Goal: Task Accomplishment & Management: Use online tool/utility

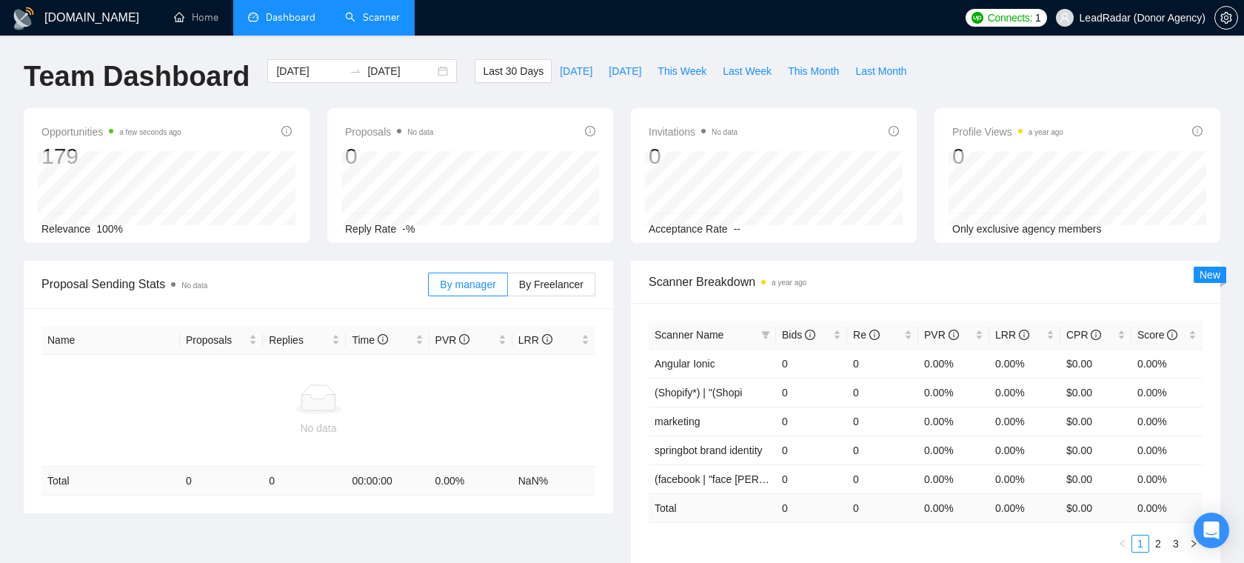
click at [352, 17] on link "Scanner" at bounding box center [372, 17] width 55 height 13
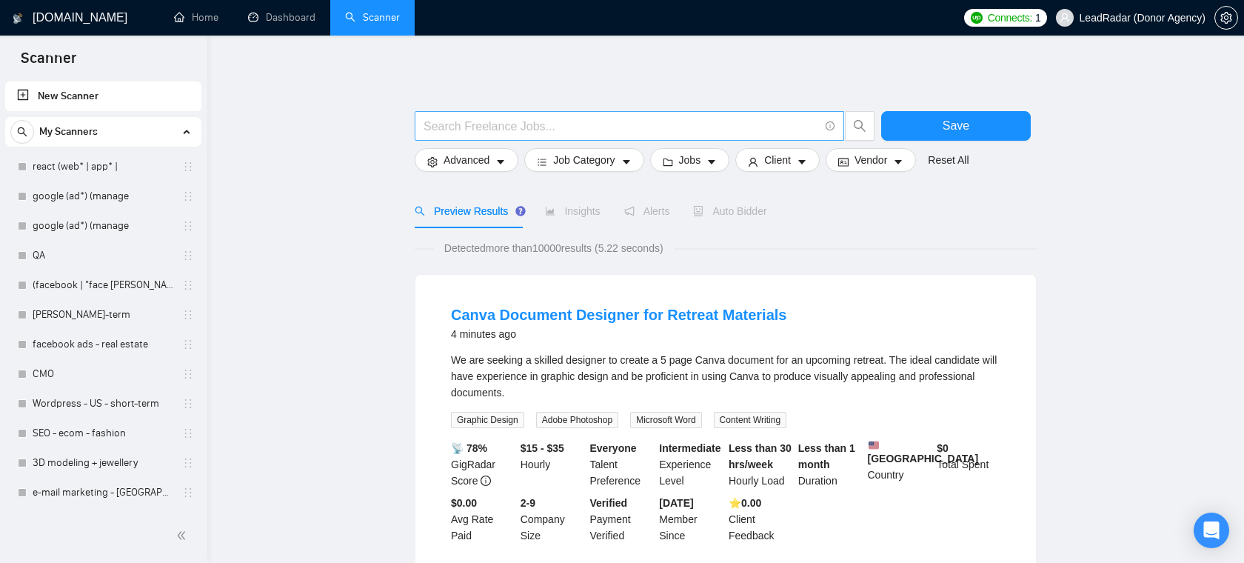
click at [557, 115] on span at bounding box center [629, 126] width 429 height 30
click at [549, 126] on input "text" at bounding box center [620, 126] width 395 height 19
type input "fullstack | "/fullstack" | "full-stack" | "full - stack" | "full stack""
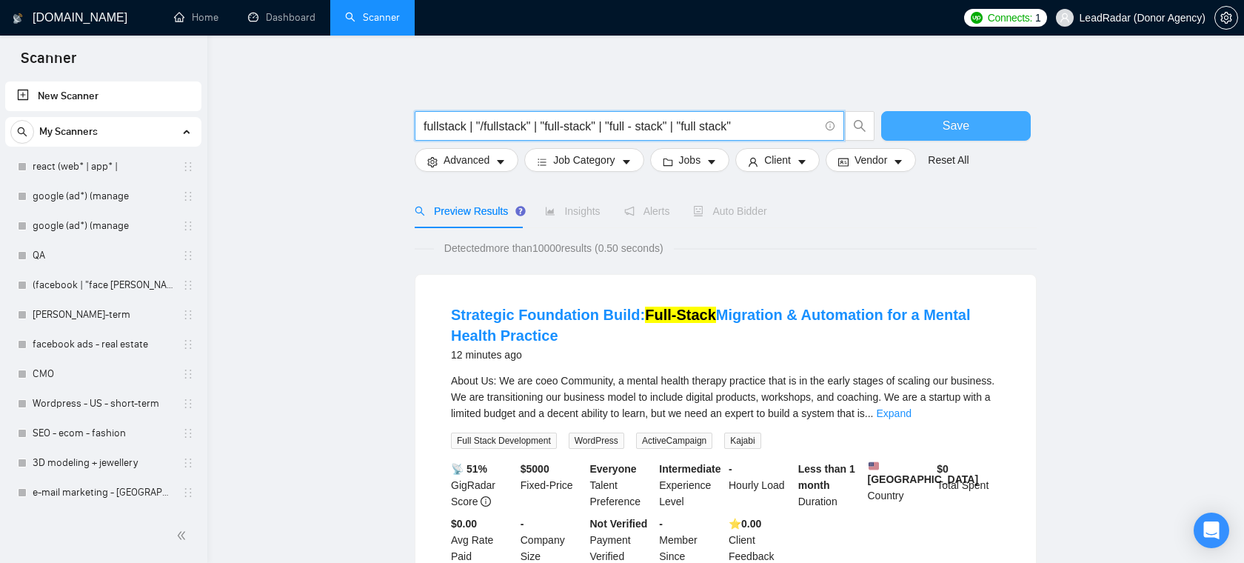
click at [934, 130] on button "Save" at bounding box center [956, 126] width 150 height 30
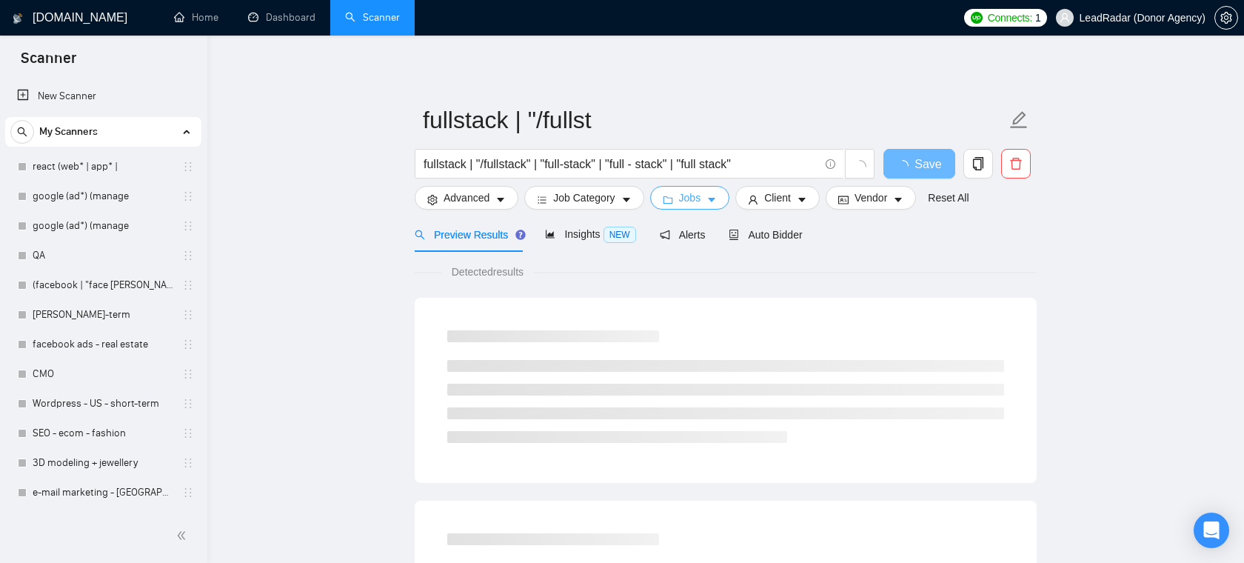
click at [684, 201] on span "Jobs" at bounding box center [690, 197] width 22 height 16
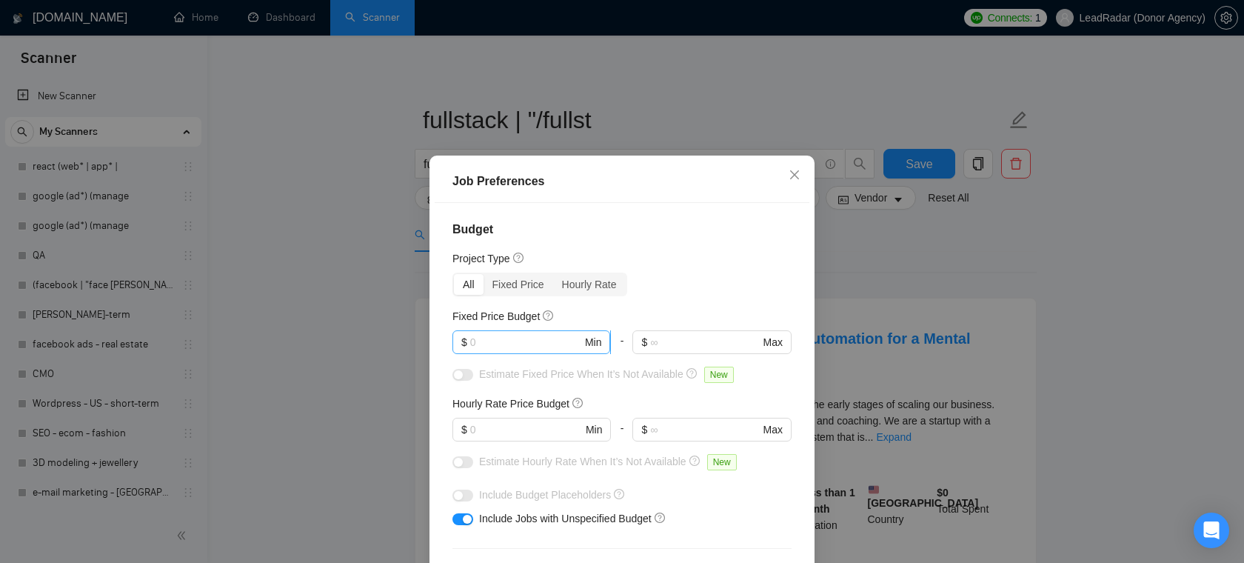
click at [506, 350] on span "$ Min" at bounding box center [531, 342] width 158 height 24
type input "3000"
click at [514, 427] on input "text" at bounding box center [526, 429] width 112 height 16
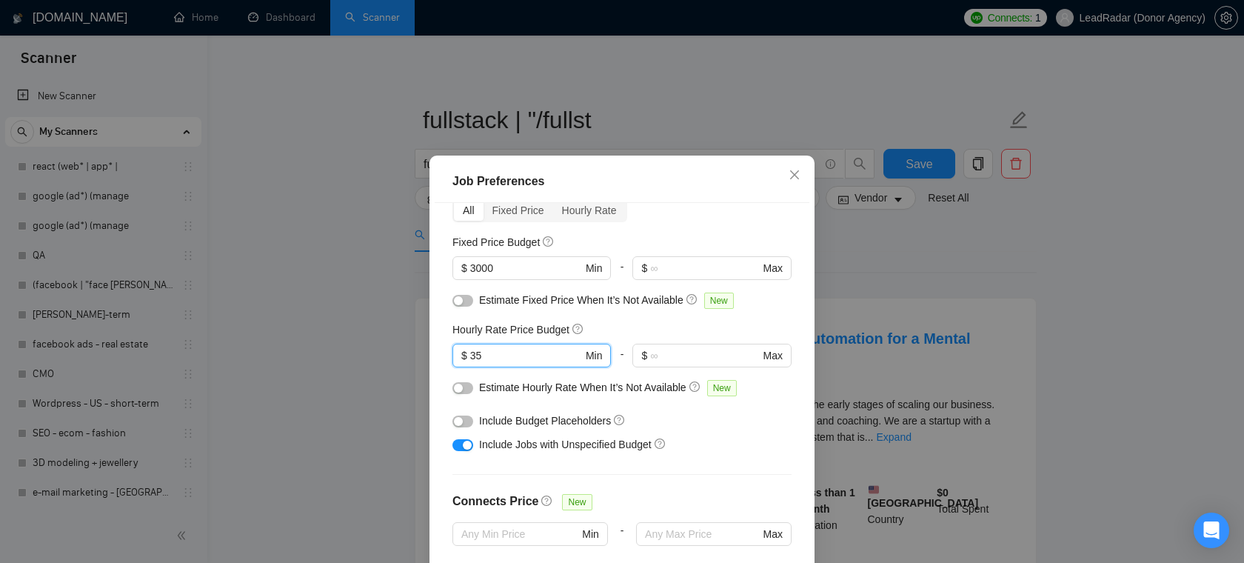
scroll to position [70, 0]
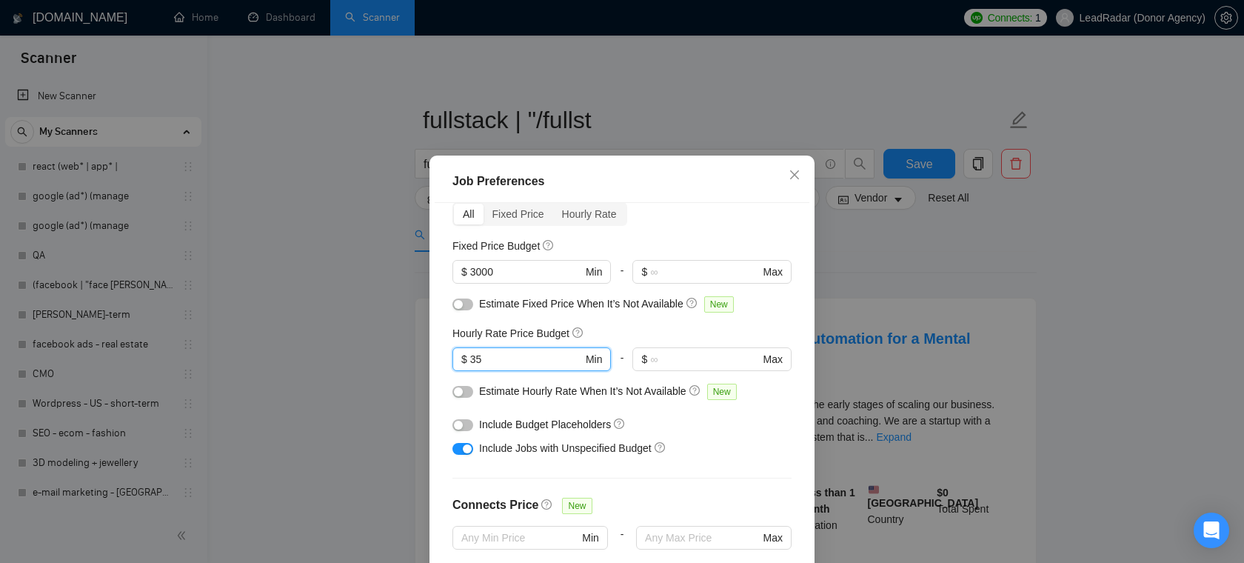
type input "35"
click at [463, 448] on div "button" at bounding box center [467, 448] width 9 height 9
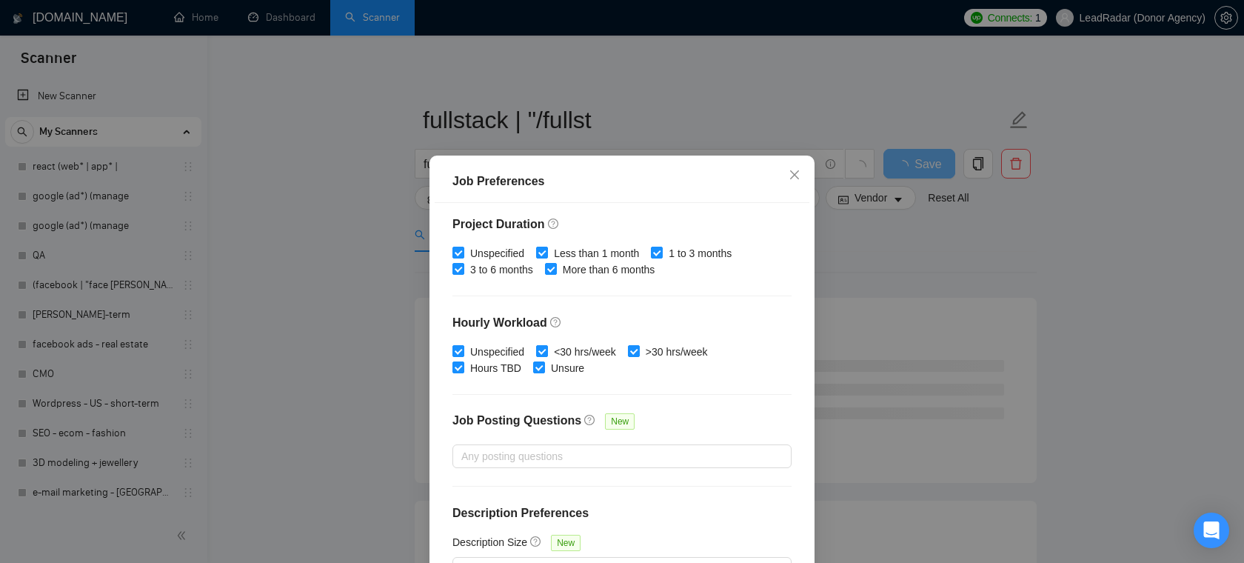
scroll to position [98, 0]
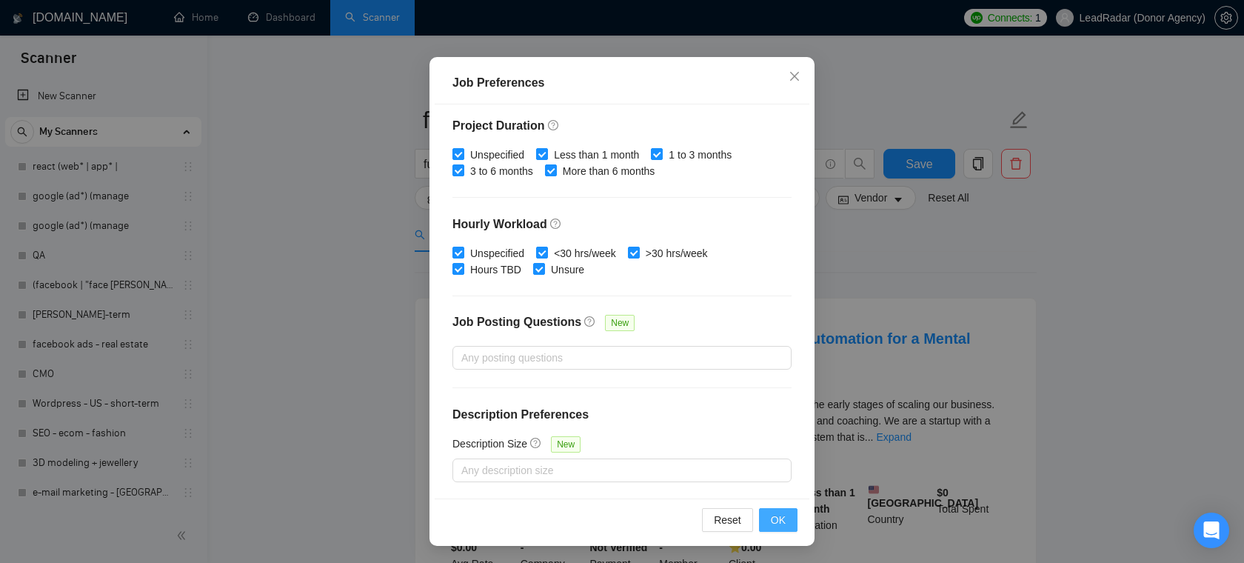
click at [777, 516] on span "OK" at bounding box center [778, 519] width 15 height 16
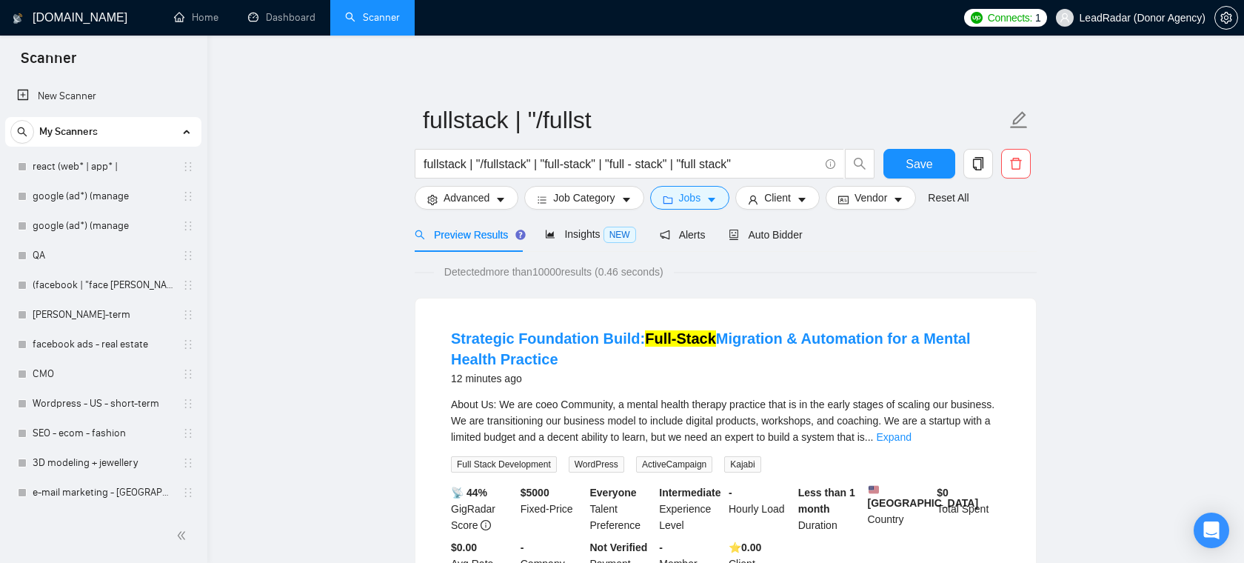
scroll to position [33, 0]
click at [786, 194] on span "Client" at bounding box center [777, 197] width 27 height 16
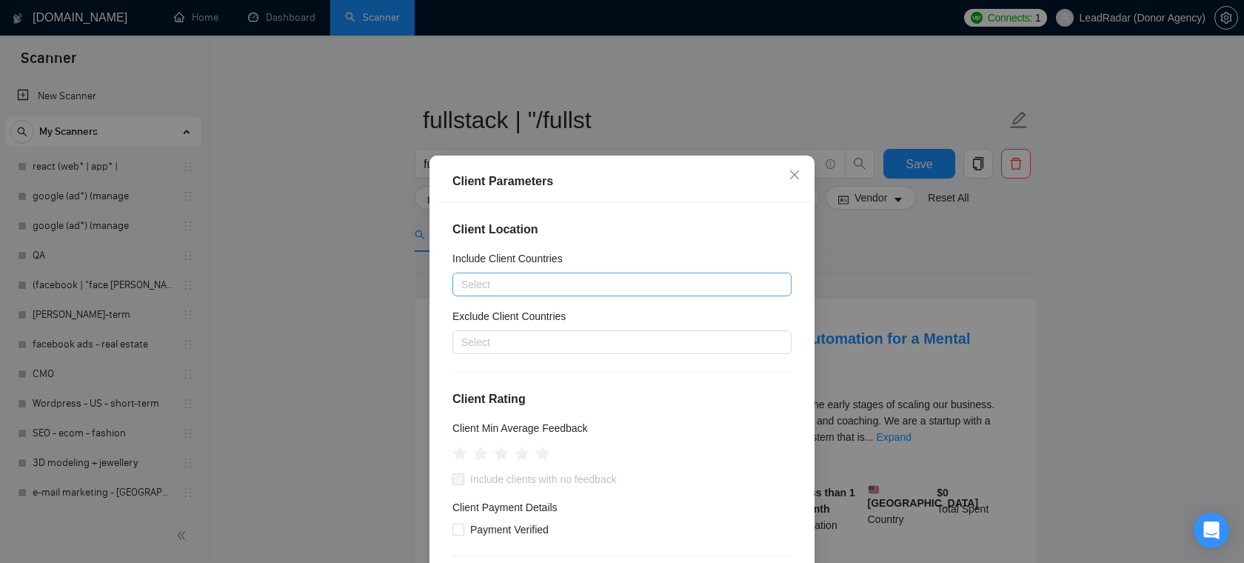
click at [554, 283] on div at bounding box center [614, 284] width 317 height 18
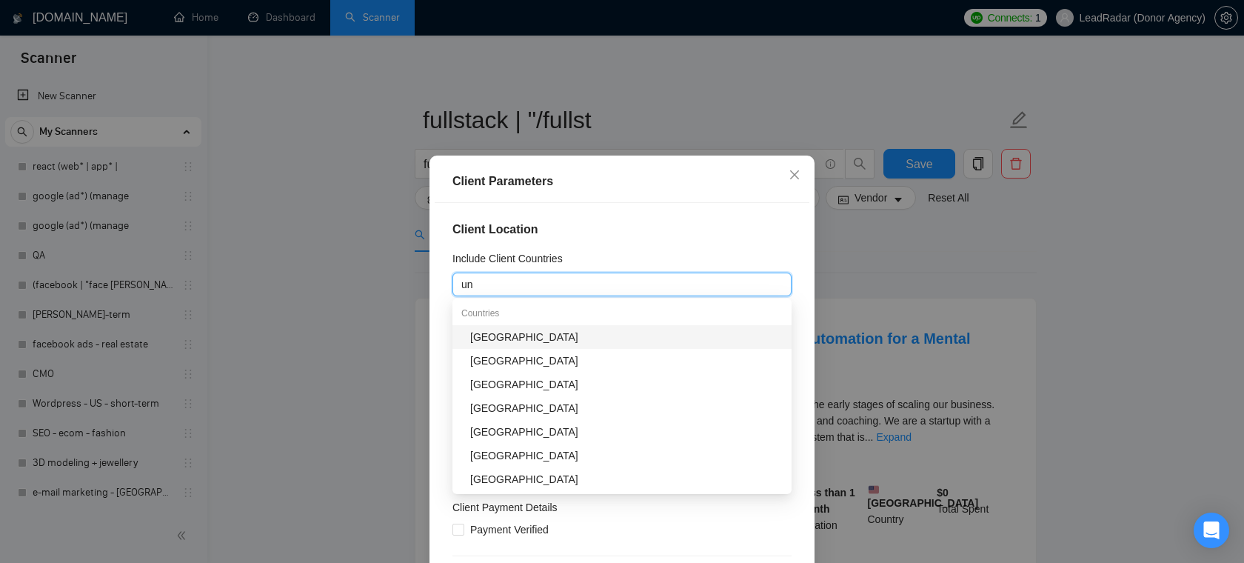
type input "uni"
click at [513, 342] on div "United States" at bounding box center [626, 337] width 312 height 16
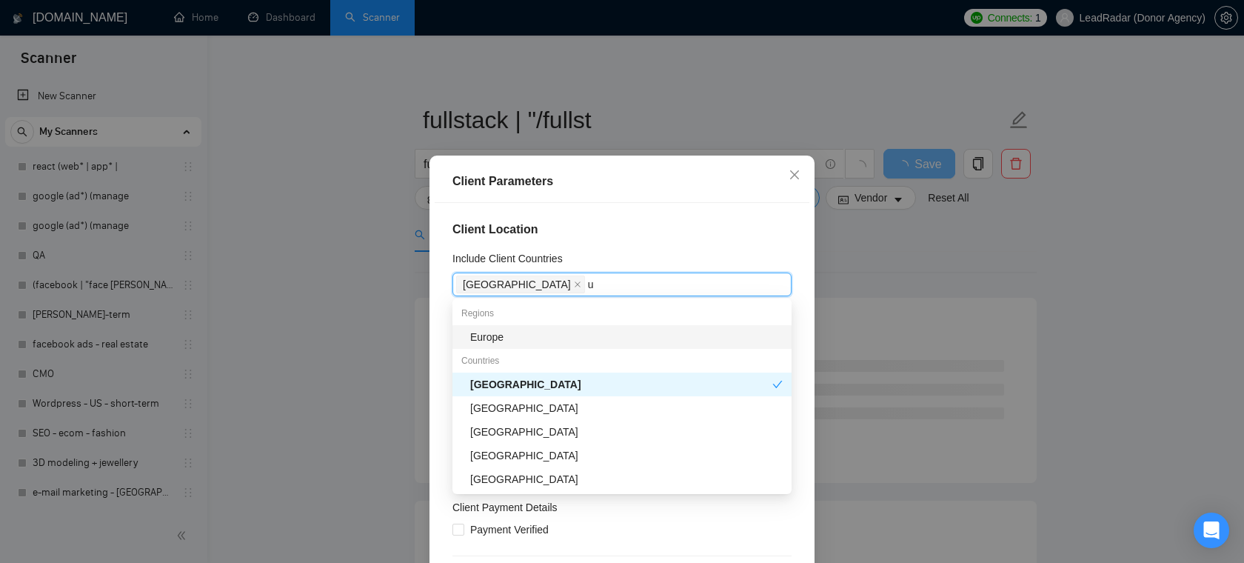
type input "un"
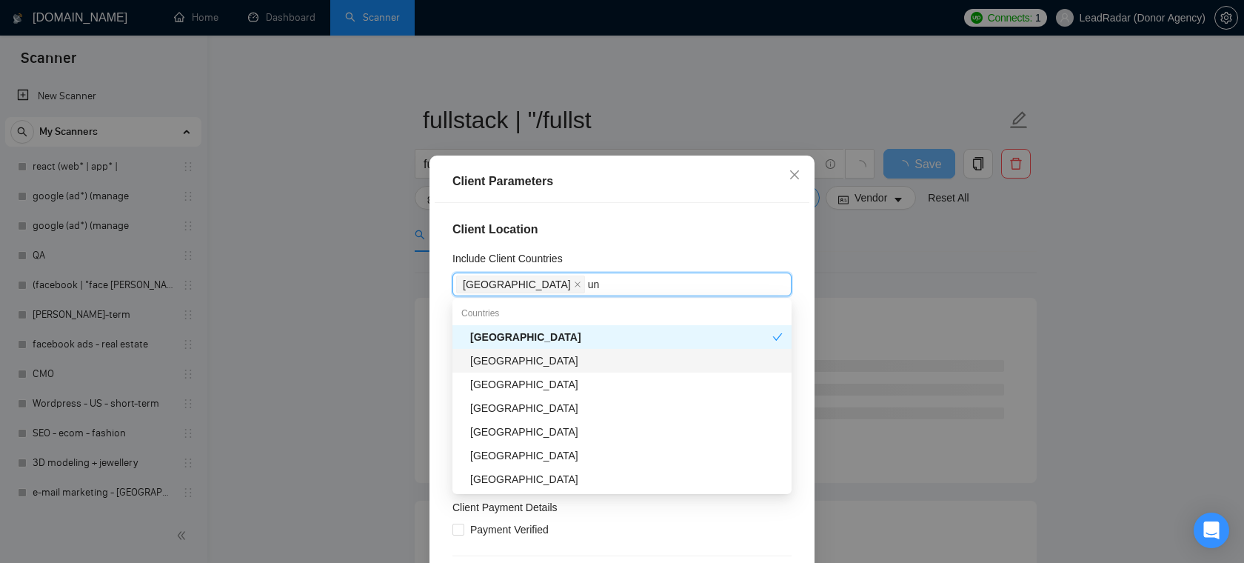
click at [525, 362] on div "United Kingdom" at bounding box center [626, 360] width 312 height 16
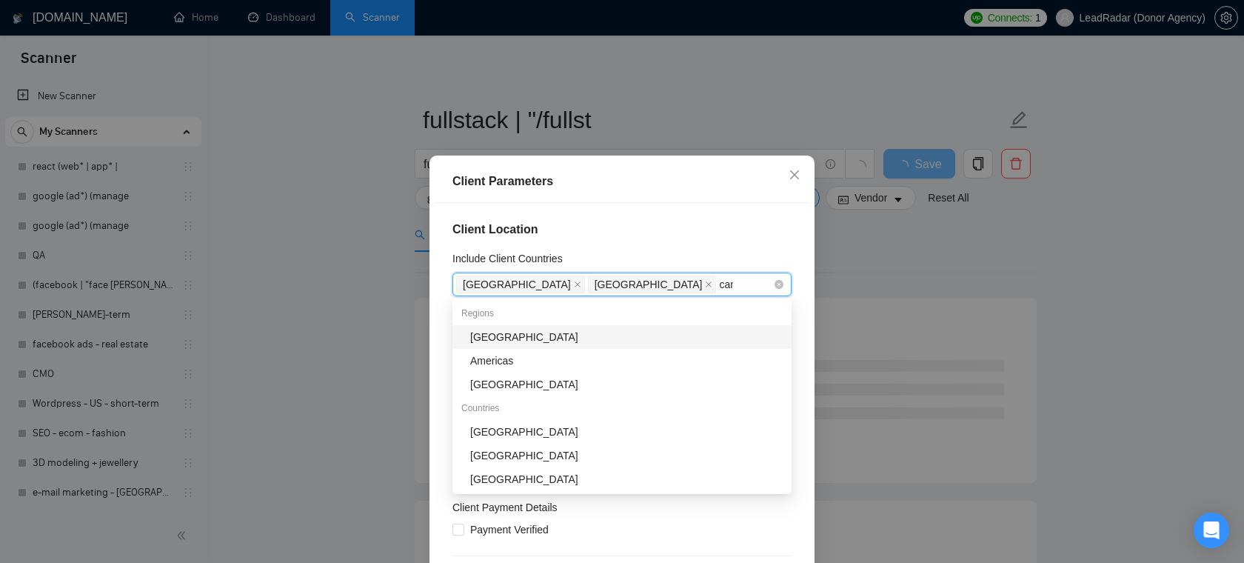
type input "cana"
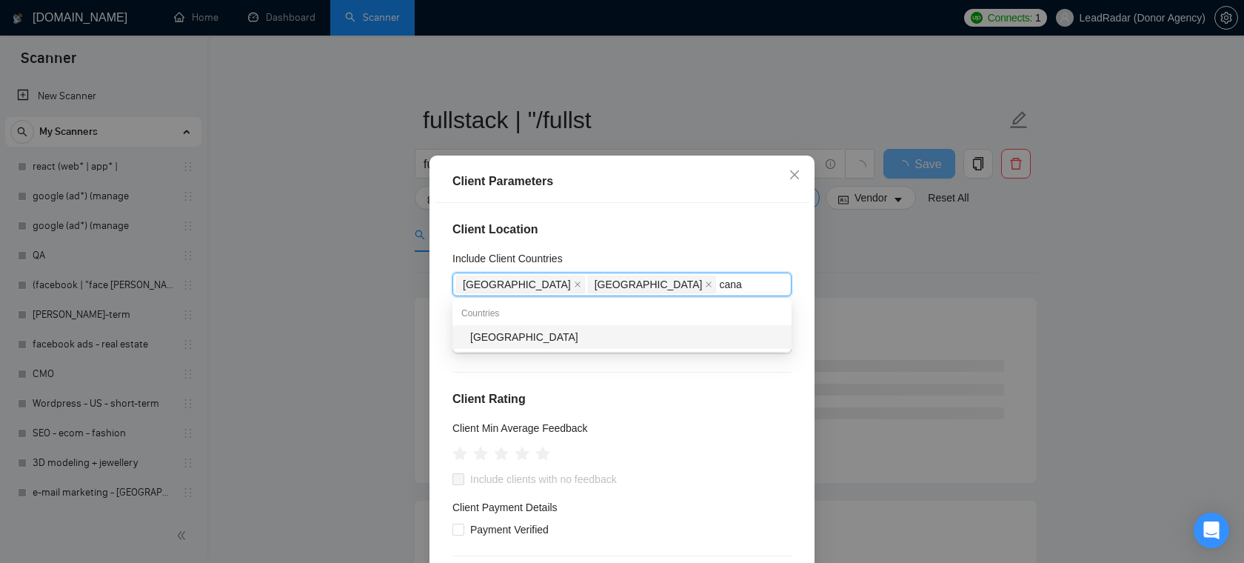
click at [571, 335] on div "Canada" at bounding box center [626, 337] width 312 height 16
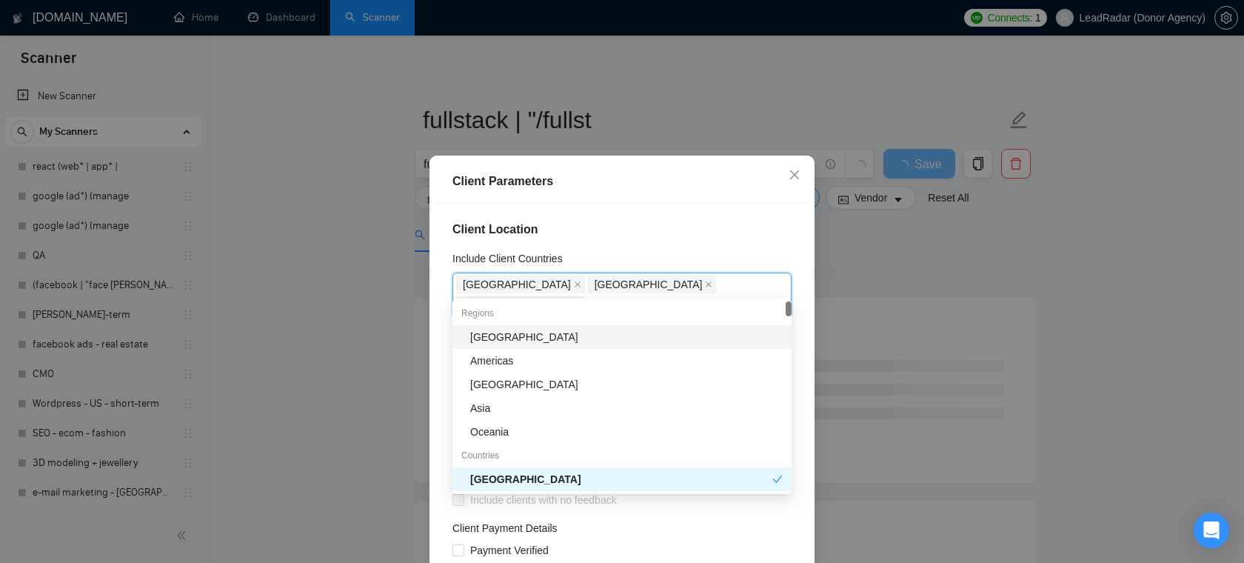
type input "aus"
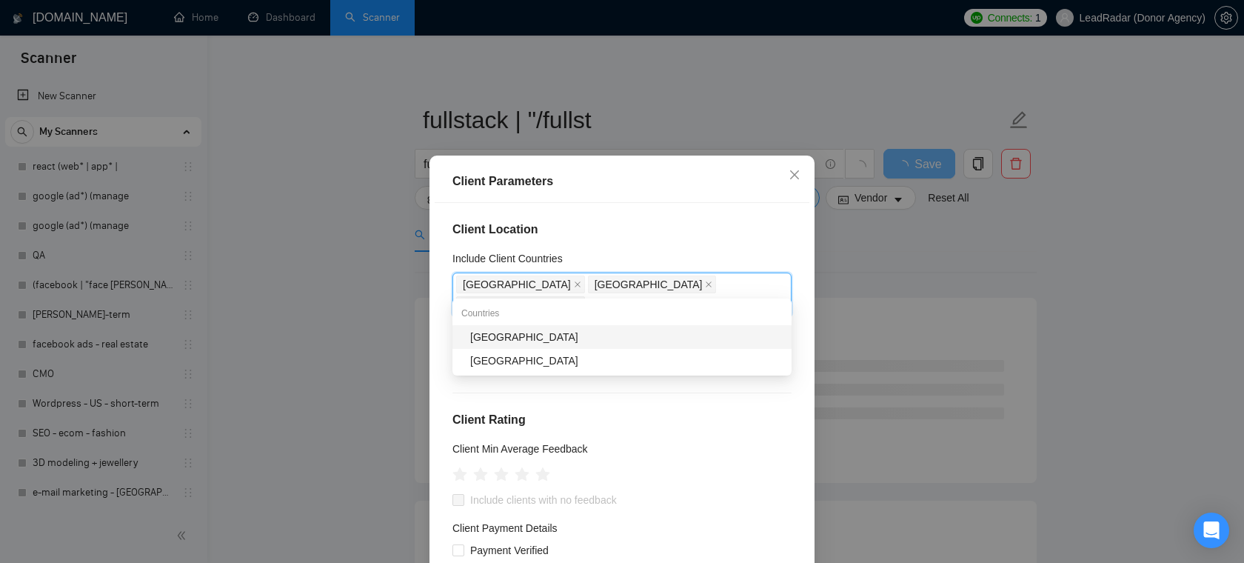
click at [631, 332] on div "Australia" at bounding box center [626, 337] width 312 height 16
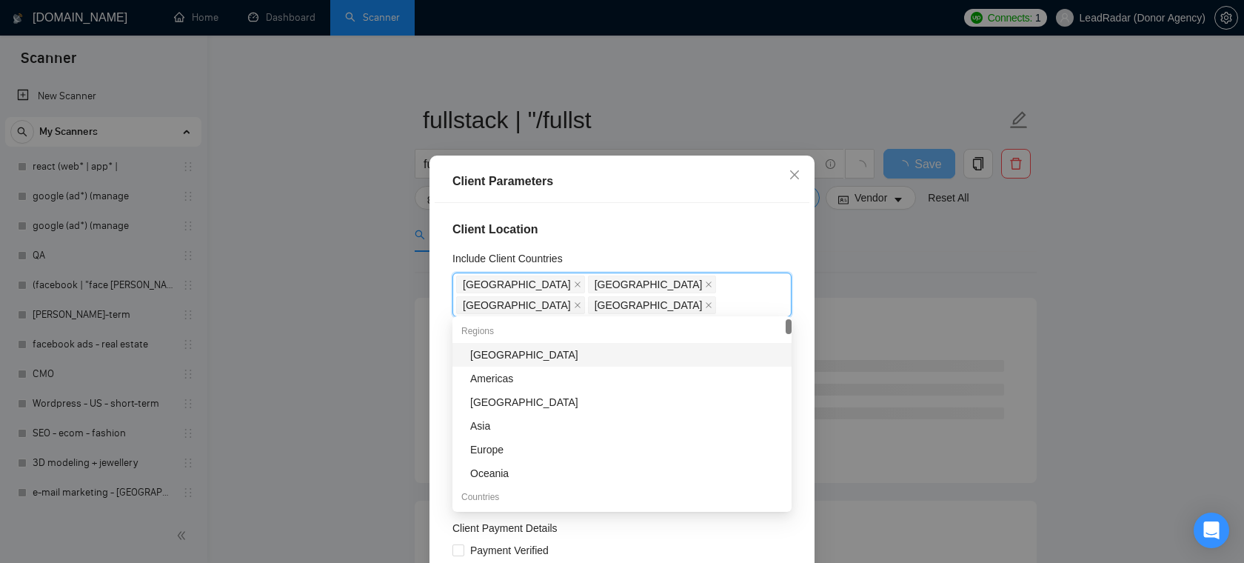
click at [690, 215] on div "Client Location Include Client Countries United States United Kingdom Canada Au…" at bounding box center [622, 400] width 375 height 394
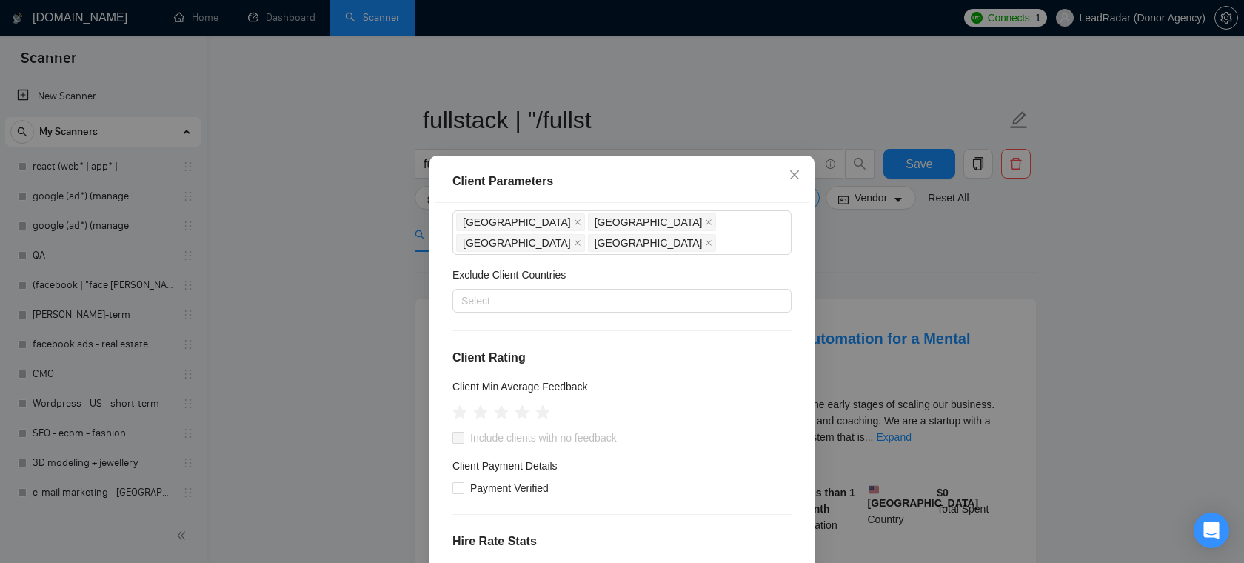
scroll to position [66, 0]
click at [454, 480] on input "Payment Verified" at bounding box center [457, 483] width 10 height 10
checkbox input "true"
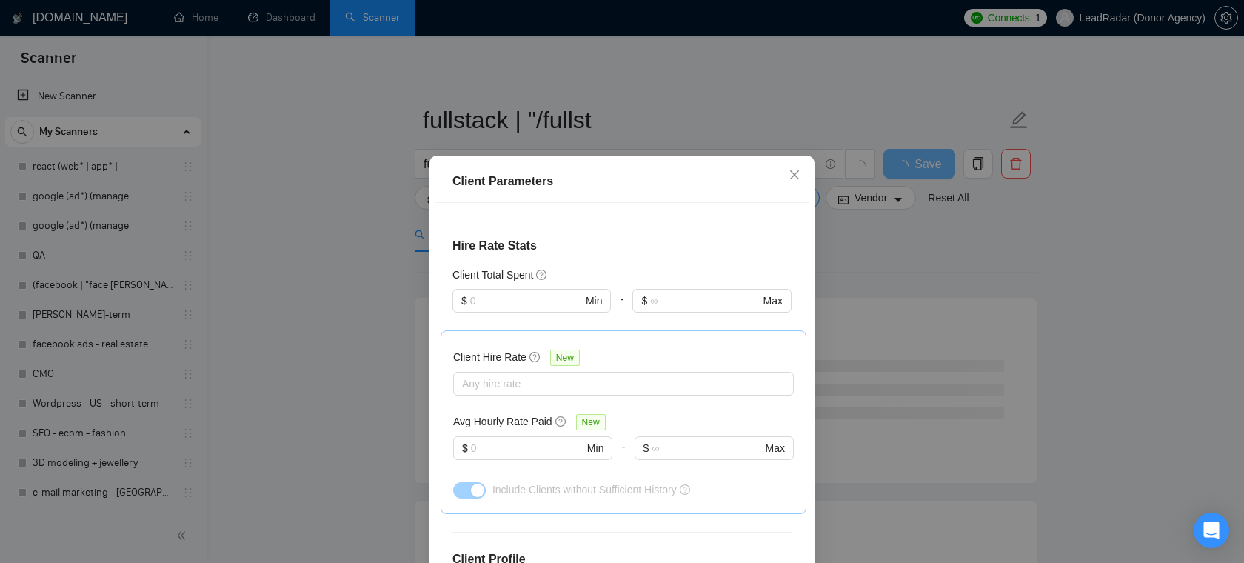
scroll to position [389, 0]
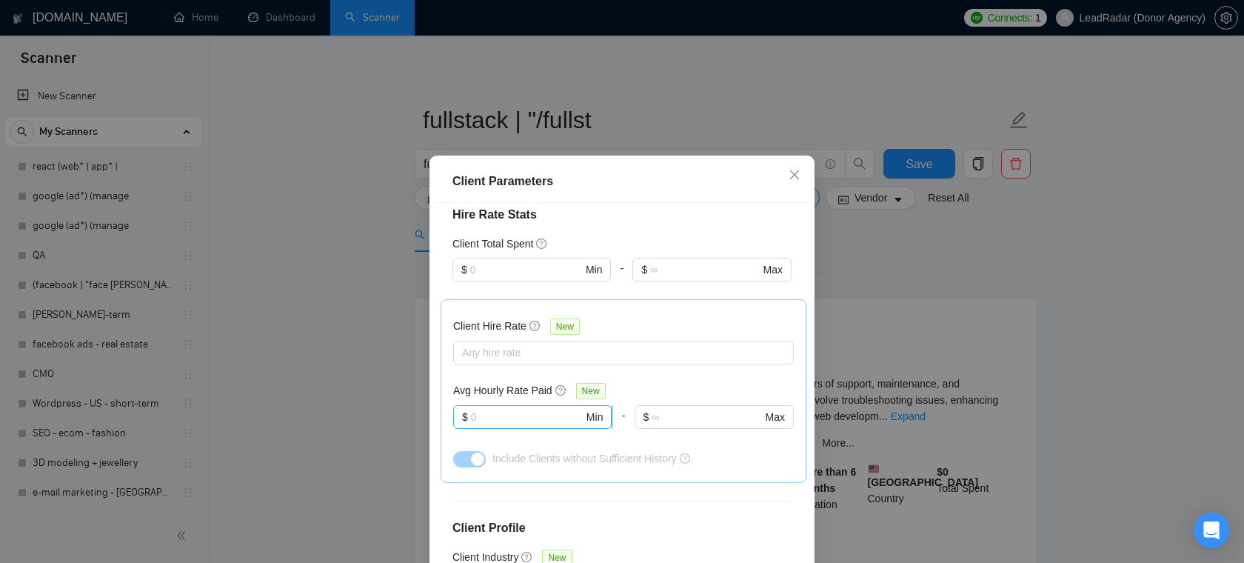
click at [509, 411] on input "text" at bounding box center [527, 417] width 113 height 16
type input "3"
type input "1"
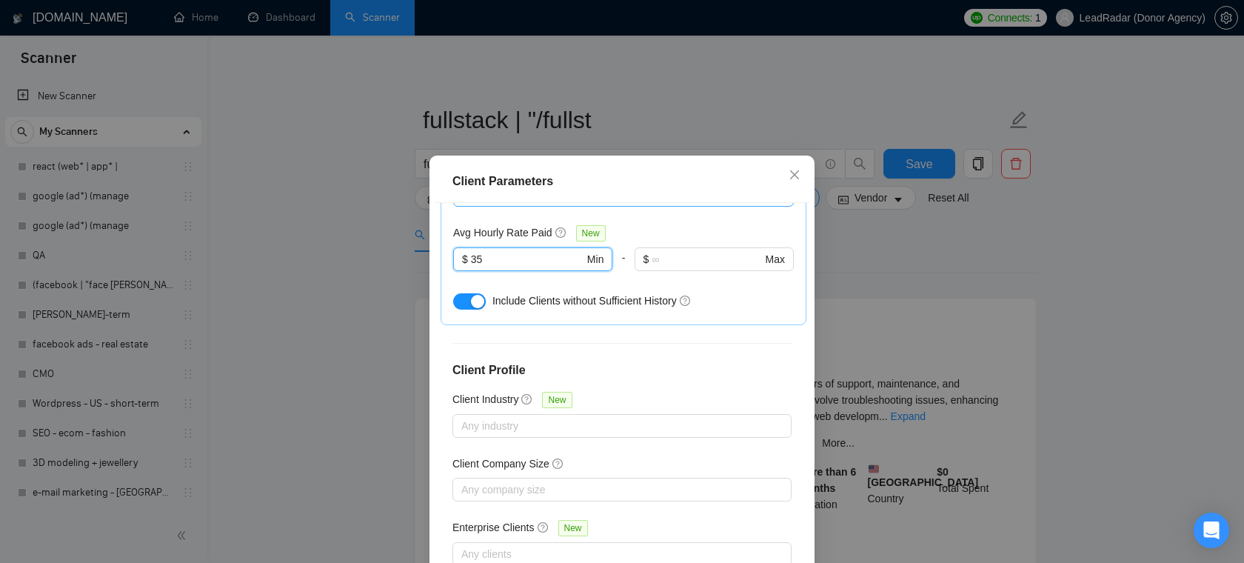
scroll to position [98, 0]
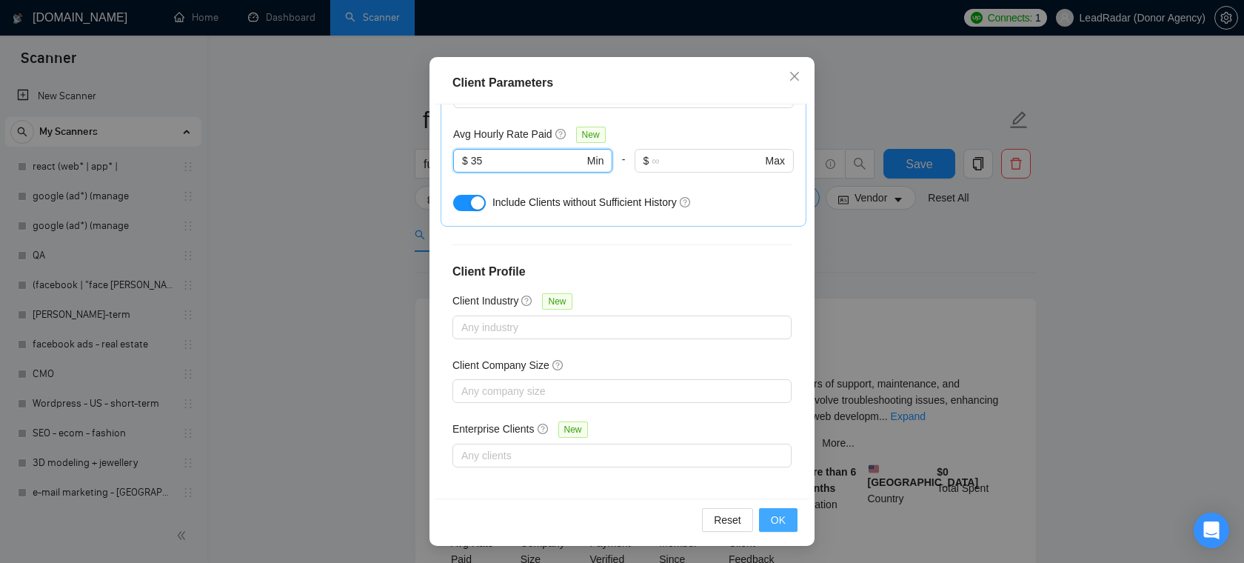
type input "35"
click at [782, 523] on span "OK" at bounding box center [778, 519] width 15 height 16
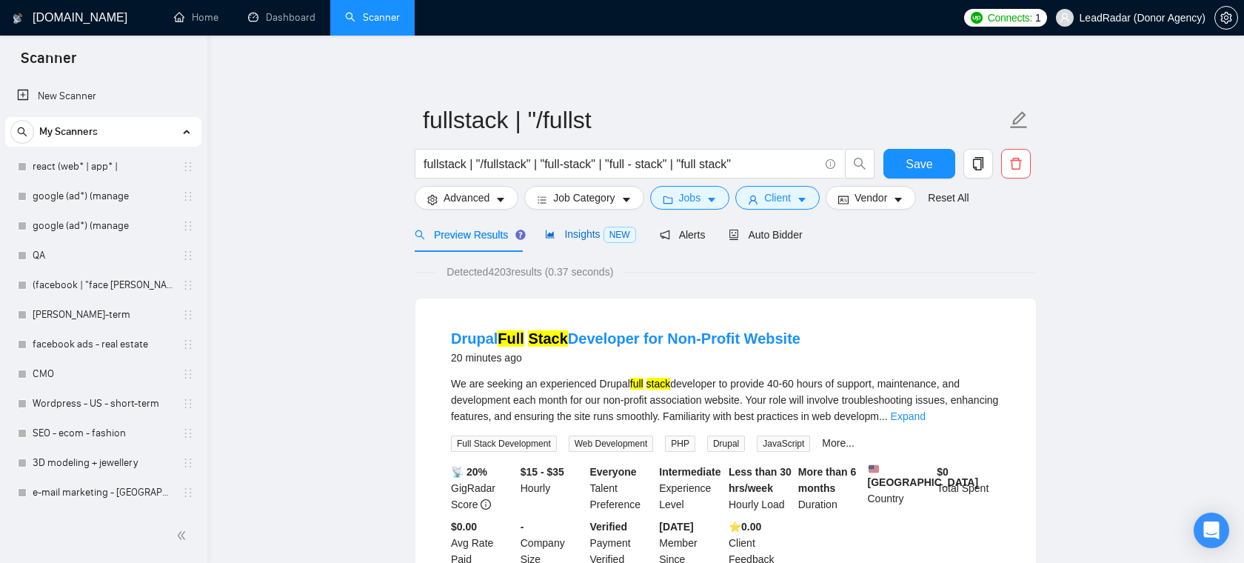
click at [570, 231] on span "Insights NEW" at bounding box center [590, 234] width 90 height 12
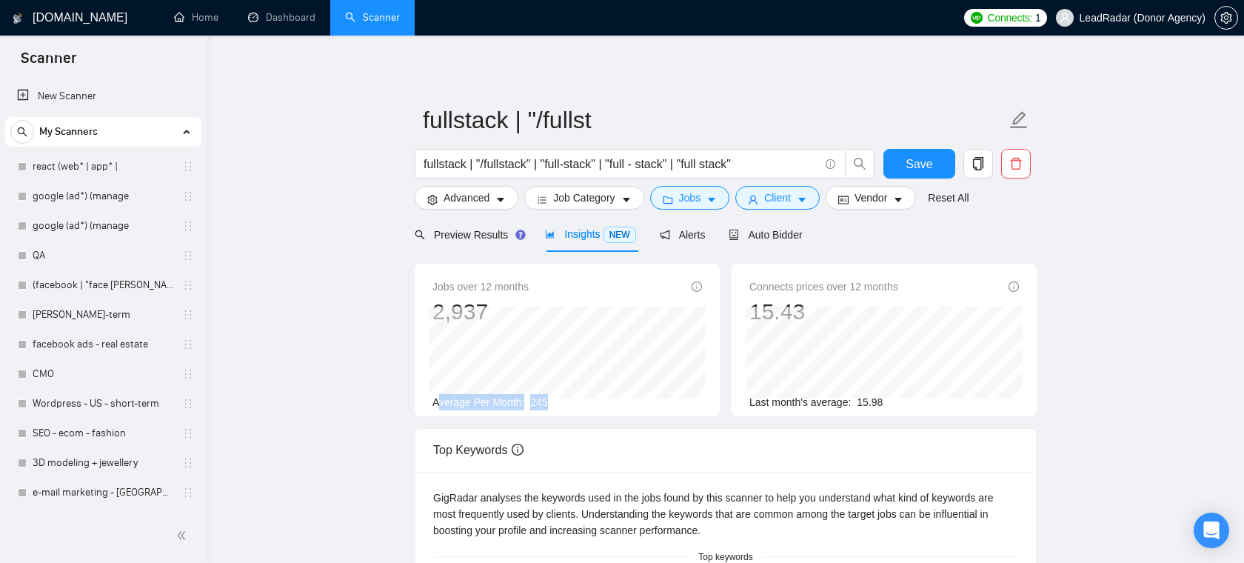
drag, startPoint x: 569, startPoint y: 403, endPoint x: 437, endPoint y: 406, distance: 131.8
click at [438, 406] on div "Average Per Month: 245" at bounding box center [566, 402] width 269 height 16
click at [571, 402] on div "Average Per Month: 245" at bounding box center [566, 402] width 269 height 16
click at [472, 206] on span "Advanced" at bounding box center [466, 197] width 46 height 16
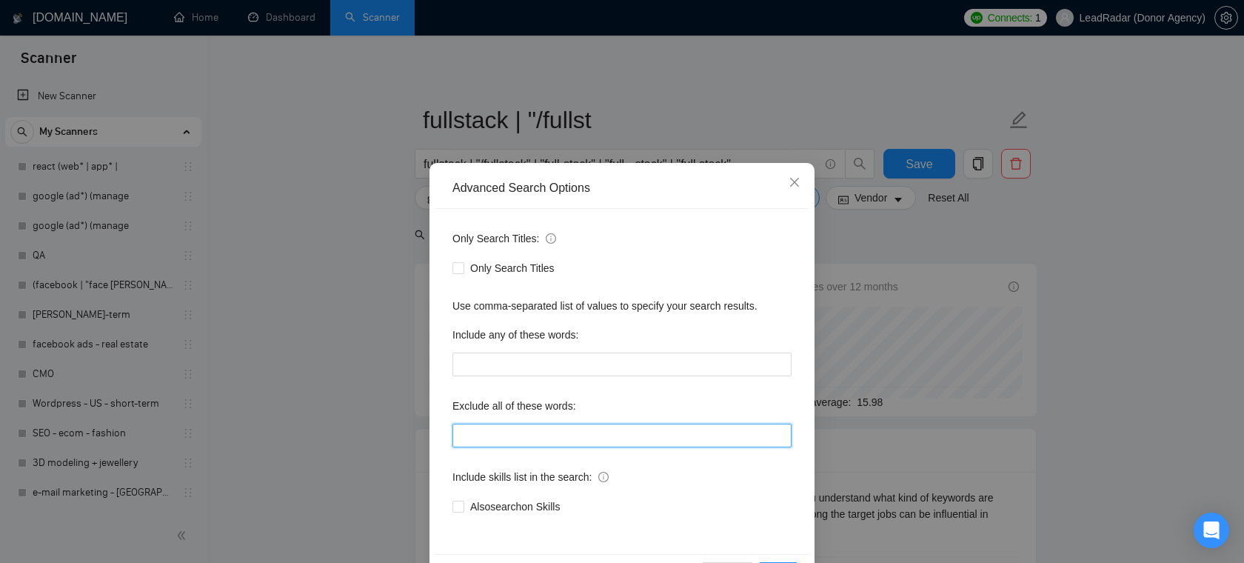
click at [560, 430] on input "text" at bounding box center [621, 435] width 339 height 24
type input ""freelancers only!", "freelancers only", "no agencies", "no agencies!", "full-t…"
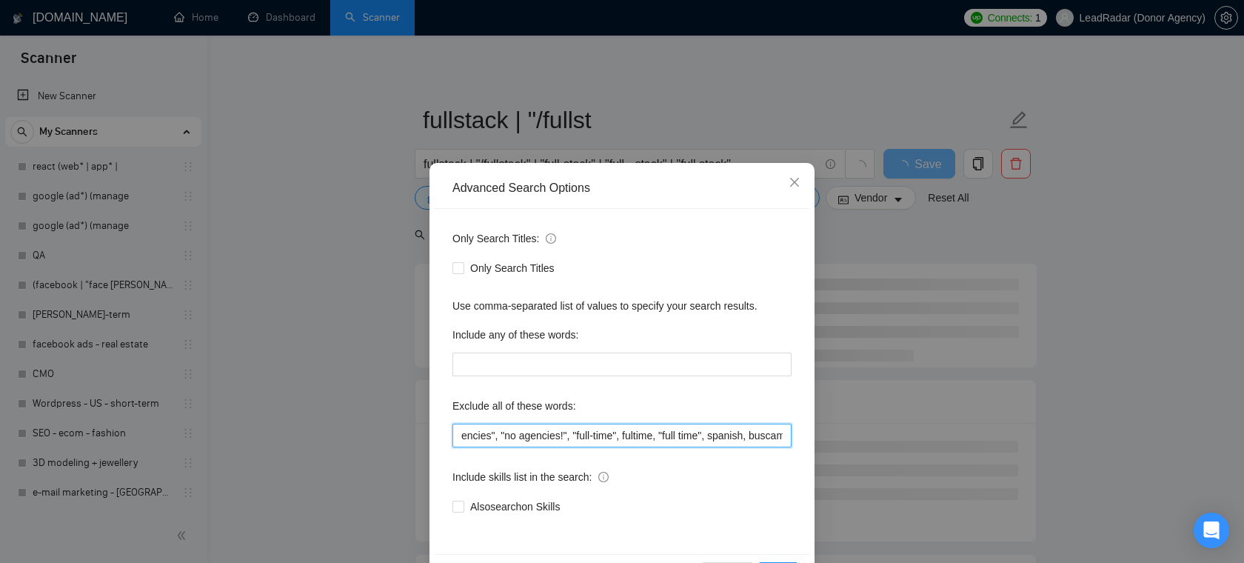
scroll to position [0, 248]
drag, startPoint x: 637, startPoint y: 437, endPoint x: 786, endPoint y: 438, distance: 148.8
click at [786, 438] on input ""freelancers only!", "freelancers only", "no agencies", "no agencies!", "full-t…" at bounding box center [621, 435] width 339 height 24
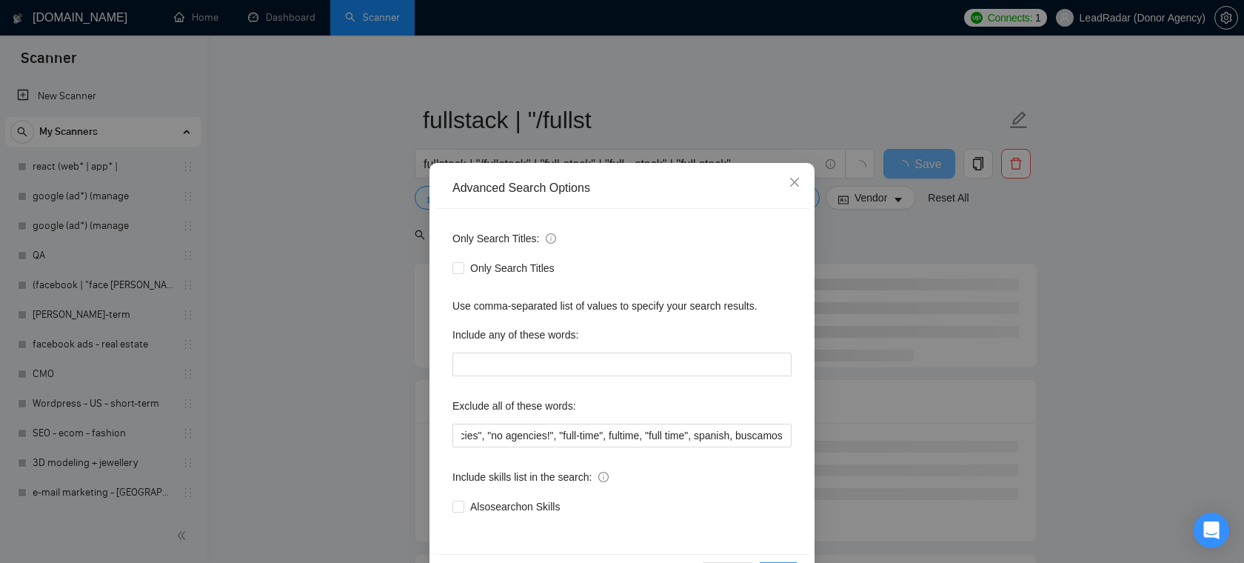
click at [705, 403] on div "Exclude all of these words:" at bounding box center [621, 409] width 339 height 30
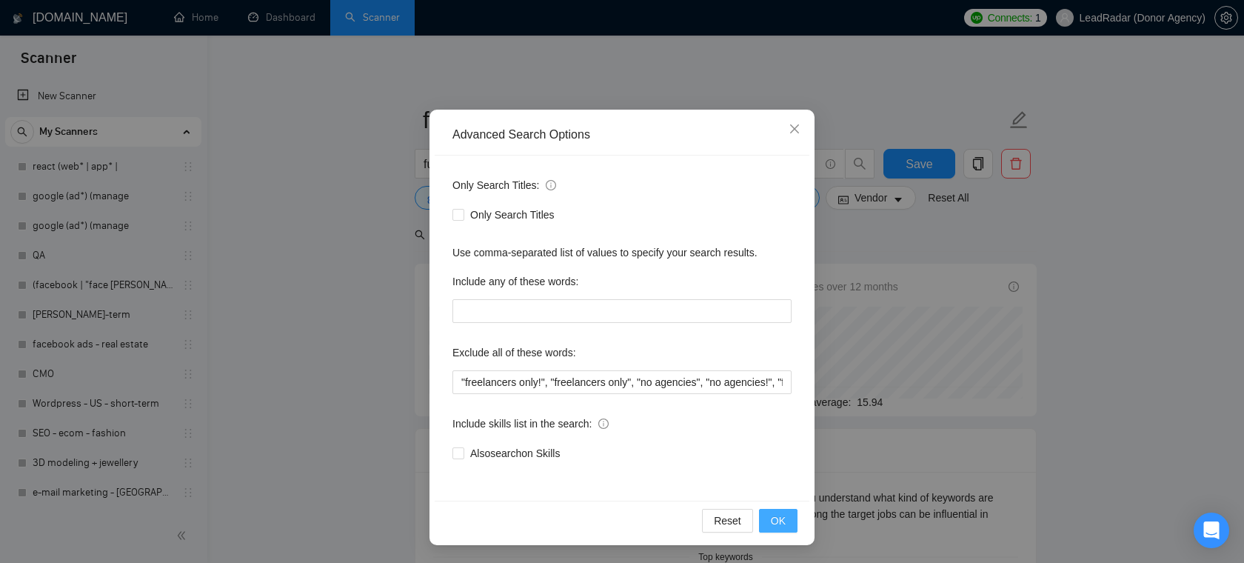
click at [776, 514] on span "OK" at bounding box center [778, 520] width 15 height 16
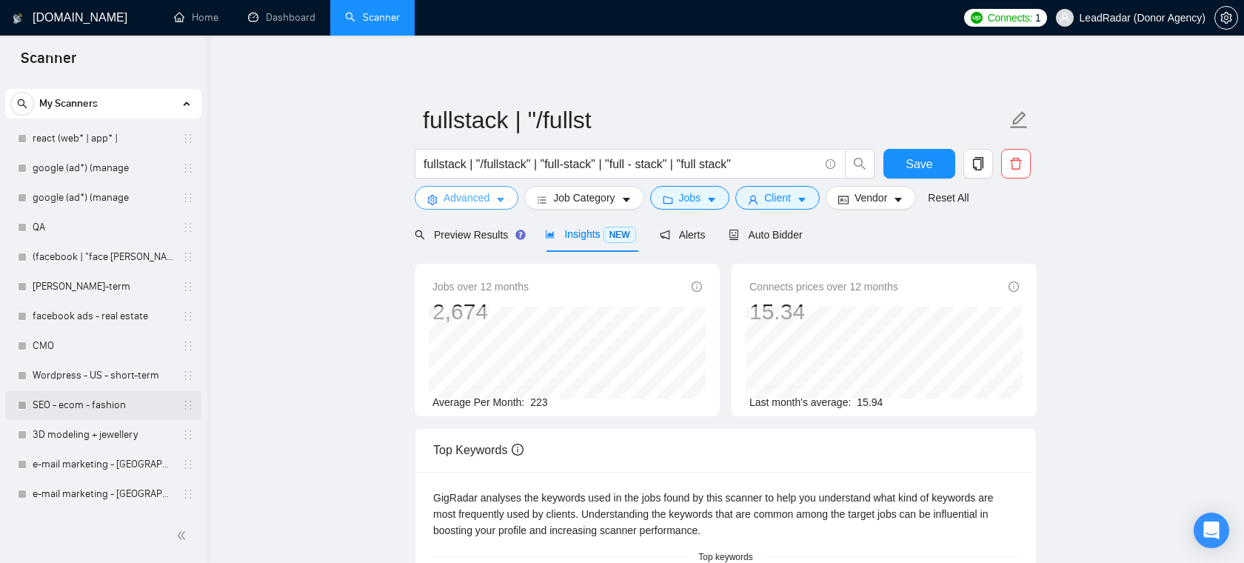
scroll to position [0, 0]
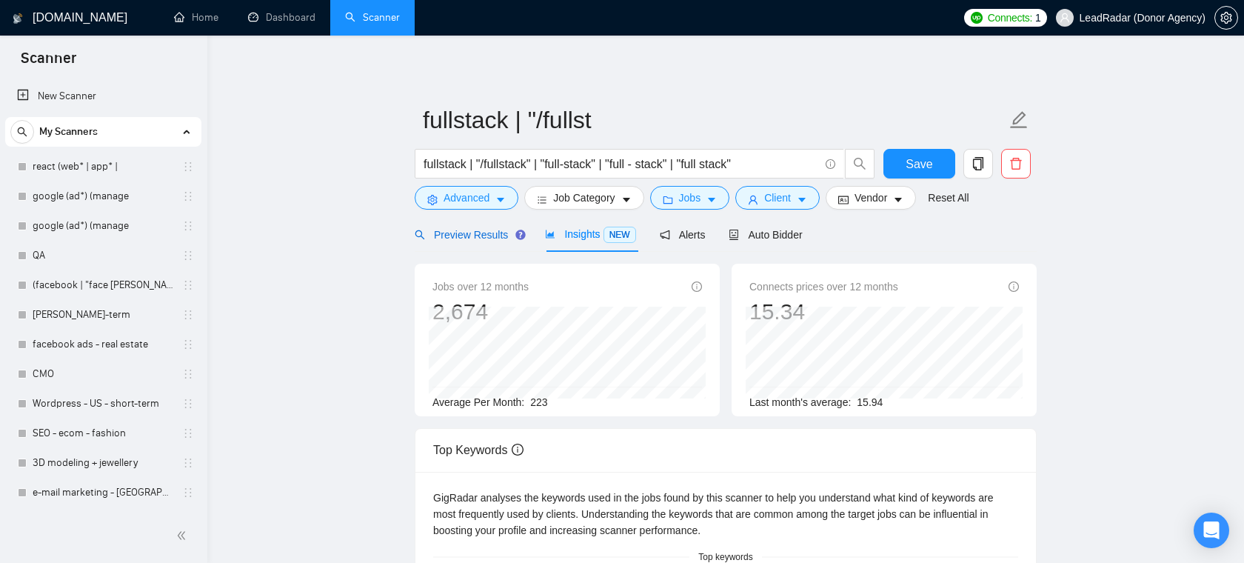
click at [497, 240] on span "Preview Results" at bounding box center [468, 235] width 107 height 12
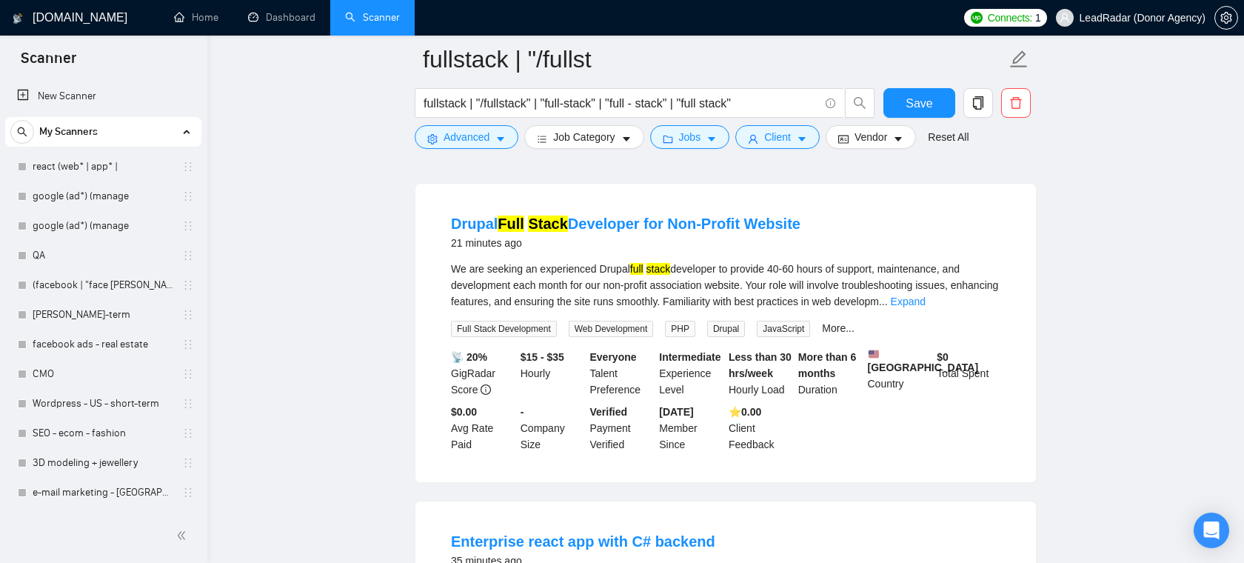
scroll to position [123, 0]
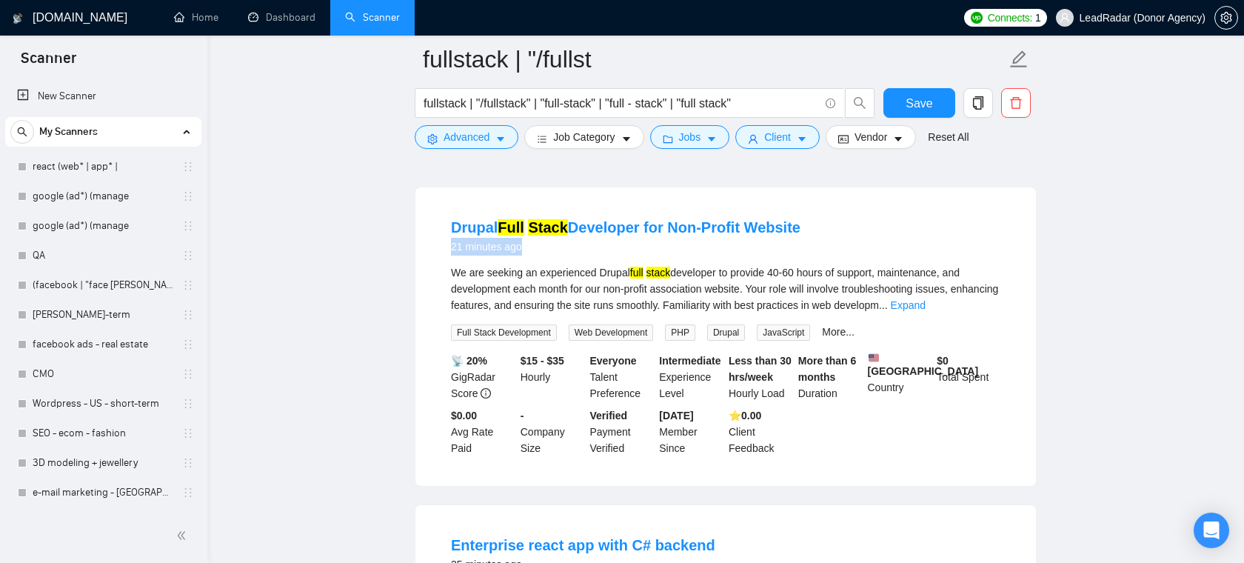
drag, startPoint x: 534, startPoint y: 255, endPoint x: 446, endPoint y: 246, distance: 89.2
click at [446, 246] on li "Drupal Full Stack Developer for Non-Profit Website 21 minutes ago We are seekin…" at bounding box center [725, 336] width 585 height 263
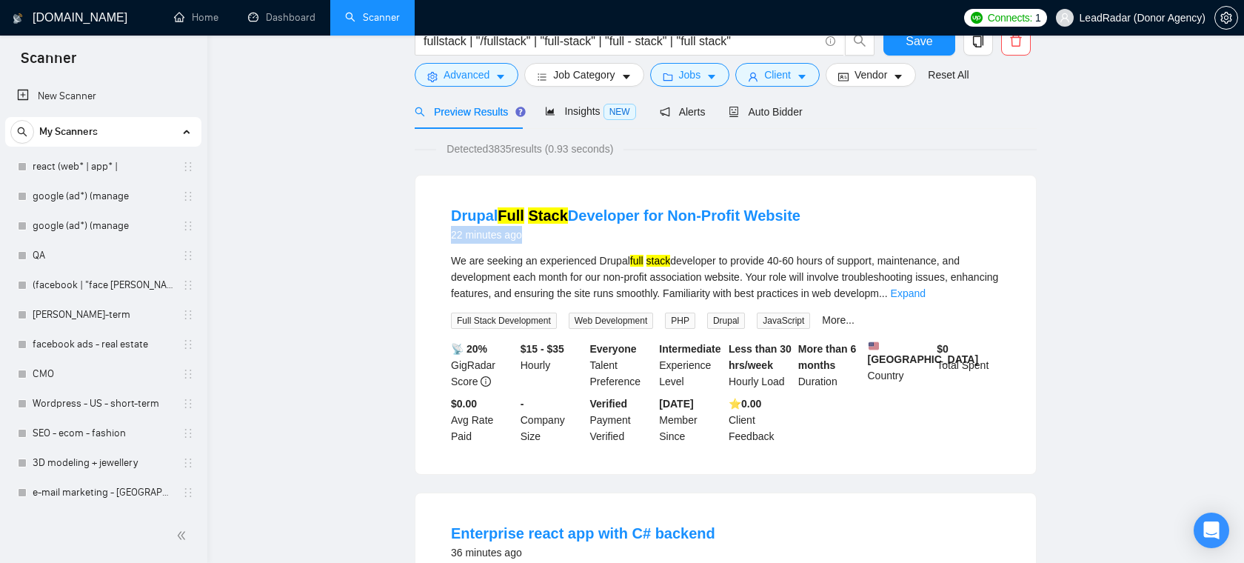
scroll to position [0, 0]
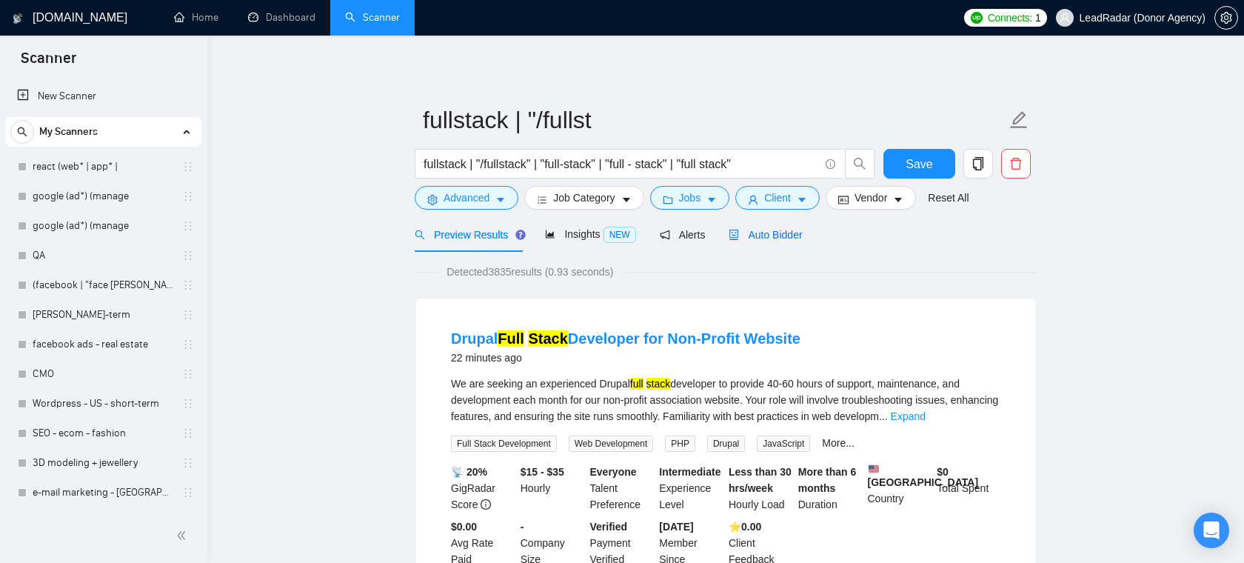
click at [762, 235] on span "Auto Bidder" at bounding box center [764, 235] width 73 height 12
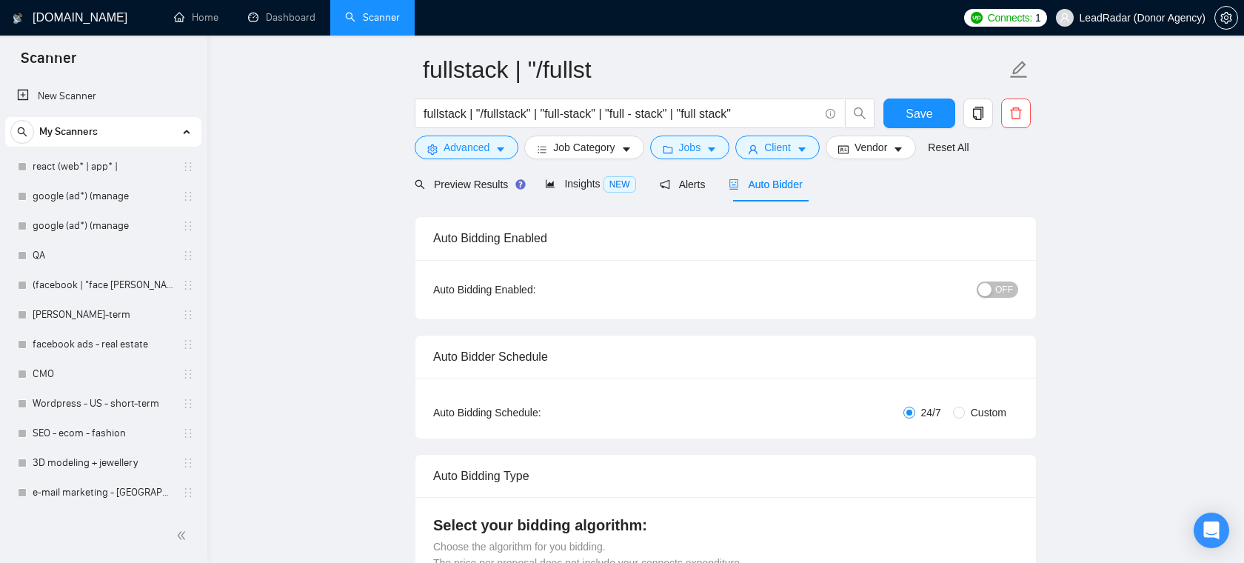
scroll to position [56, 0]
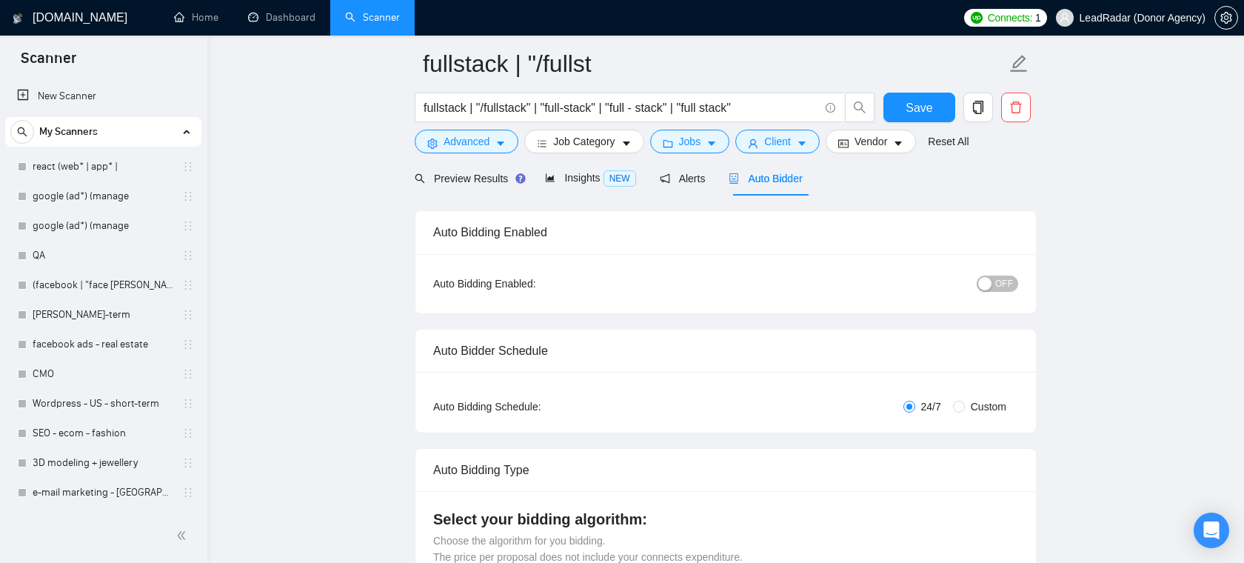
click at [967, 402] on span "Custom" at bounding box center [988, 406] width 47 height 16
click at [965, 402] on input "Custom" at bounding box center [959, 406] width 12 height 12
radio input "true"
radio input "false"
checkbox input "true"
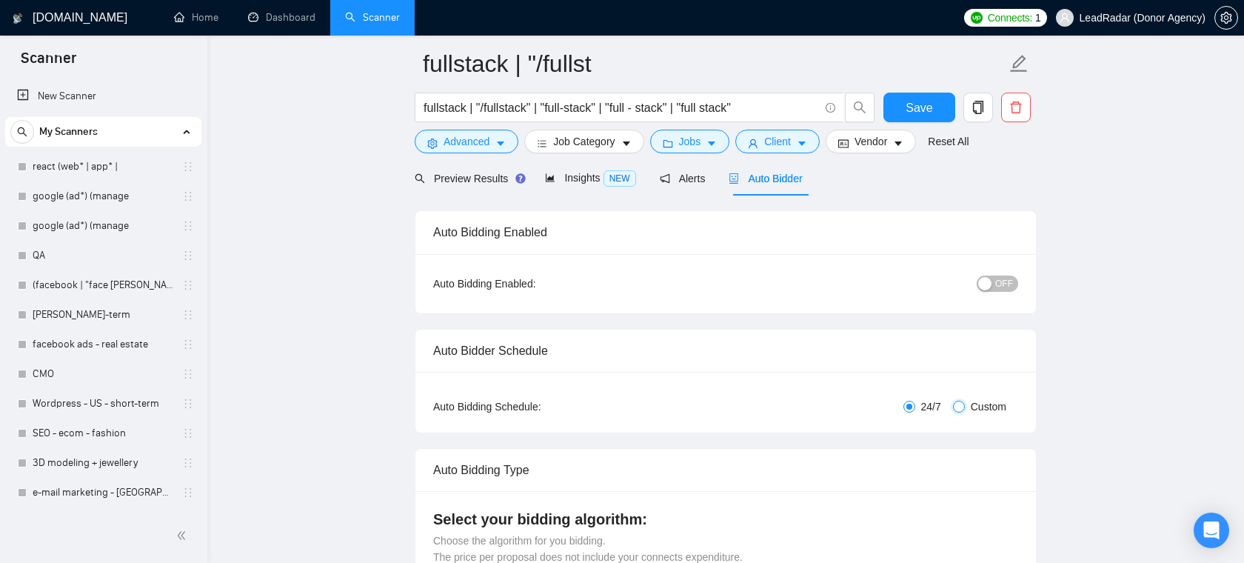
checkbox input "true"
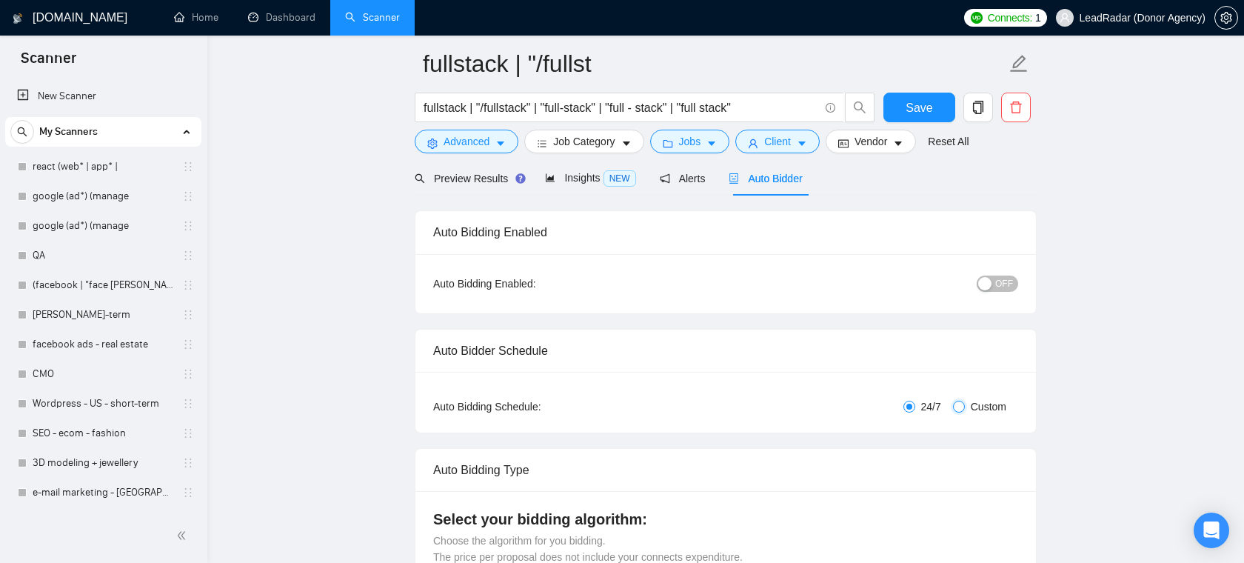
checkbox input "true"
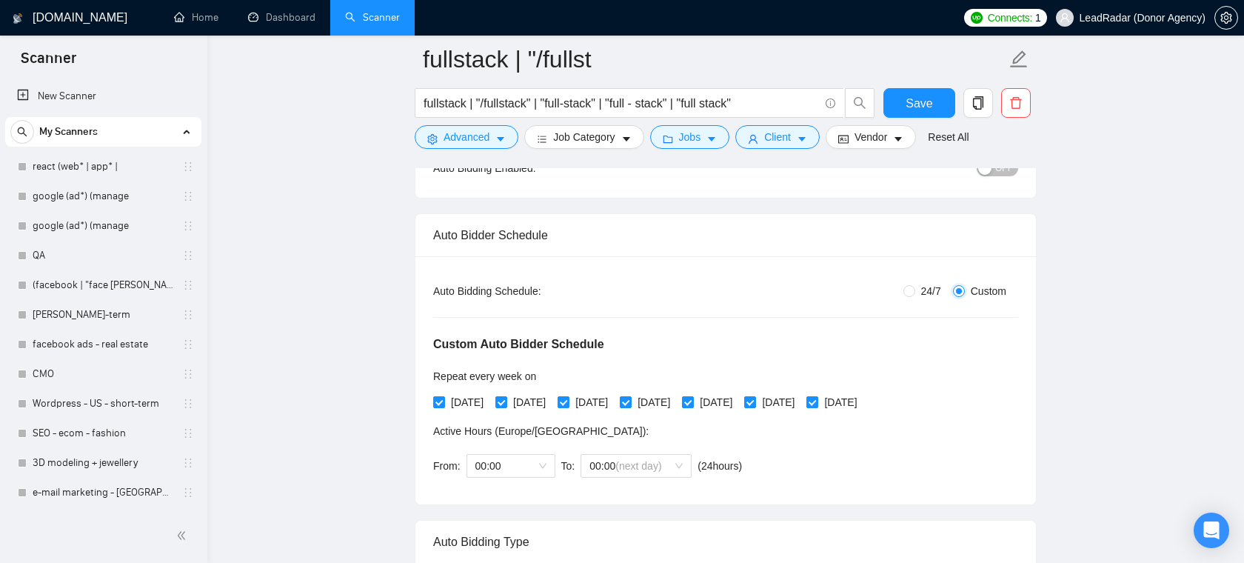
scroll to position [195, 0]
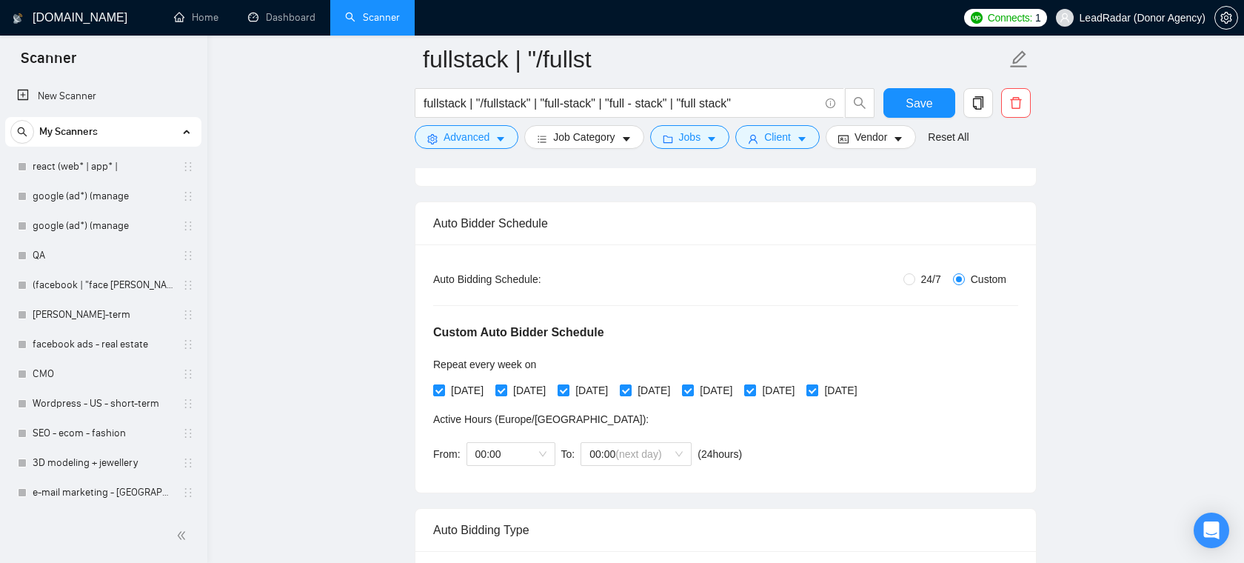
click at [910, 284] on label "24/7" at bounding box center [925, 279] width 44 height 16
click at [910, 284] on input "24/7" at bounding box center [909, 279] width 12 height 12
radio input "true"
radio input "false"
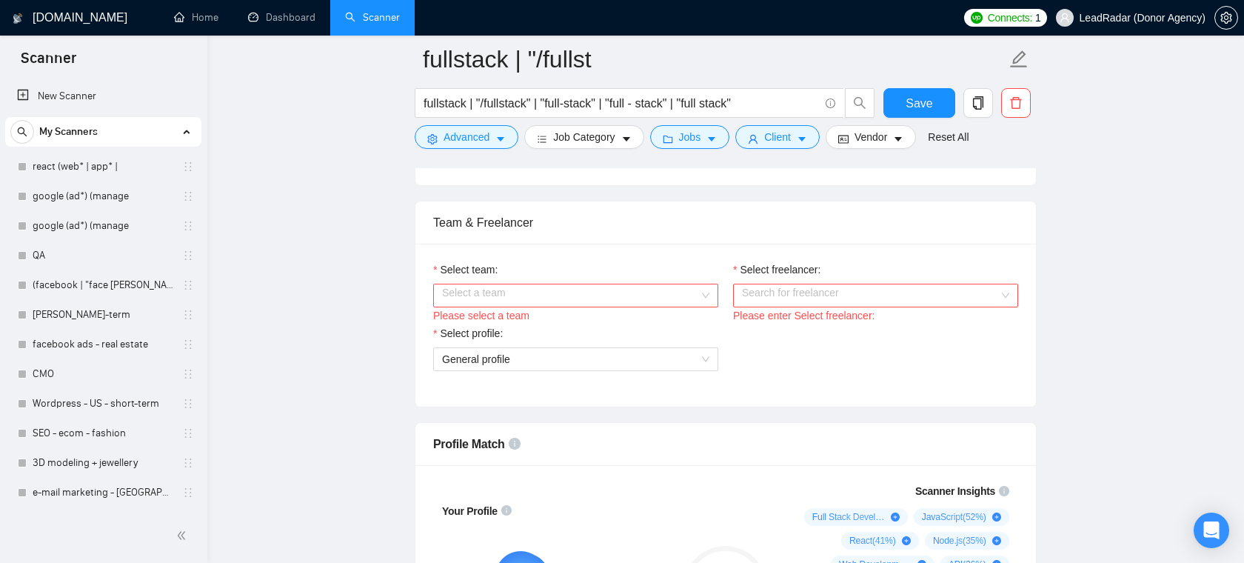
scroll to position [708, 0]
click at [670, 299] on input "Select team:" at bounding box center [570, 297] width 257 height 22
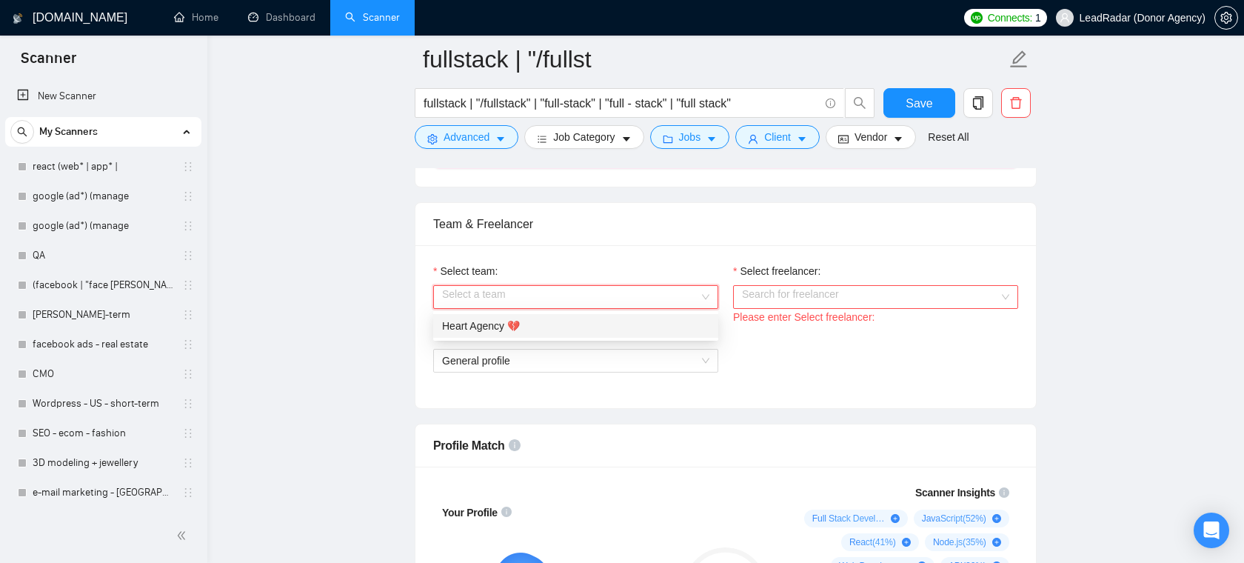
click at [643, 308] on div "Select a team" at bounding box center [575, 297] width 285 height 24
click at [617, 330] on div "Heart Agency 💔" at bounding box center [575, 326] width 267 height 16
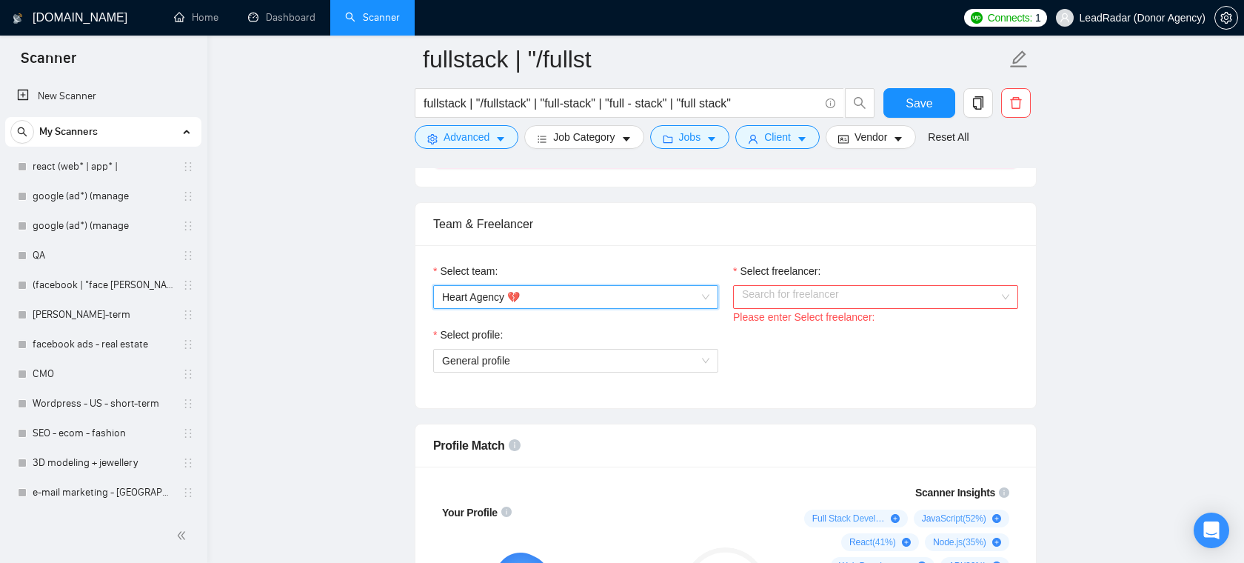
click at [791, 295] on input "Select freelancer:" at bounding box center [870, 297] width 257 height 22
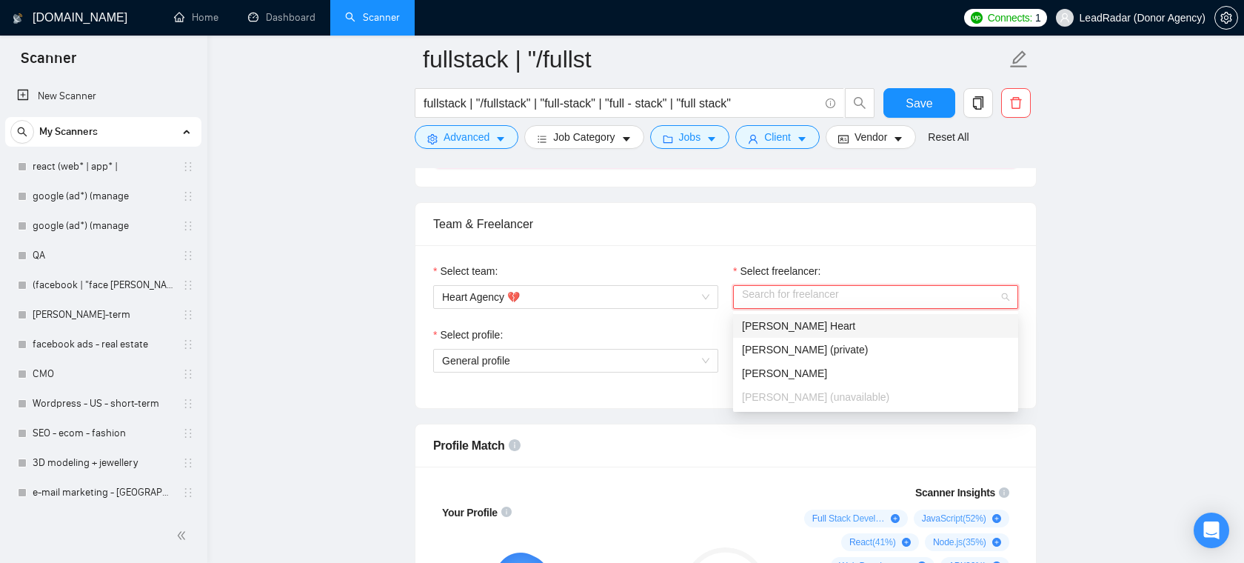
click at [774, 331] on span "Karri Heart" at bounding box center [798, 326] width 113 height 12
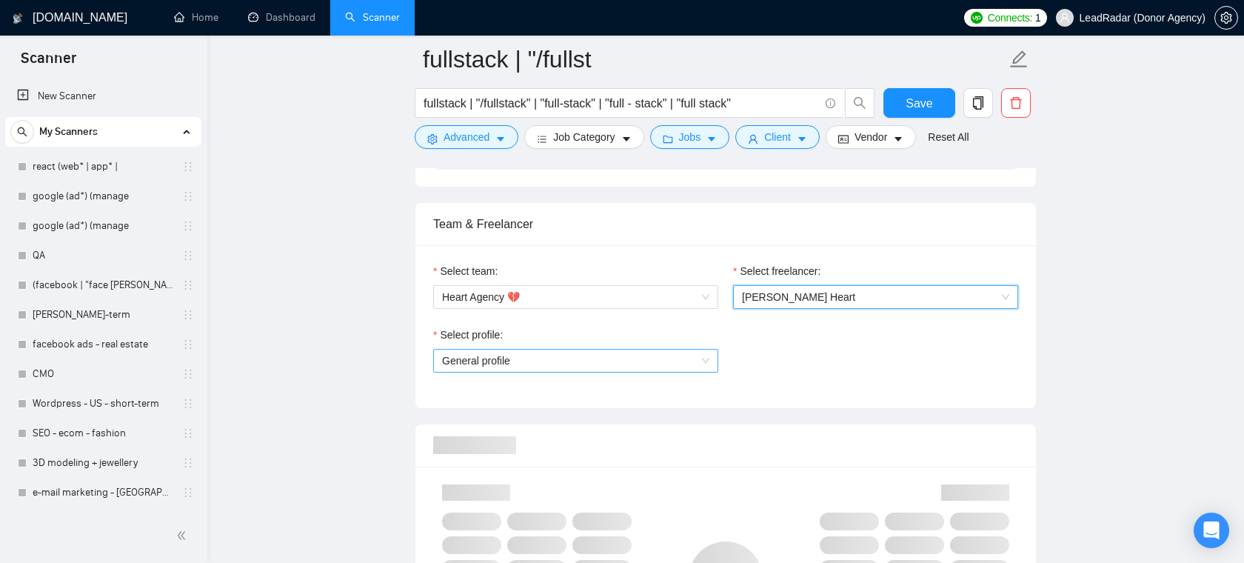
click at [586, 362] on span "General profile" at bounding box center [575, 360] width 267 height 22
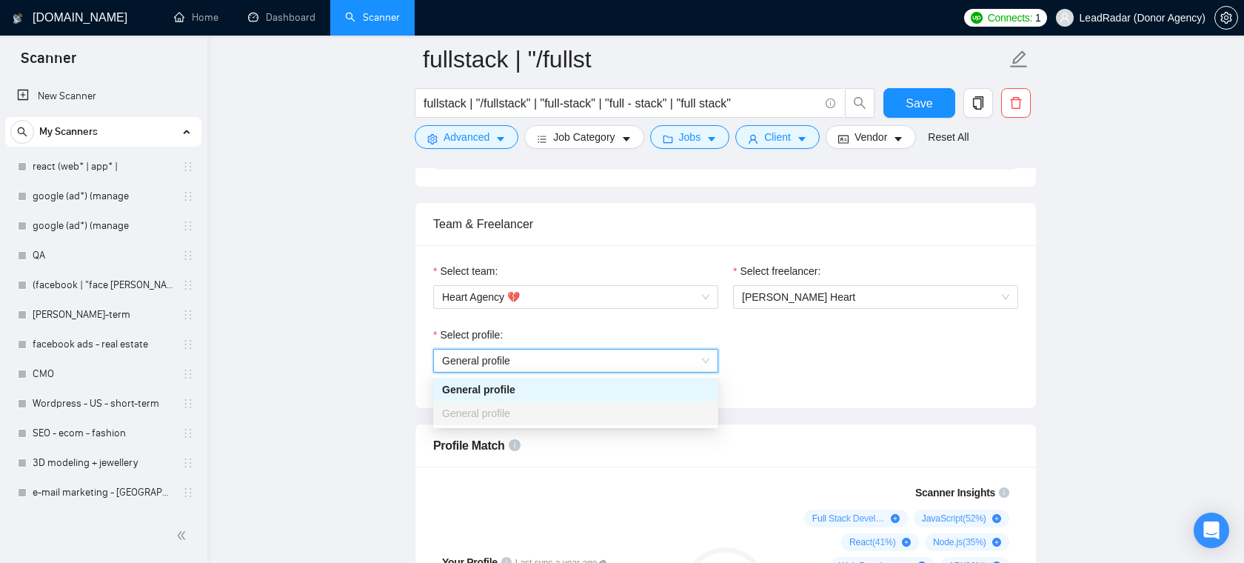
click at [795, 343] on div "Select profile: General profile General profile" at bounding box center [726, 358] width 600 height 64
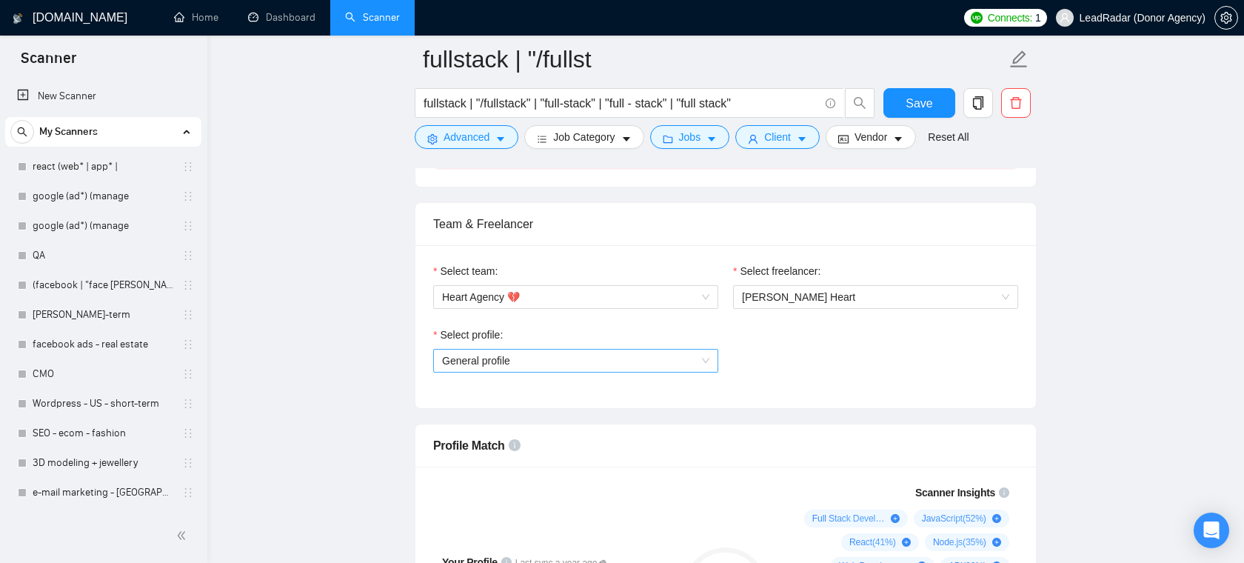
click at [497, 363] on span "General profile" at bounding box center [476, 361] width 68 height 12
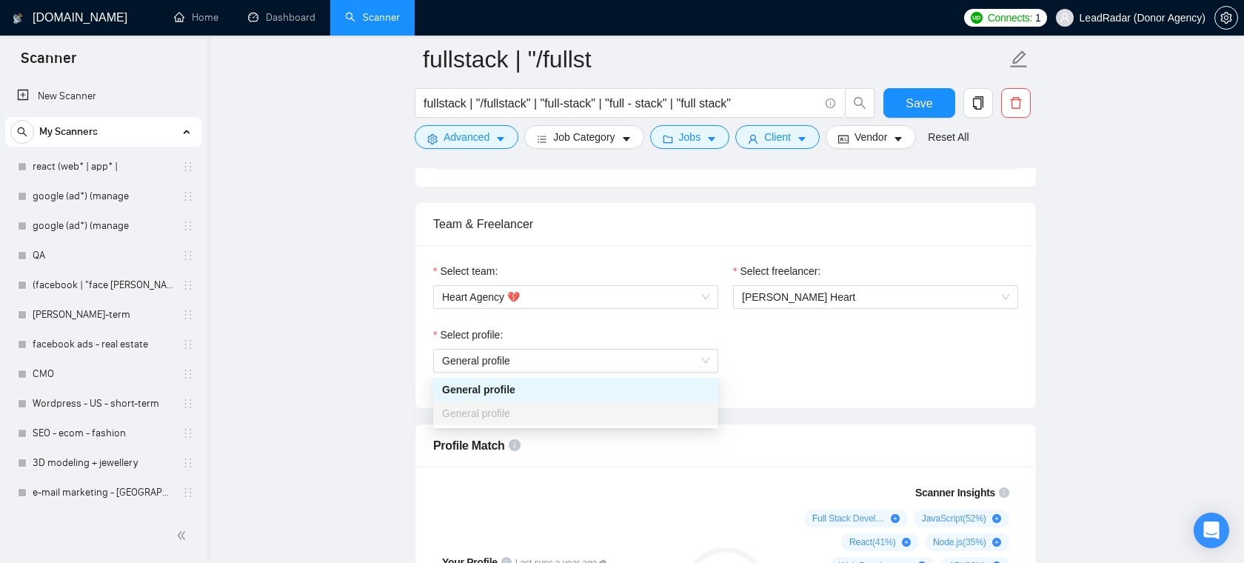
click at [747, 365] on div "Select profile: General profile" at bounding box center [726, 358] width 600 height 64
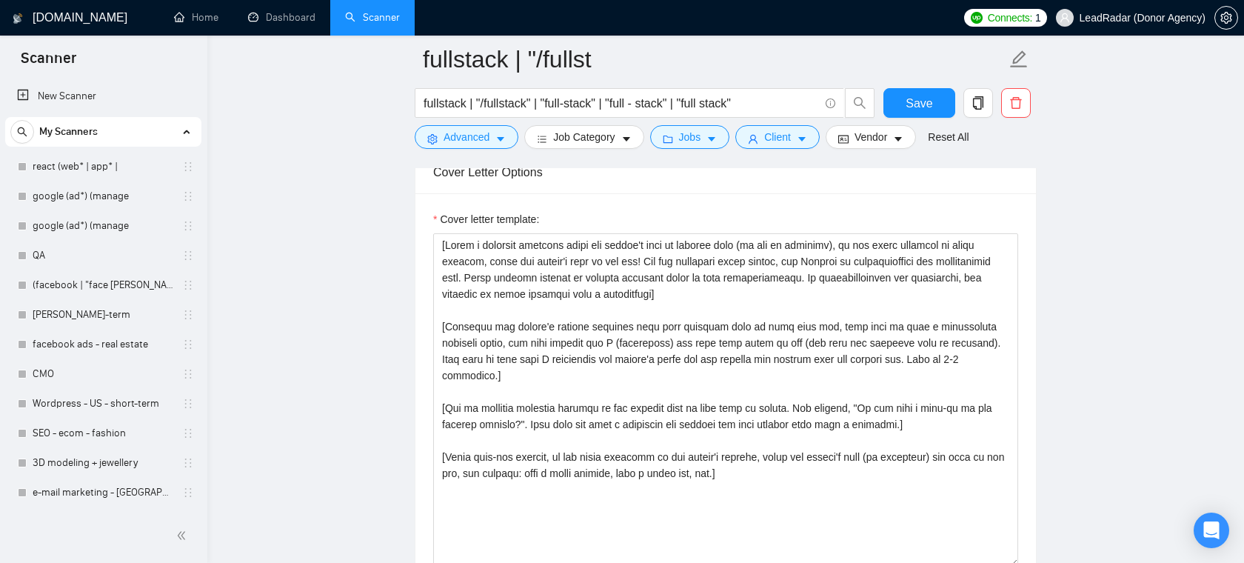
scroll to position [1576, 0]
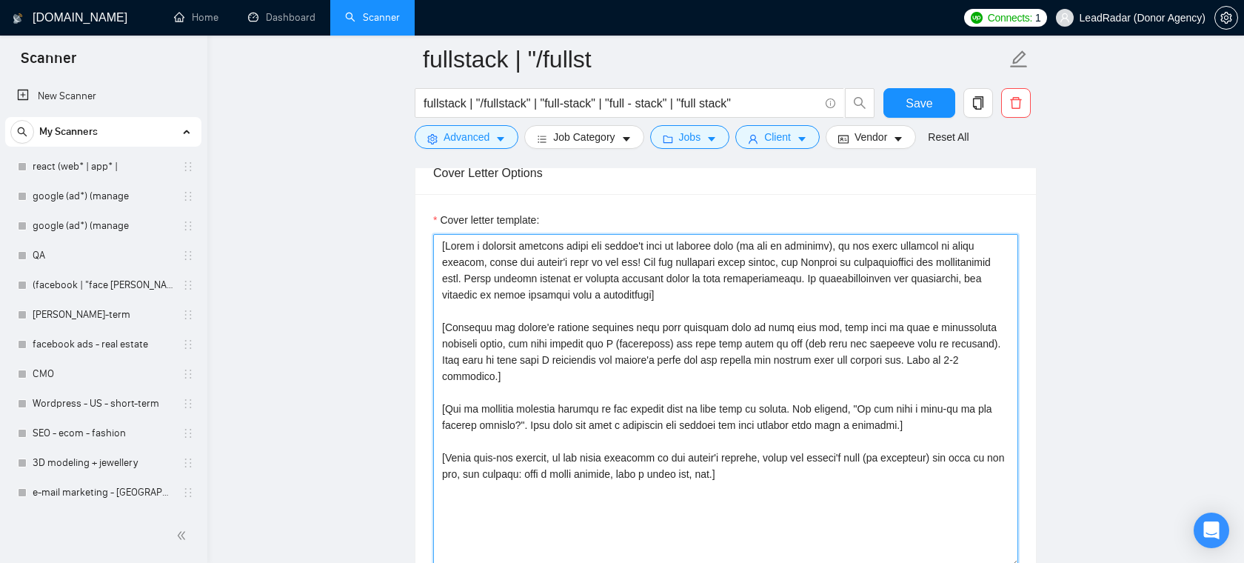
click at [728, 290] on textarea "Cover letter template:" at bounding box center [725, 400] width 585 height 333
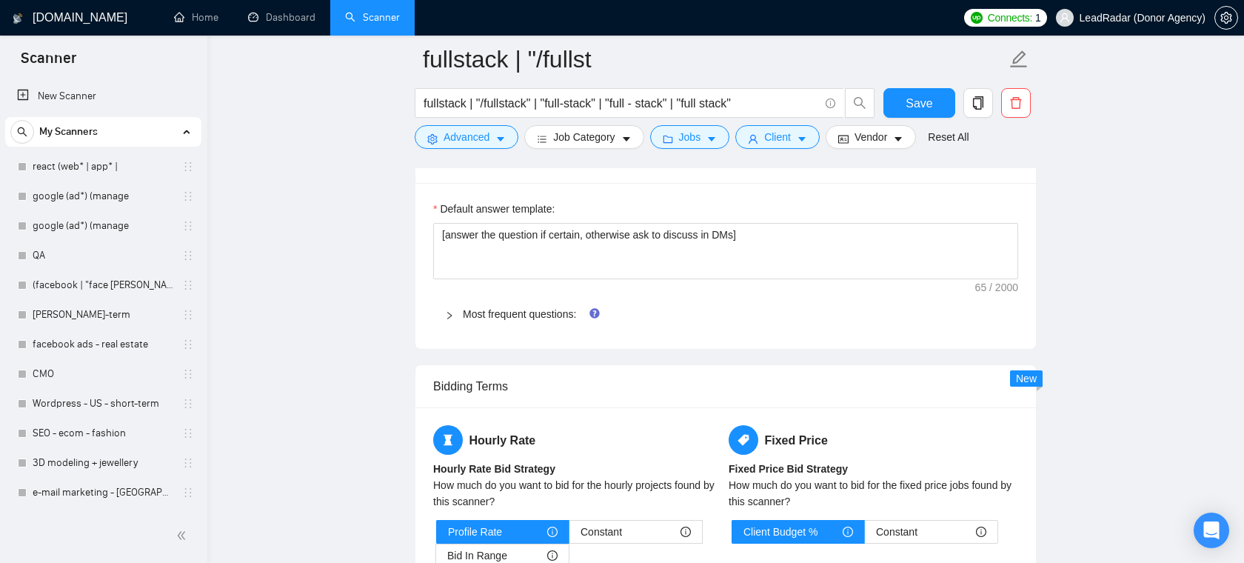
scroll to position [2062, 0]
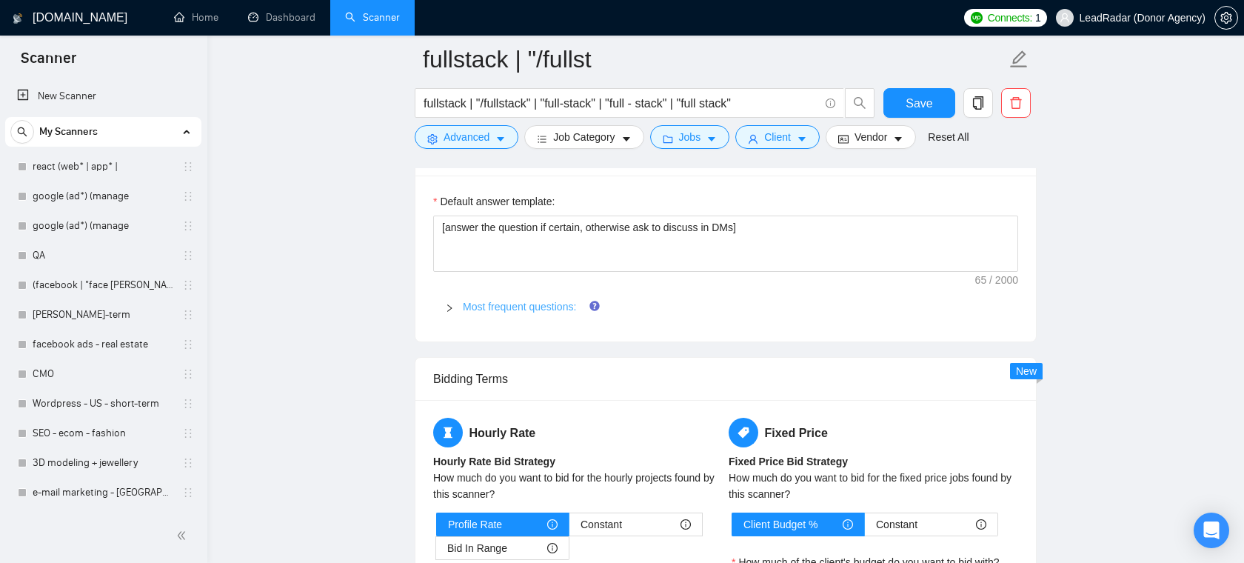
type textarea "[Write a personal greeting using the client's name or company name (if any is p…"
click at [550, 301] on link "Most frequent questions:" at bounding box center [519, 307] width 113 height 12
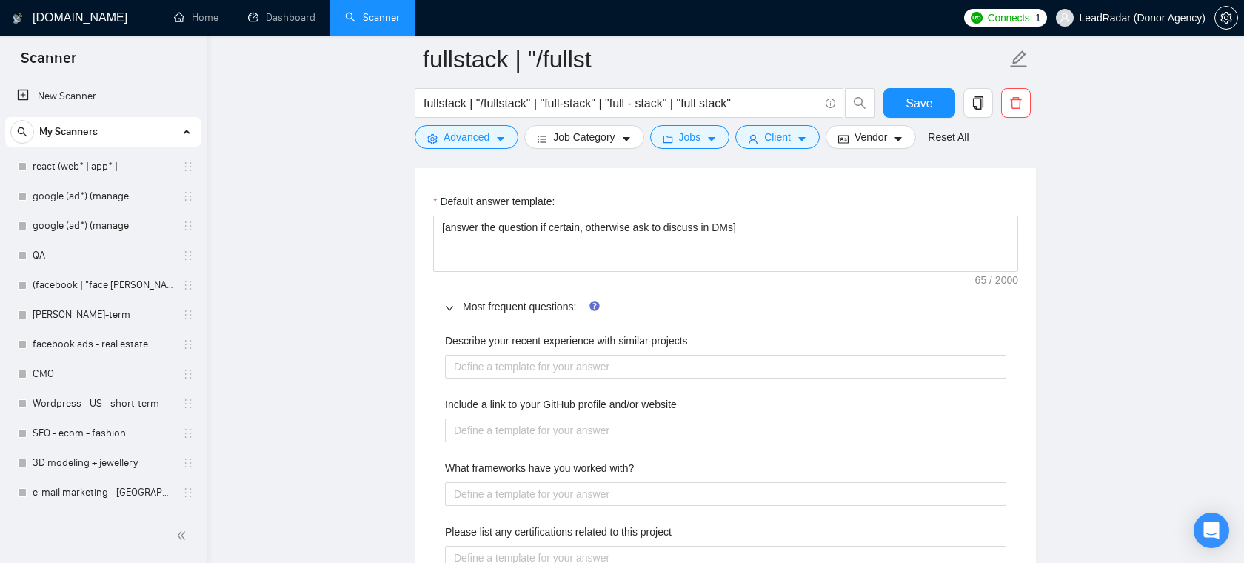
scroll to position [2047, 0]
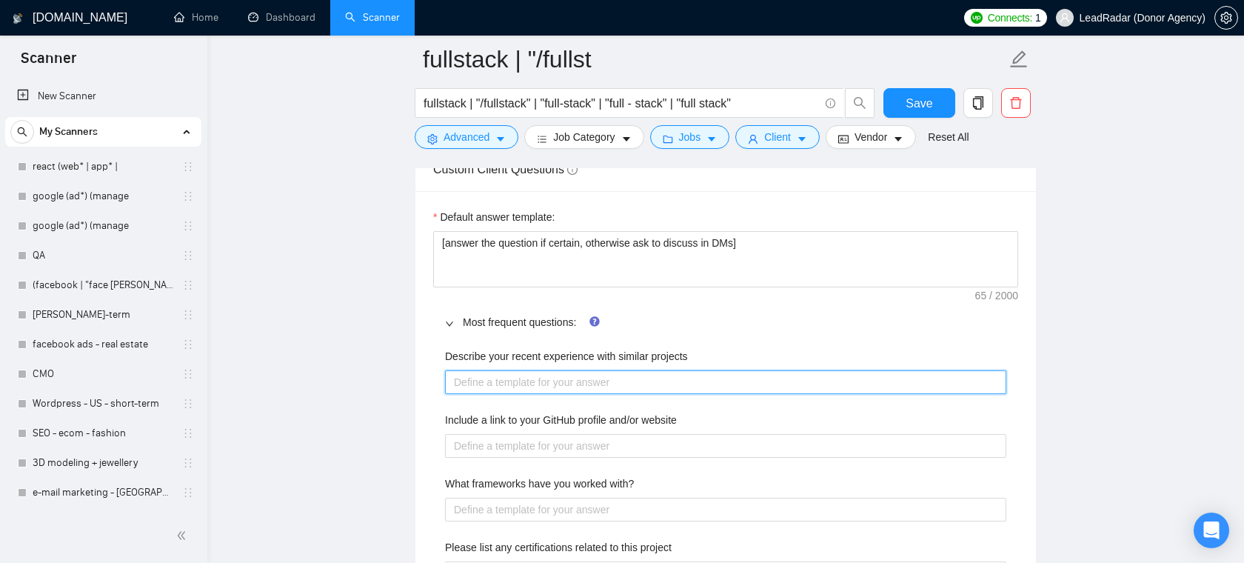
click at [525, 376] on projects "Describe your recent experience with similar projects" at bounding box center [725, 382] width 561 height 24
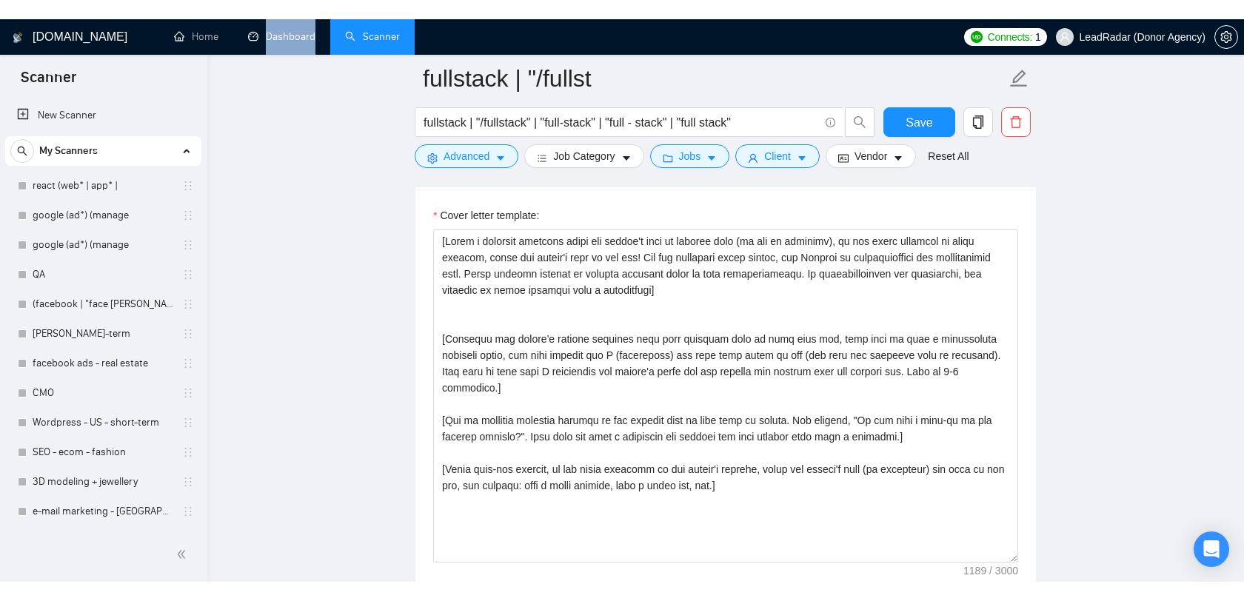
scroll to position [1600, 0]
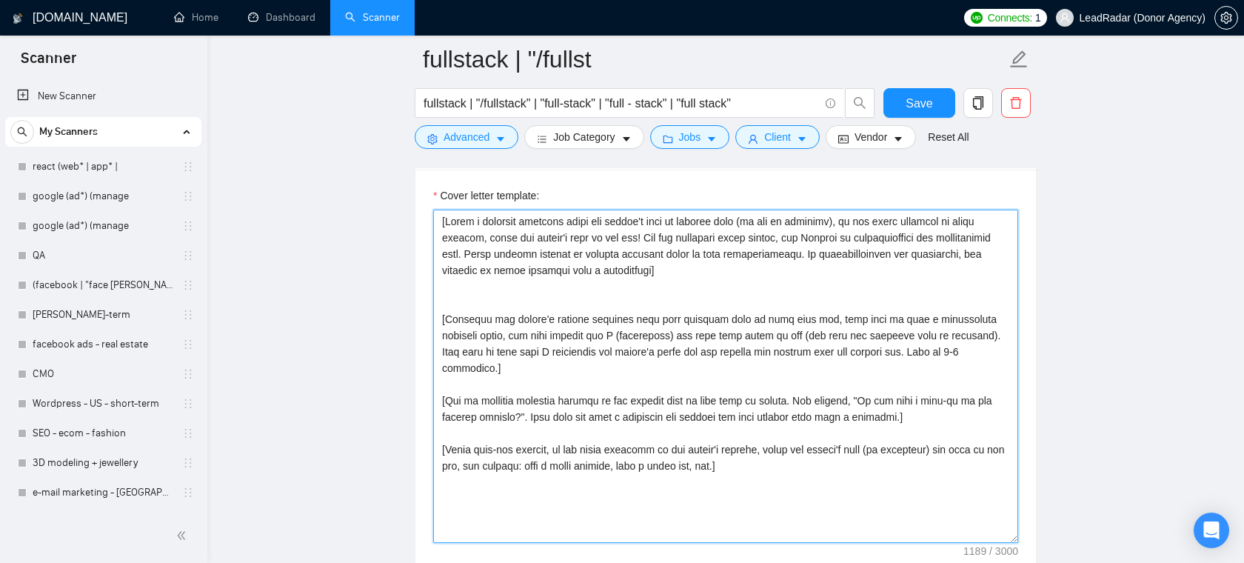
click at [594, 296] on textarea "Cover letter template:" at bounding box center [725, 375] width 585 height 333
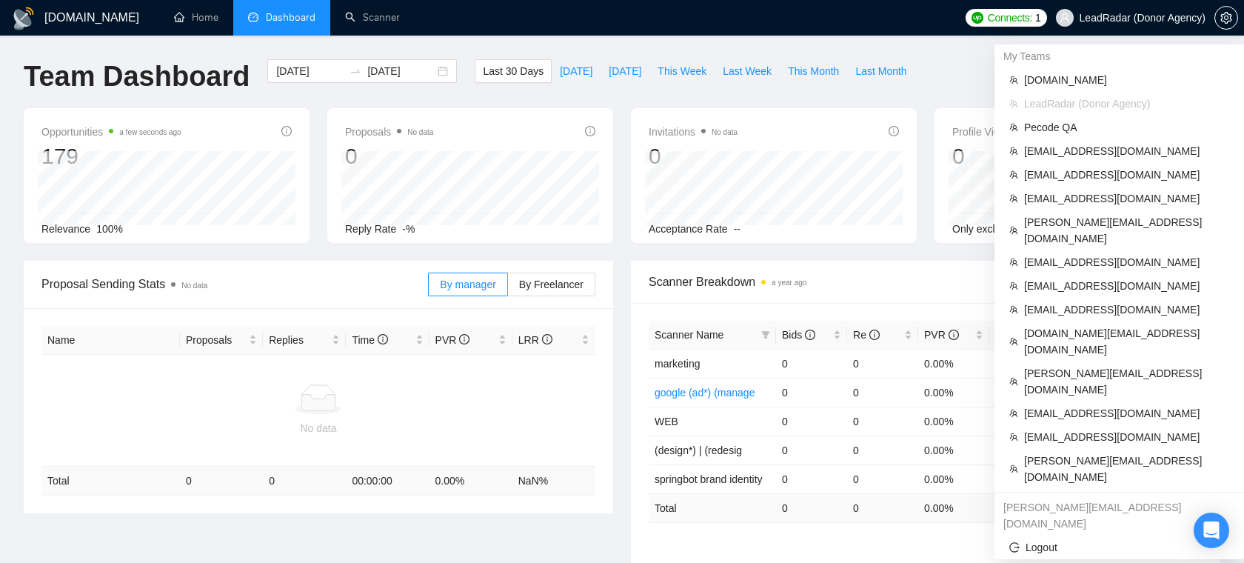
click at [1128, 18] on span "LeadRadar (Donor Agency)" at bounding box center [1142, 18] width 126 height 0
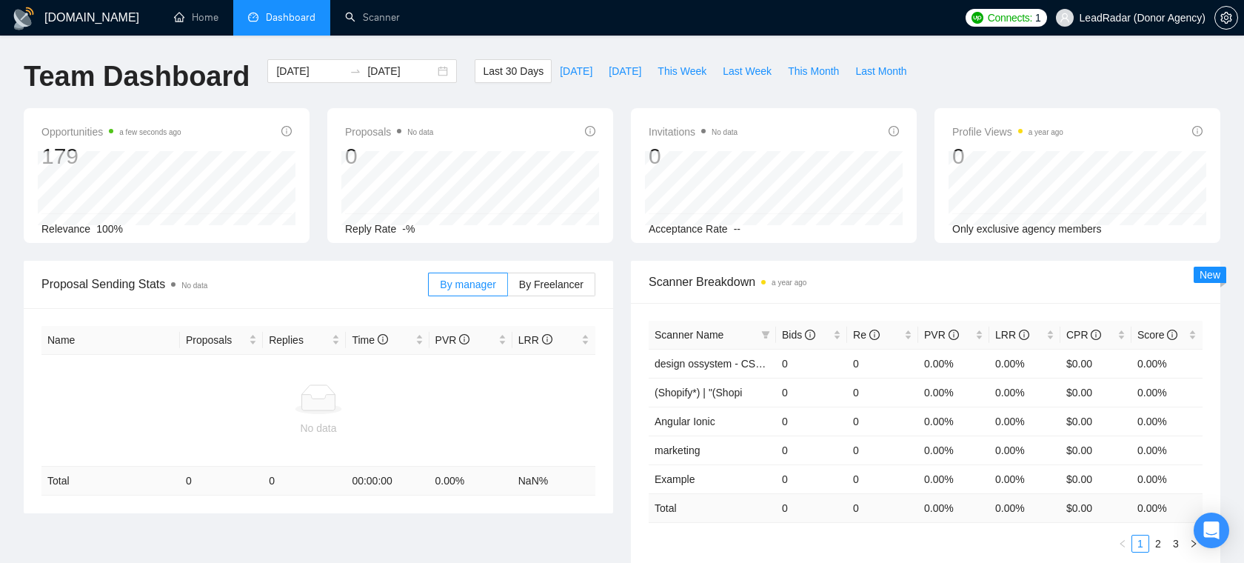
click at [1155, 27] on span "LeadRadar (Donor Agency)" at bounding box center [1130, 17] width 167 height 47
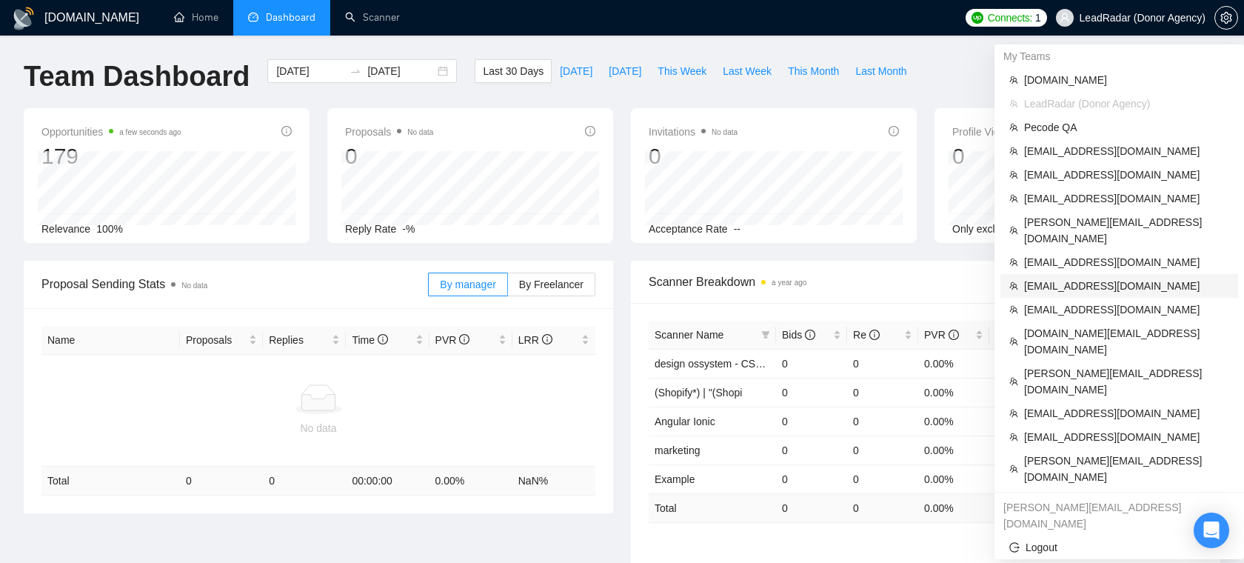
click at [1075, 278] on span "hannadudchenko888@gmail.com" at bounding box center [1126, 286] width 205 height 16
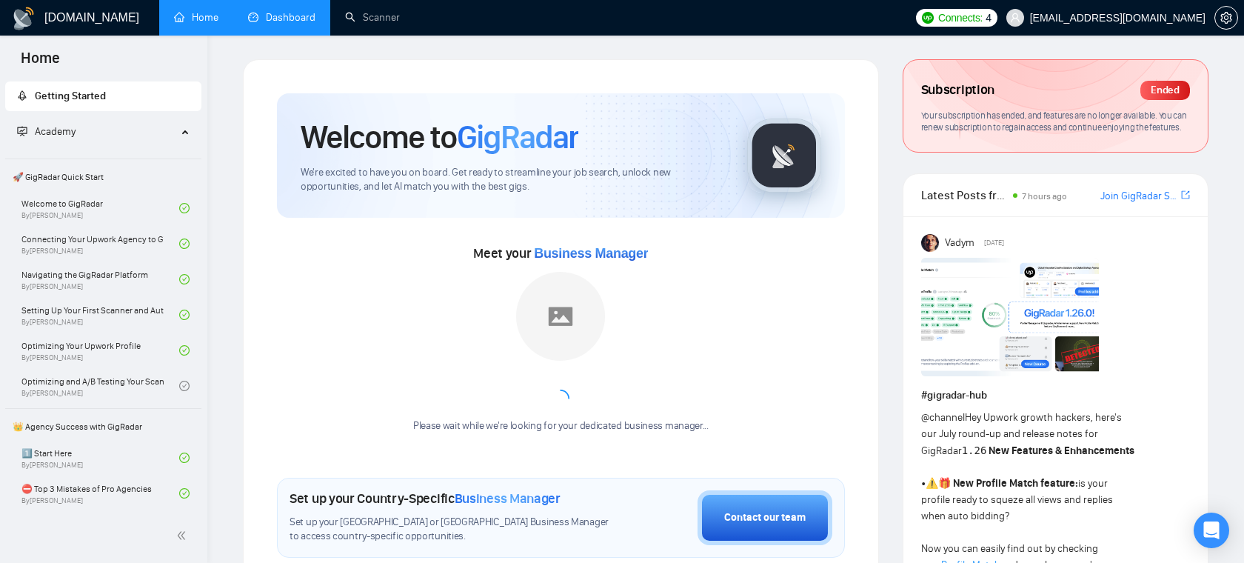
click at [298, 22] on link "Dashboard" at bounding box center [281, 17] width 67 height 13
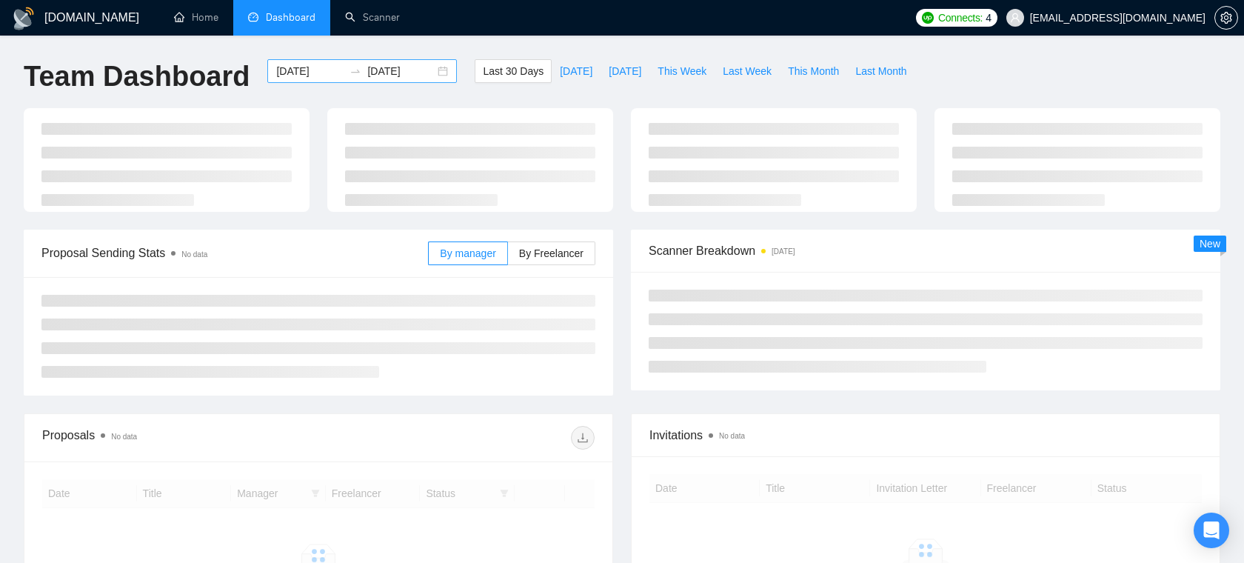
click at [300, 73] on input "[DATE]" at bounding box center [309, 71] width 67 height 16
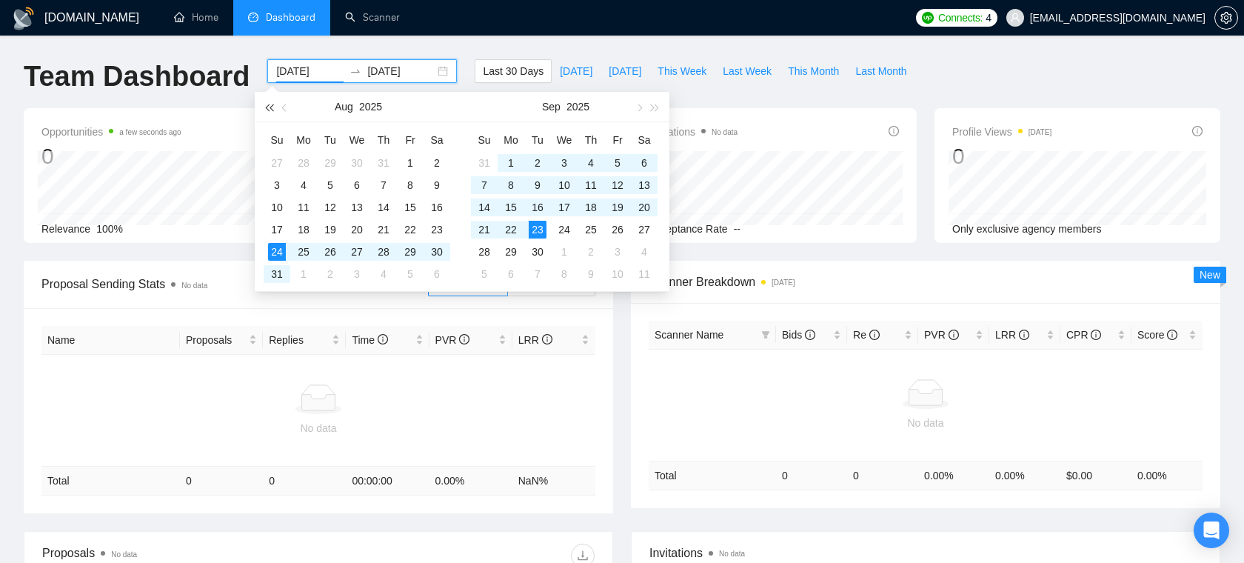
click at [272, 108] on span "button" at bounding box center [268, 107] width 7 height 7
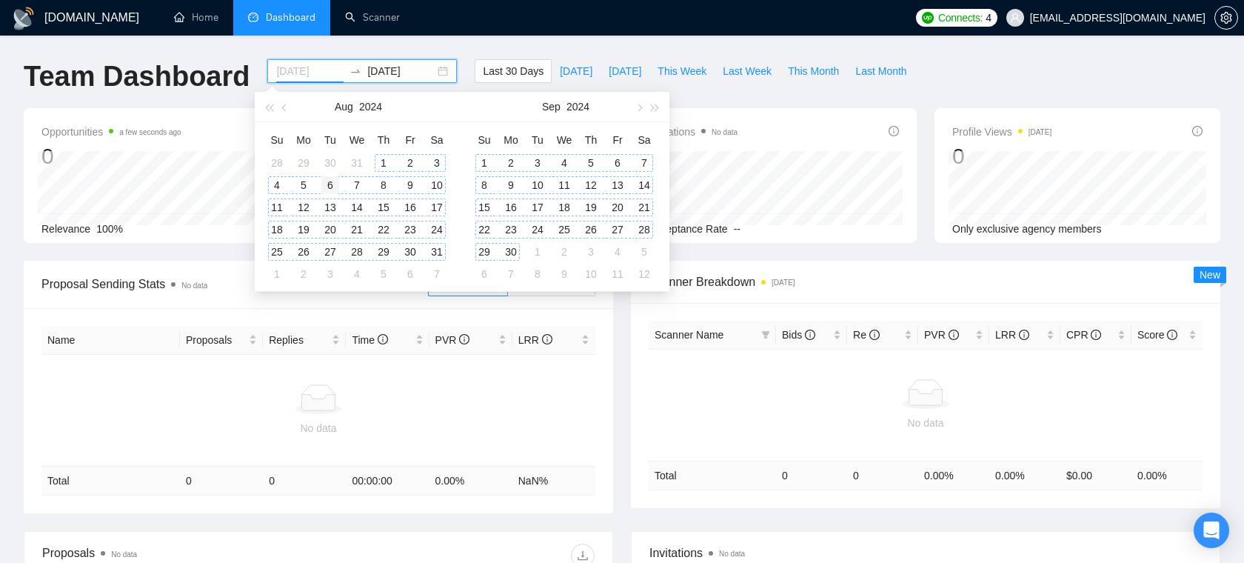
type input "2024-08-06"
click at [329, 184] on div "6" at bounding box center [330, 185] width 18 height 18
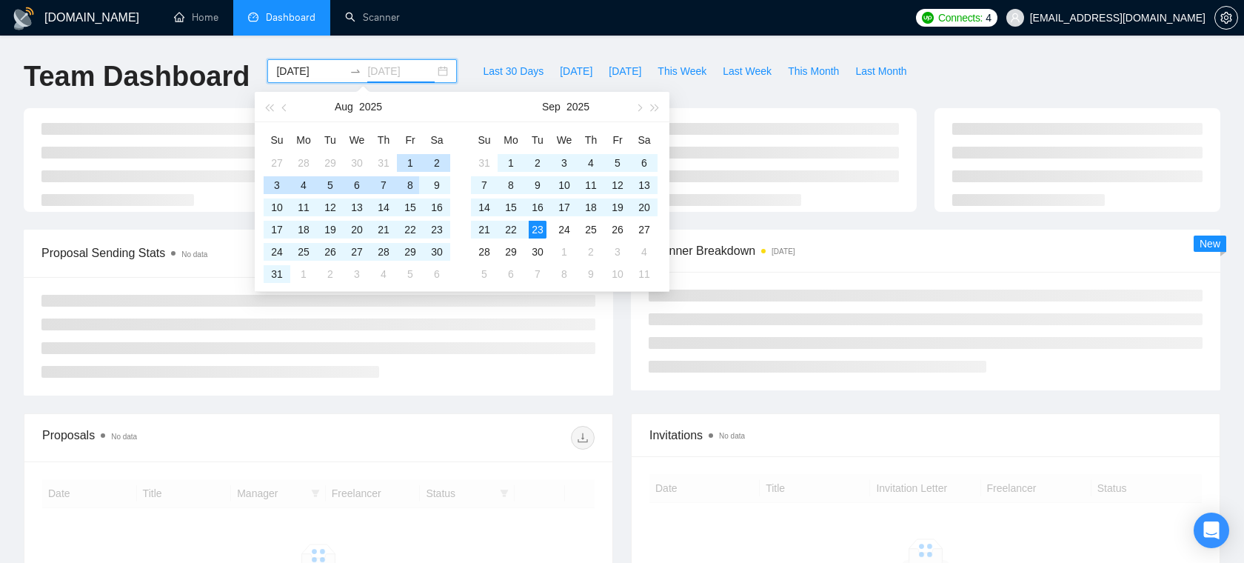
type input "[DATE]"
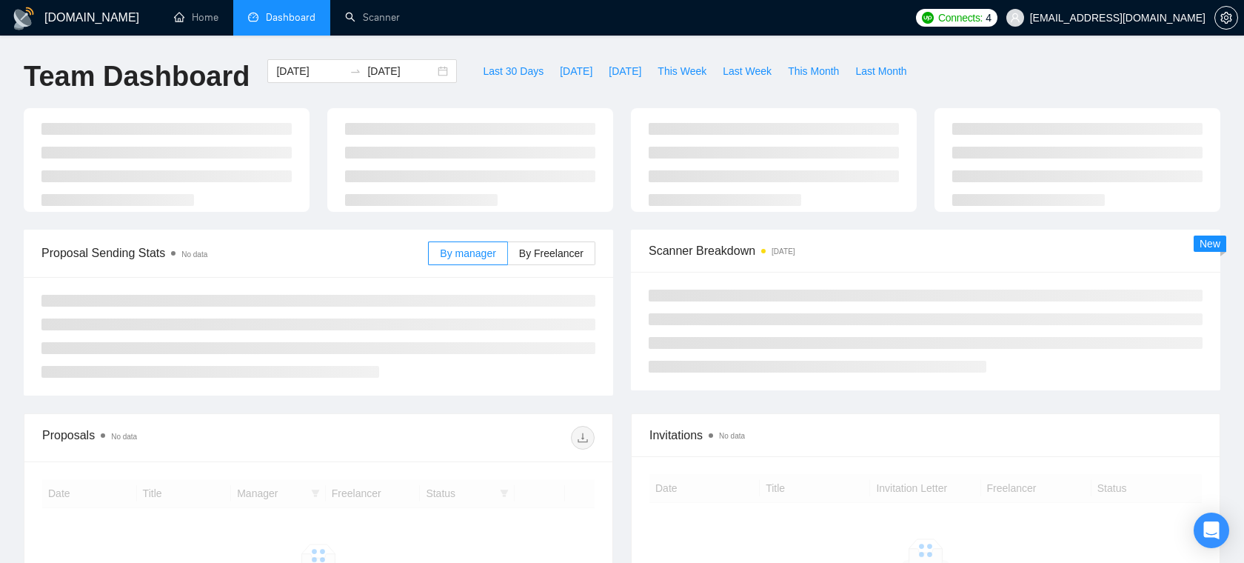
click at [494, 43] on div "GigRadar.io Home Dashboard Scanner Connects: 4 hannadudchenko888@gmail.com Team…" at bounding box center [622, 391] width 1244 height 782
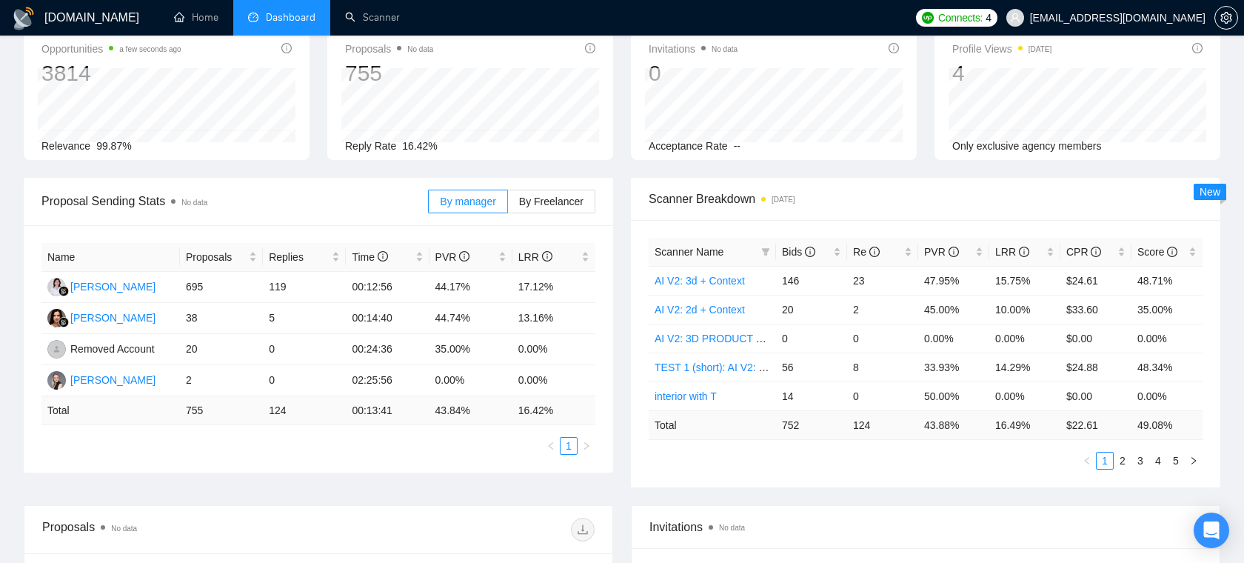
scroll to position [87, 0]
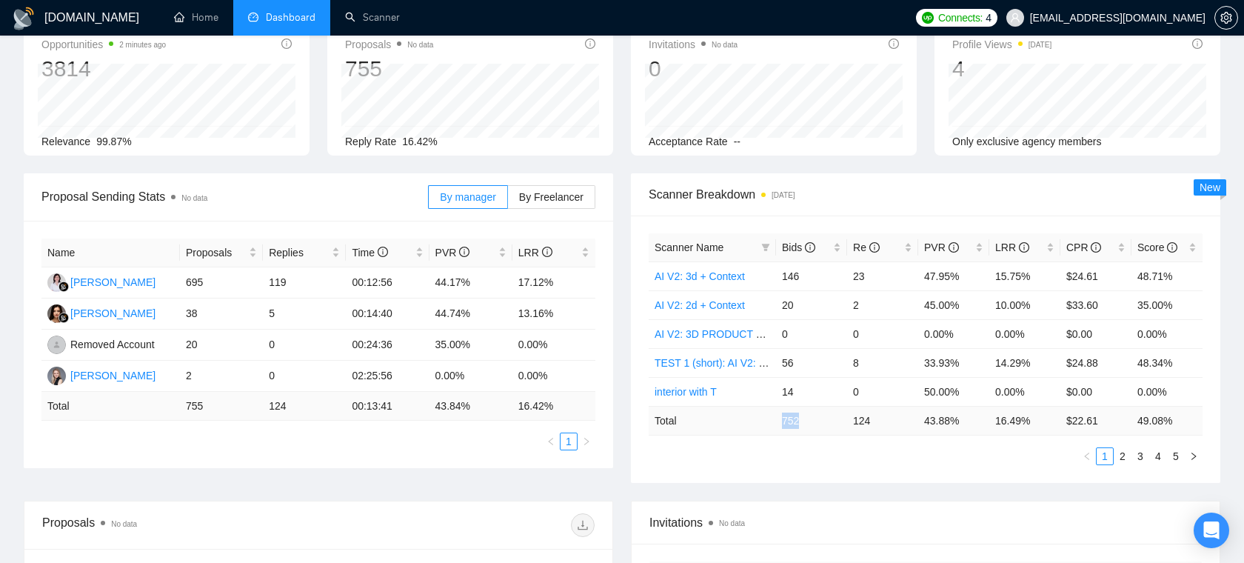
drag, startPoint x: 767, startPoint y: 421, endPoint x: 819, endPoint y: 421, distance: 52.6
click at [819, 421] on tr "Total 752 124 43.88 % 16.49 % $ 22.61 49.08 %" at bounding box center [925, 420] width 554 height 29
drag, startPoint x: 853, startPoint y: 423, endPoint x: 876, endPoint y: 421, distance: 23.0
click at [876, 421] on td "124" at bounding box center [882, 420] width 71 height 29
click at [879, 421] on td "124" at bounding box center [882, 420] width 71 height 29
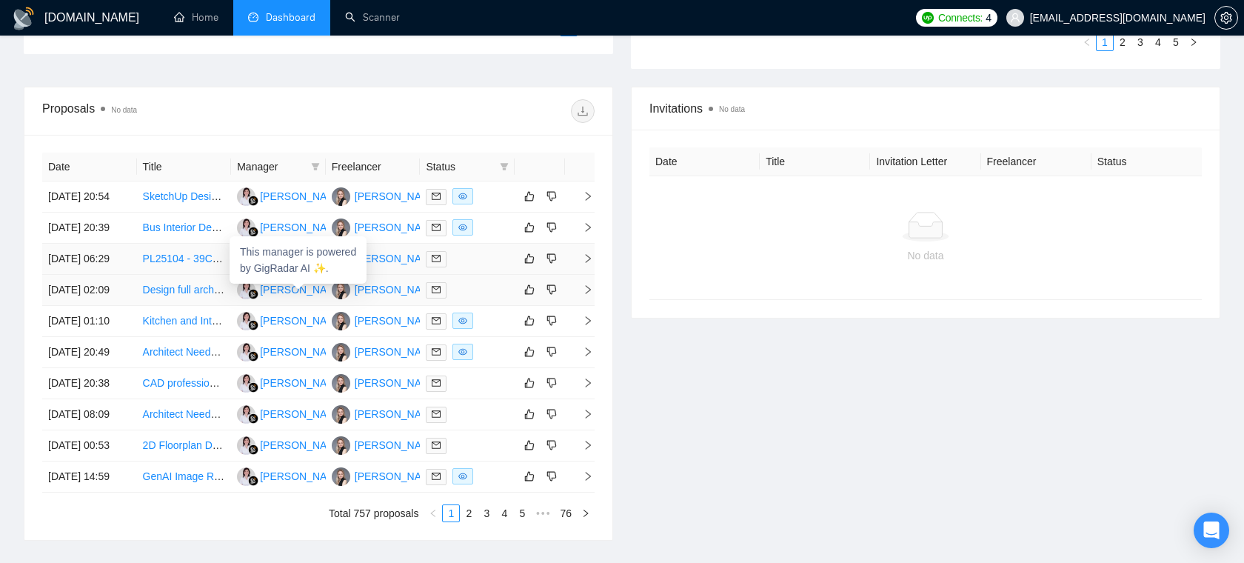
scroll to position [520, 0]
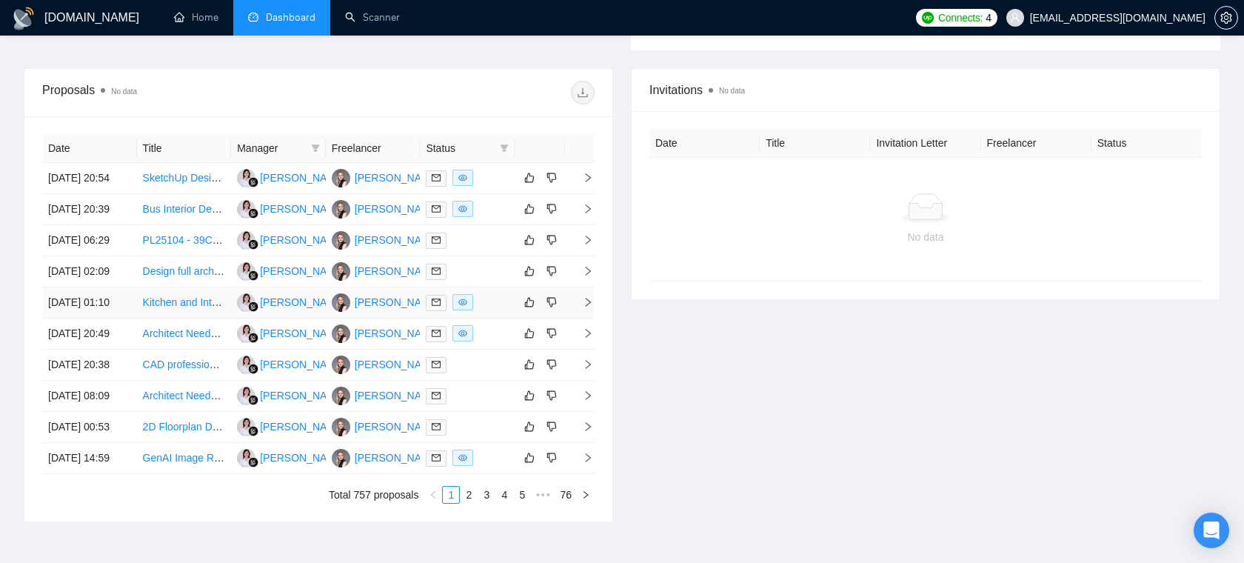
click at [349, 318] on td "Hanna Dudchenko" at bounding box center [373, 302] width 95 height 31
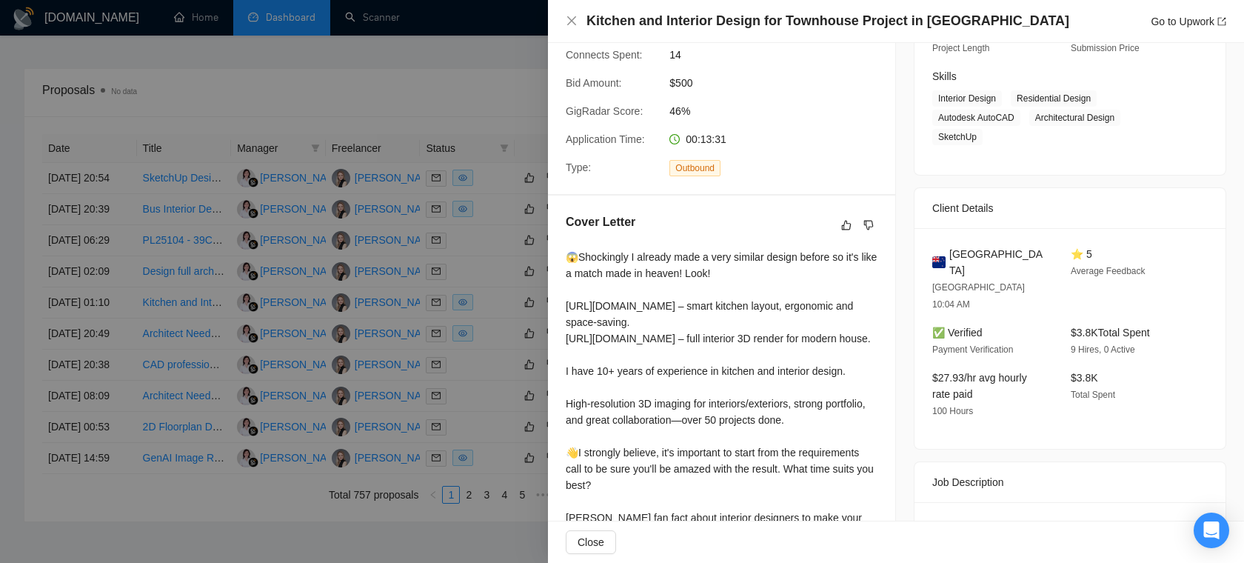
scroll to position [233, 0]
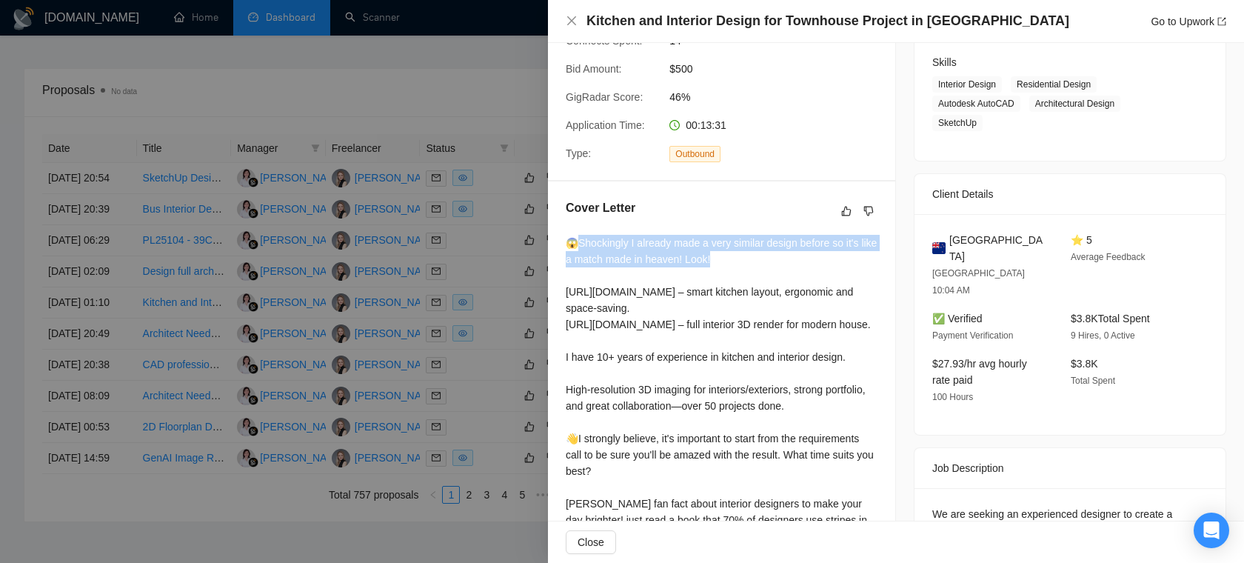
drag, startPoint x: 576, startPoint y: 244, endPoint x: 777, endPoint y: 258, distance: 201.8
click at [777, 258] on div "😱Shockingly I already made a very similar design before so it's like a match ma…" at bounding box center [722, 398] width 312 height 326
click at [765, 264] on div "😱Shockingly I already made a very similar design before so it's like a match ma…" at bounding box center [722, 398] width 312 height 326
drag, startPoint x: 566, startPoint y: 242, endPoint x: 744, endPoint y: 254, distance: 178.0
click at [744, 254] on div "😱Shockingly I already made a very similar design before so it's like a match ma…" at bounding box center [722, 398] width 312 height 326
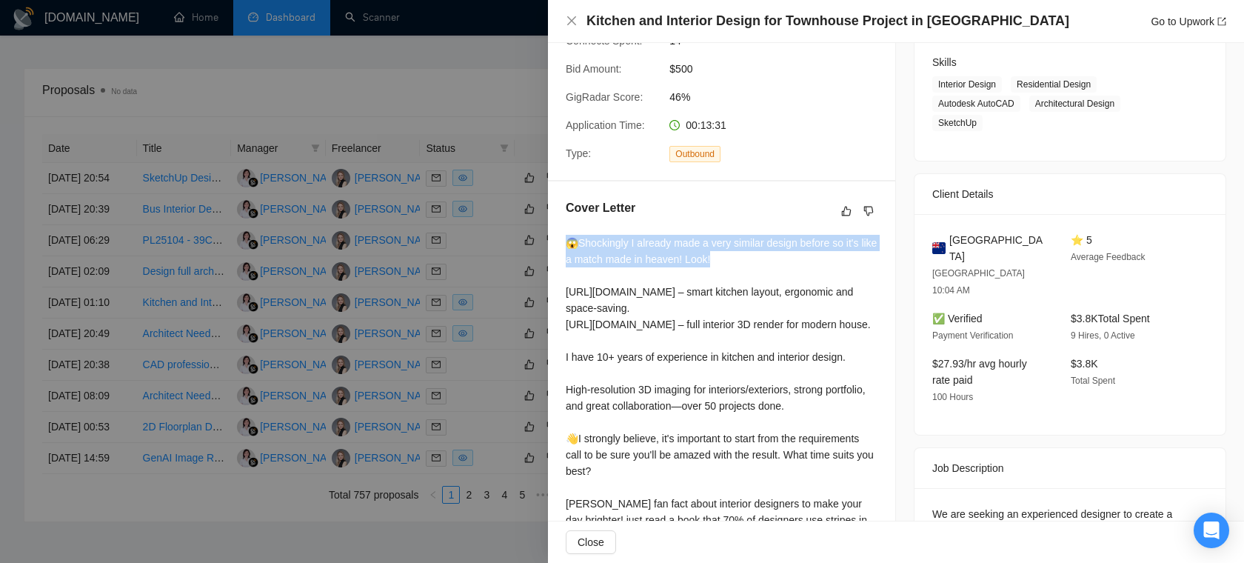
click at [773, 263] on div "😱Shockingly I already made a very similar design before so it's like a match ma…" at bounding box center [722, 398] width 312 height 326
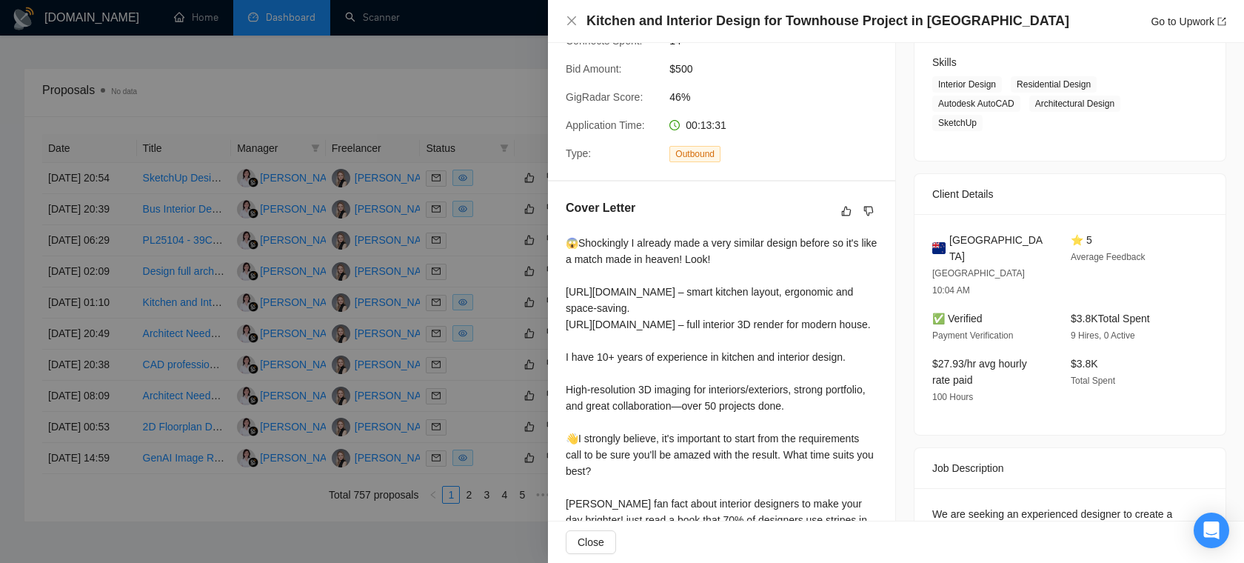
scroll to position [241, 0]
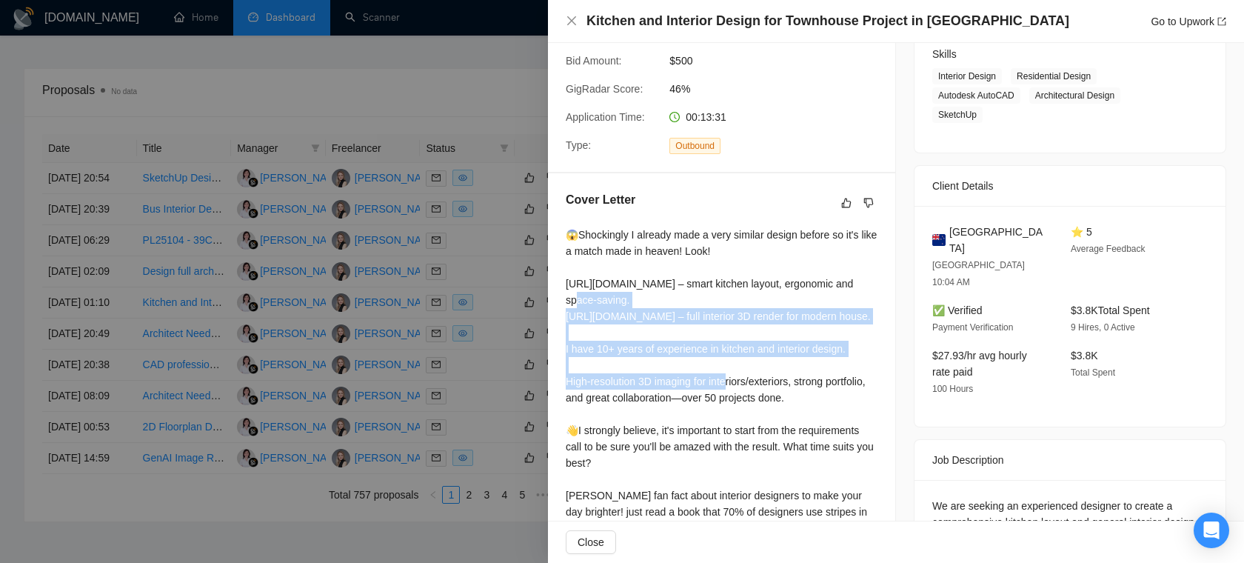
drag, startPoint x: 806, startPoint y: 348, endPoint x: 583, endPoint y: 292, distance: 230.5
click at [586, 292] on div "😱Shockingly I already made a very similar design before so it's like a match ma…" at bounding box center [722, 390] width 312 height 326
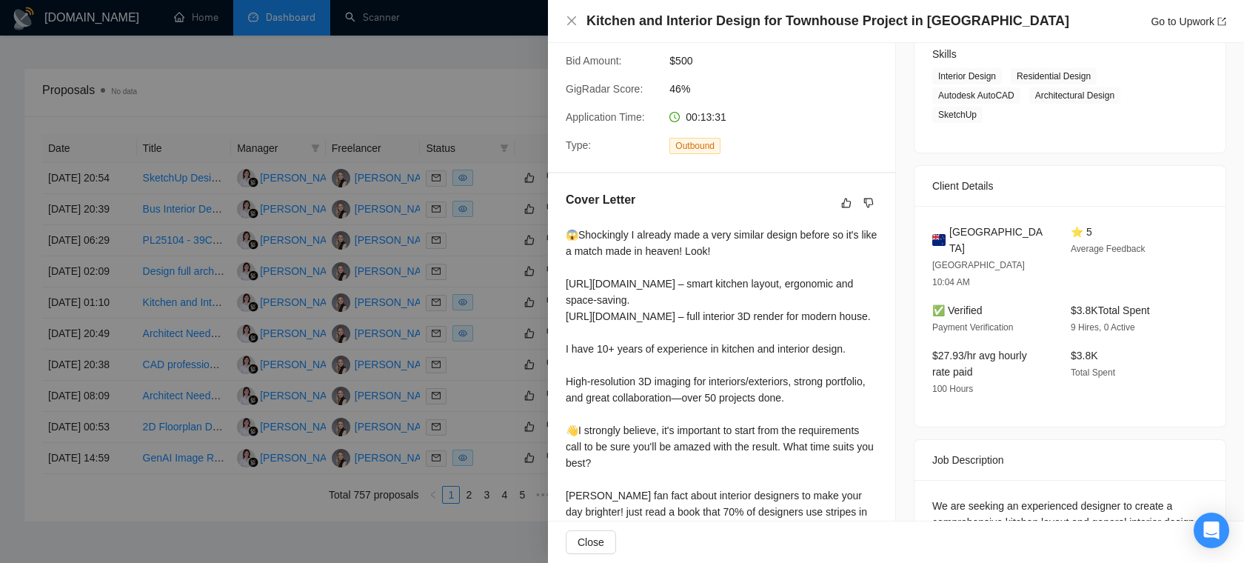
click at [644, 272] on div "😱Shockingly I already made a very similar design before so it's like a match ma…" at bounding box center [722, 390] width 312 height 326
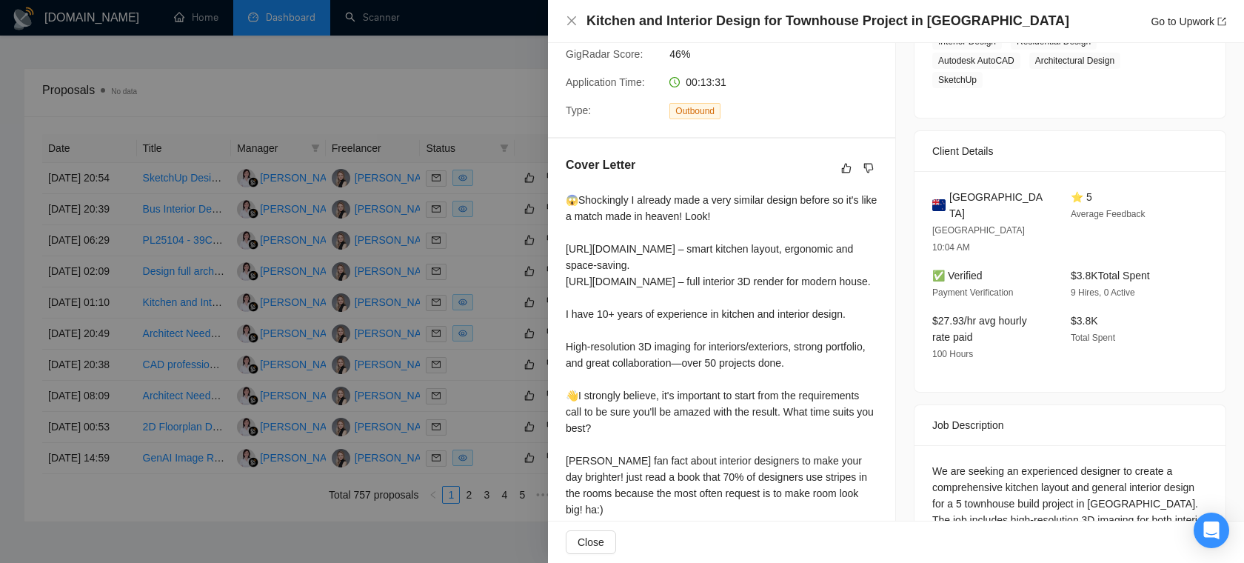
scroll to position [289, 0]
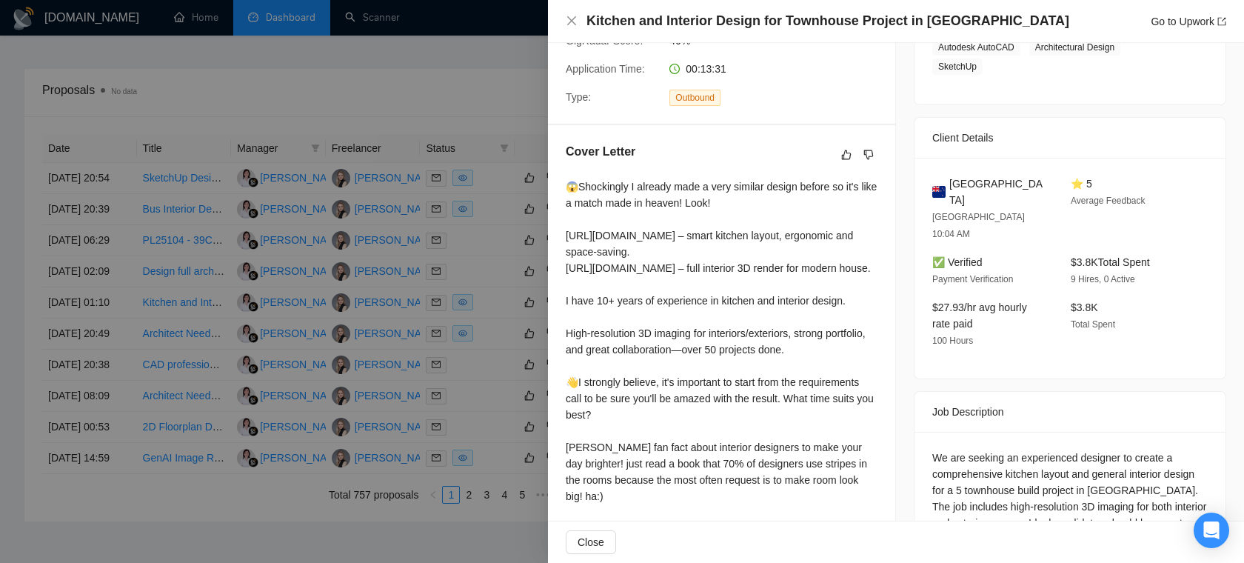
click at [633, 342] on div "😱Shockingly I already made a very similar design before so it's like a match ma…" at bounding box center [722, 341] width 312 height 326
click at [642, 333] on div "😱Shockingly I already made a very similar design before so it's like a match ma…" at bounding box center [722, 341] width 312 height 326
click at [647, 366] on div "😱Shockingly I already made a very similar design before so it's like a match ma…" at bounding box center [722, 341] width 312 height 326
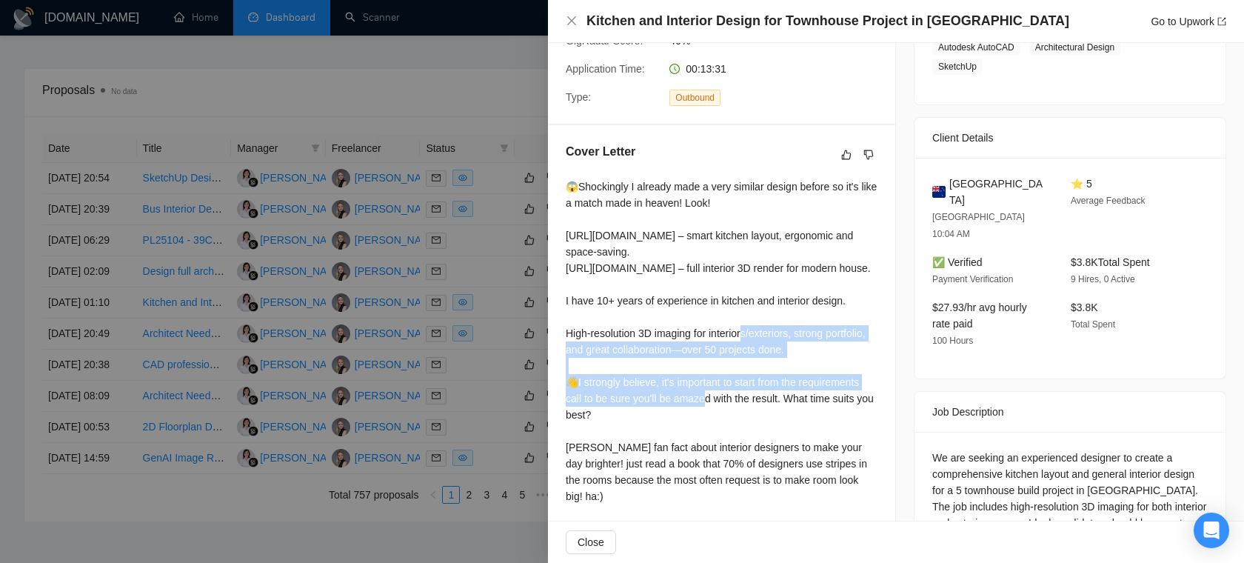
drag, startPoint x: 858, startPoint y: 383, endPoint x: 571, endPoint y: 338, distance: 290.7
click at [571, 338] on div "😱Shockingly I already made a very similar design before so it's like a match ma…" at bounding box center [722, 341] width 312 height 326
click at [636, 373] on div "😱Shockingly I already made a very similar design before so it's like a match ma…" at bounding box center [722, 341] width 312 height 326
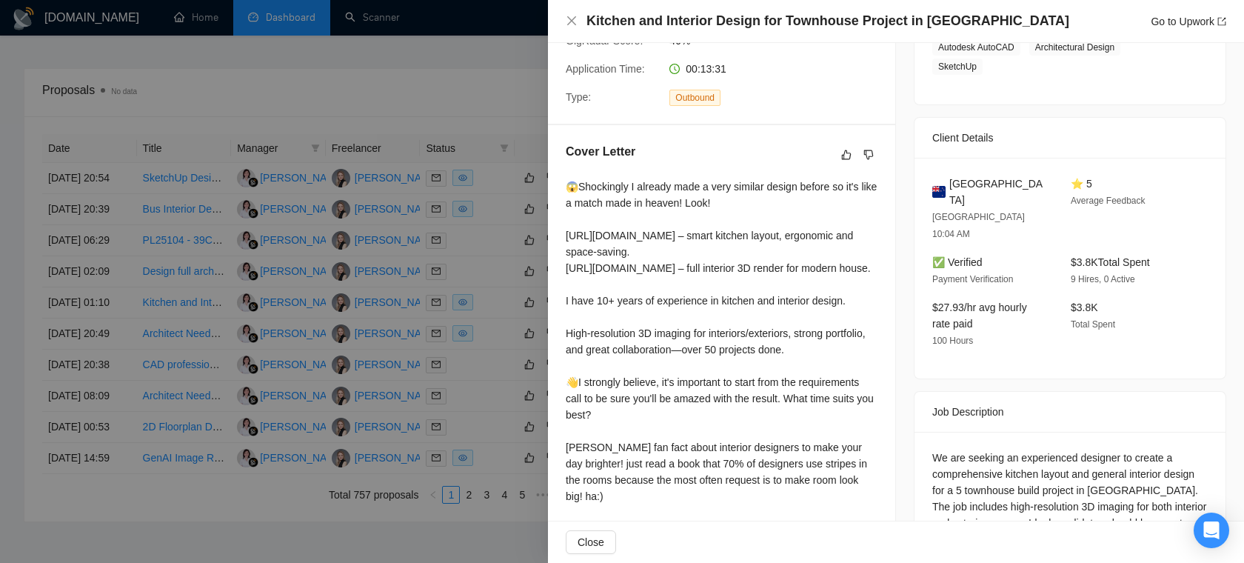
scroll to position [310, 0]
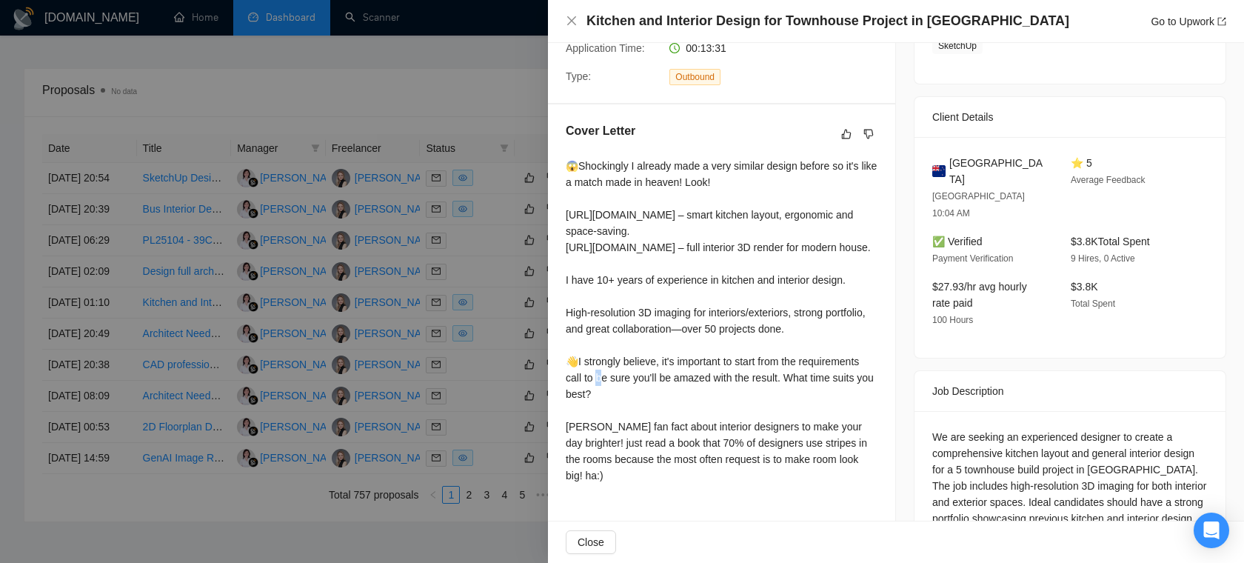
drag, startPoint x: 729, startPoint y: 361, endPoint x: 719, endPoint y: 362, distance: 9.7
click at [719, 362] on div "😱Shockingly I already made a very similar design before so it's like a match ma…" at bounding box center [722, 321] width 312 height 326
click at [695, 356] on div "😱Shockingly I already made a very similar design before so it's like a match ma…" at bounding box center [722, 321] width 312 height 326
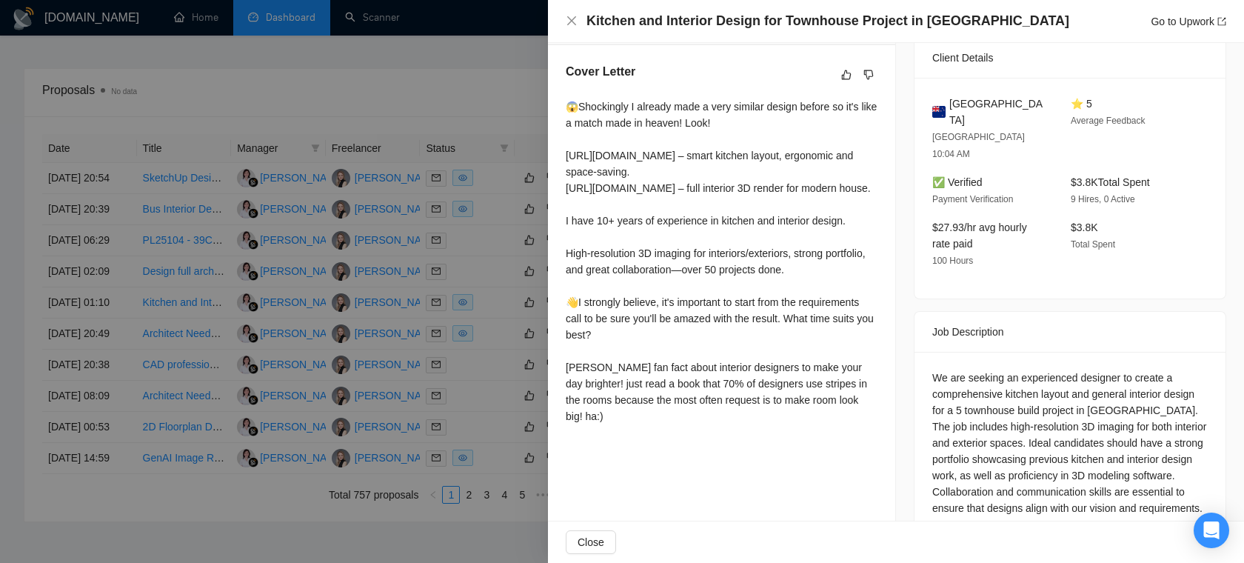
scroll to position [388, 0]
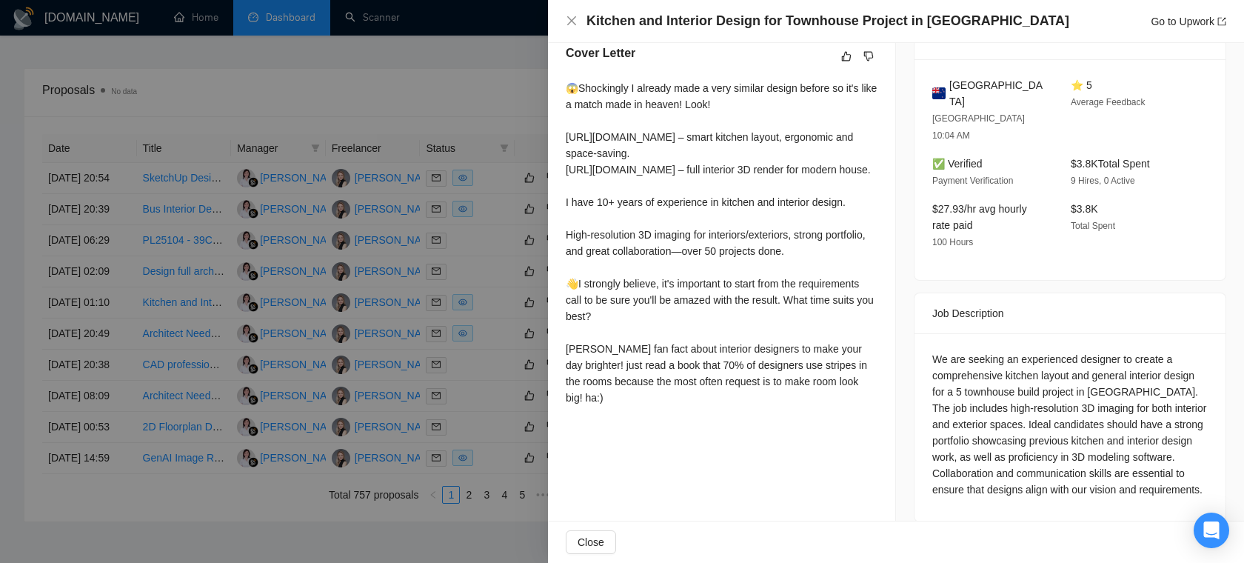
drag, startPoint x: 866, startPoint y: 466, endPoint x: 563, endPoint y: 429, distance: 305.7
click at [563, 429] on div "Cover Letter 😱Shockingly I already made a very similar design before so it's li…" at bounding box center [721, 228] width 347 height 403
click at [175, 396] on div at bounding box center [622, 281] width 1244 height 563
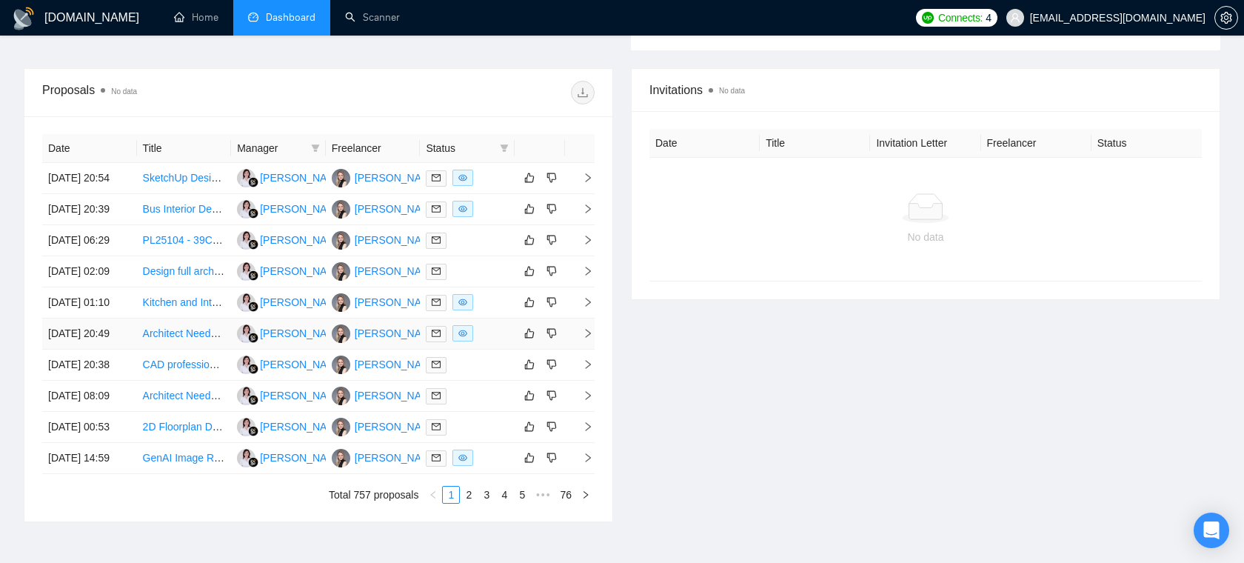
click at [514, 349] on td at bounding box center [467, 333] width 95 height 31
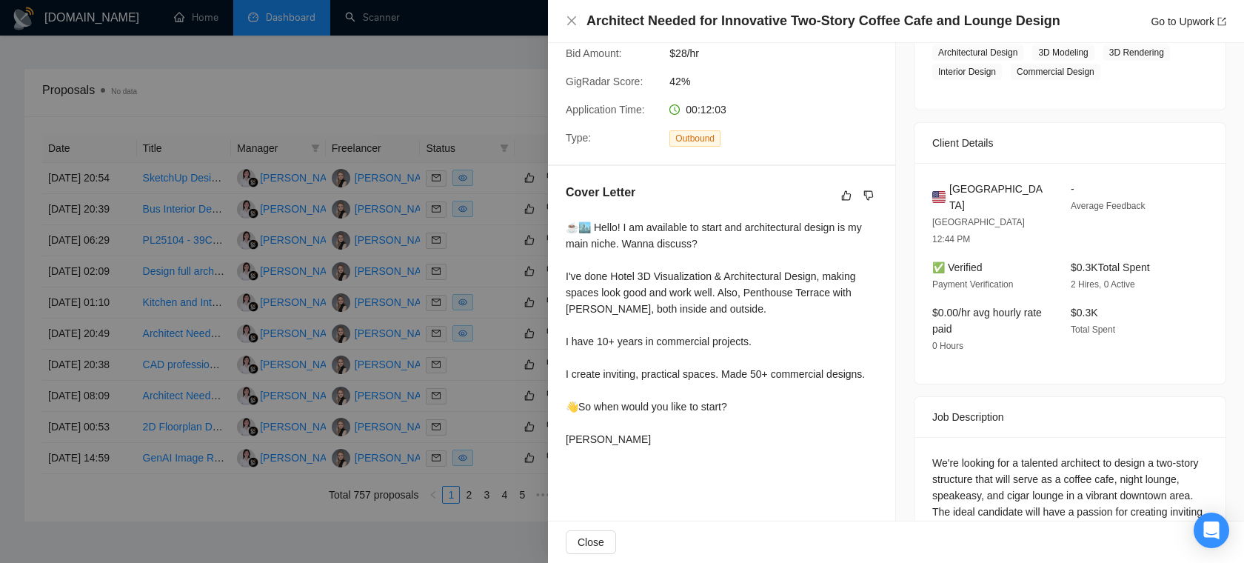
scroll to position [264, 0]
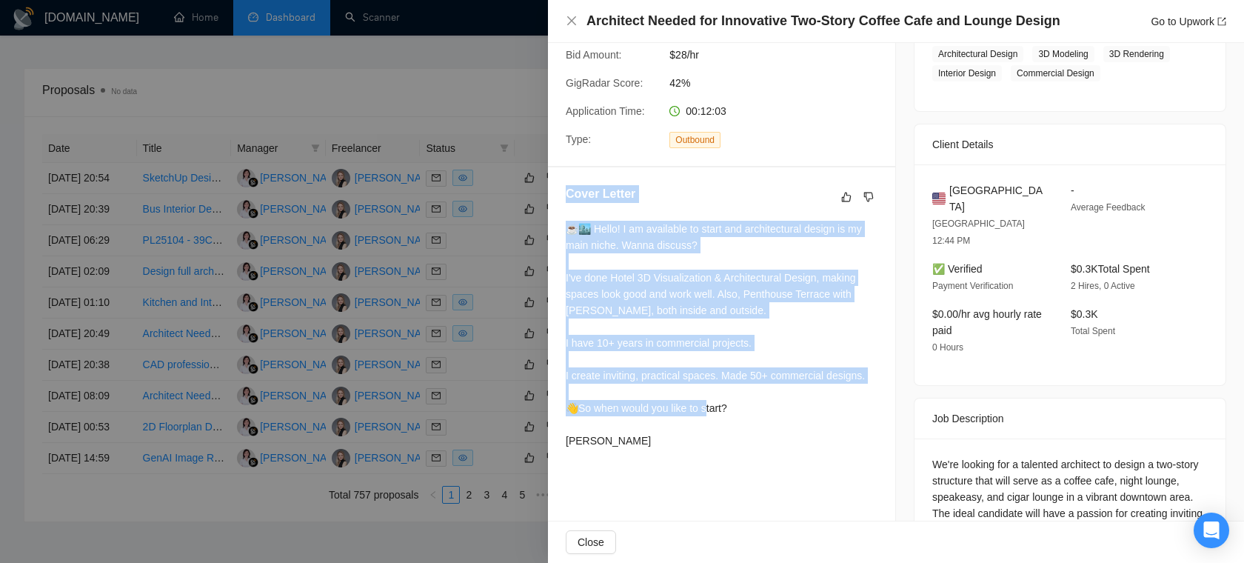
drag, startPoint x: 568, startPoint y: 177, endPoint x: 712, endPoint y: 434, distance: 294.3
click at [712, 434] on div "Cover Letter ☕️🏙️ Hello! I am available to start and architectural design is my…" at bounding box center [721, 319] width 347 height 305
click at [725, 489] on div "Proposal Details Date: 01 Jul, 2025 20:49 Scanner: AI V2: 3d + Contex Anna Stat…" at bounding box center [722, 211] width 348 height 865
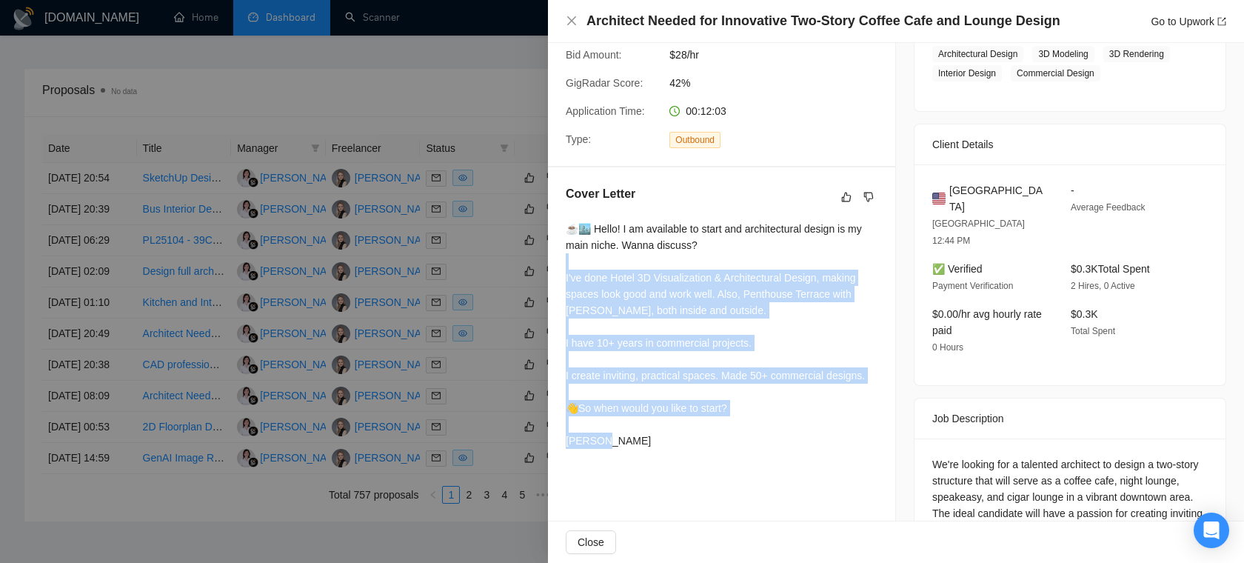
drag, startPoint x: 667, startPoint y: 487, endPoint x: 591, endPoint y: 235, distance: 263.7
click at [593, 244] on div "Proposal Details Date: 01 Jul, 2025 20:49 Scanner: AI V2: 3d + Contex Anna Stat…" at bounding box center [722, 211] width 348 height 865
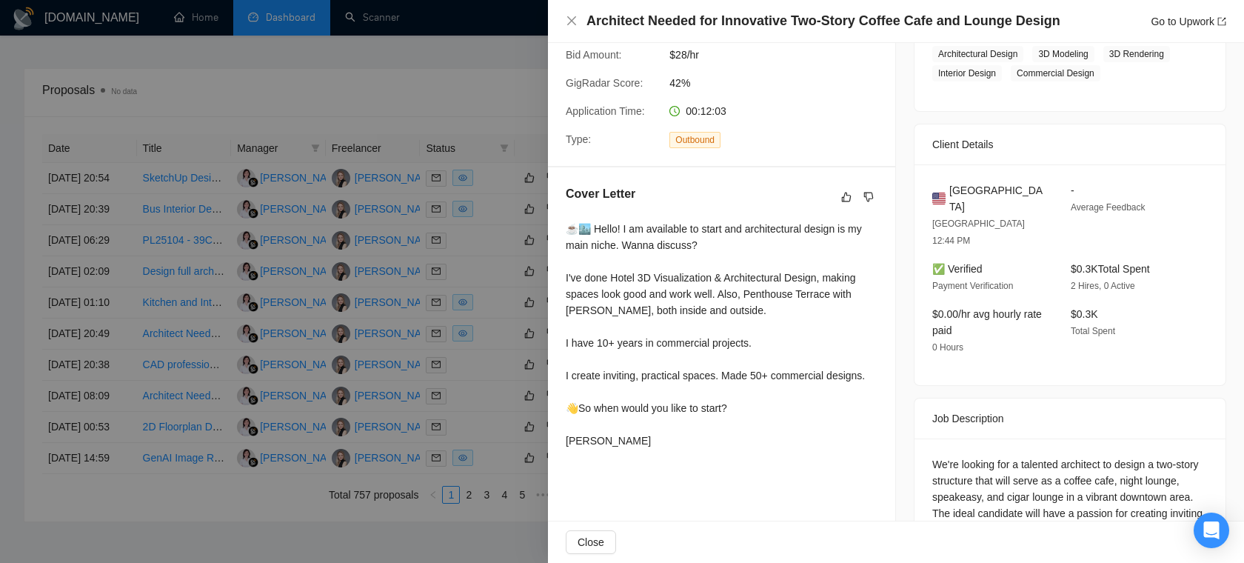
click at [665, 224] on div "☕️🏙️ Hello! I am available to start and architectural design is my main niche. …" at bounding box center [722, 335] width 312 height 228
drag, startPoint x: 722, startPoint y: 230, endPoint x: 623, endPoint y: 227, distance: 99.2
click at [623, 227] on div "☕️🏙️ Hello! I am available to start and architectural design is my main niche. …" at bounding box center [722, 335] width 312 height 228
drag, startPoint x: 754, startPoint y: 298, endPoint x: 634, endPoint y: 286, distance: 120.5
click at [634, 286] on div "☕️🏙️ Hello! I am available to start and architectural design is my main niche. …" at bounding box center [722, 335] width 312 height 228
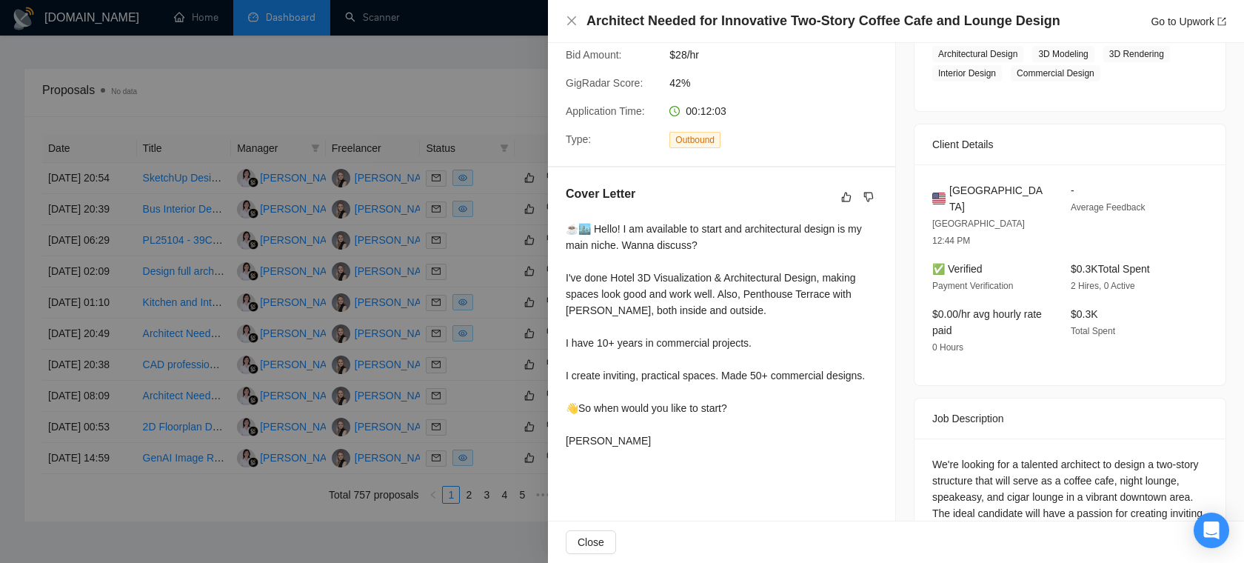
drag, startPoint x: 650, startPoint y: 367, endPoint x: 609, endPoint y: 367, distance: 40.7
click at [609, 367] on div "☕️🏙️ Hello! I am available to start and architectural design is my main niche. …" at bounding box center [722, 335] width 312 height 228
click at [568, 23] on icon "close" at bounding box center [571, 20] width 9 height 9
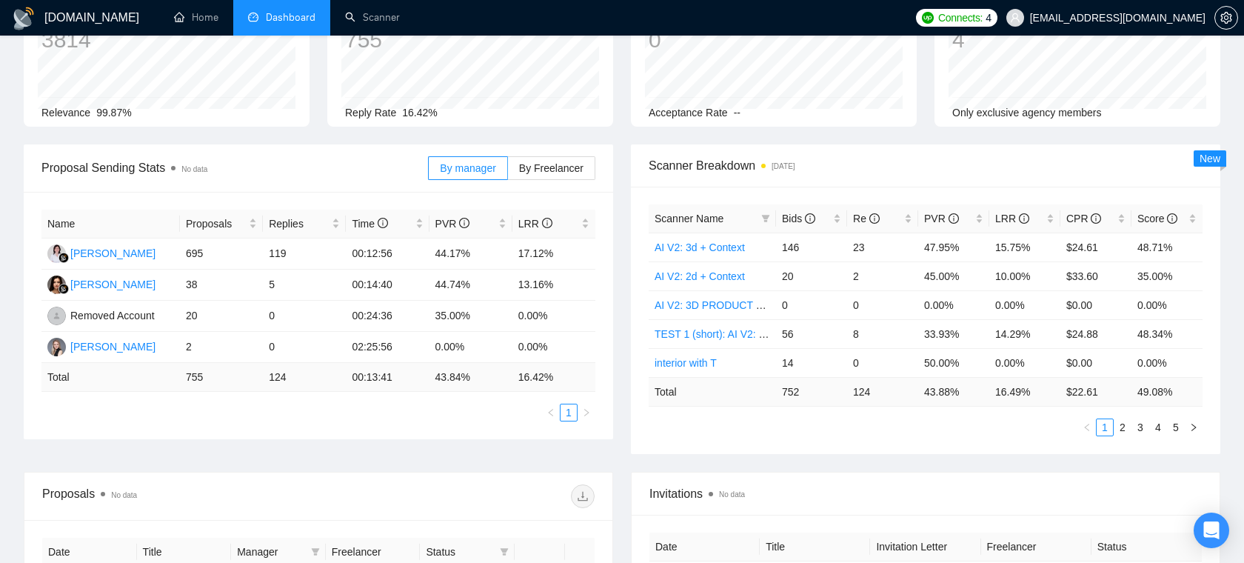
scroll to position [0, 0]
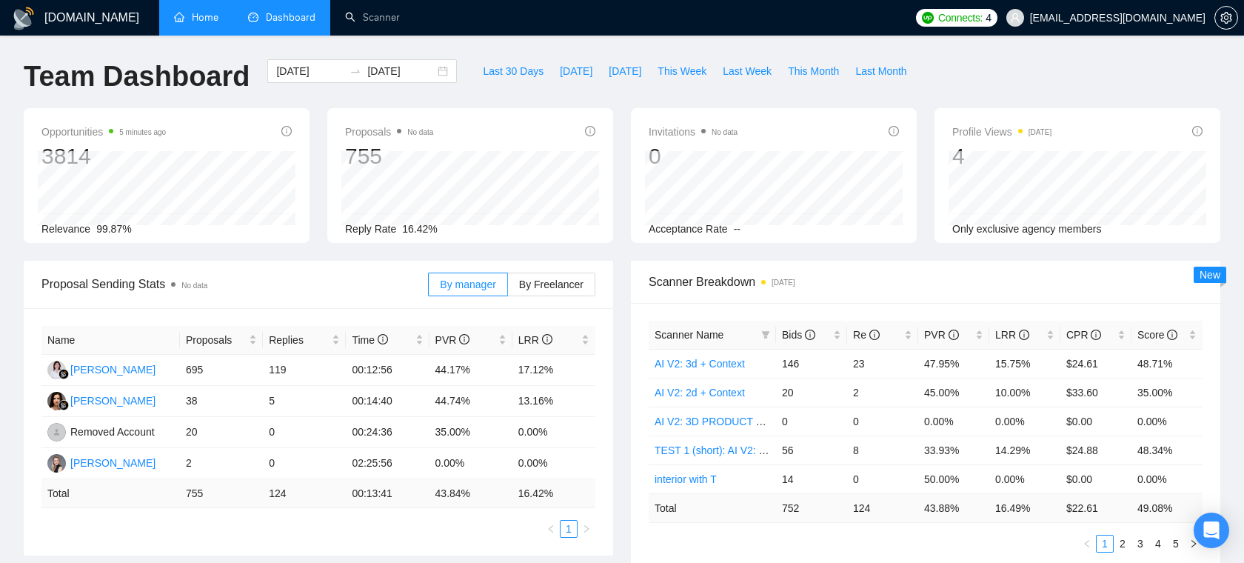
click at [198, 13] on link "Home" at bounding box center [196, 17] width 44 height 13
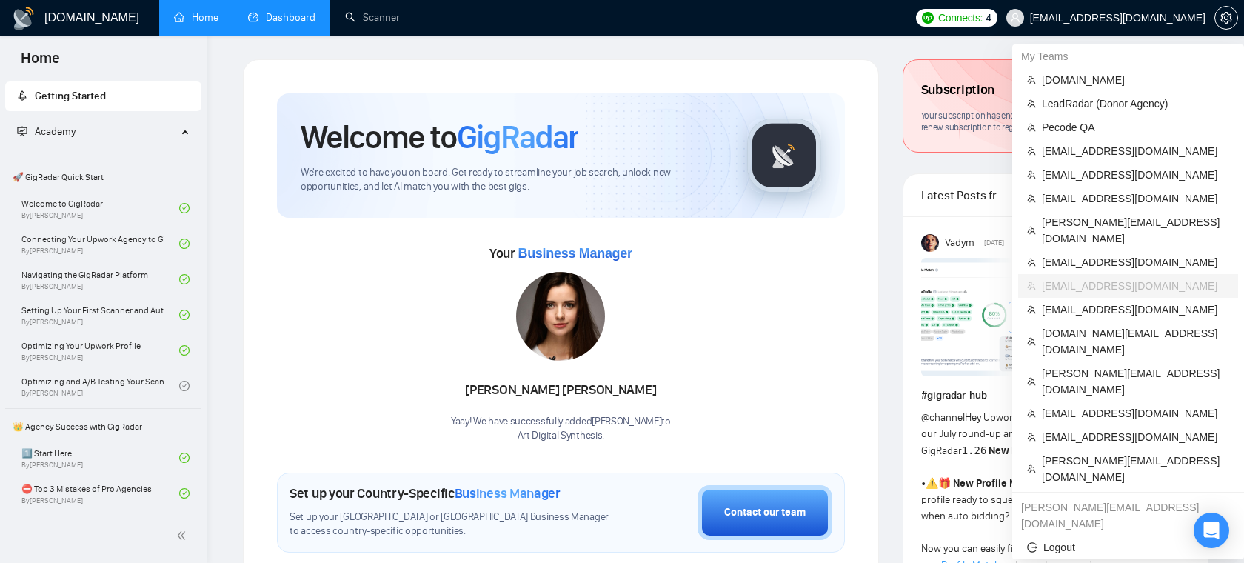
click at [1162, 10] on span "hannadudchenko888@gmail.com" at bounding box center [1105, 17] width 217 height 47
click at [1133, 96] on span "LeadRadar (Donor Agency)" at bounding box center [1134, 103] width 187 height 16
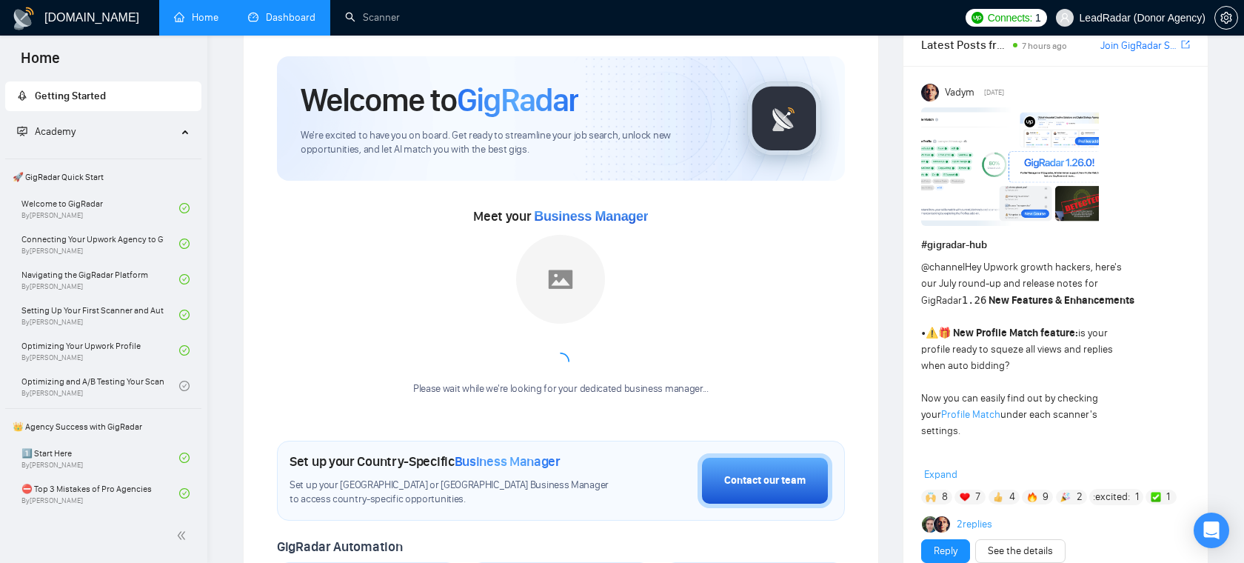
scroll to position [41, 0]
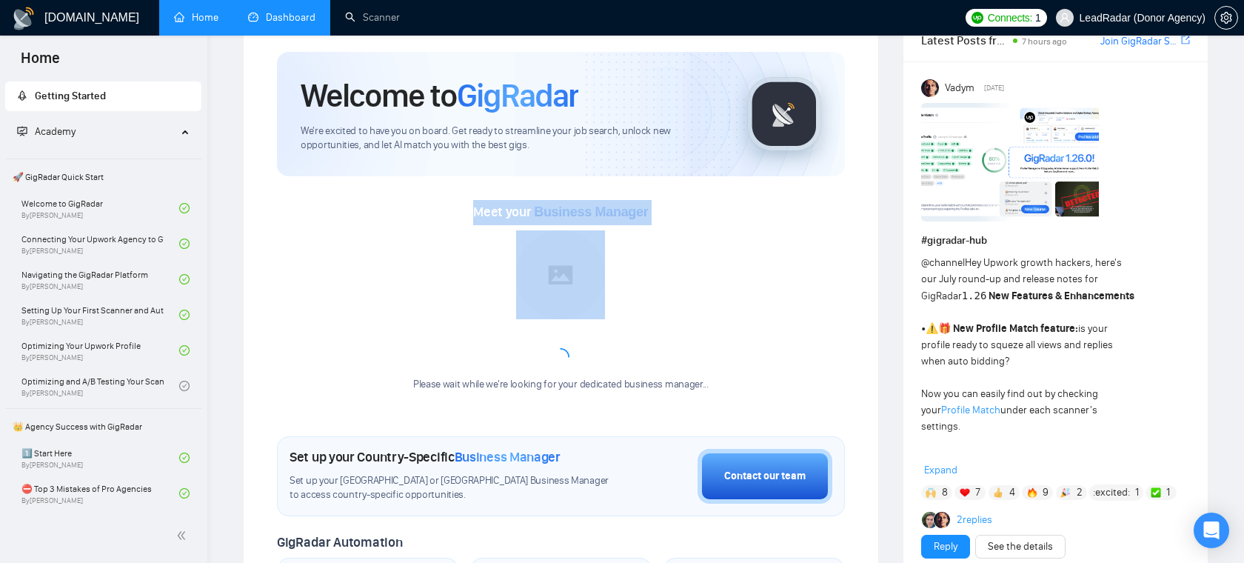
drag, startPoint x: 451, startPoint y: 209, endPoint x: 463, endPoint y: 210, distance: 11.9
click at [463, 210] on div "Meet your Business Manager Please wait while we're looking for your dedicated b…" at bounding box center [561, 303] width 568 height 207
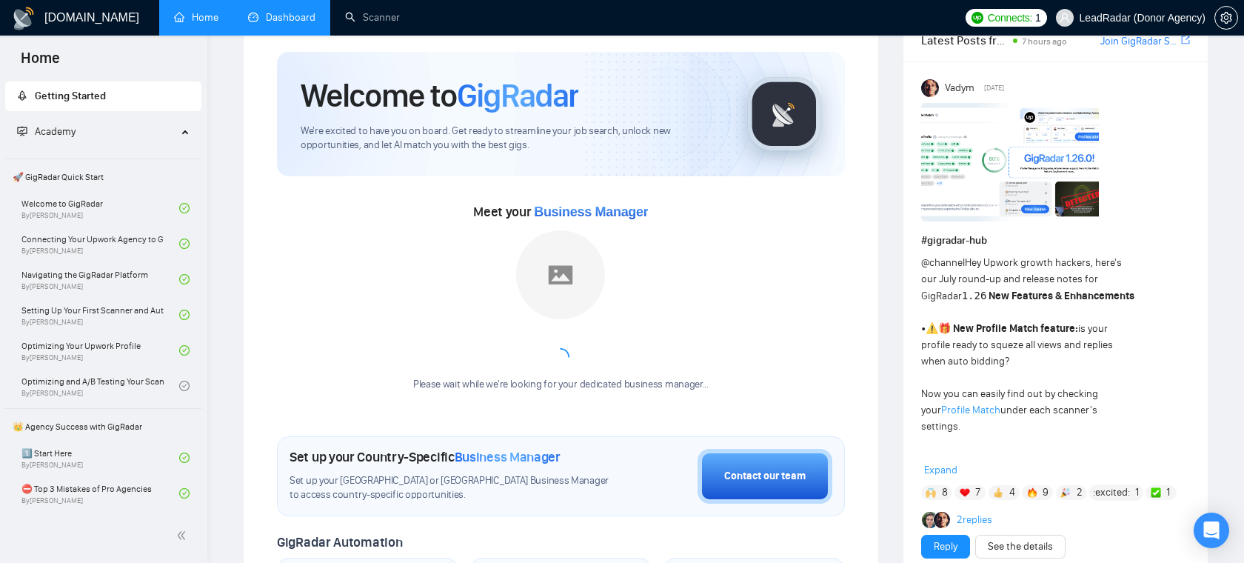
click at [657, 276] on div "Please wait while we're looking for your dedicated business manager..." at bounding box center [560, 310] width 313 height 161
click at [253, 19] on link "Dashboard" at bounding box center [281, 17] width 67 height 13
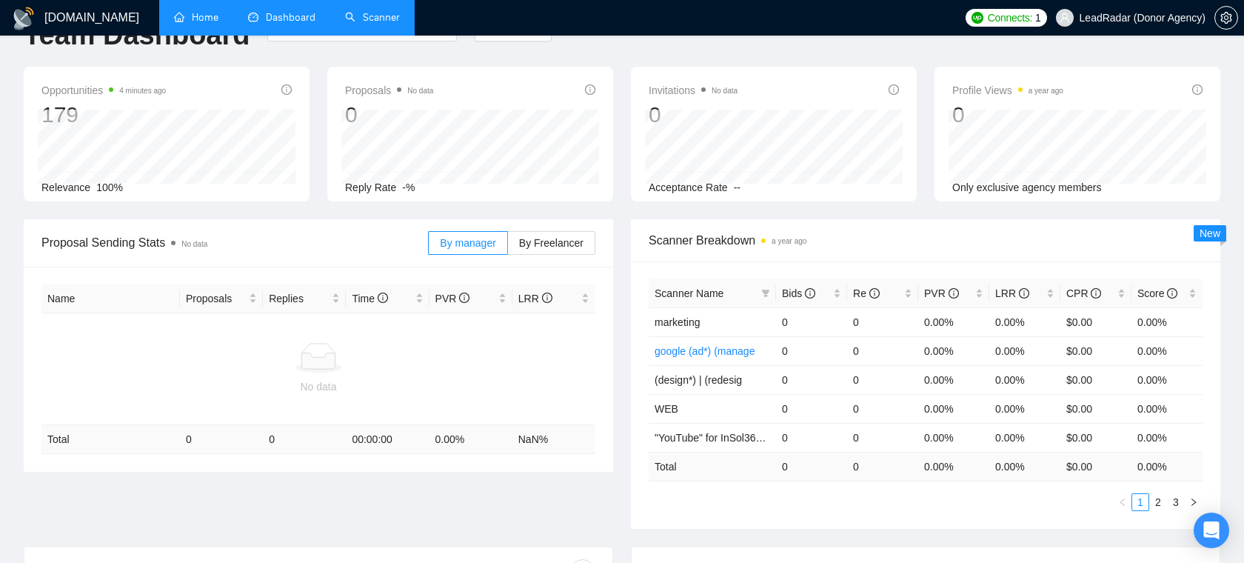
click at [398, 24] on link "Scanner" at bounding box center [372, 17] width 55 height 13
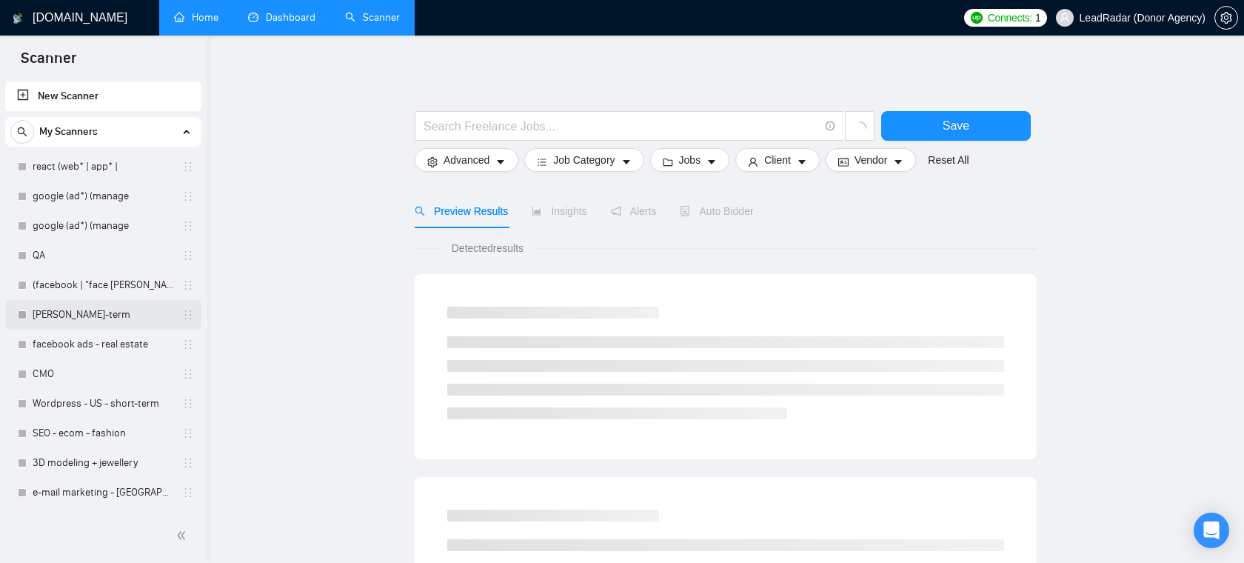
click at [107, 312] on link "mern stack - long-term" at bounding box center [103, 315] width 141 height 30
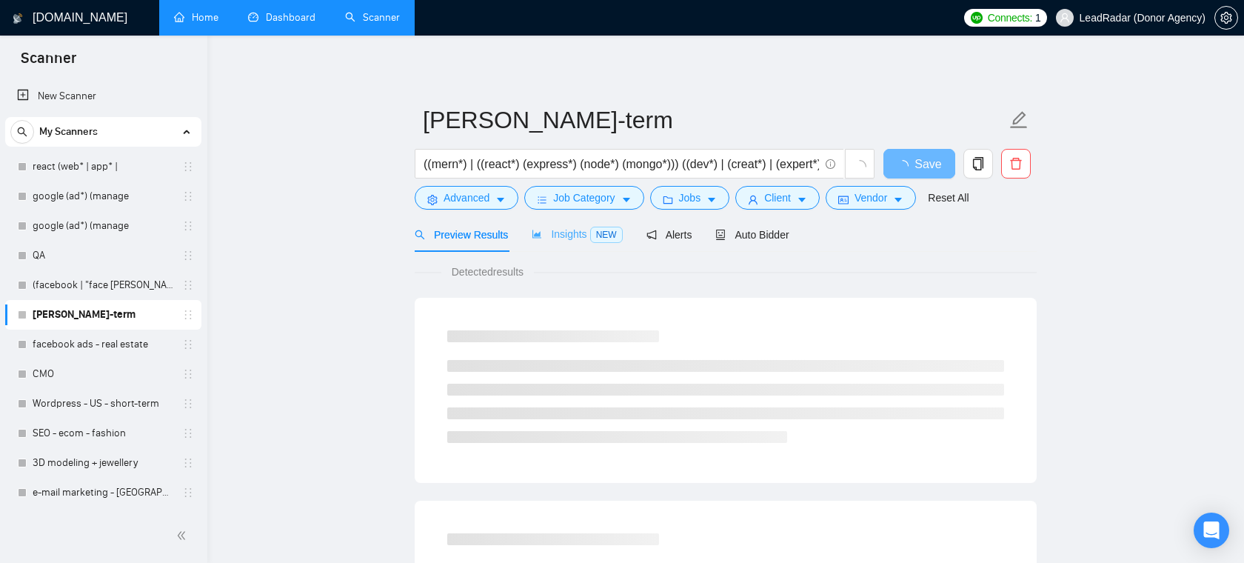
click at [560, 249] on div "Insights NEW" at bounding box center [576, 234] width 90 height 35
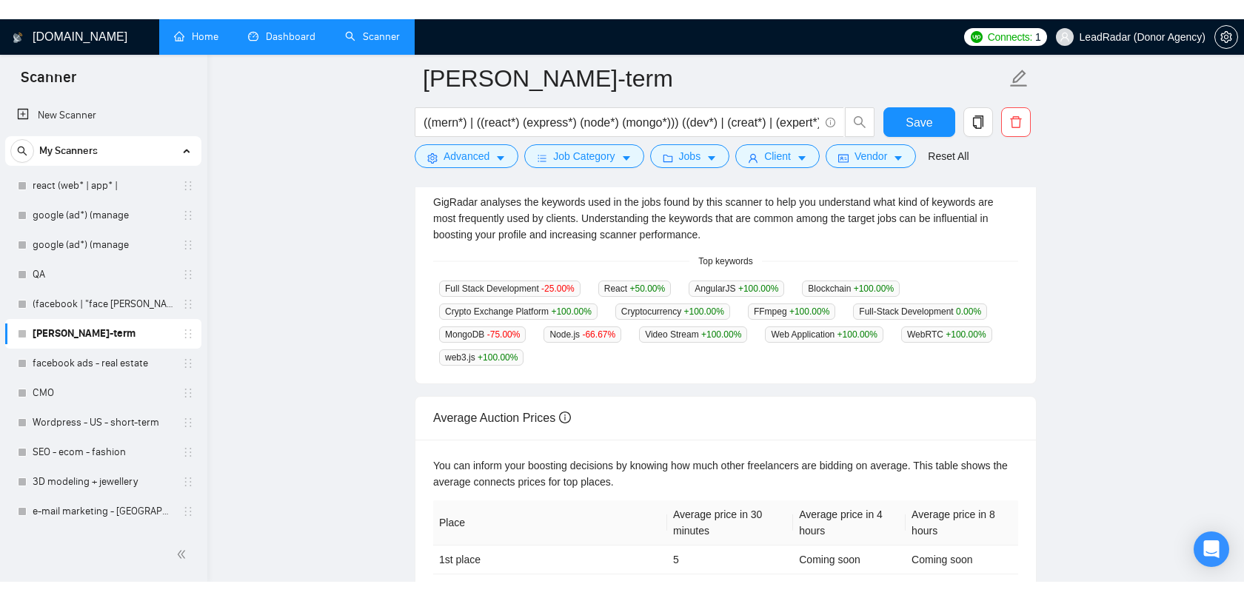
scroll to position [323, 0]
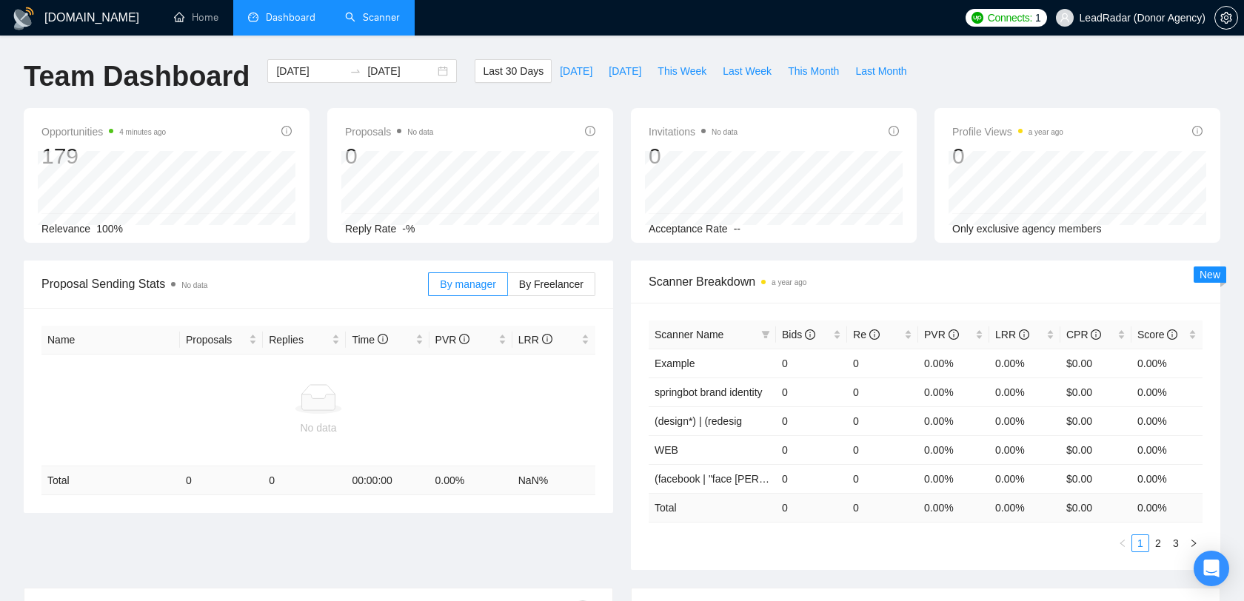
click at [374, 13] on link "Scanner" at bounding box center [372, 17] width 55 height 13
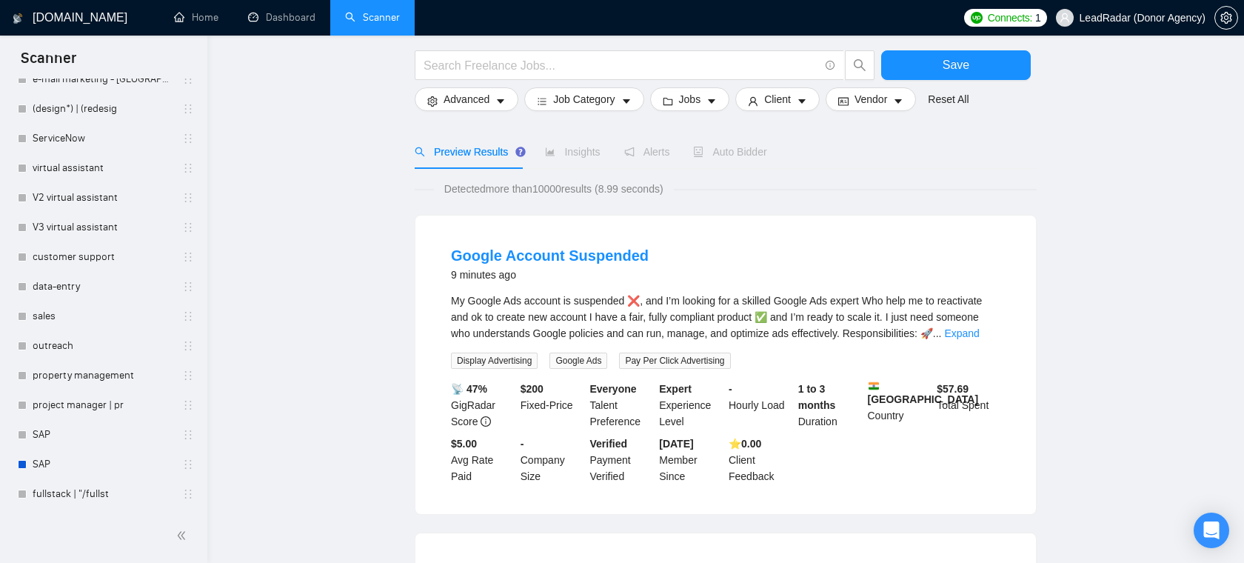
scroll to position [75, 0]
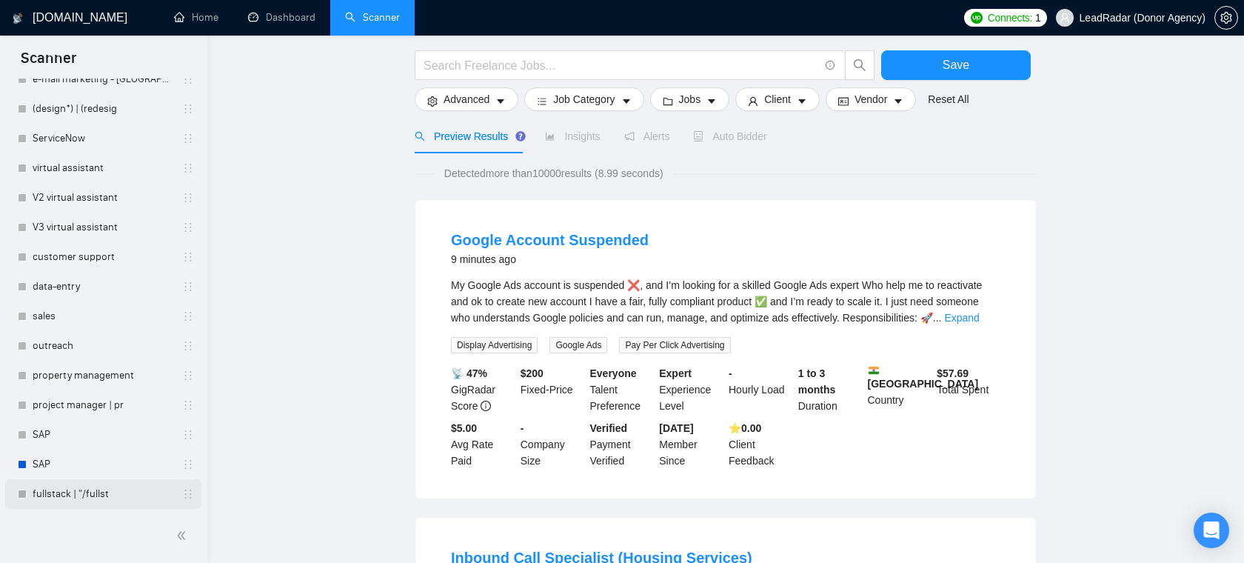
click at [90, 497] on link "fullstack | "/fullst" at bounding box center [103, 494] width 141 height 30
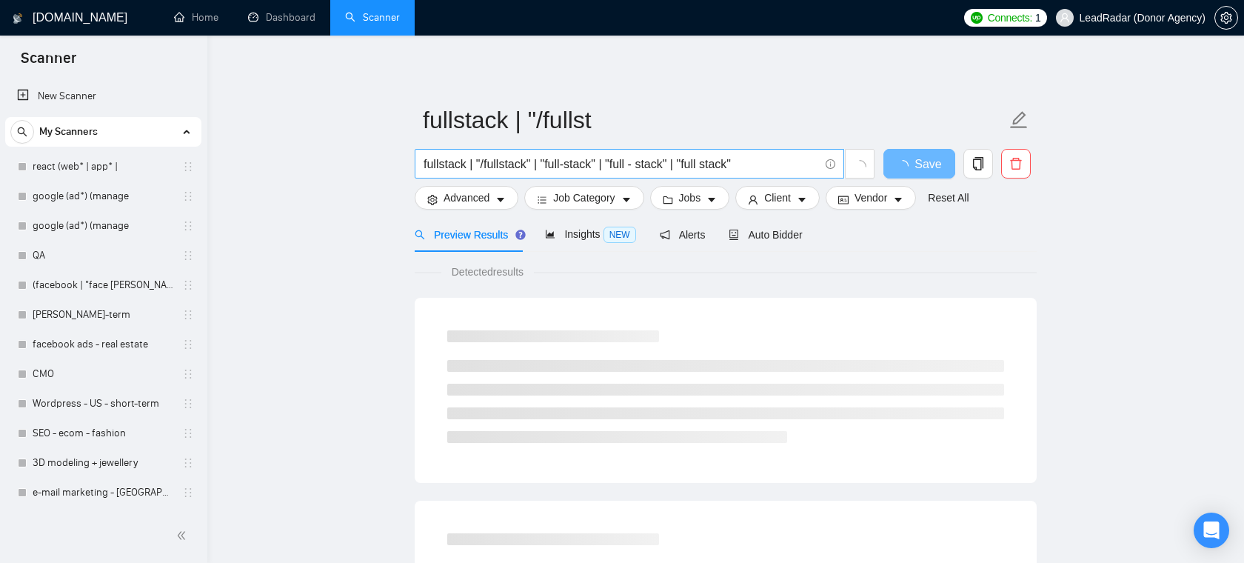
click at [560, 164] on input "fullstack | "/fullstack" | "full-stack" | "full - stack" | "full stack"" at bounding box center [620, 164] width 395 height 19
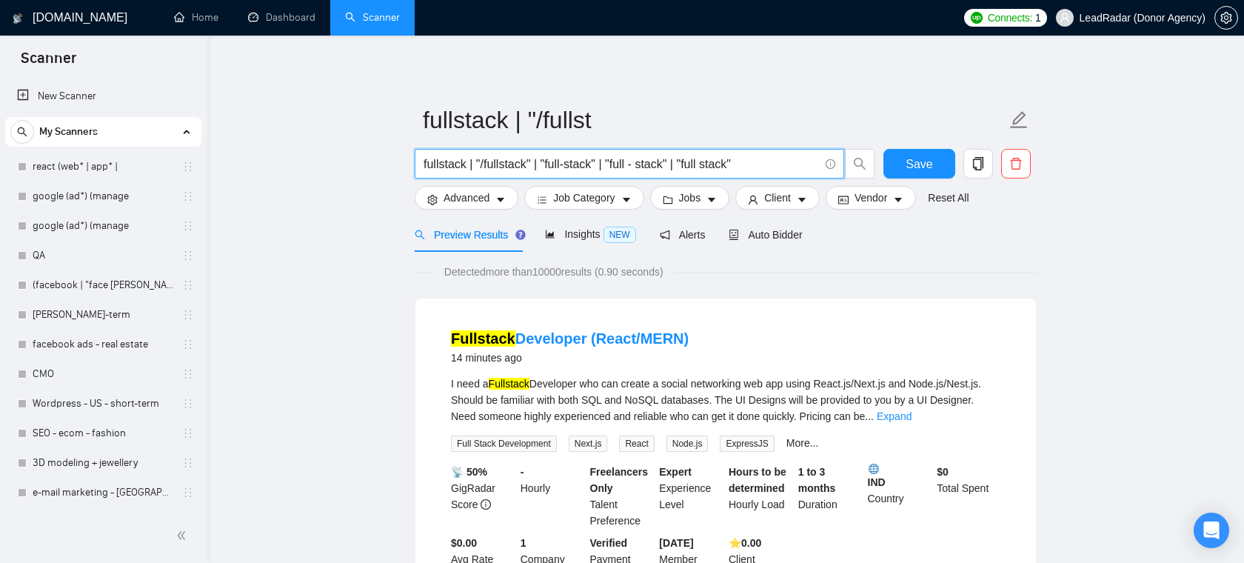
click at [466, 167] on input "fullstack | "/fullstack" | "full-stack" | "full - stack" | "full stack"" at bounding box center [620, 164] width 395 height 19
click at [538, 166] on input "fullstack | "/fullstack" | "full-stack" | "full - stack" | "full stack"" at bounding box center [620, 164] width 395 height 19
click at [439, 161] on input "fullstack | "/fullstack" | "full-stack" | "full - stack" | "full stack"" at bounding box center [620, 164] width 395 height 19
drag, startPoint x: 469, startPoint y: 165, endPoint x: 393, endPoint y: 165, distance: 76.2
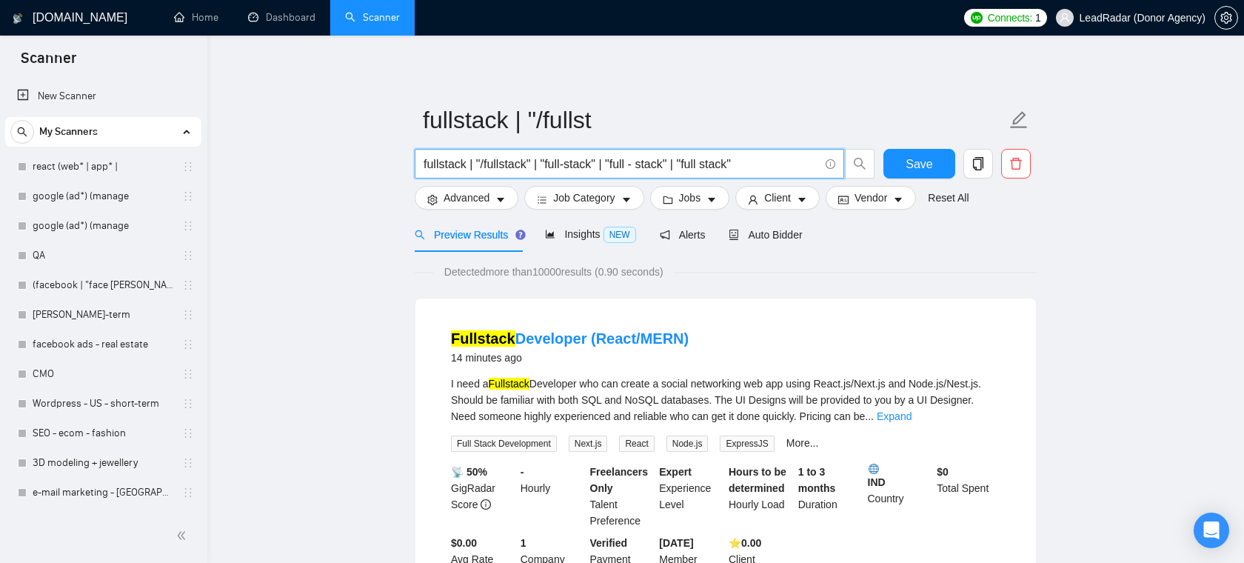
click at [644, 162] on input "fullstack | "/fullstack" | "full-stack" | "full - stack" | "full stack"" at bounding box center [620, 164] width 395 height 19
click at [643, 162] on input "fullstack | "/fullstack" | "full-stack" | "full - stack" | "full stack"" at bounding box center [620, 164] width 395 height 19
click at [761, 164] on input "fullstack | "/fullstack" | "full-stack" | "full - stack" | "full stack"" at bounding box center [620, 164] width 395 height 19
click at [683, 204] on span "Jobs" at bounding box center [690, 197] width 22 height 16
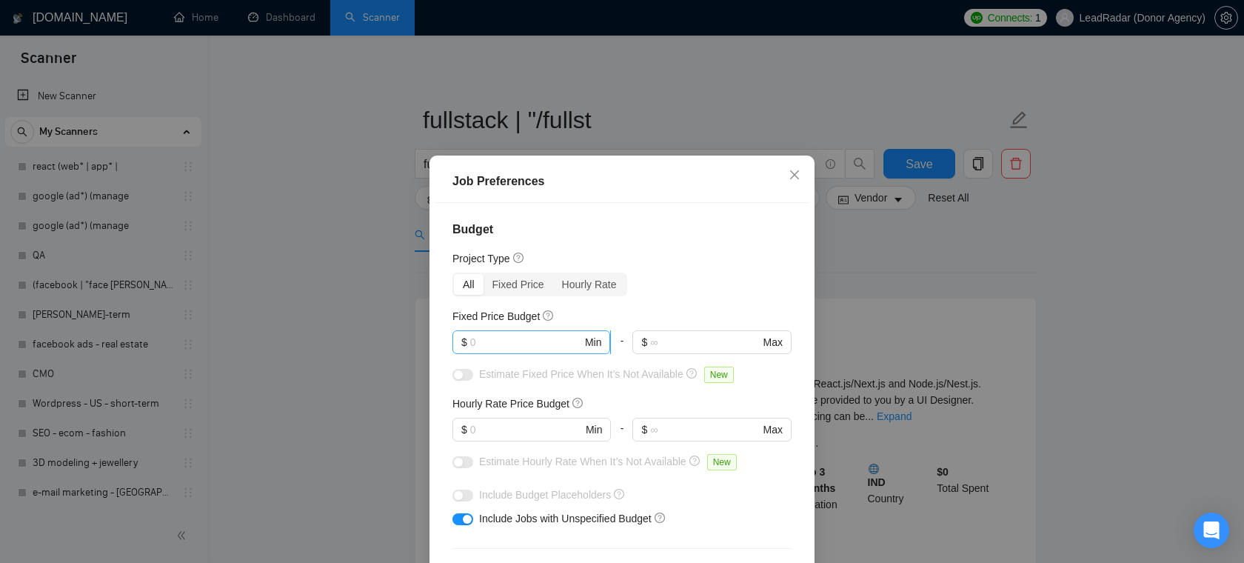
click at [554, 346] on input "text" at bounding box center [526, 342] width 112 height 16
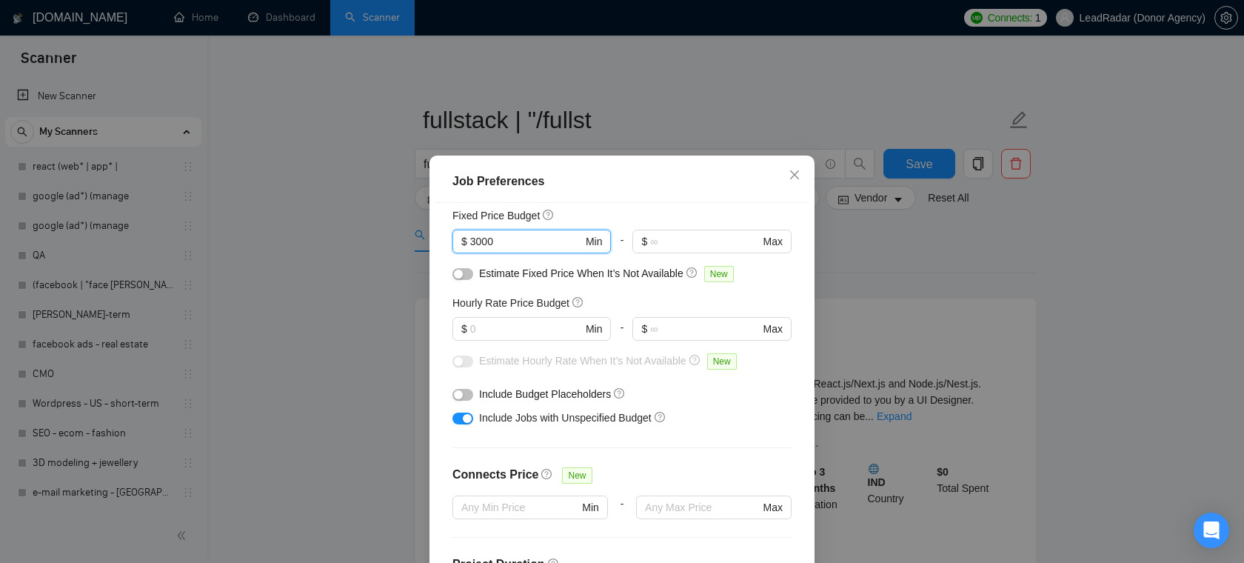
scroll to position [104, 0]
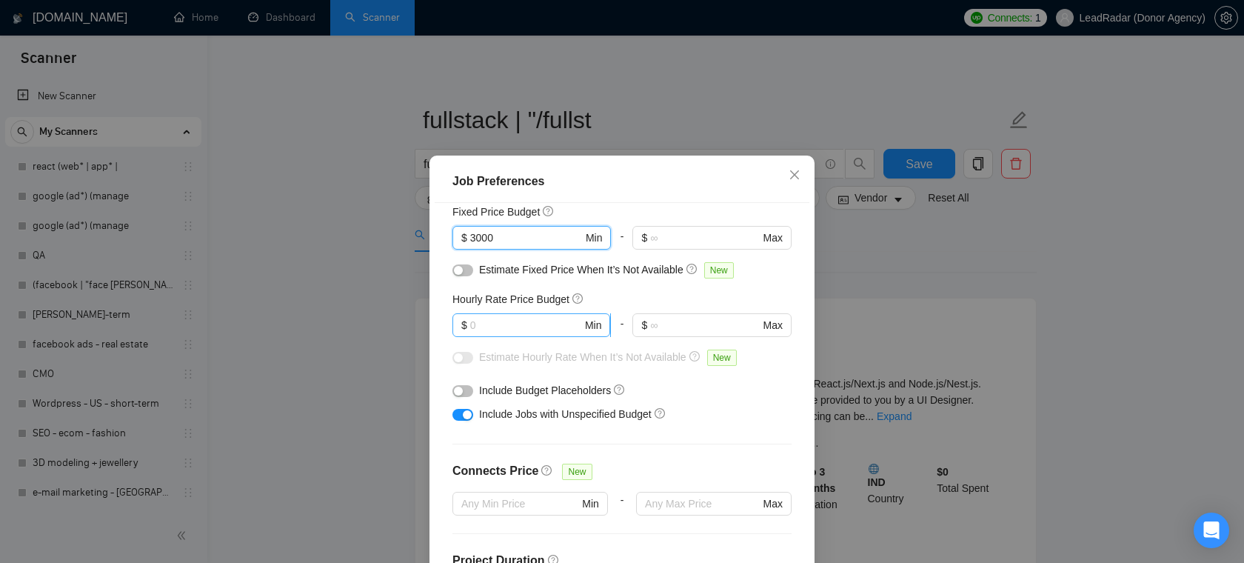
type input "3000"
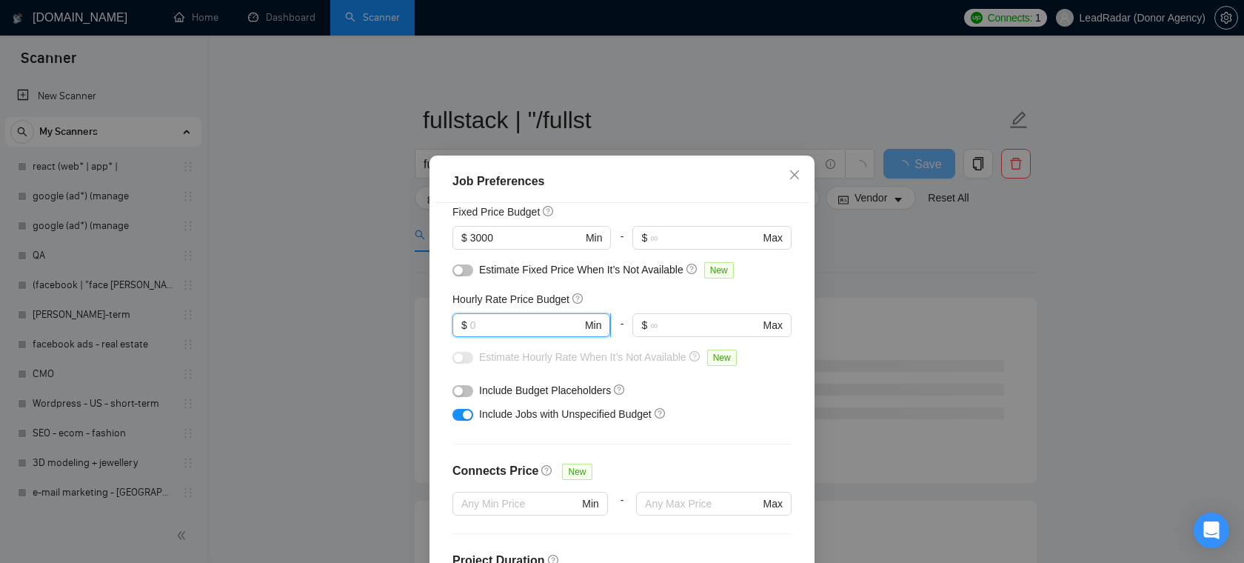
click at [545, 332] on input "text" at bounding box center [526, 325] width 112 height 16
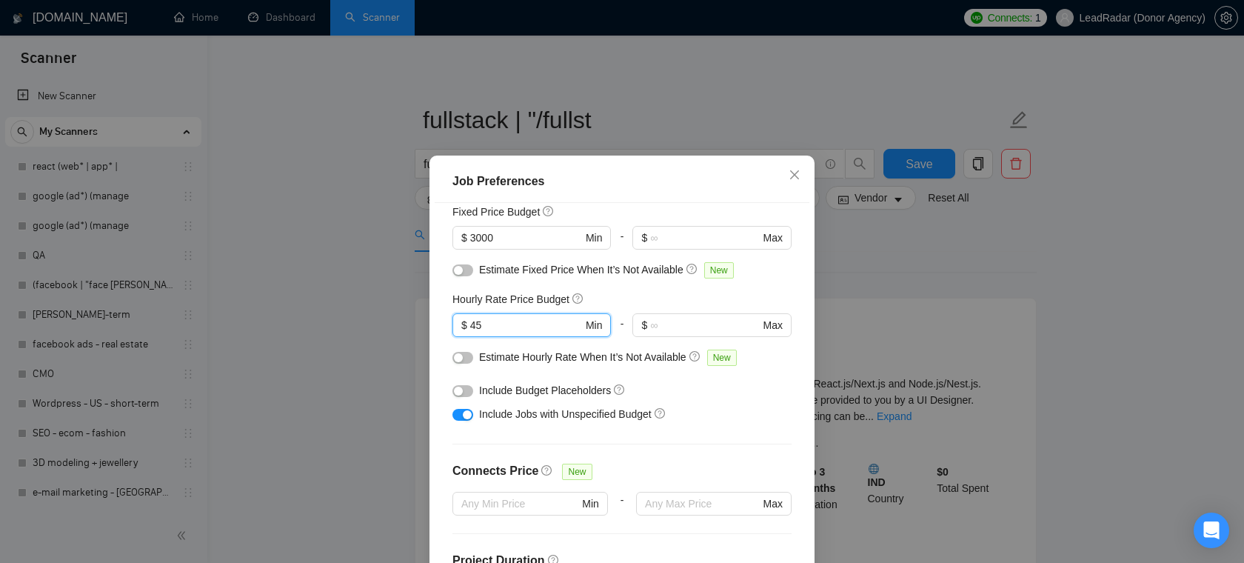
type input "45"
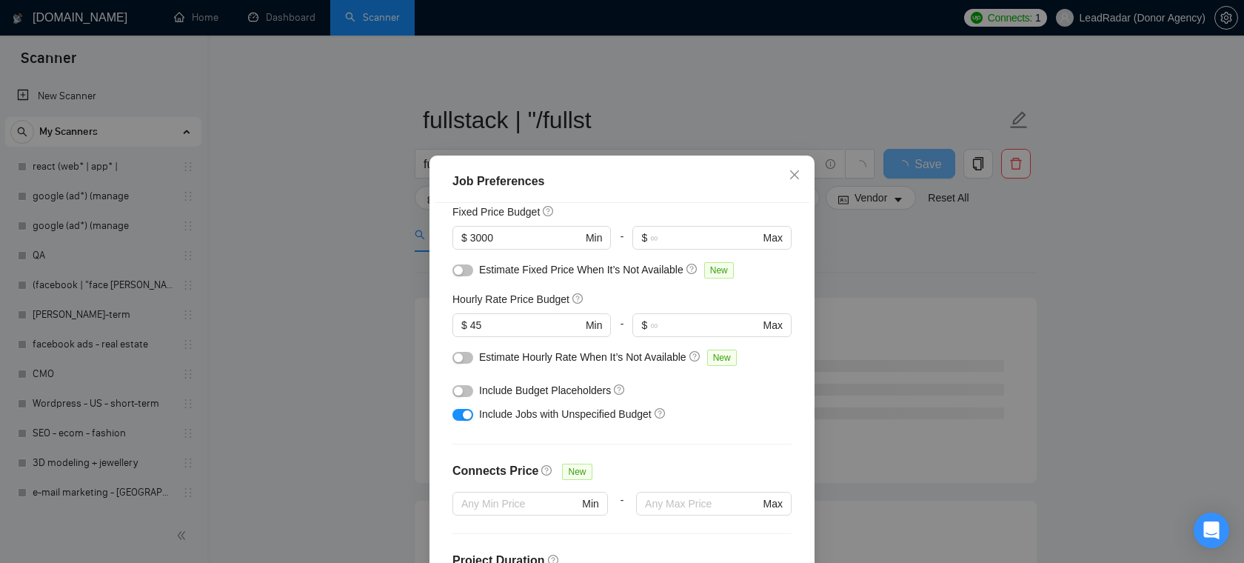
click at [465, 415] on div "button" at bounding box center [467, 414] width 9 height 9
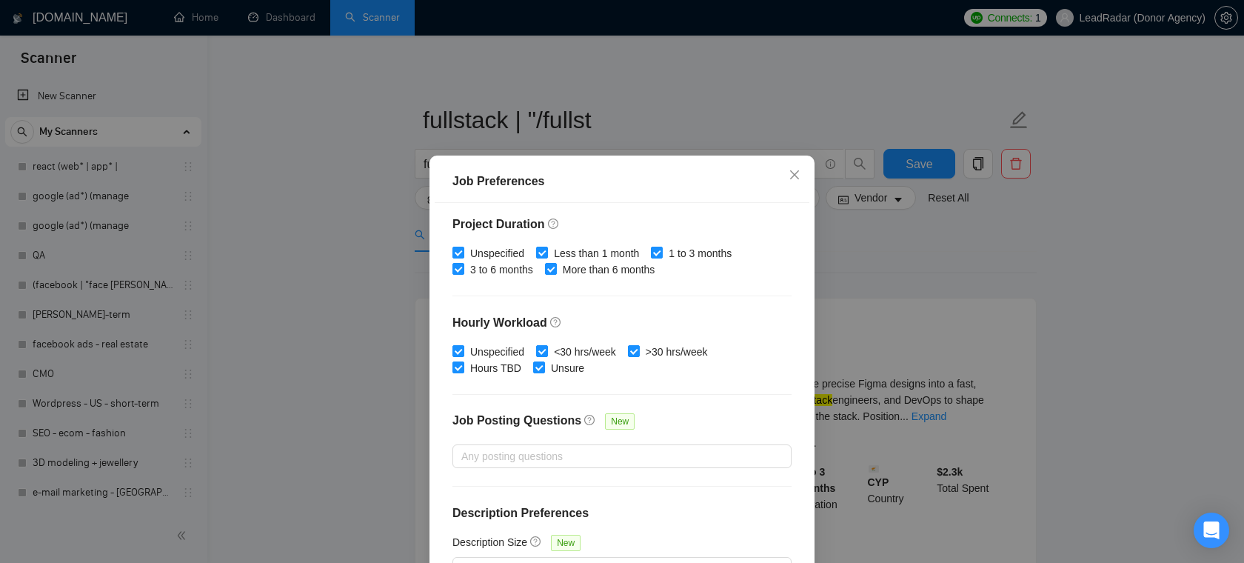
scroll to position [98, 0]
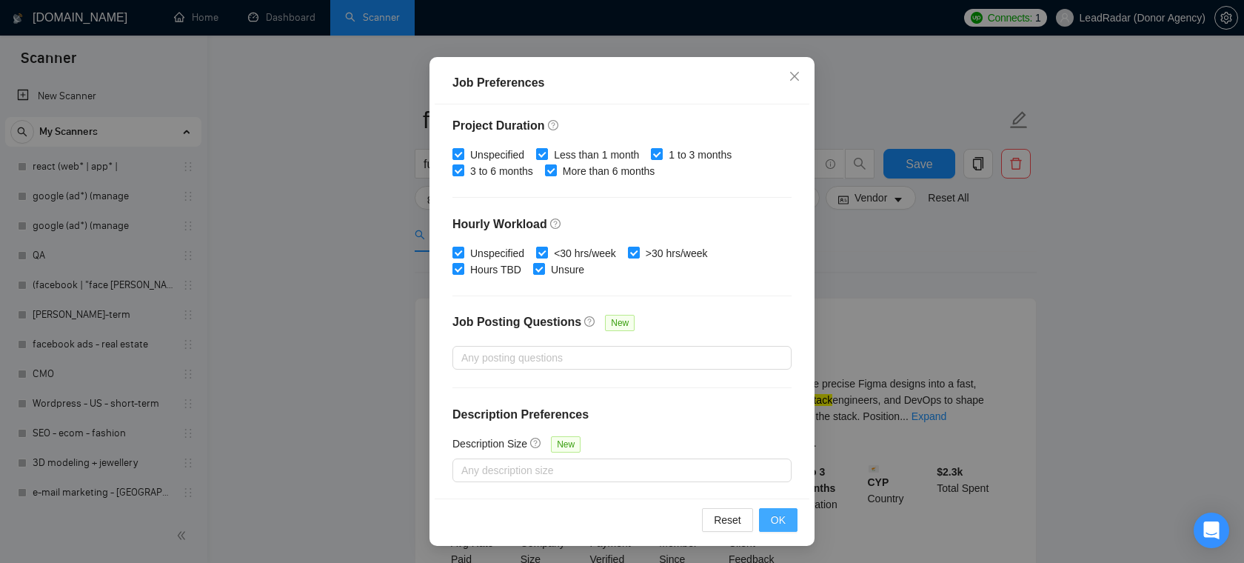
click at [780, 520] on span "OK" at bounding box center [778, 519] width 15 height 16
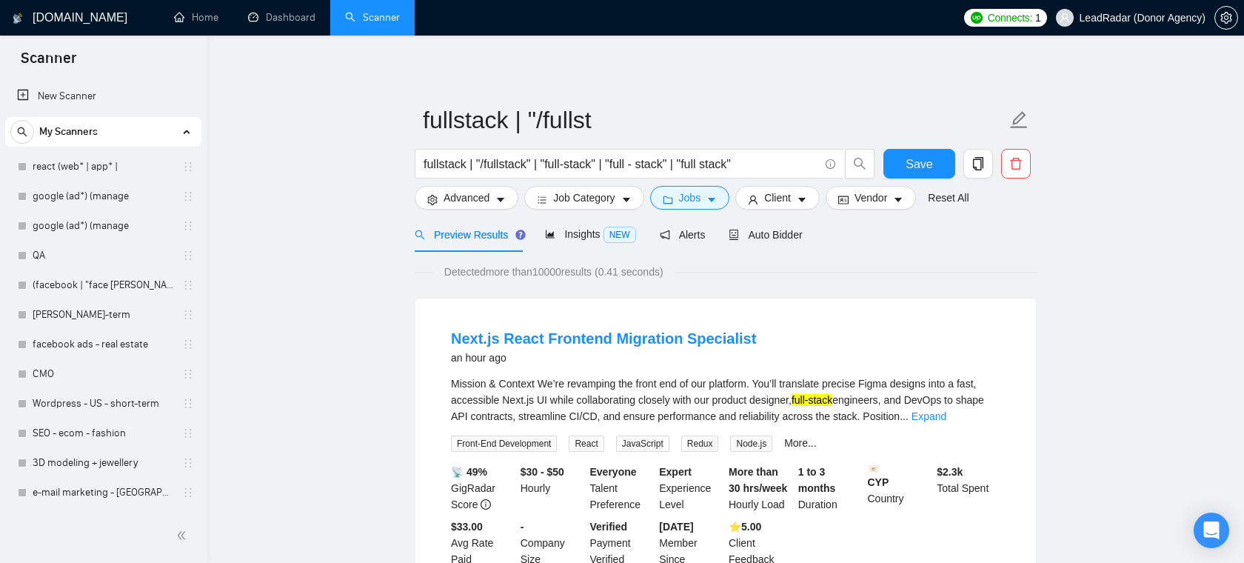
scroll to position [33, 0]
click at [783, 202] on span "Client" at bounding box center [777, 197] width 27 height 16
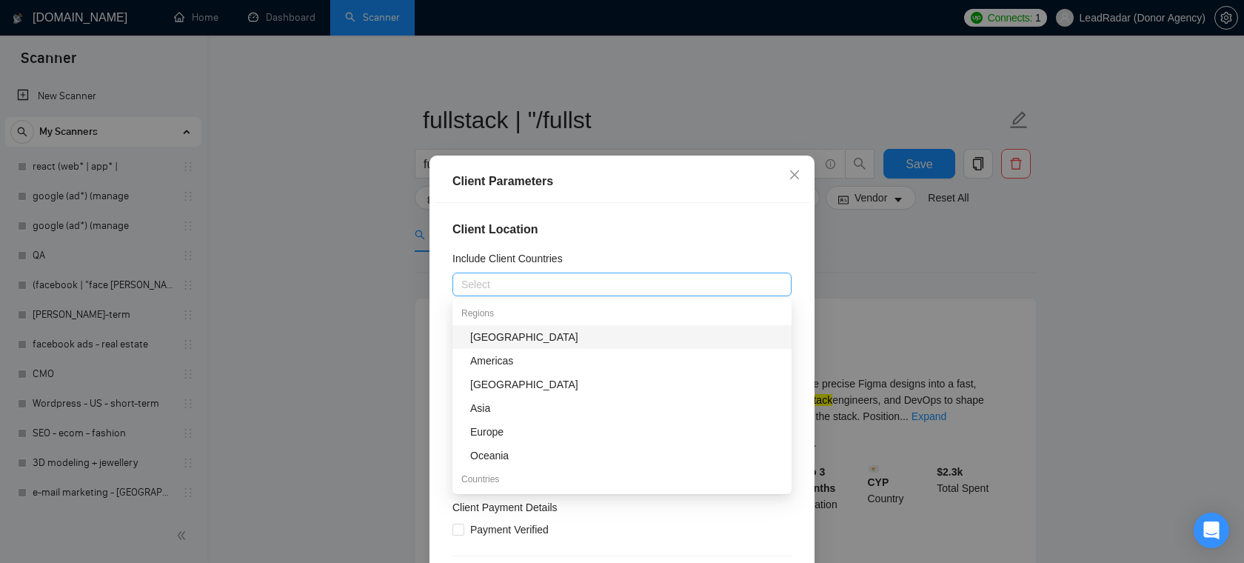
click at [516, 277] on div at bounding box center [614, 284] width 317 height 18
type input "uni"
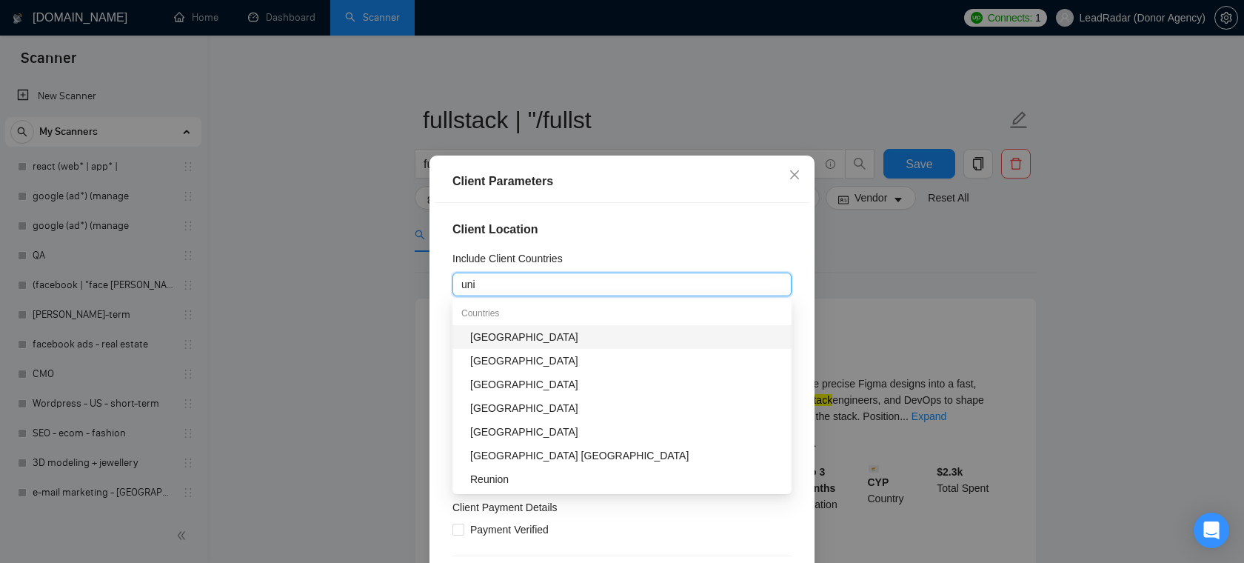
click at [486, 335] on div "United States" at bounding box center [626, 337] width 312 height 16
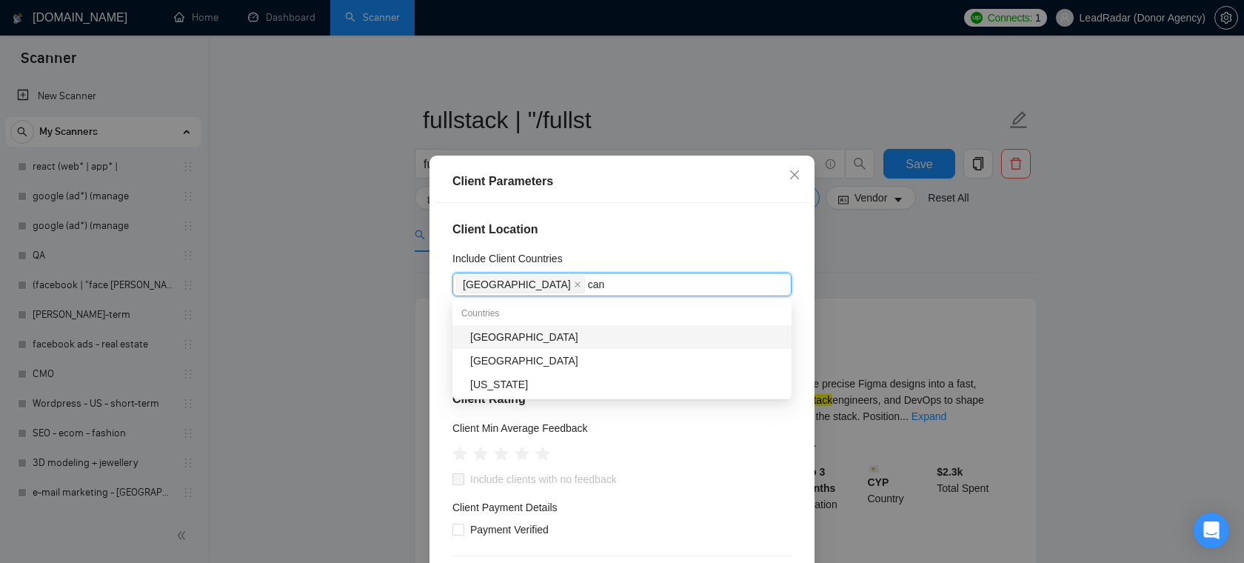
type input "cana"
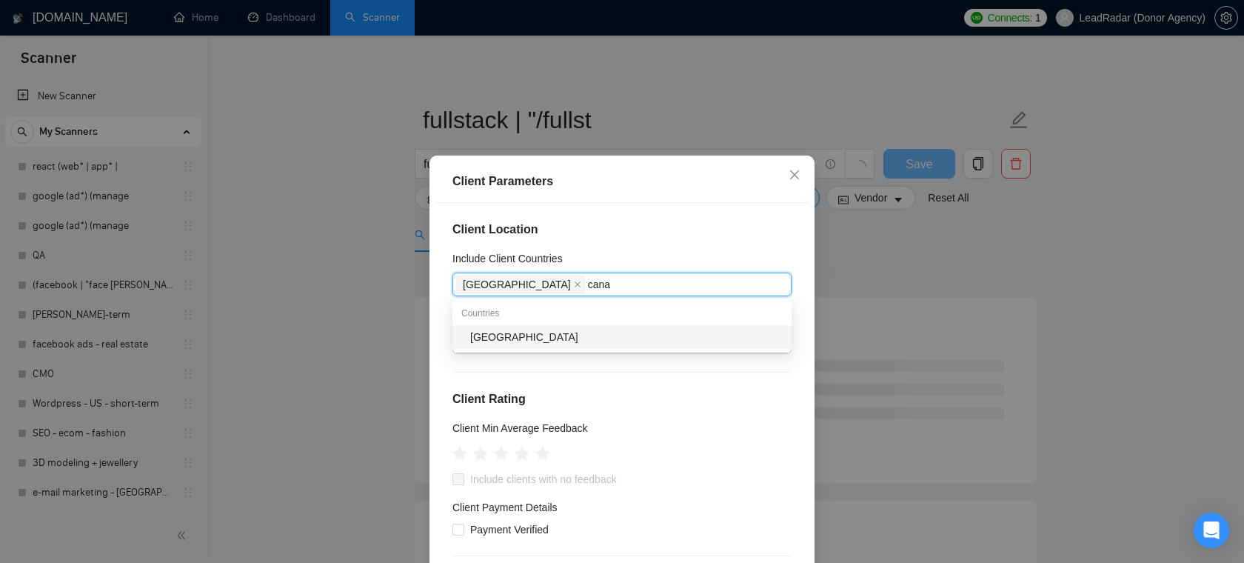
click at [497, 340] on div "Canada" at bounding box center [626, 337] width 312 height 16
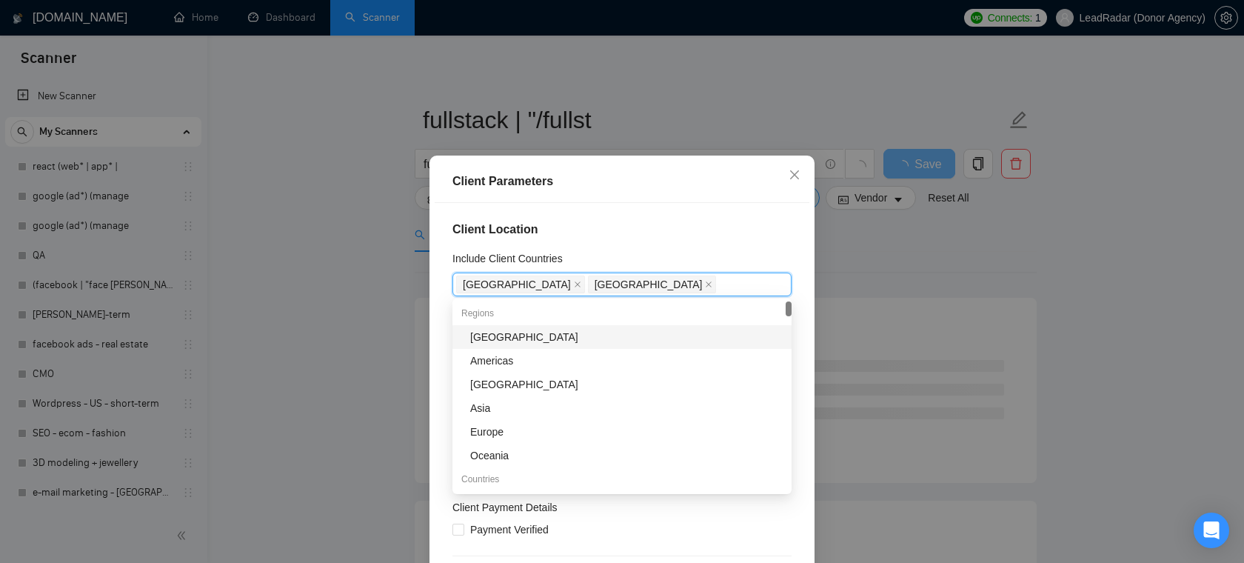
click at [674, 238] on h4 "Client Location" at bounding box center [621, 230] width 339 height 18
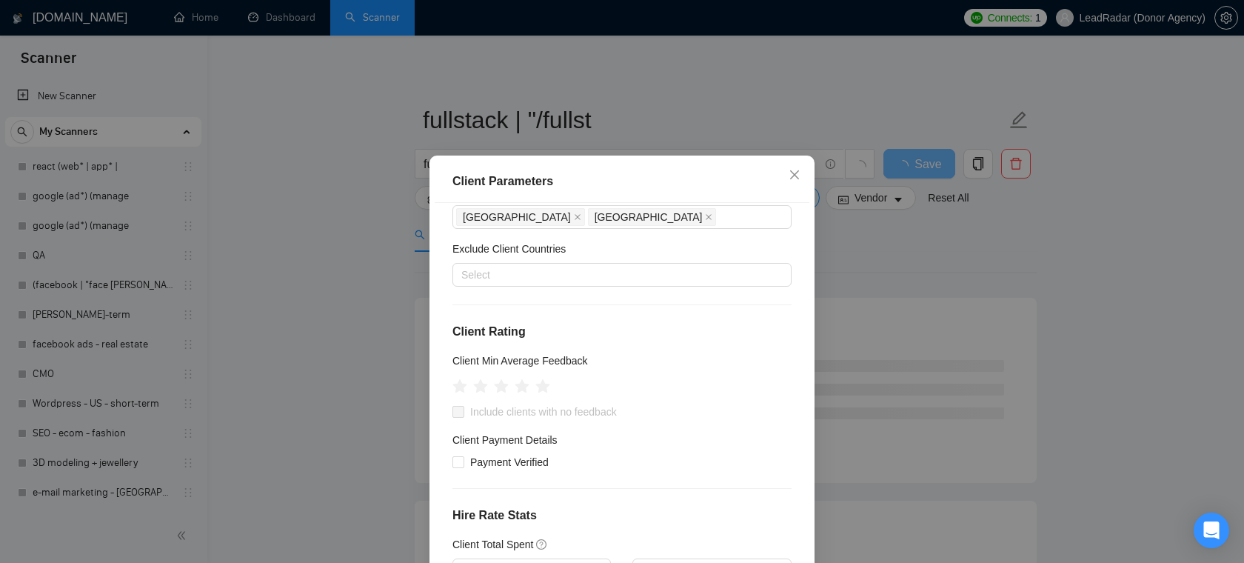
scroll to position [70, 0]
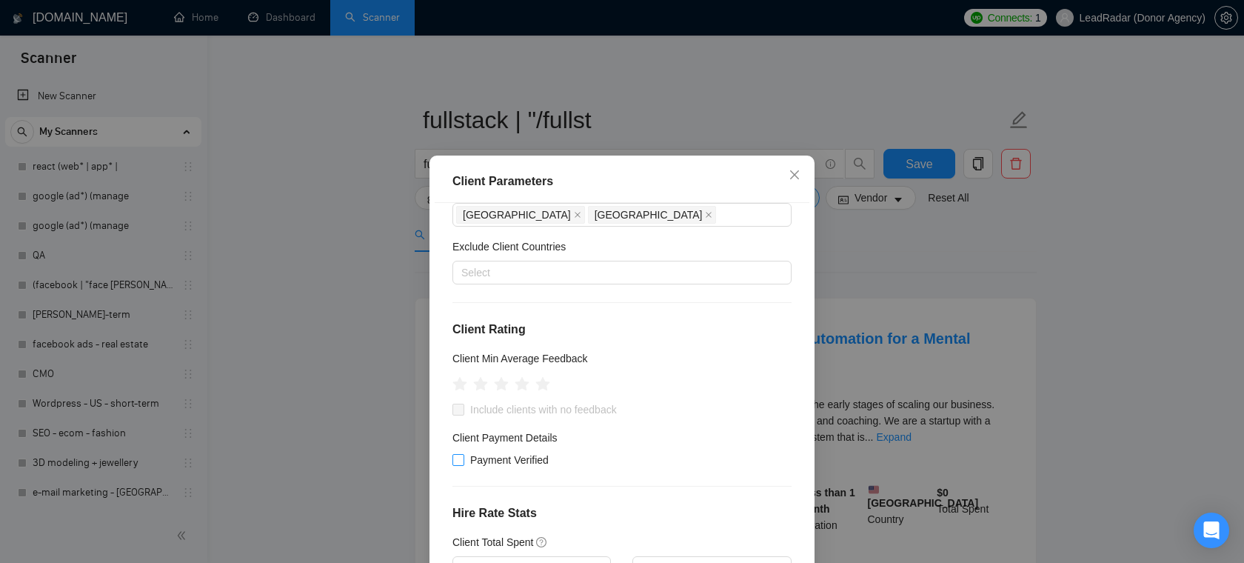
click at [476, 460] on span "Payment Verified" at bounding box center [509, 460] width 90 height 16
click at [463, 460] on input "Payment Verified" at bounding box center [457, 459] width 10 height 10
checkbox input "true"
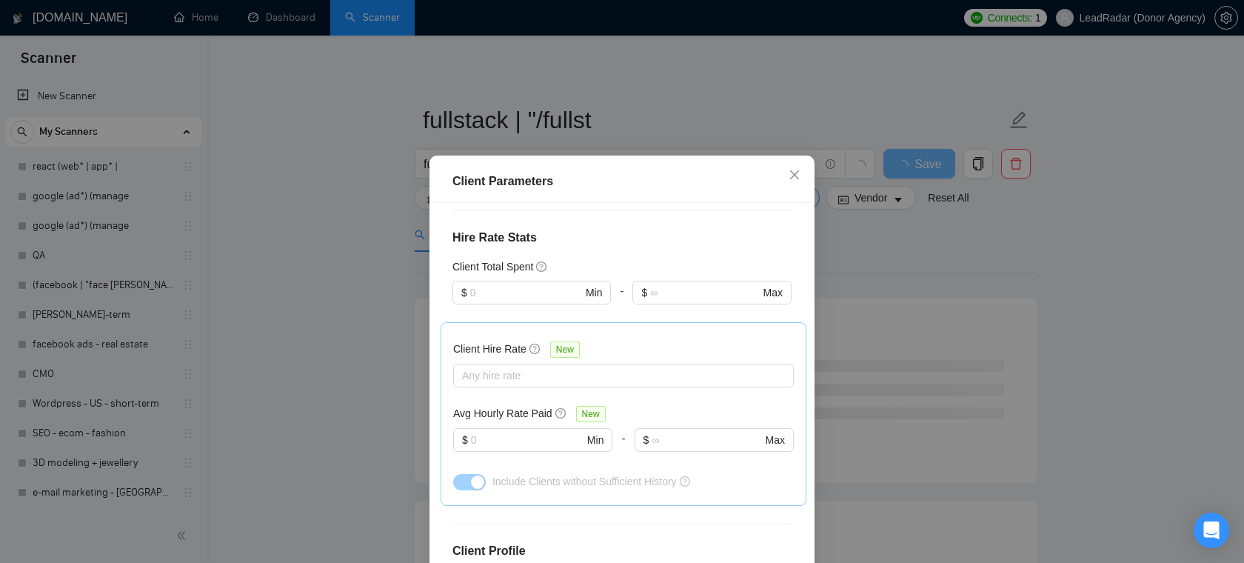
scroll to position [346, 0]
click at [532, 379] on div at bounding box center [616, 375] width 318 height 18
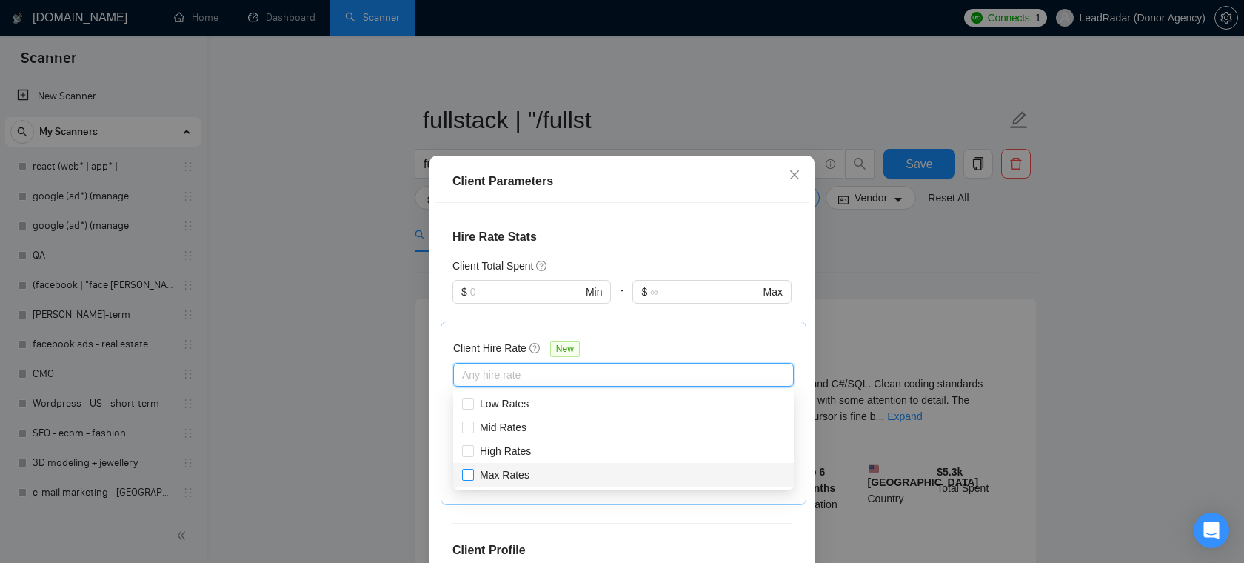
click at [494, 470] on span "Max Rates" at bounding box center [505, 475] width 50 height 12
click at [472, 470] on input "Max Rates" at bounding box center [467, 474] width 10 height 10
checkbox input "true"
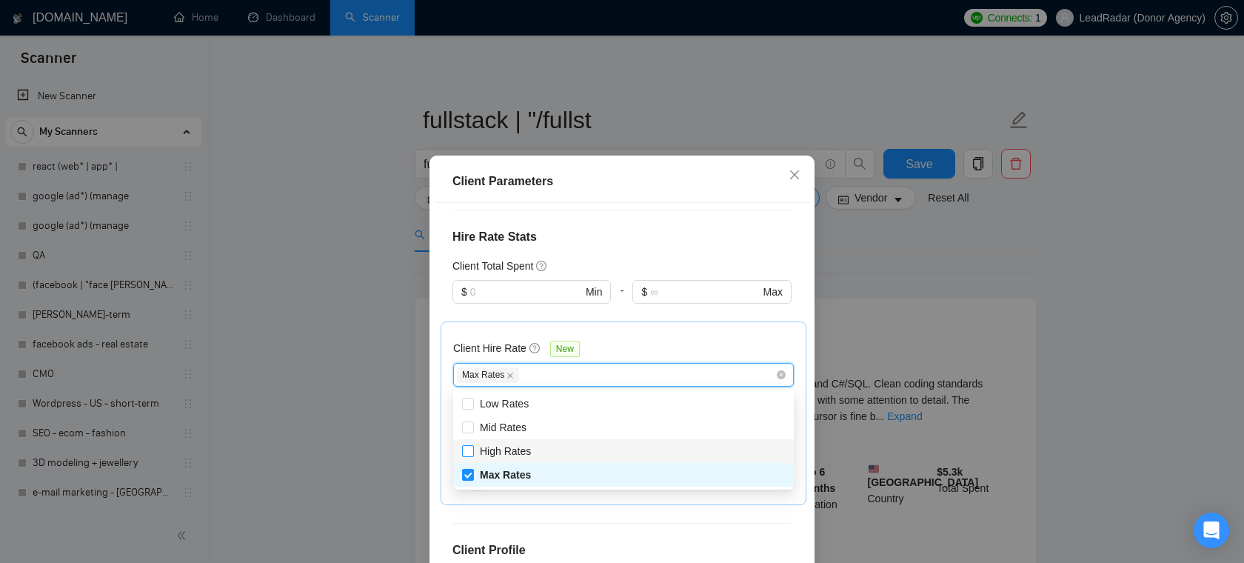
click at [502, 447] on span "High Rates" at bounding box center [505, 451] width 51 height 12
click at [472, 447] on input "High Rates" at bounding box center [467, 450] width 10 height 10
checkbox input "true"
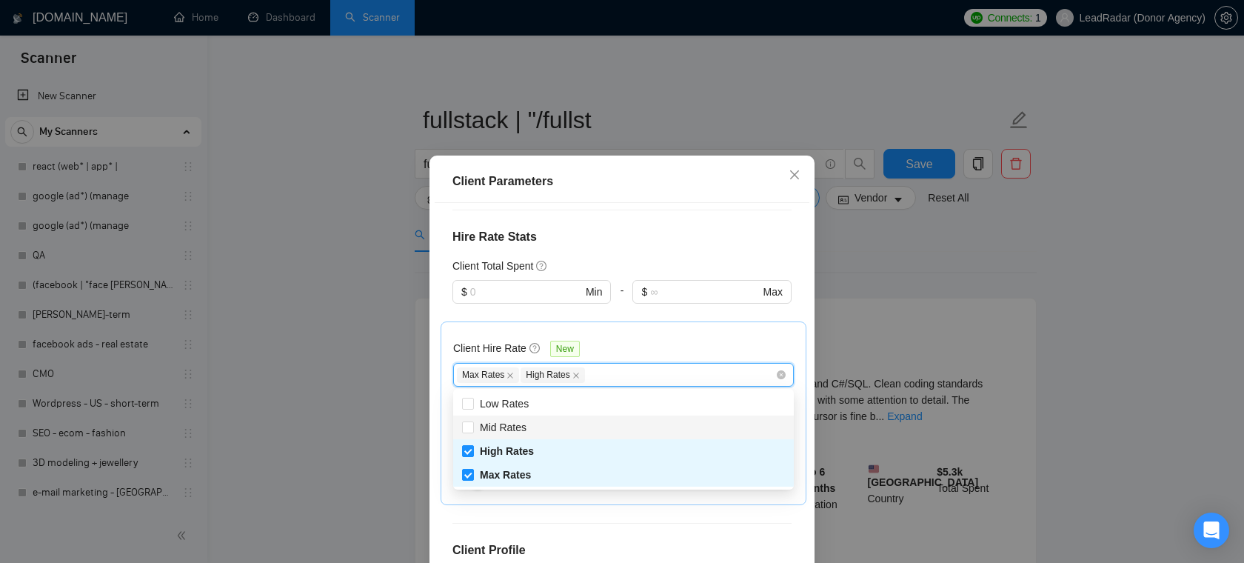
click at [661, 319] on div at bounding box center [711, 312] width 158 height 18
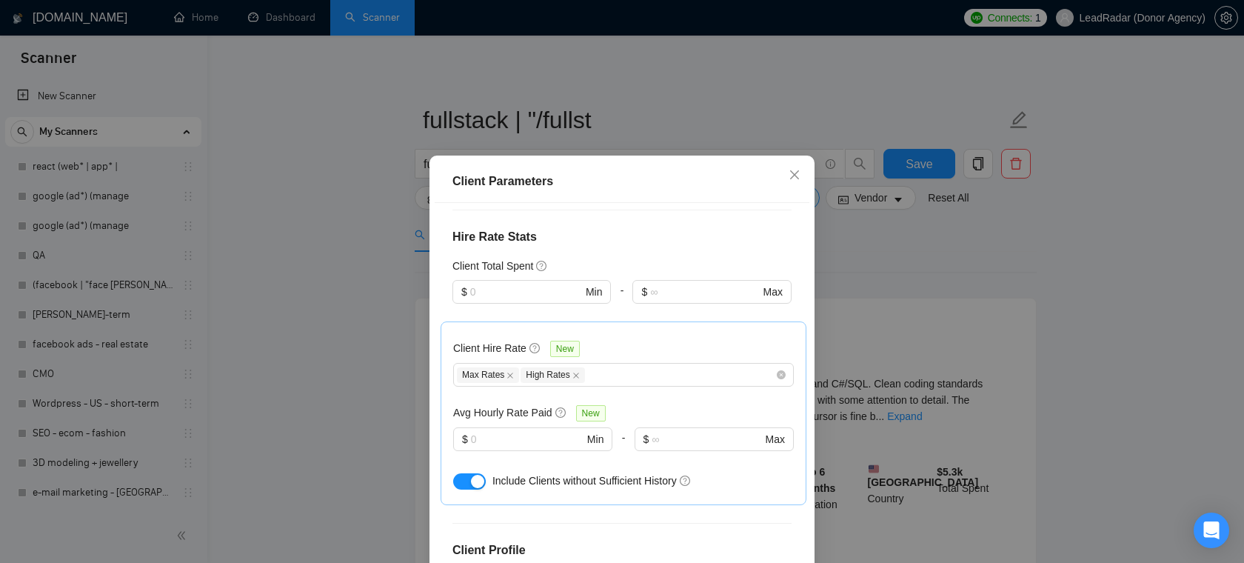
scroll to position [405, 0]
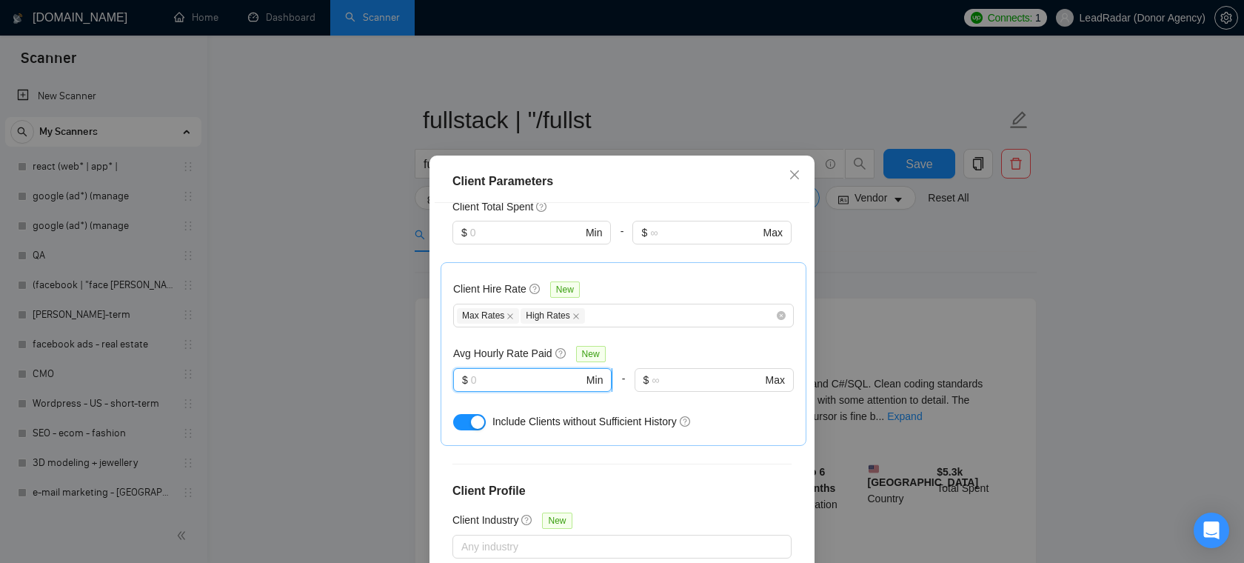
click at [521, 372] on input "text" at bounding box center [527, 380] width 113 height 16
type input "5"
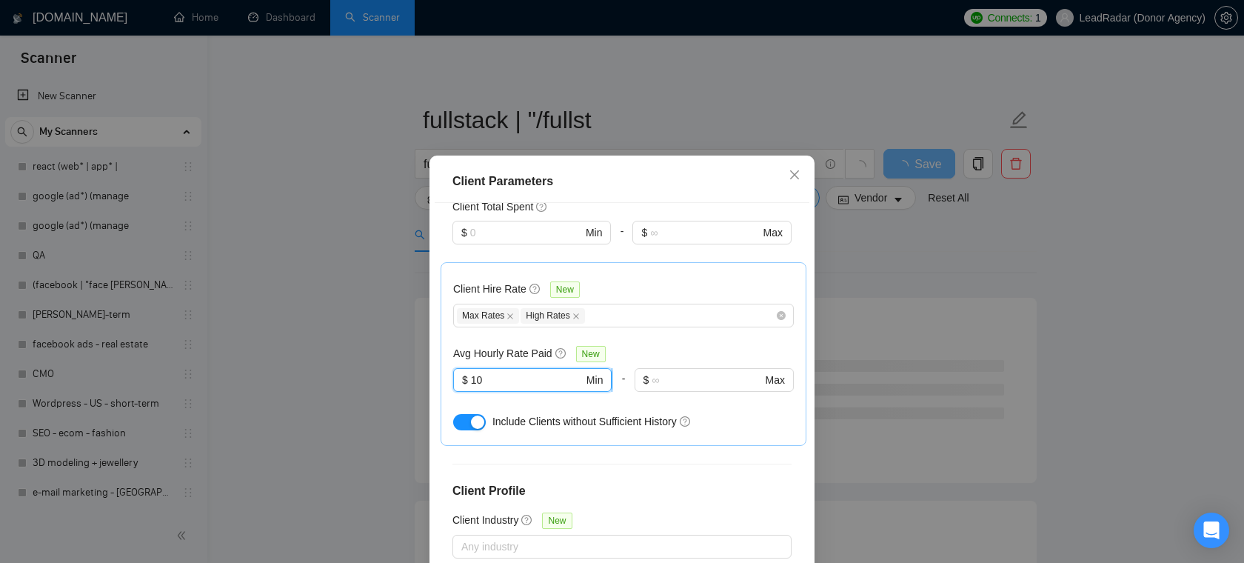
type input "1"
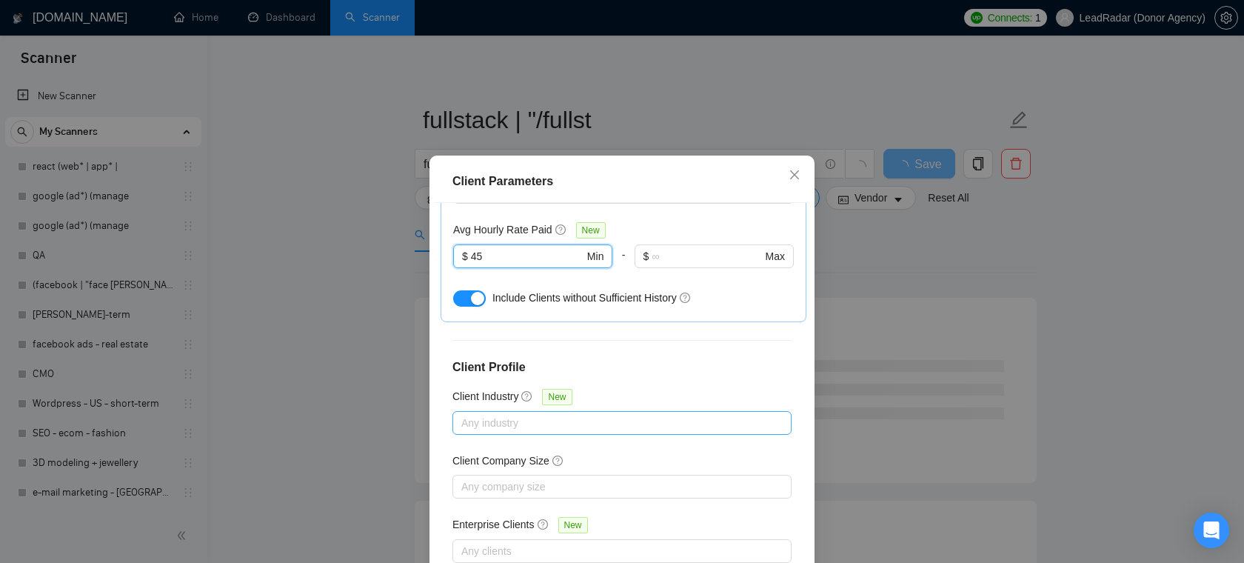
scroll to position [98, 0]
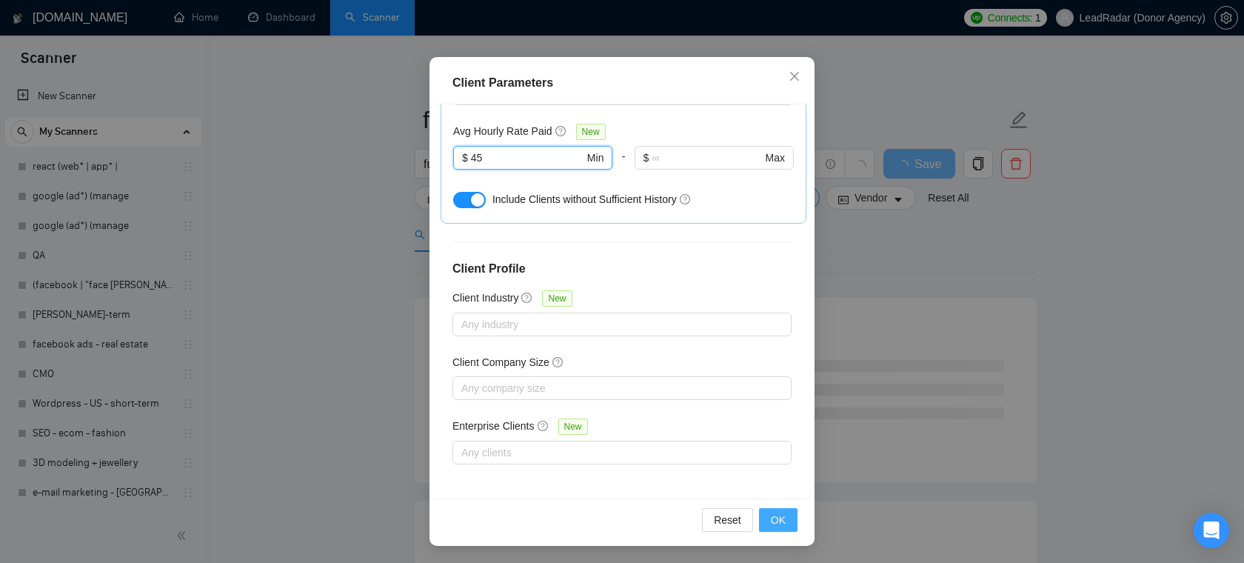
type input "45"
click at [781, 511] on span "OK" at bounding box center [778, 519] width 15 height 16
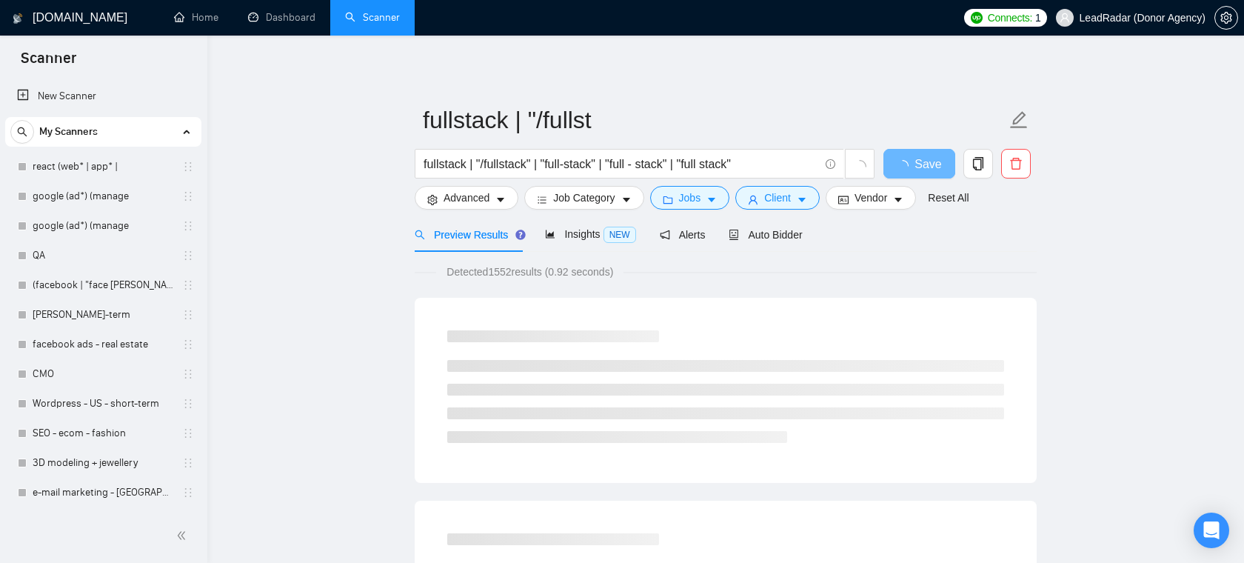
scroll to position [33, 0]
click at [586, 237] on span "Insights NEW" at bounding box center [590, 234] width 90 height 12
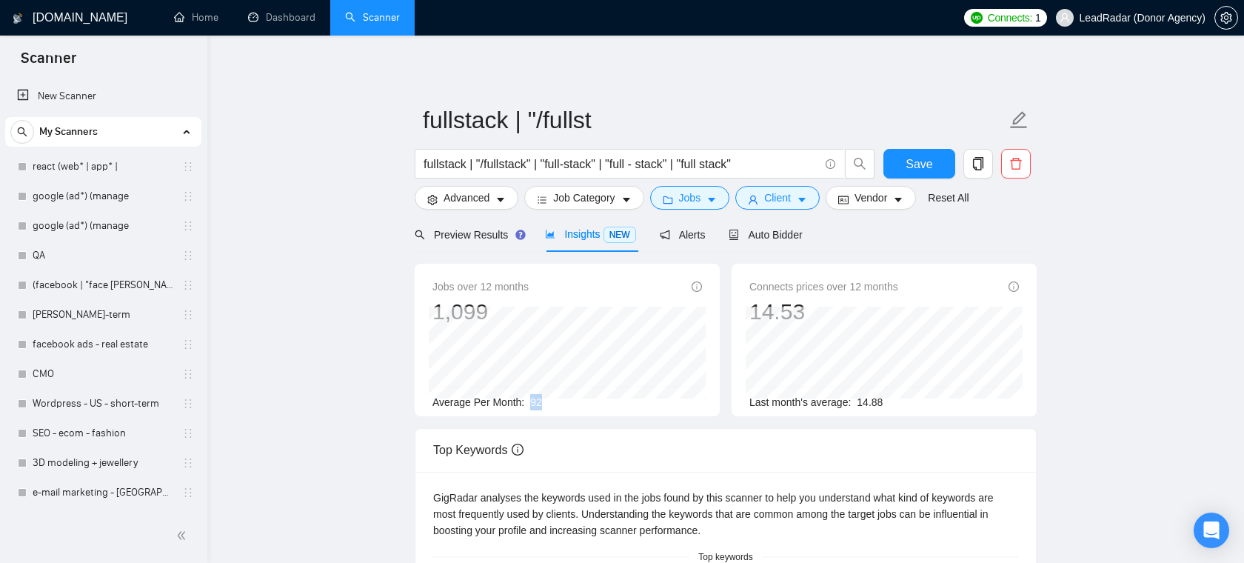
drag, startPoint x: 545, startPoint y: 399, endPoint x: 534, endPoint y: 399, distance: 11.1
click at [534, 399] on div "Average Per Month: 92" at bounding box center [566, 402] width 269 height 16
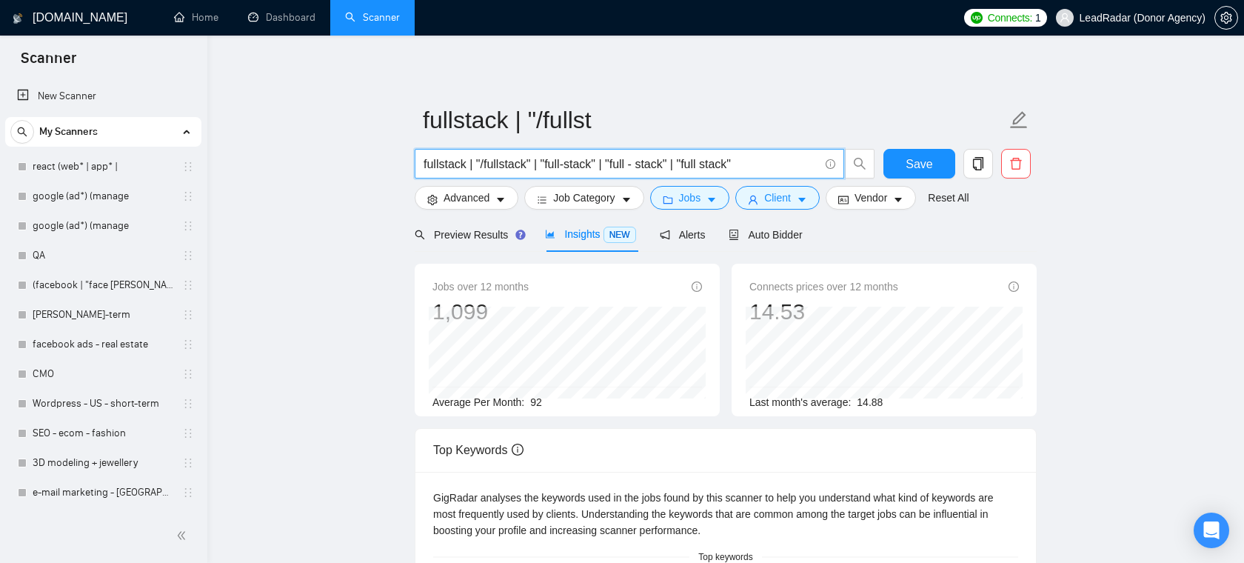
click at [607, 155] on input "fullstack | "/fullstack" | "full-stack" | "full - stack" | "full stack"" at bounding box center [620, 164] width 395 height 19
click at [489, 238] on span "Preview Results" at bounding box center [468, 235] width 107 height 12
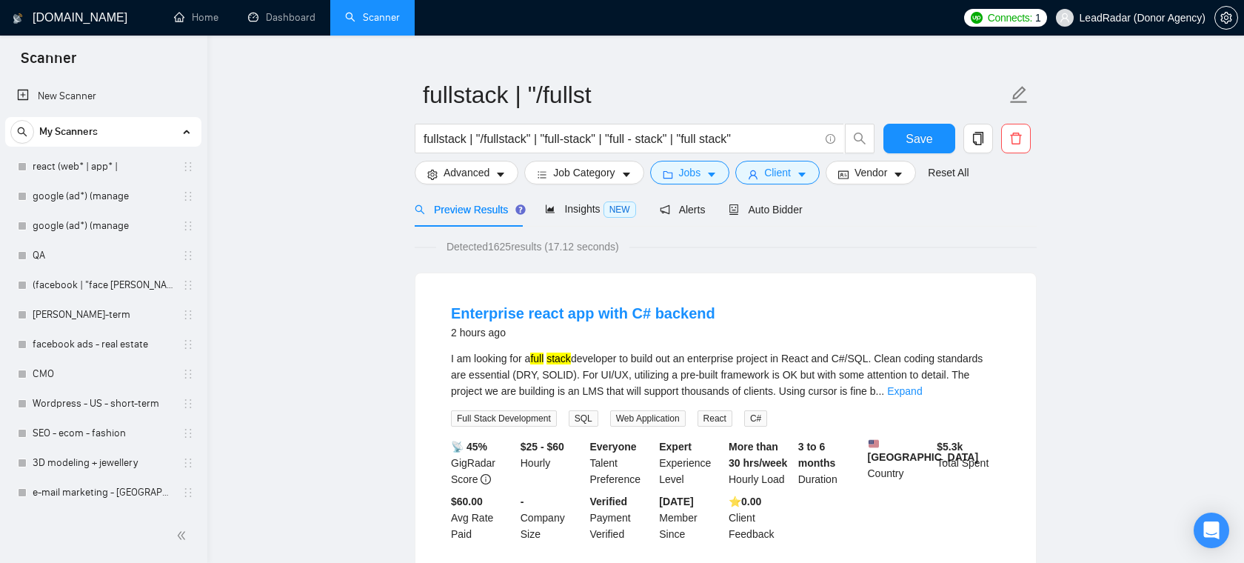
scroll to position [8, 0]
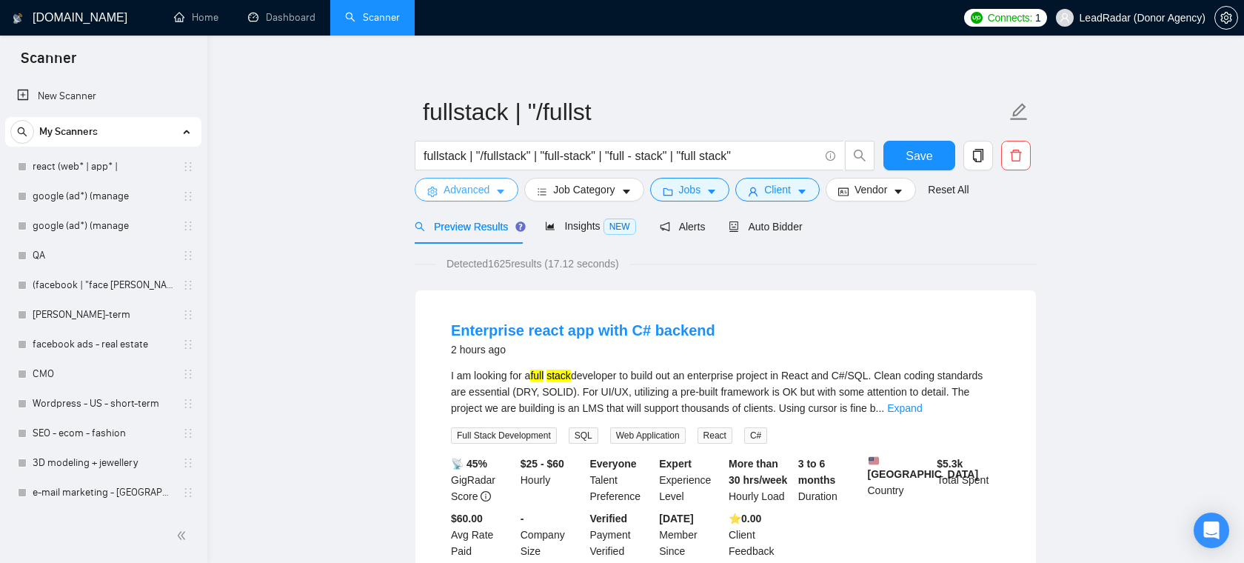
click at [437, 187] on button "Advanced" at bounding box center [467, 190] width 104 height 24
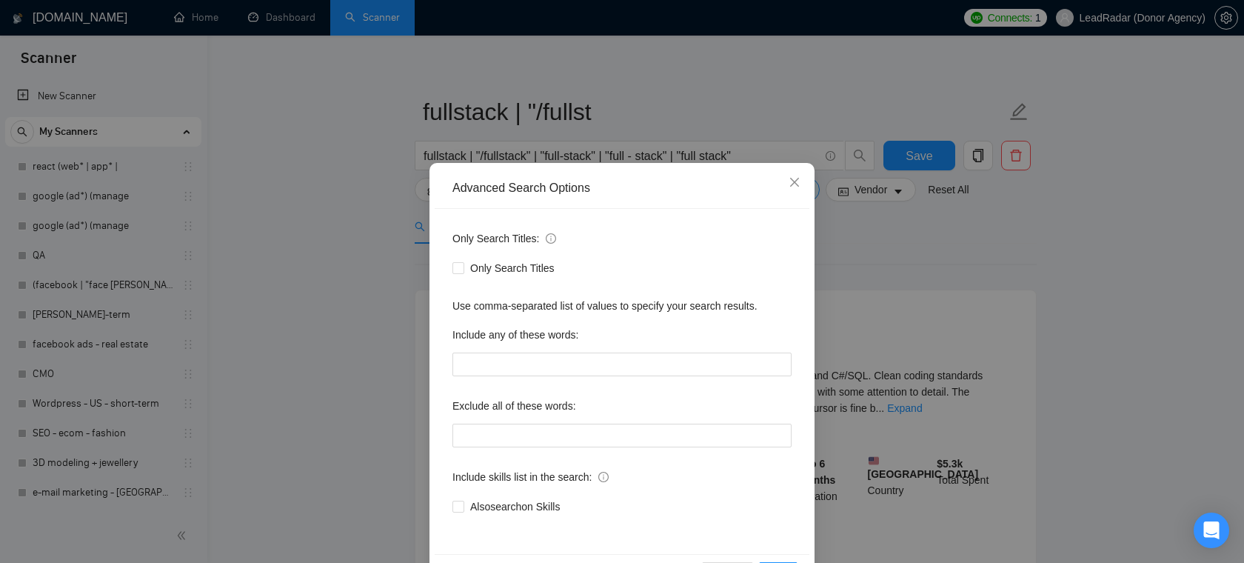
click at [546, 448] on div "Only Search Titles: Only Search Titles Use comma-separated list of values to sp…" at bounding box center [622, 381] width 375 height 345
click at [553, 440] on input "text" at bounding box center [621, 435] width 339 height 24
type input ""freelancers only!", "freelancers only", "no agencies", "no agencies!", "full-t…"
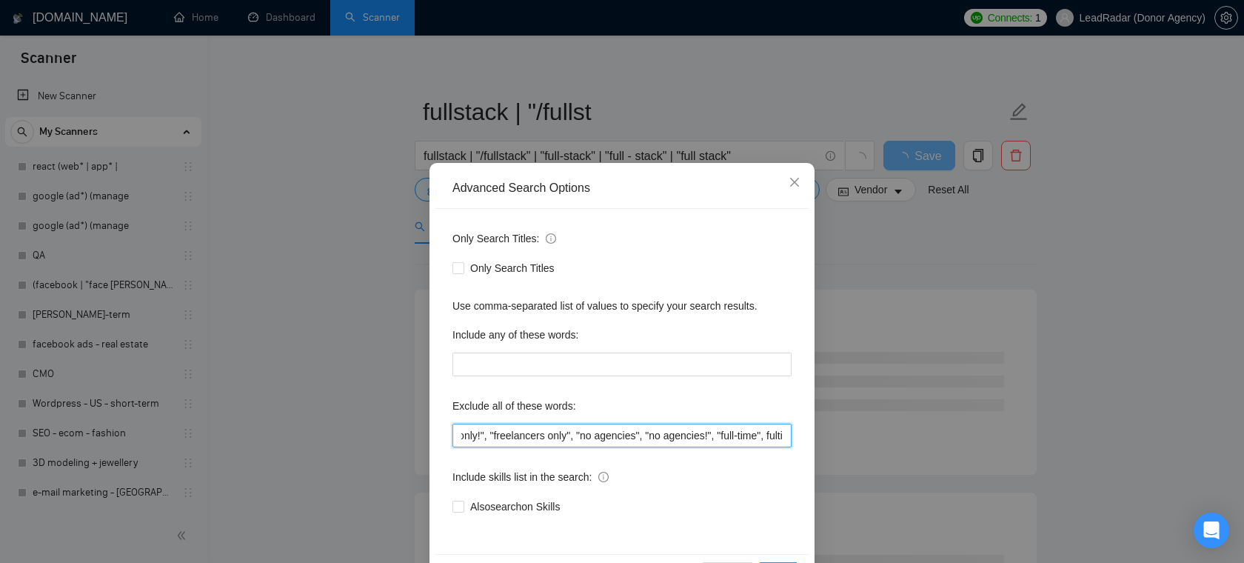
scroll to position [0, 248]
drag, startPoint x: 633, startPoint y: 431, endPoint x: 793, endPoint y: 433, distance: 159.9
click at [793, 433] on div "Only Search Titles: Only Search Titles Use comma-separated list of values to sp…" at bounding box center [622, 381] width 375 height 345
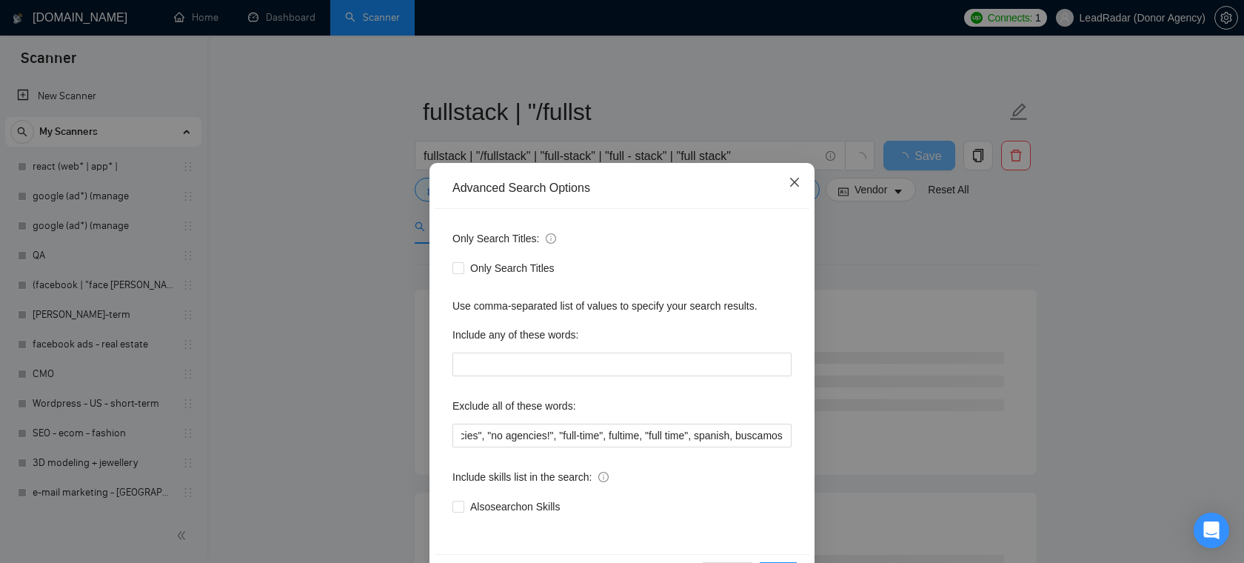
click at [796, 187] on icon "close" at bounding box center [794, 182] width 12 height 12
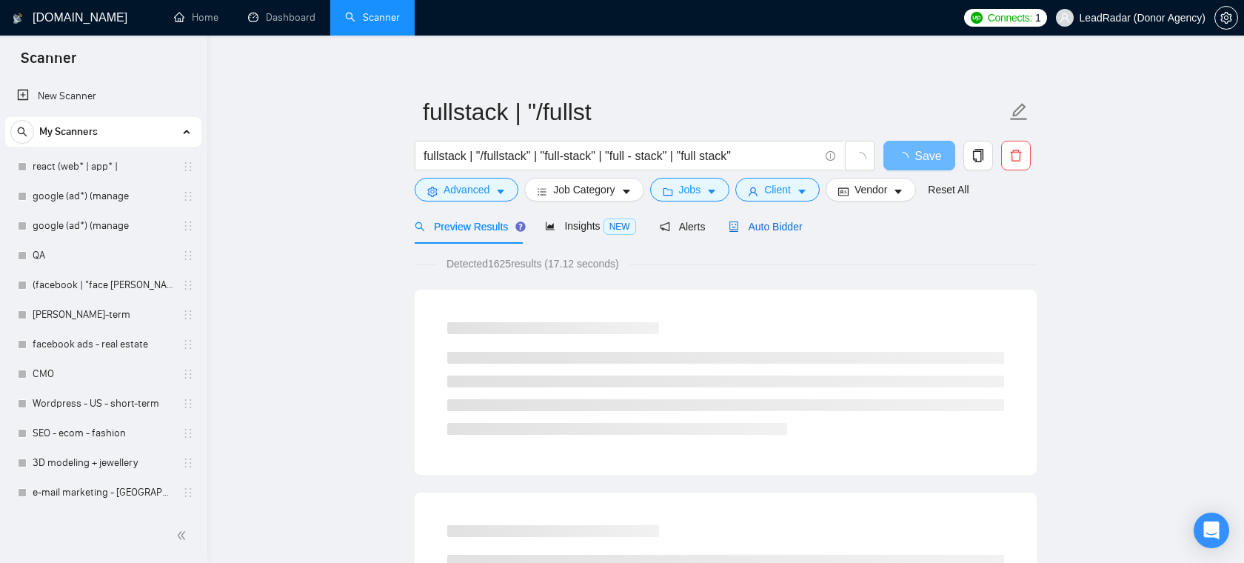
click at [778, 221] on span "Auto Bidder" at bounding box center [764, 227] width 73 height 12
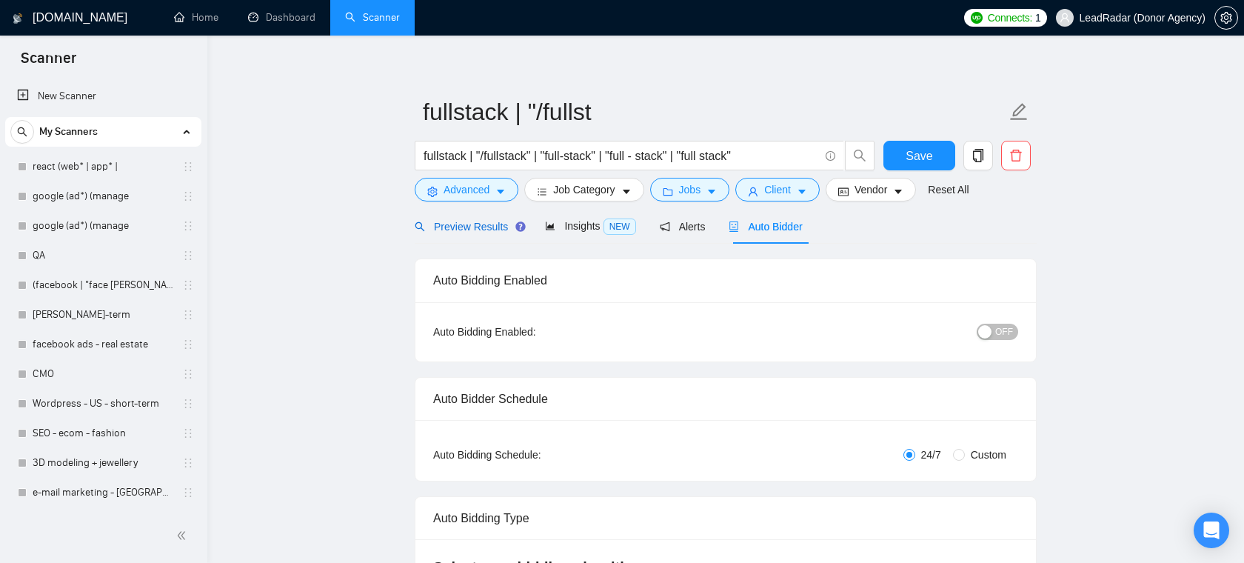
click at [452, 224] on span "Preview Results" at bounding box center [468, 227] width 107 height 12
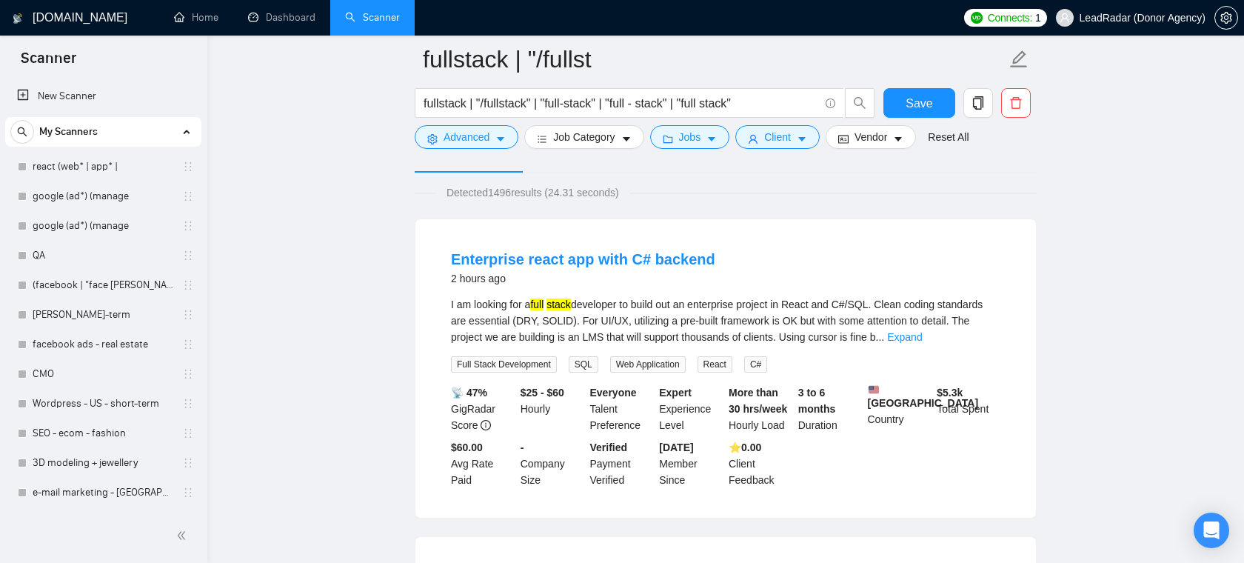
scroll to position [33, 0]
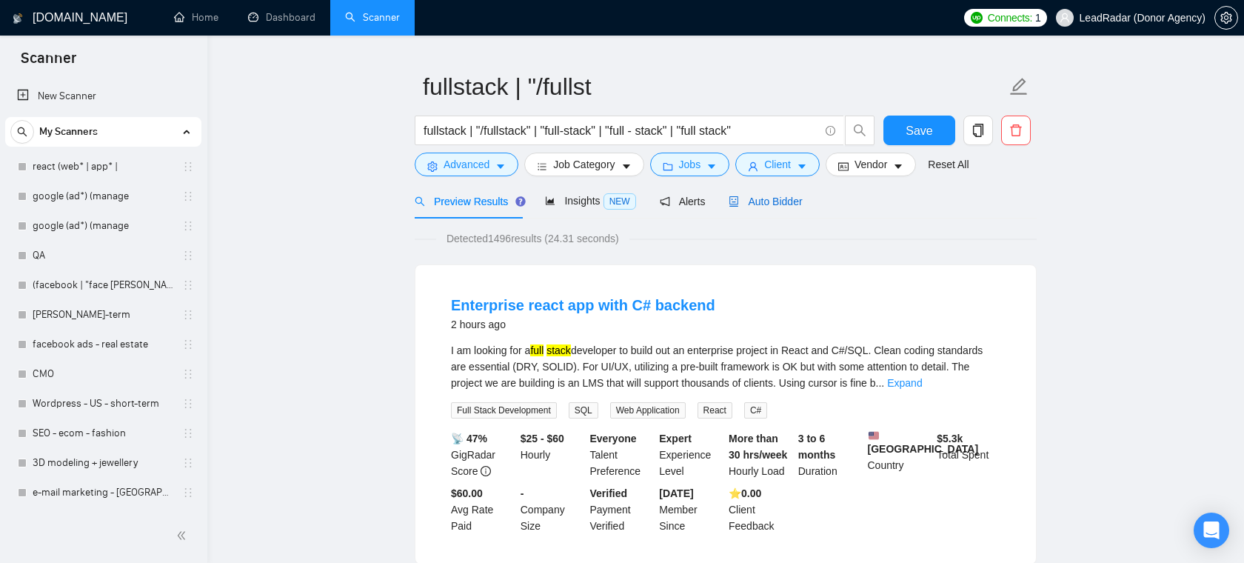
click at [773, 201] on span "Auto Bidder" at bounding box center [764, 201] width 73 height 12
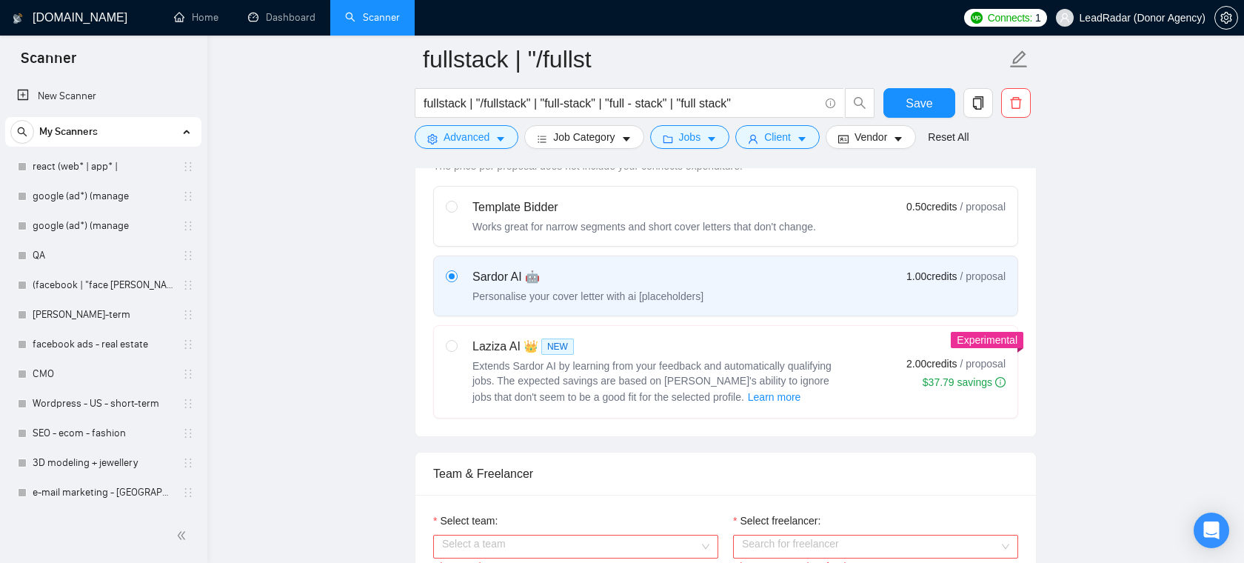
scroll to position [591, 0]
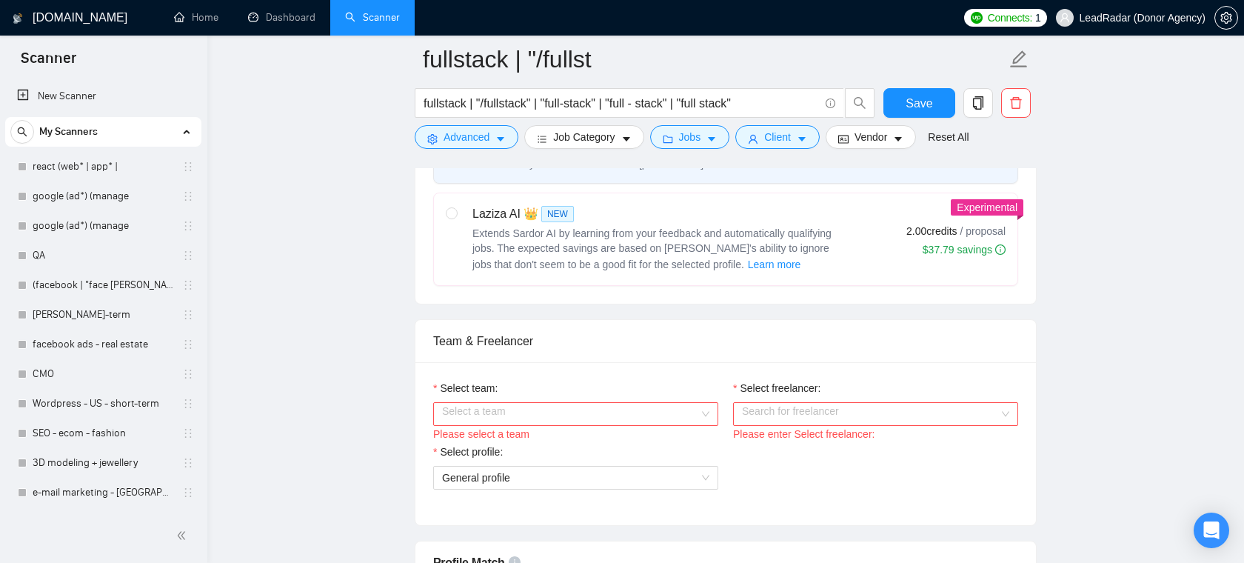
click at [685, 409] on input "Select team:" at bounding box center [570, 414] width 257 height 22
click at [651, 443] on div "Heart Agency 💔" at bounding box center [575, 443] width 267 height 16
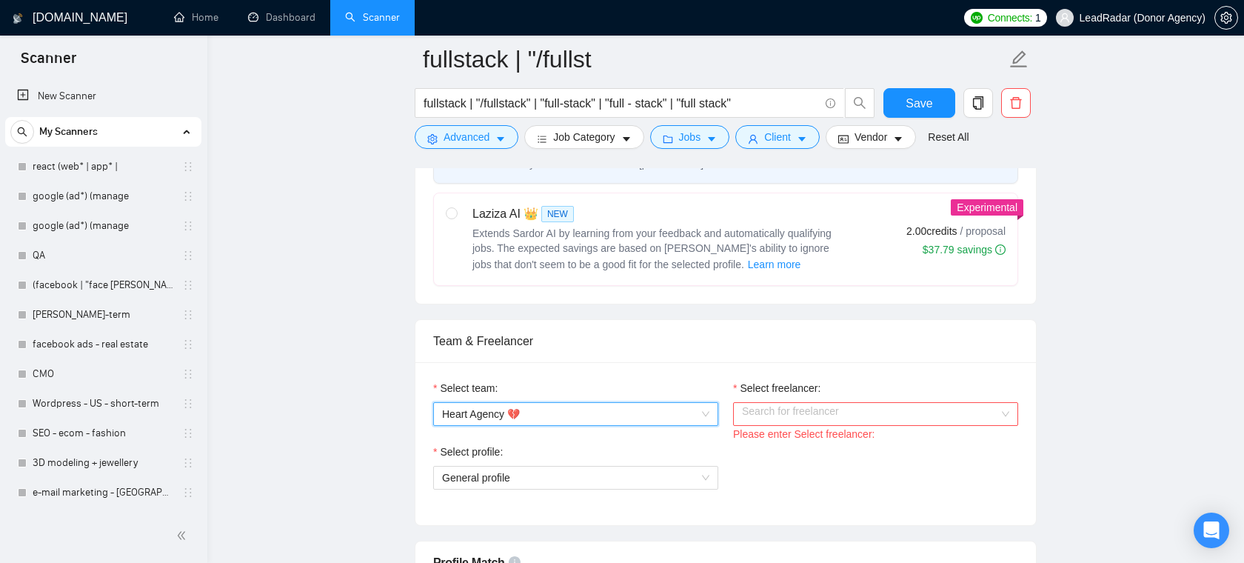
click at [785, 429] on div "Please enter Select freelancer:" at bounding box center [875, 434] width 285 height 16
click at [785, 421] on input "Select freelancer:" at bounding box center [870, 414] width 257 height 22
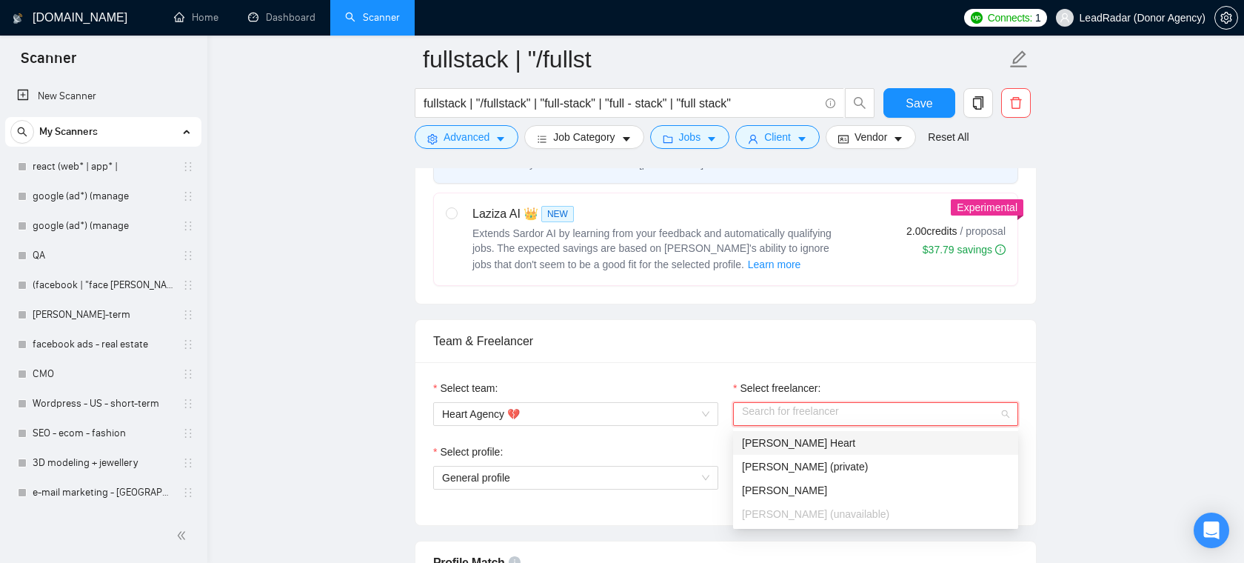
click at [779, 439] on span "Karri Heart" at bounding box center [798, 443] width 113 height 12
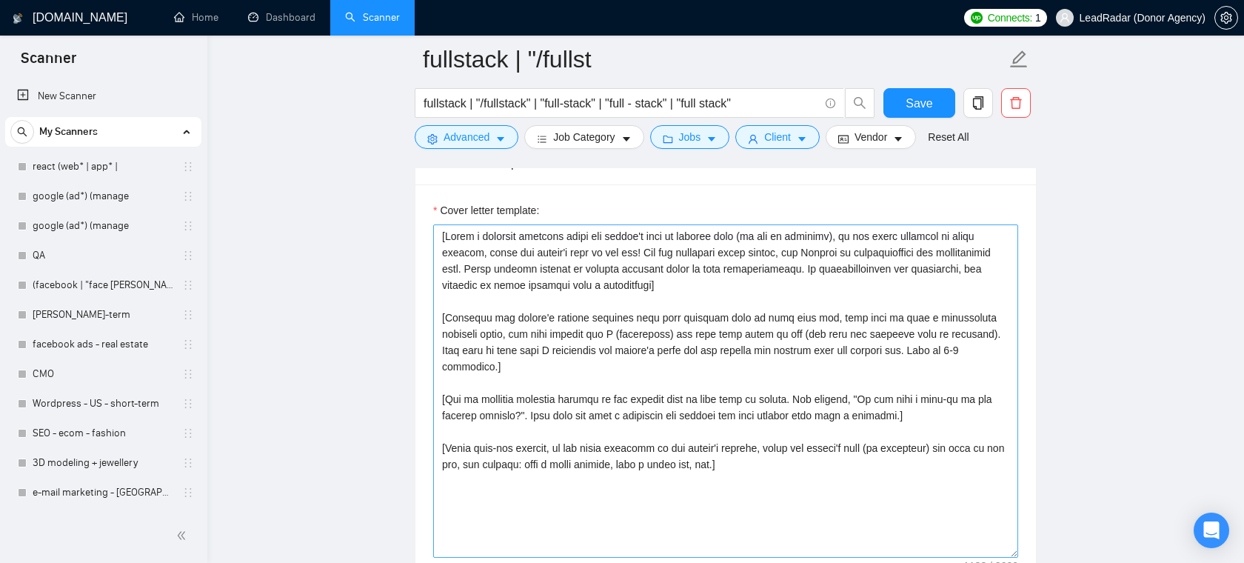
scroll to position [1586, 0]
click at [715, 272] on textarea "Cover letter template:" at bounding box center [725, 390] width 585 height 333
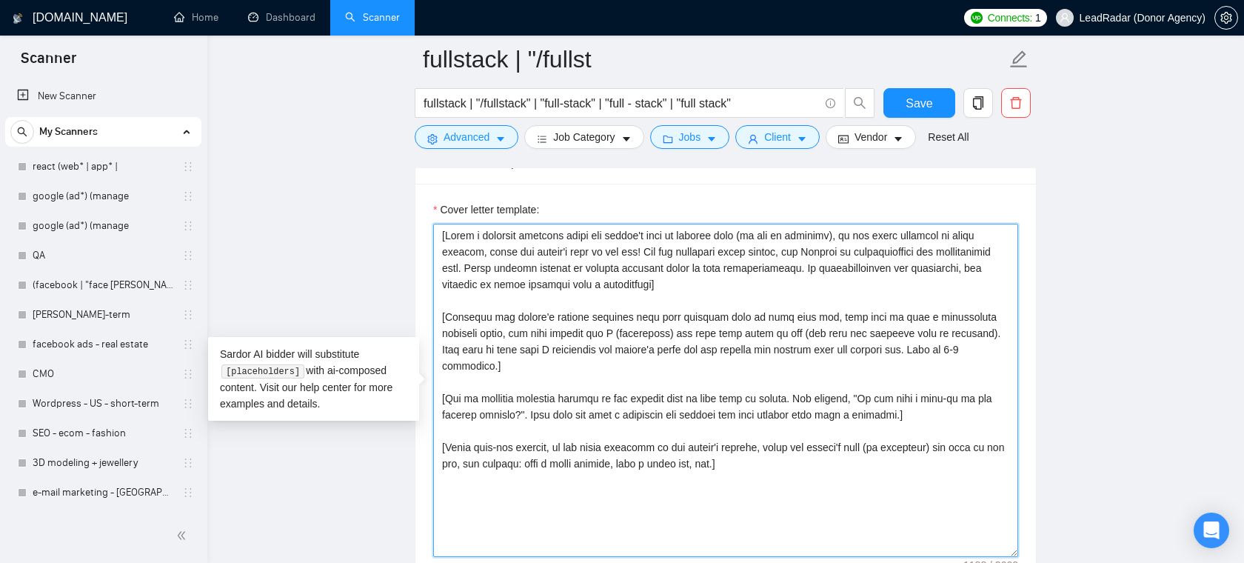
click at [706, 284] on textarea "Cover letter template:" at bounding box center [725, 390] width 585 height 333
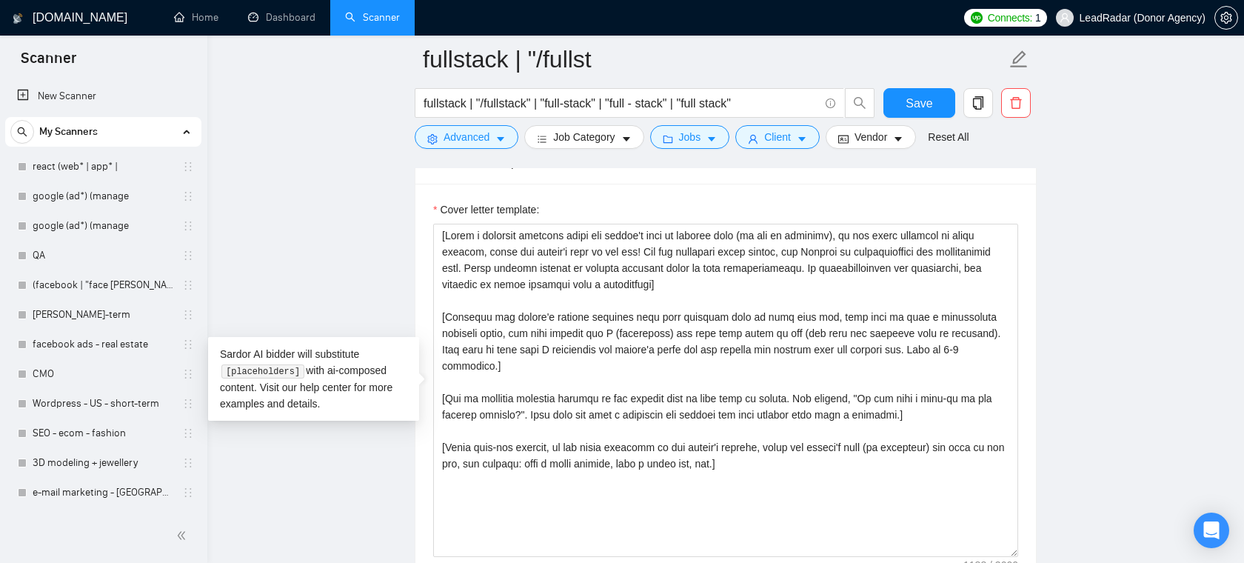
click at [412, 243] on main "fullstack | "/fullst fullstack | "/fullstack" | "full-stack" | "full - stack" |…" at bounding box center [725, 442] width 989 height 3939
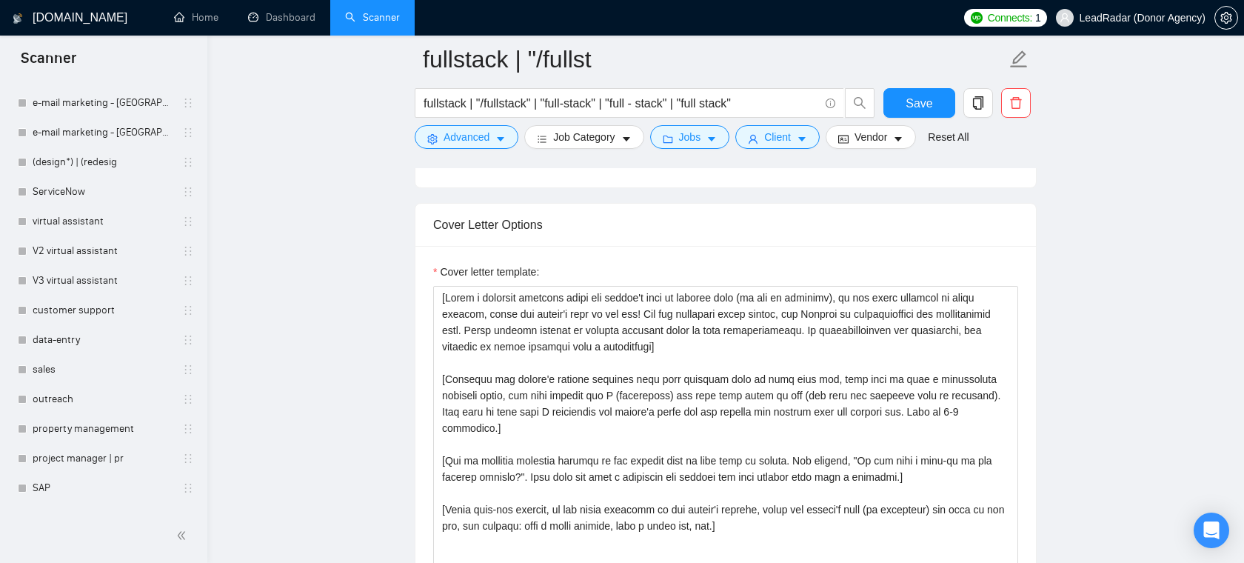
scroll to position [1521, 0]
click at [1103, 18] on span "LeadRadar (Donor Agency)" at bounding box center [1142, 18] width 126 height 0
click at [1090, 18] on span "LeadRadar (Donor Agency)" at bounding box center [1142, 18] width 126 height 0
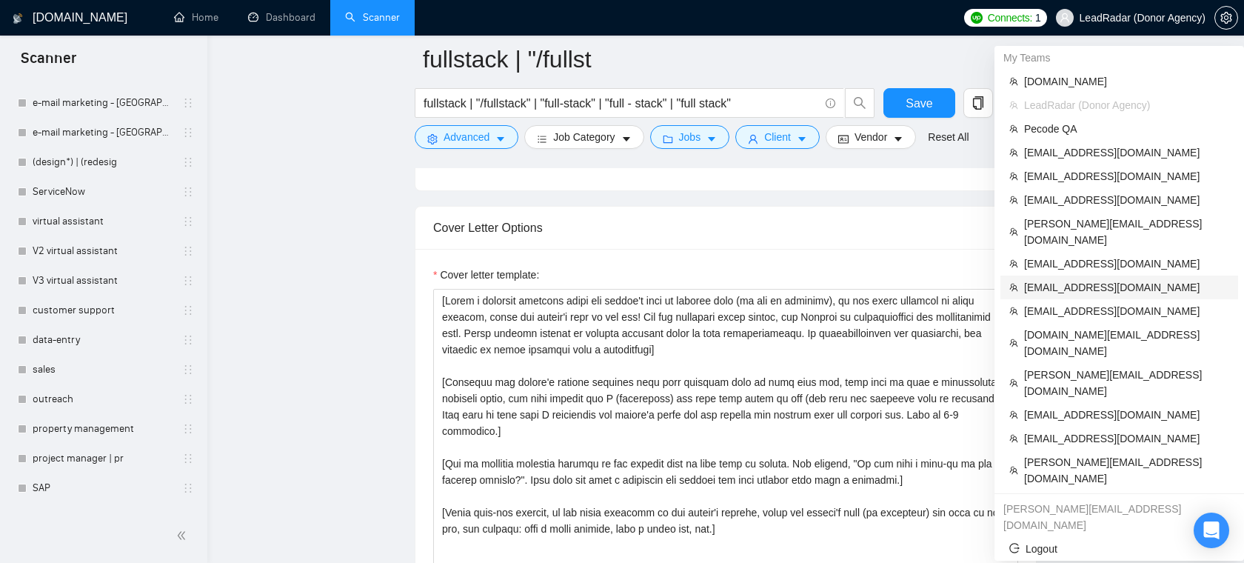
click at [1078, 279] on span "hannadudchenko888@gmail.com" at bounding box center [1126, 287] width 205 height 16
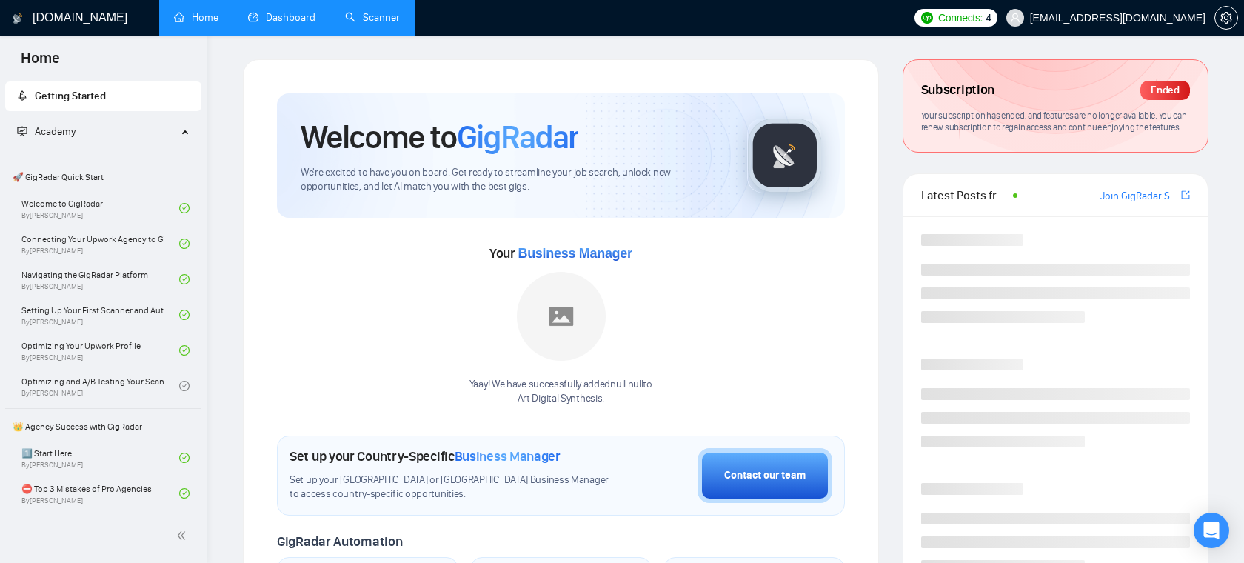
click at [269, 20] on link "Dashboard" at bounding box center [281, 17] width 67 height 13
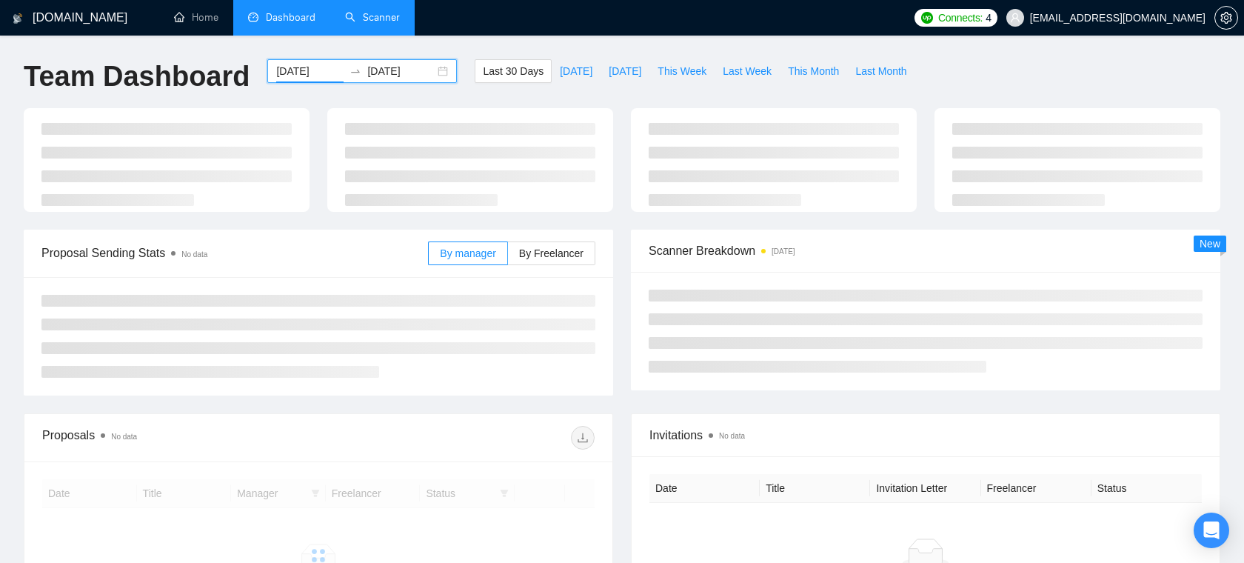
click at [300, 76] on input "[DATE]" at bounding box center [309, 71] width 67 height 16
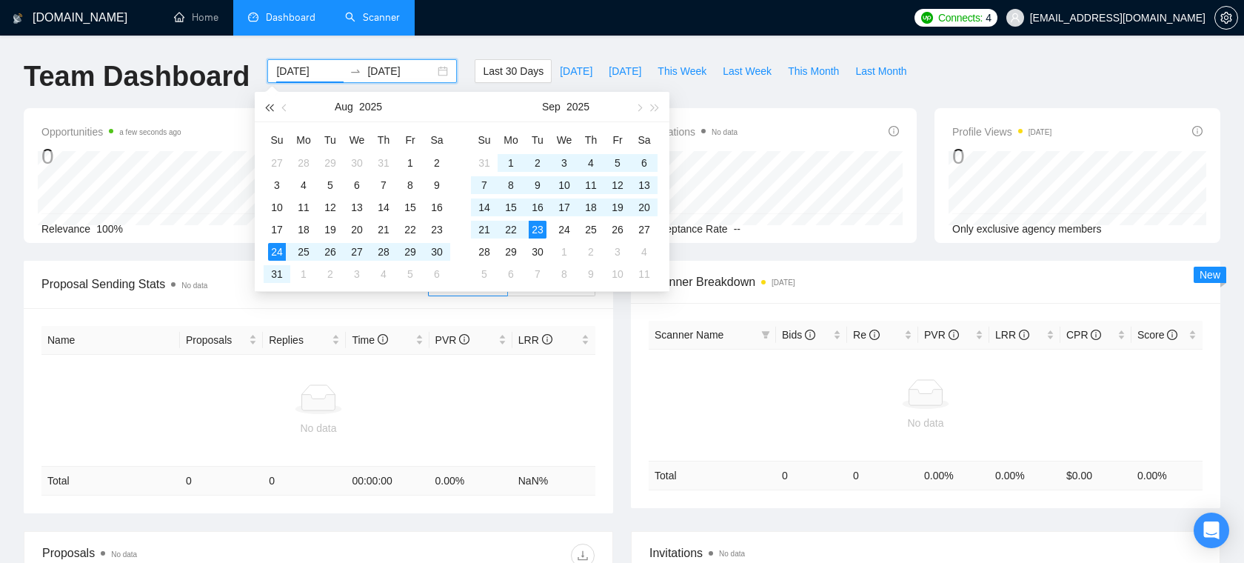
click at [264, 106] on button "button" at bounding box center [269, 107] width 16 height 30
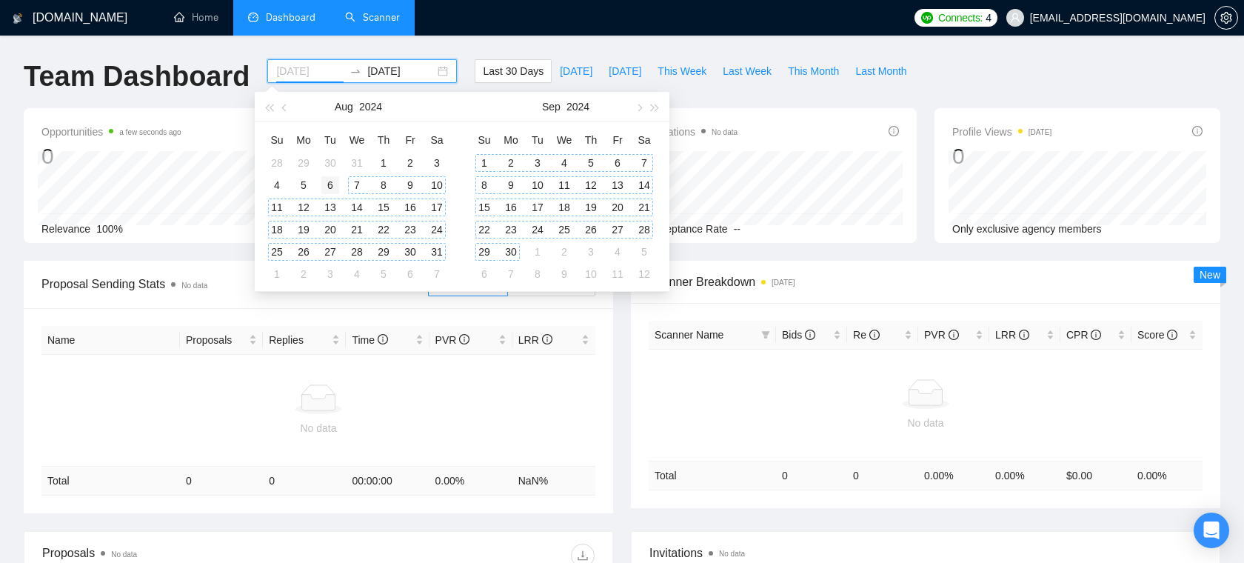
type input "2024-08-06"
click at [331, 183] on div "6" at bounding box center [330, 185] width 18 height 18
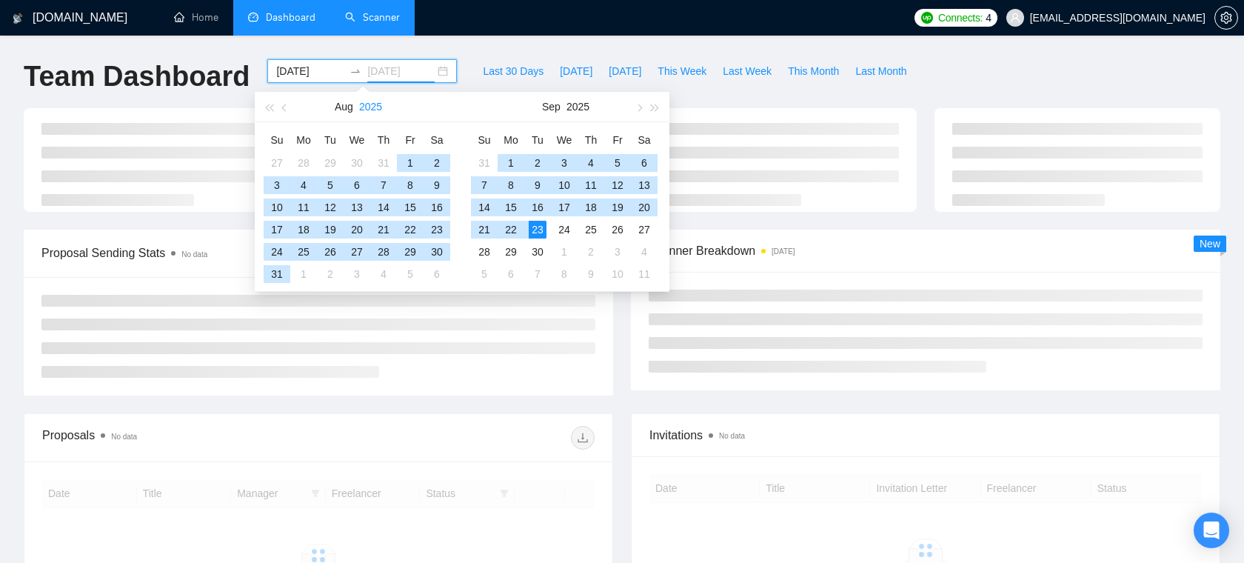
type input "[DATE]"
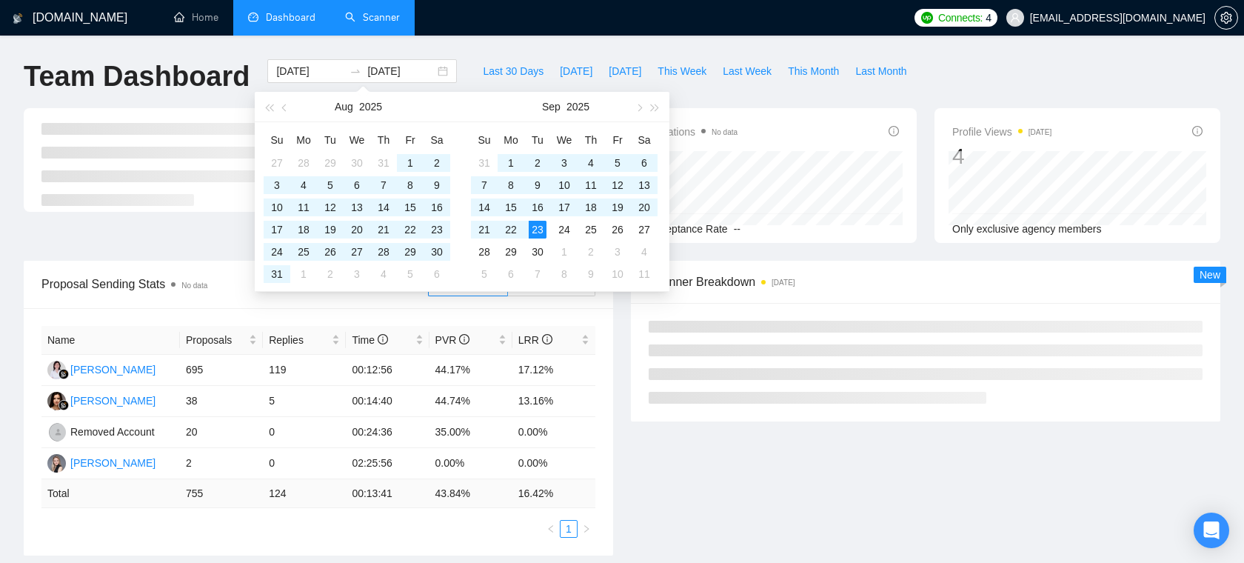
click at [219, 56] on div "GigRadar.io Home Dashboard Scanner Connects: 4 hannadudchenko888@gmail.com Team…" at bounding box center [622, 471] width 1244 height 942
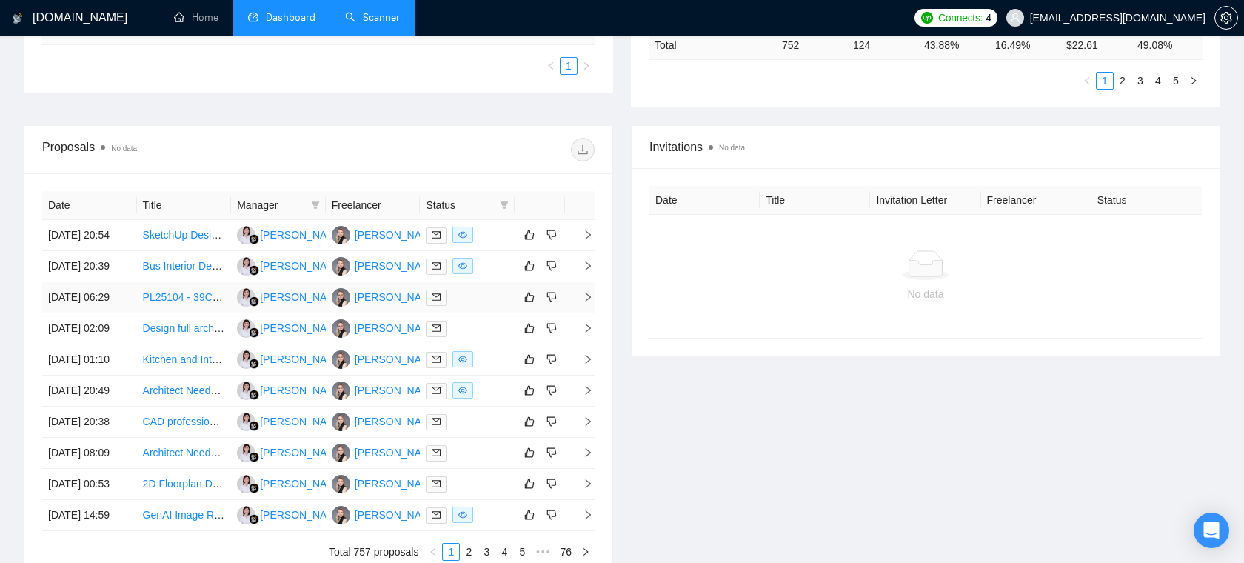
scroll to position [463, 0]
click at [354, 375] on td "Hanna Dudchenko" at bounding box center [373, 358] width 95 height 31
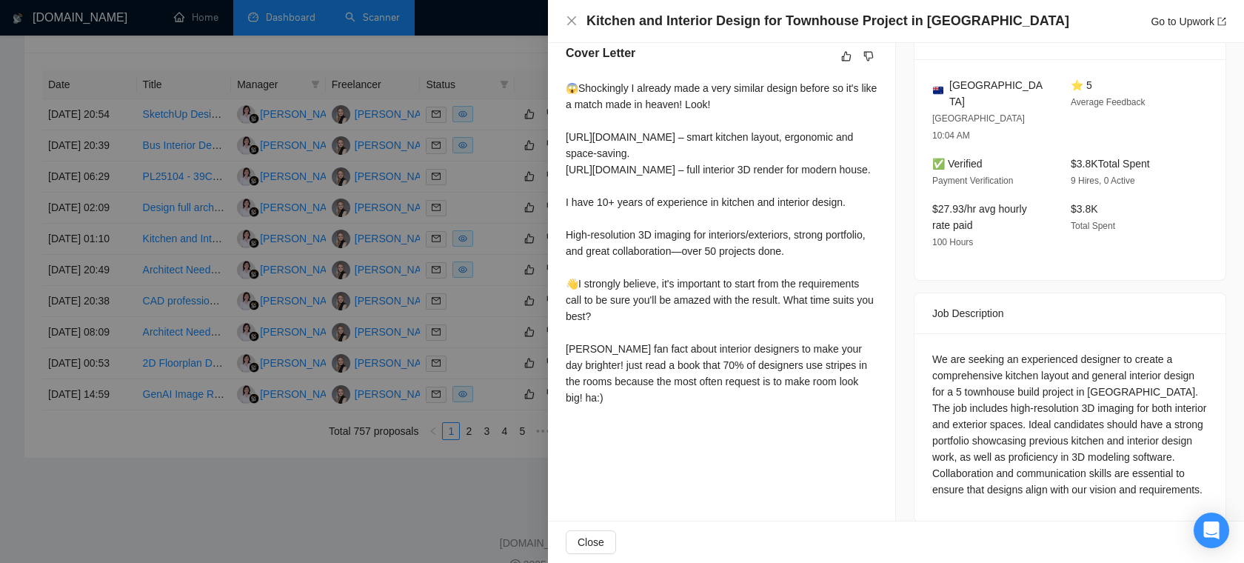
scroll to position [342, 0]
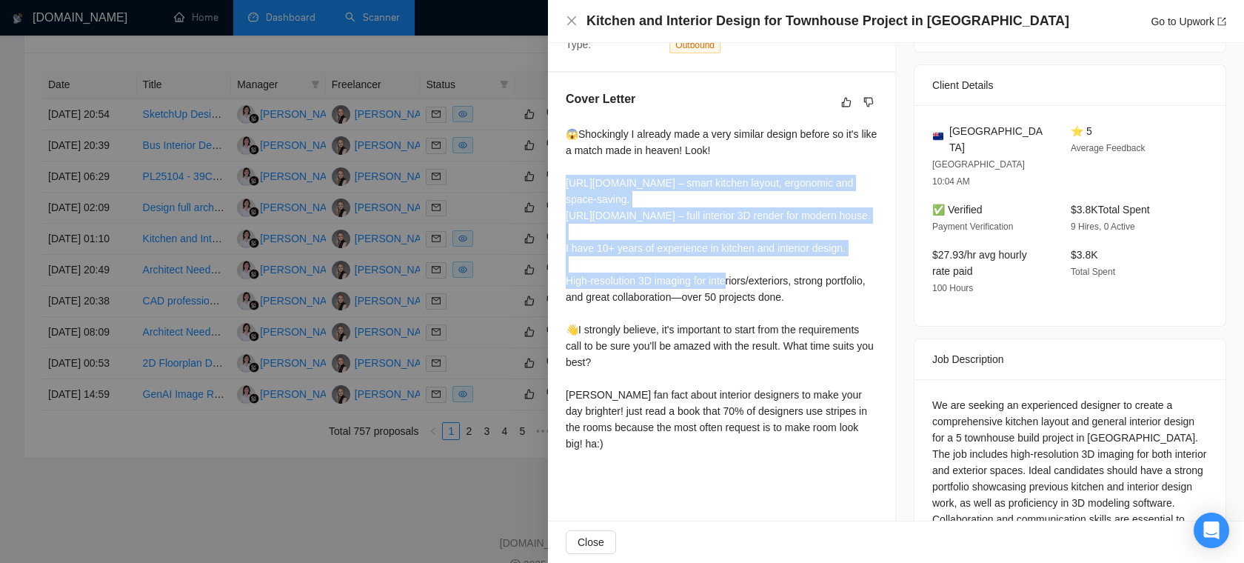
drag, startPoint x: 802, startPoint y: 244, endPoint x: 561, endPoint y: 175, distance: 250.2
click at [561, 175] on div "Cover Letter 😱Shockingly I already made a very similar design before so it's li…" at bounding box center [721, 274] width 347 height 403
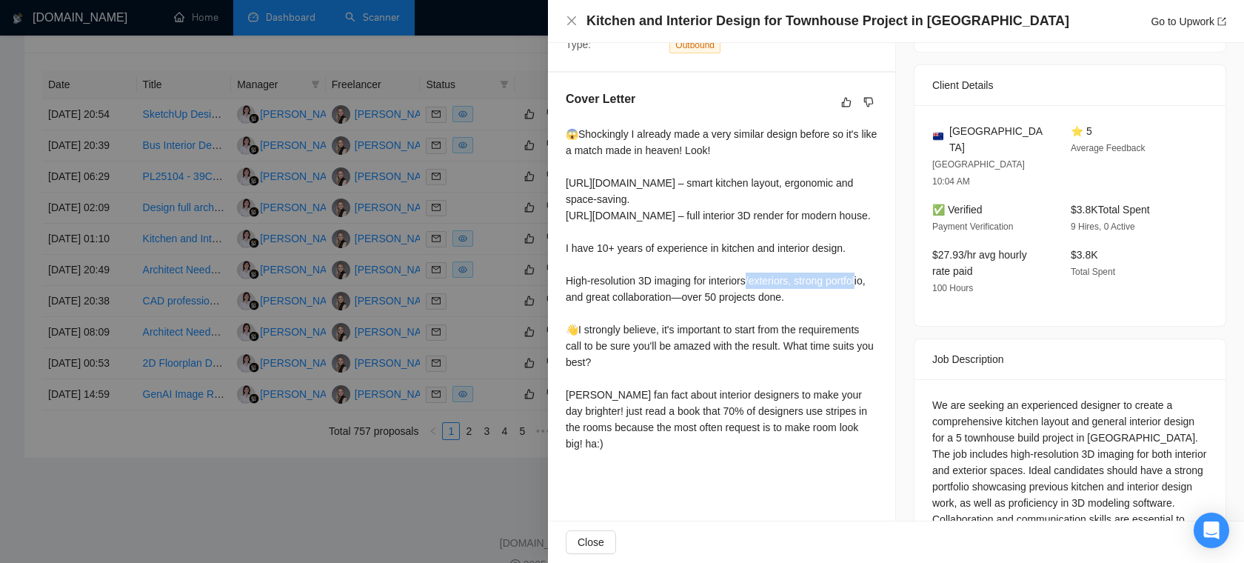
drag, startPoint x: 577, startPoint y: 277, endPoint x: 713, endPoint y: 282, distance: 135.6
click at [711, 281] on div "😱Shockingly I already made a very similar design before so it's like a match ma…" at bounding box center [722, 289] width 312 height 326
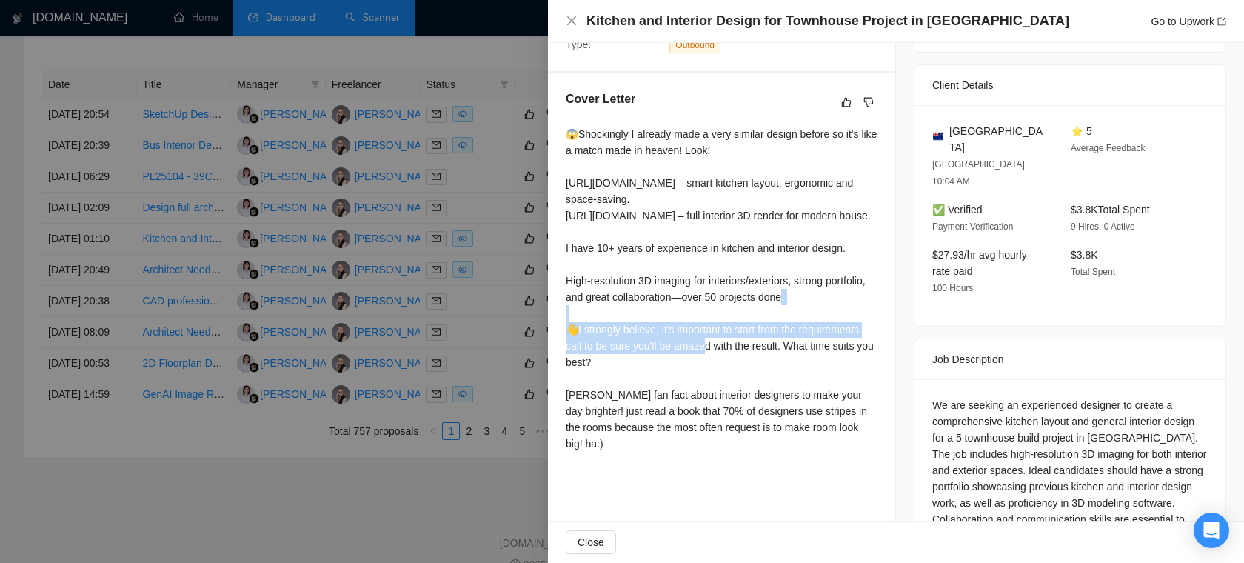
drag, startPoint x: 864, startPoint y: 332, endPoint x: 625, endPoint y: 318, distance: 238.7
click at [625, 318] on div "😱Shockingly I already made a very similar design before so it's like a match ma…" at bounding box center [722, 289] width 312 height 326
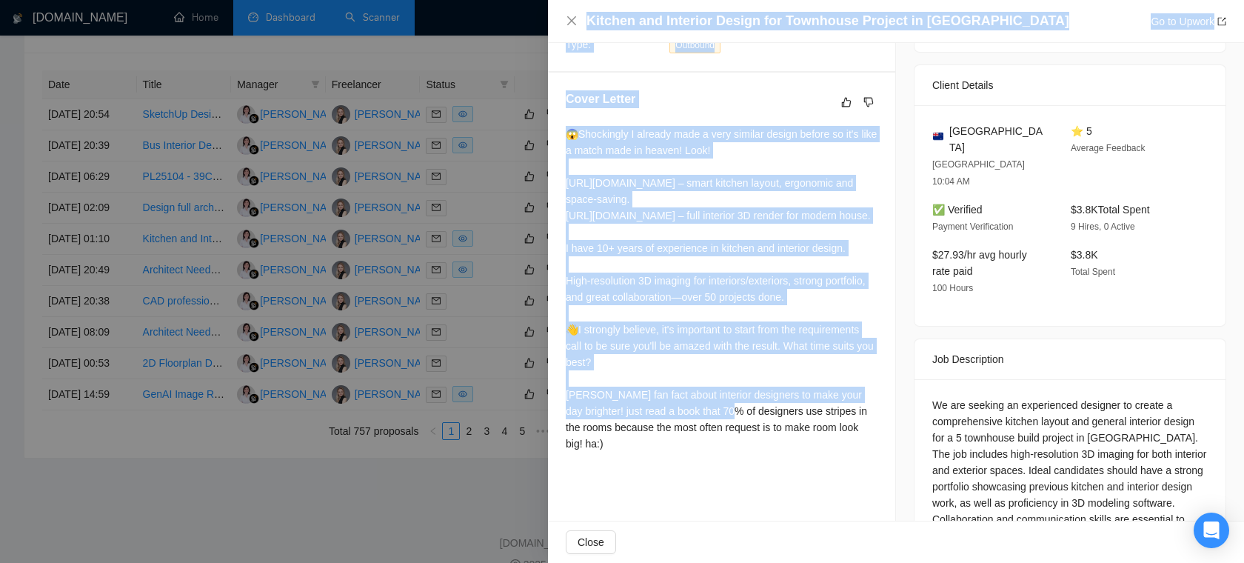
drag, startPoint x: 691, startPoint y: 398, endPoint x: 540, endPoint y: 369, distance: 153.7
click at [541, 369] on div "Kitchen and Interior Design for Townhouse Project in New Zealand Go to Upwork P…" at bounding box center [622, 281] width 1244 height 563
click at [705, 397] on div "😱Shockingly I already made a very similar design before so it's like a match ma…" at bounding box center [722, 289] width 312 height 326
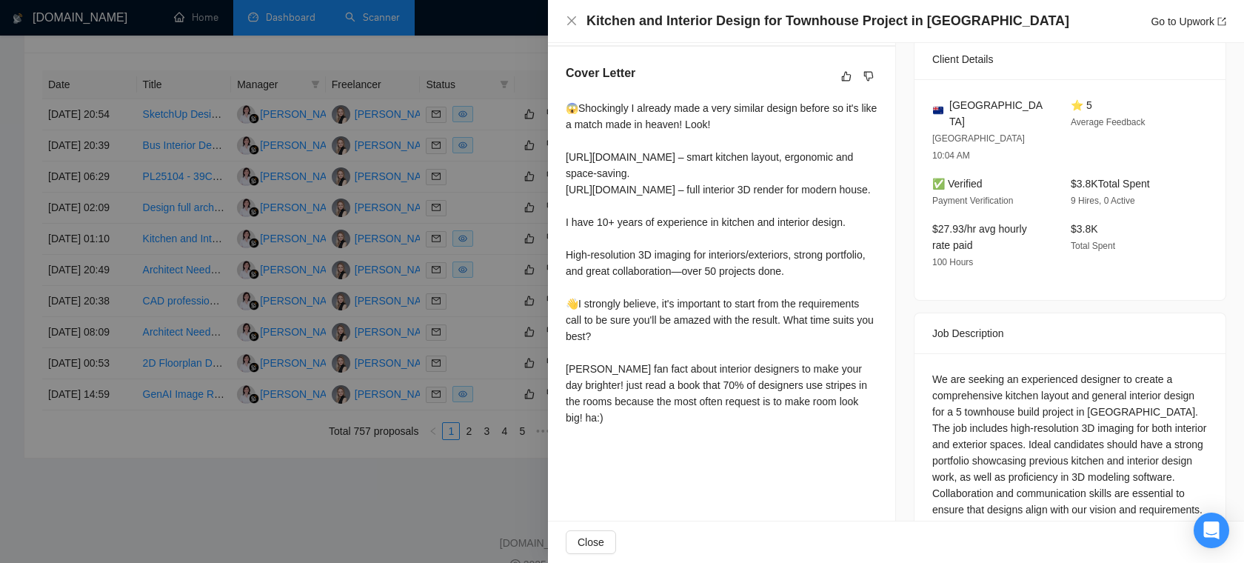
scroll to position [388, 0]
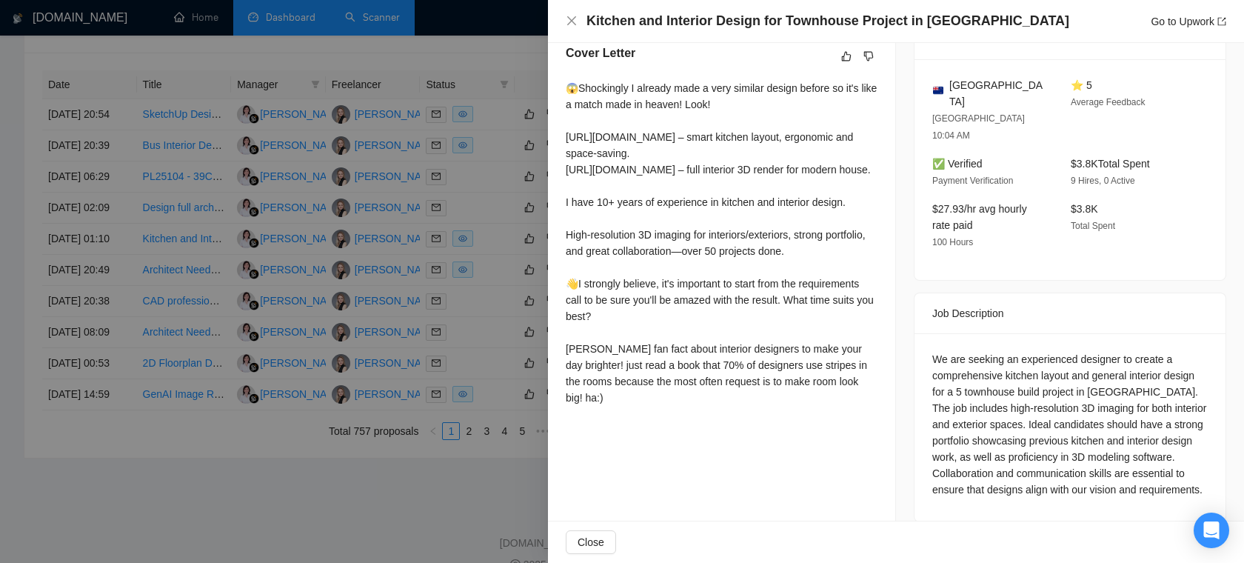
drag, startPoint x: 567, startPoint y: 433, endPoint x: 781, endPoint y: 466, distance: 216.4
click at [781, 406] on div "😱Shockingly I already made a very similar design before so it's like a match ma…" at bounding box center [722, 243] width 312 height 326
click at [851, 412] on div "😱Shockingly I already made a very similar design before so it's like a match ma…" at bounding box center [722, 246] width 312 height 332
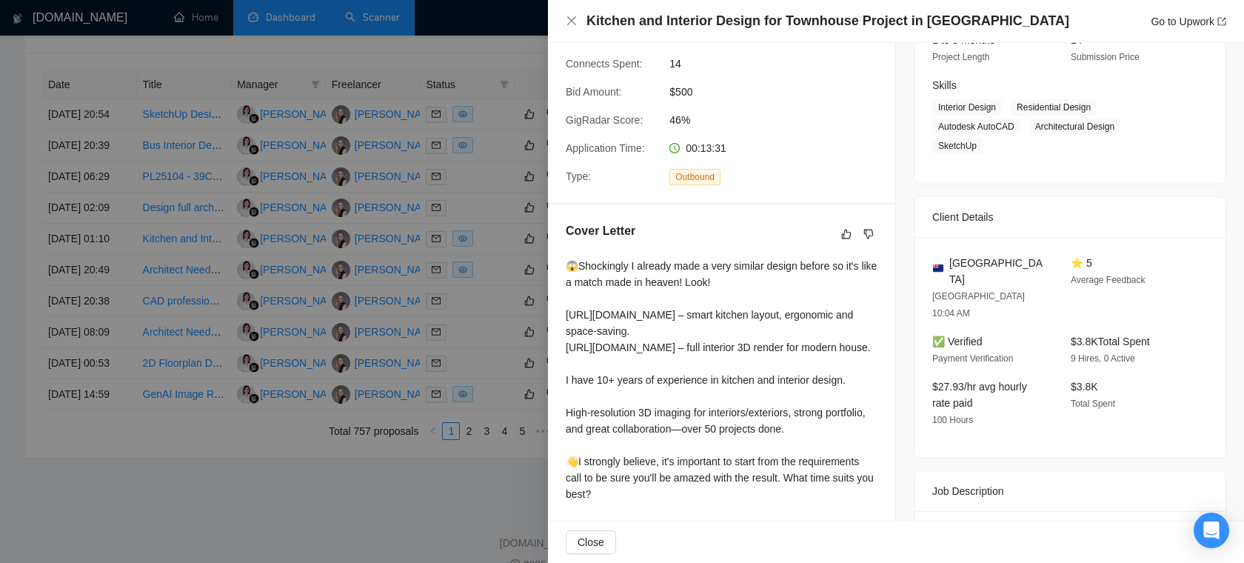
scroll to position [254, 0]
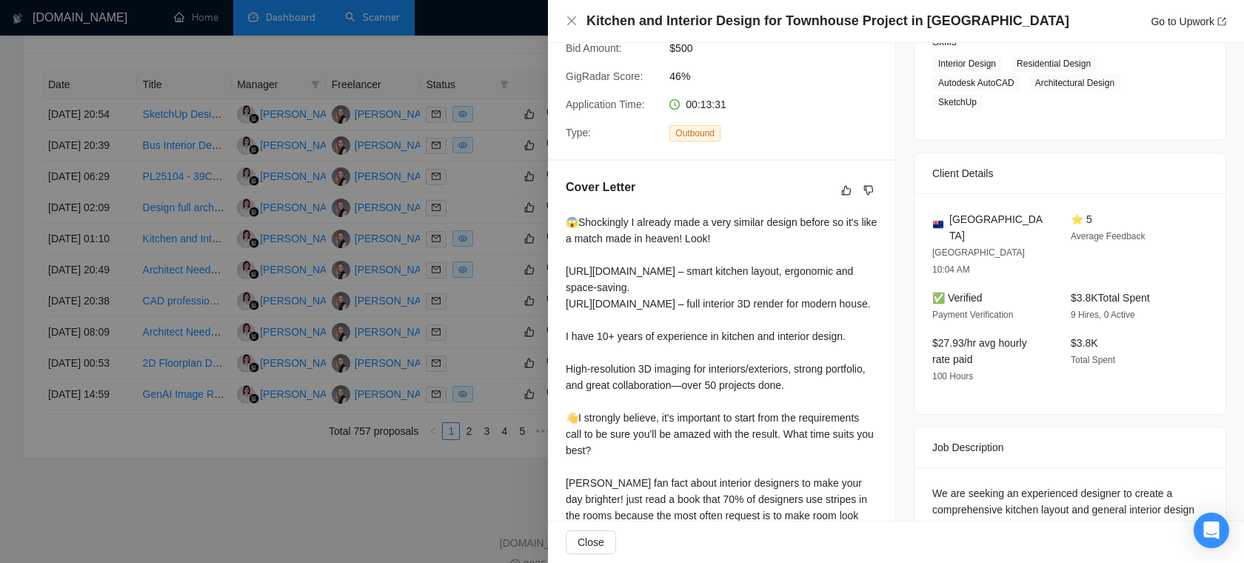
click at [469, 340] on div at bounding box center [622, 281] width 1244 height 563
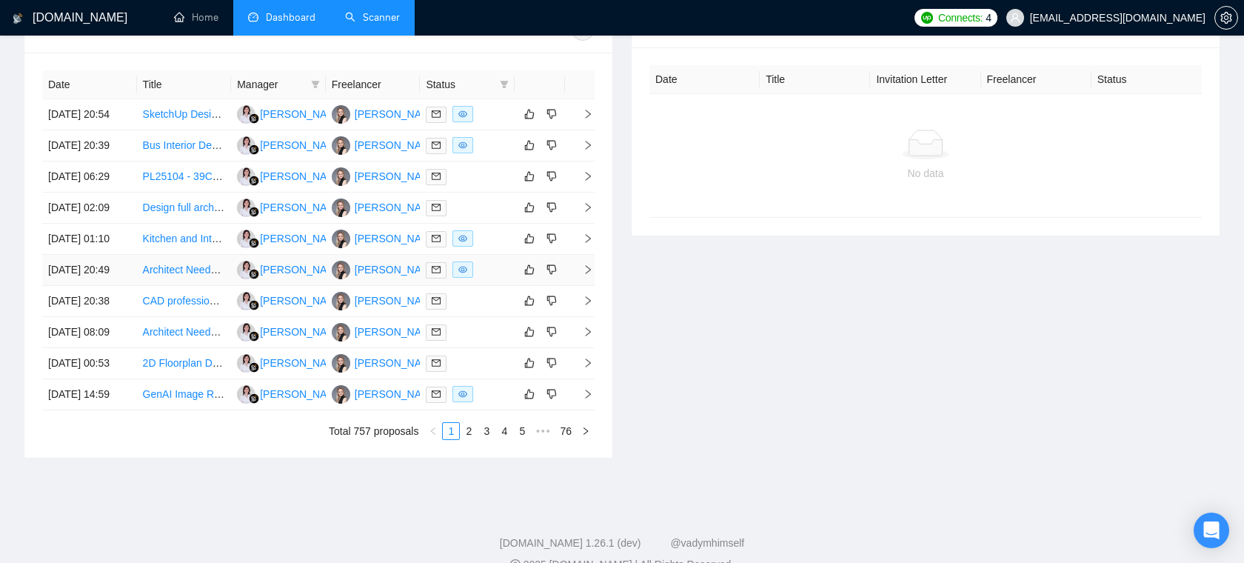
click at [486, 278] on div at bounding box center [467, 269] width 83 height 17
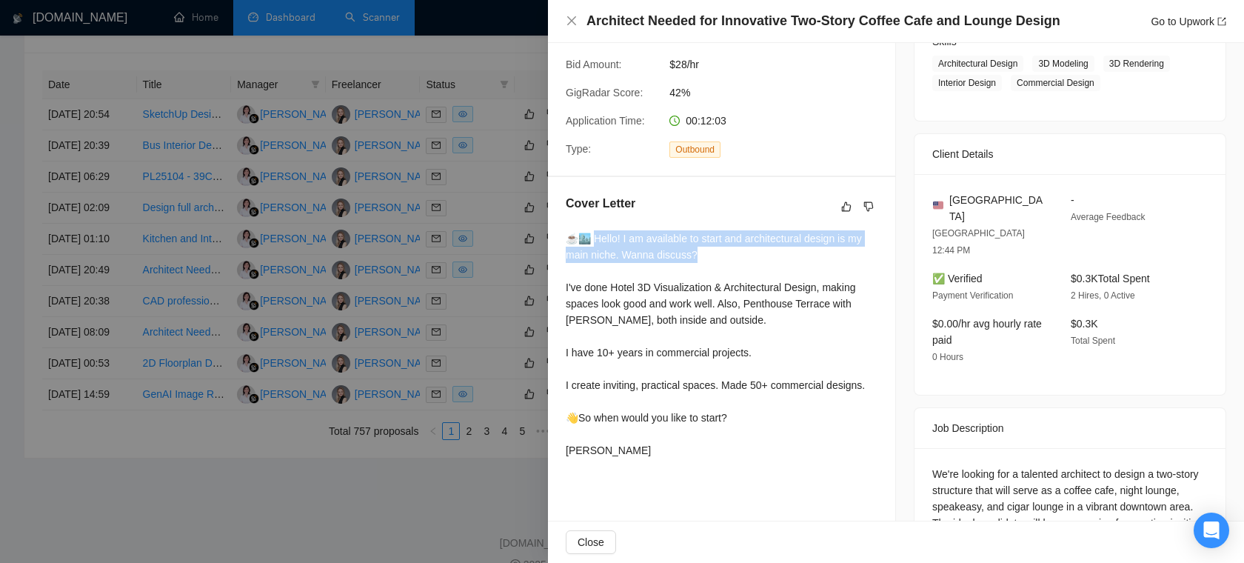
drag, startPoint x: 588, startPoint y: 218, endPoint x: 726, endPoint y: 238, distance: 139.1
click at [726, 238] on div "☕️🏙️ Hello! I am available to start and architectural design is my main niche. …" at bounding box center [722, 344] width 312 height 228
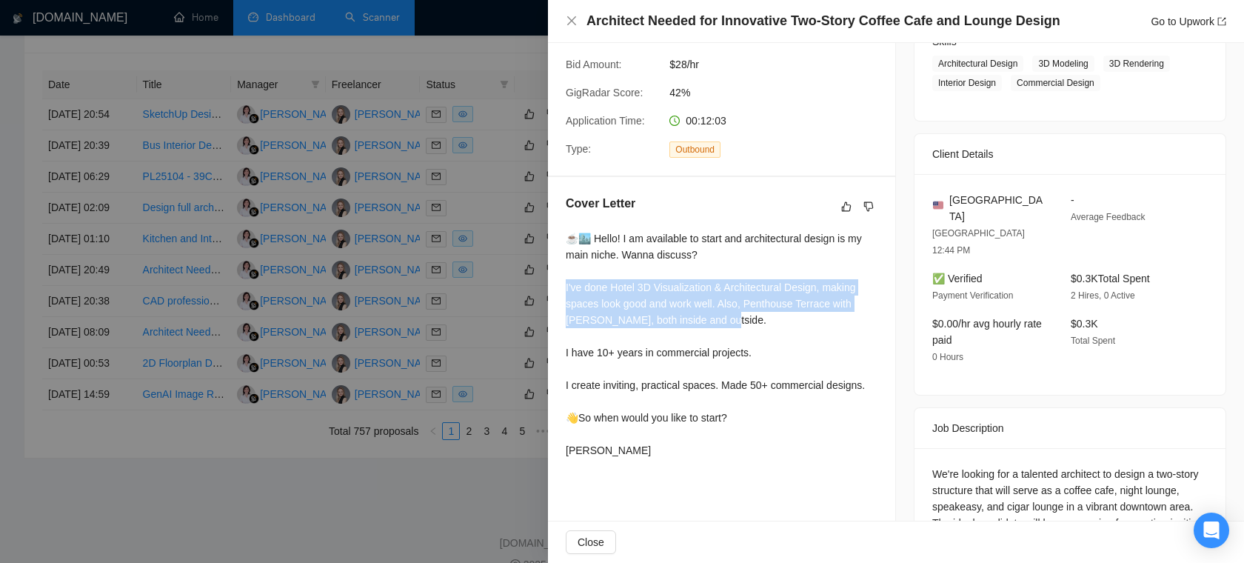
drag, startPoint x: 751, startPoint y: 306, endPoint x: 551, endPoint y: 274, distance: 202.4
click at [551, 274] on div "Cover Letter ☕️🏙️ Hello! I am available to start and architectural design is my…" at bounding box center [721, 329] width 347 height 305
click at [745, 304] on div "☕️🏙️ Hello! I am available to start and architectural design is my main niche. …" at bounding box center [722, 344] width 312 height 228
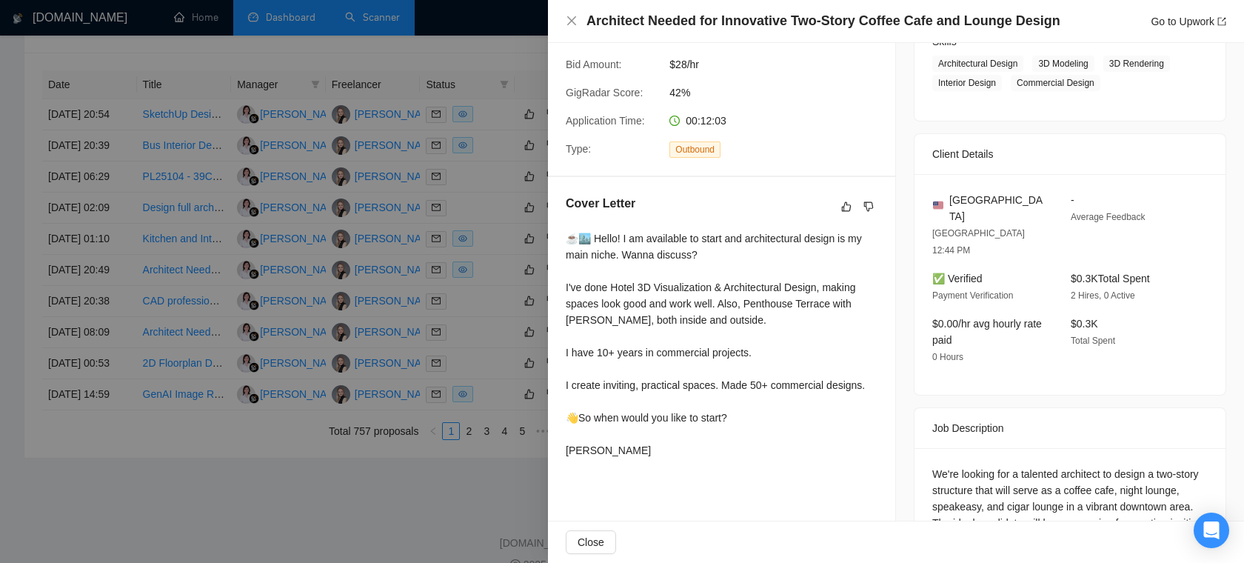
click at [462, 186] on div at bounding box center [622, 281] width 1244 height 563
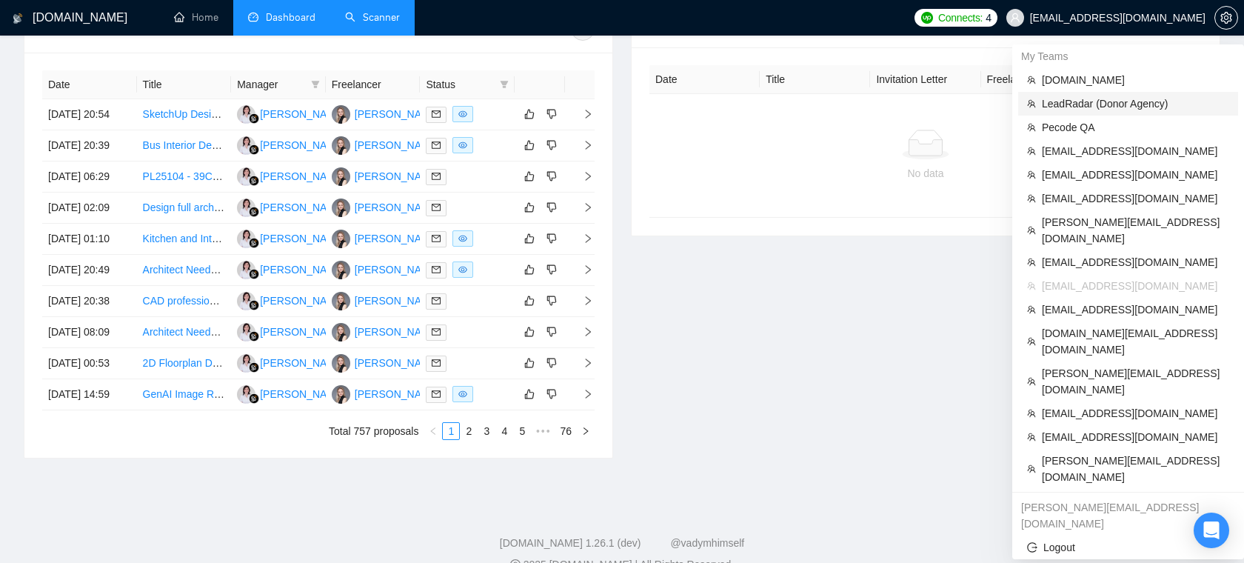
click at [1090, 101] on span "LeadRadar (Donor Agency)" at bounding box center [1134, 103] width 187 height 16
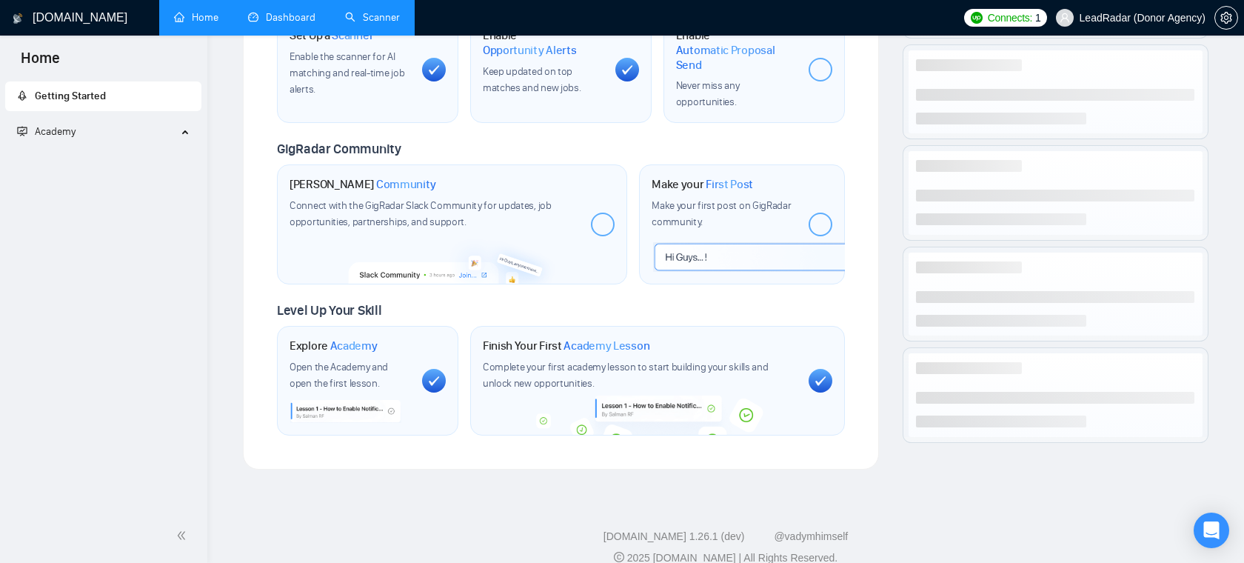
scroll to position [601, 0]
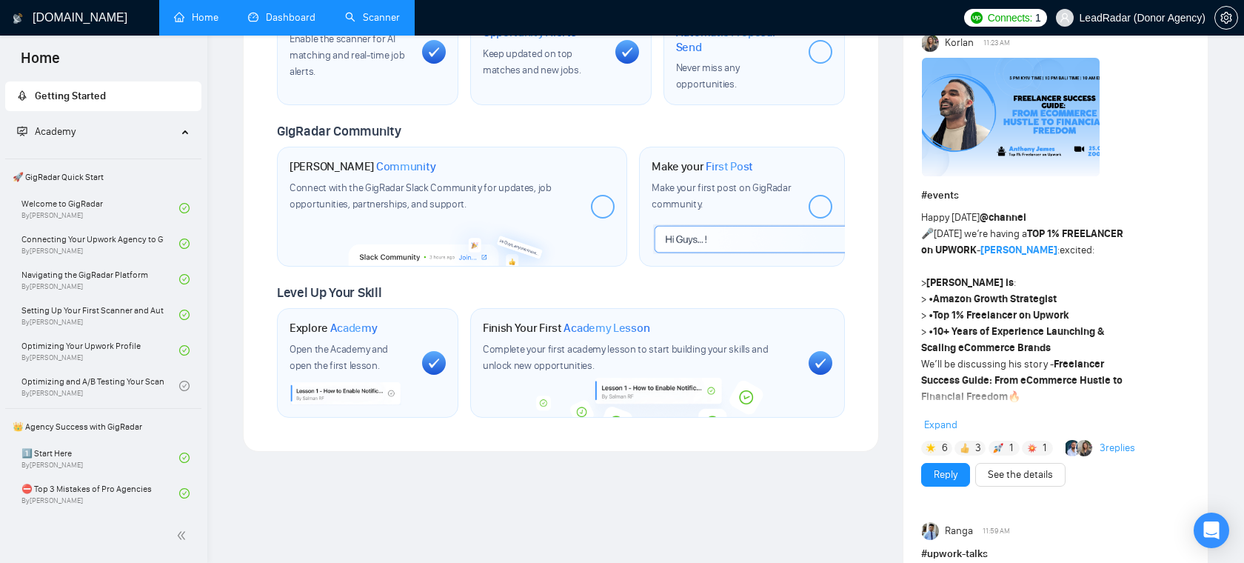
click at [352, 23] on link "Scanner" at bounding box center [372, 17] width 55 height 13
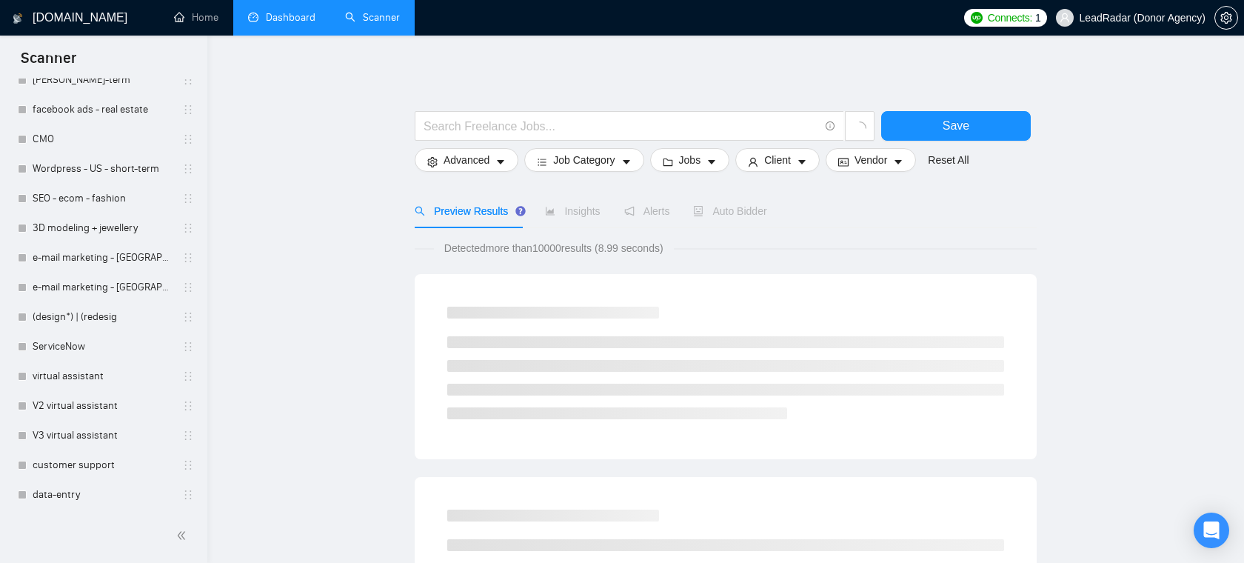
scroll to position [443, 0]
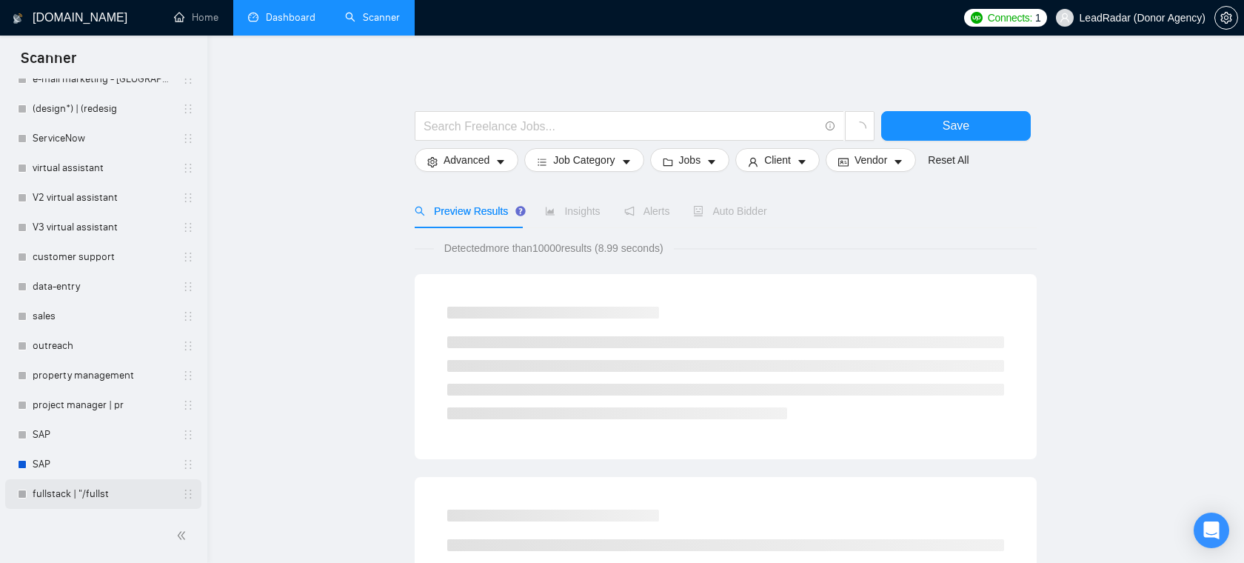
click at [84, 496] on link "fullstack | "/fullst" at bounding box center [103, 494] width 141 height 30
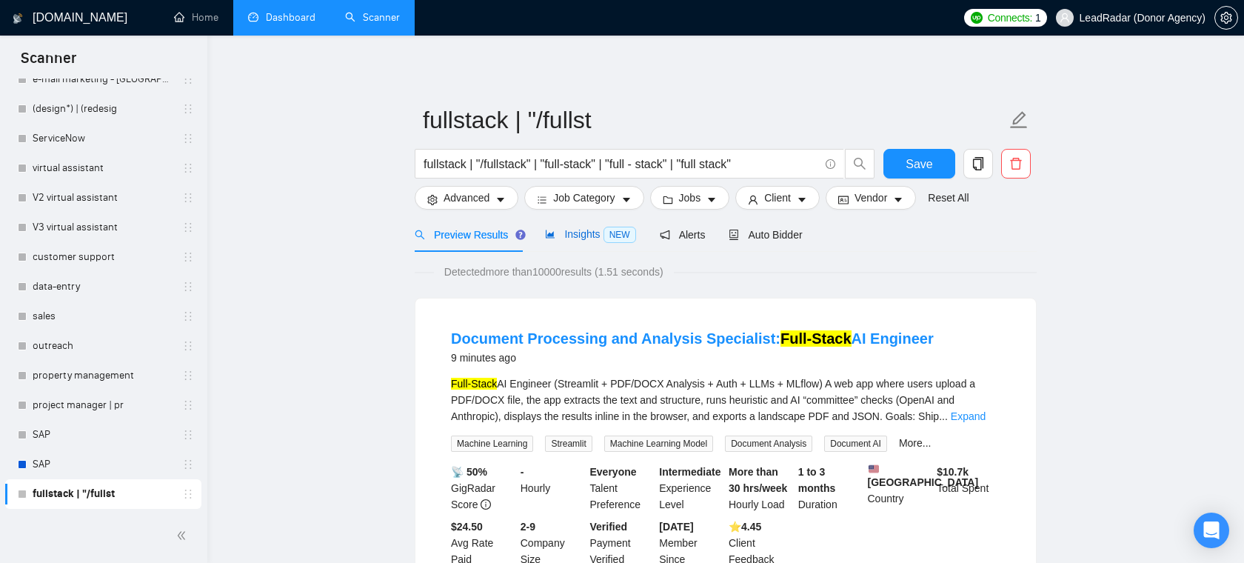
click at [581, 233] on span "Insights NEW" at bounding box center [590, 234] width 90 height 12
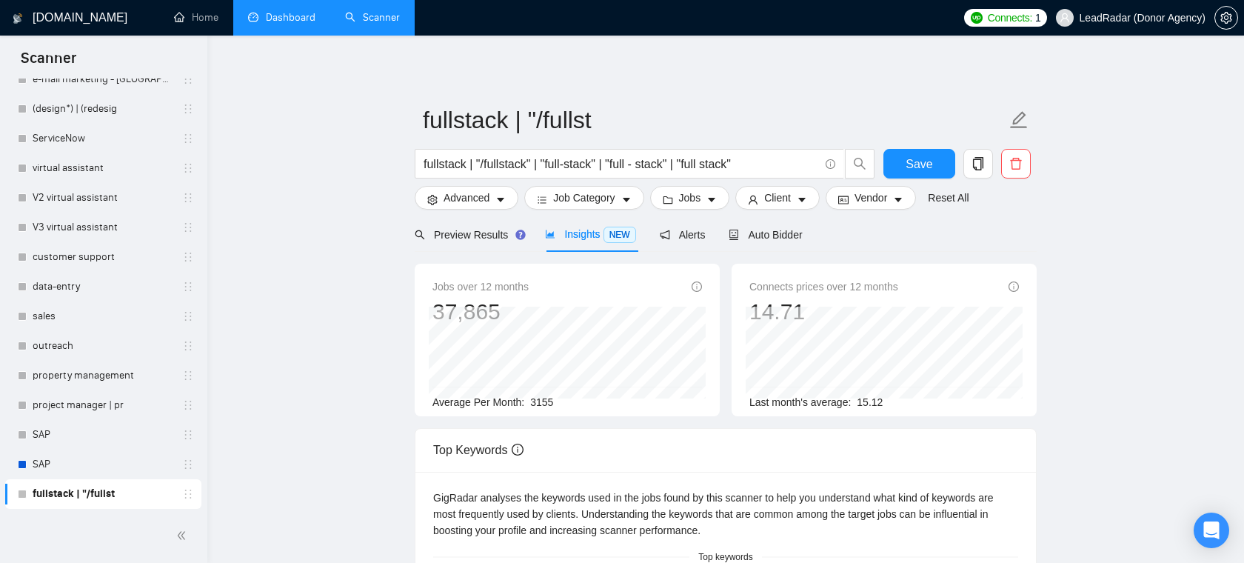
click at [680, 457] on div "Top Keywords" at bounding box center [725, 450] width 585 height 42
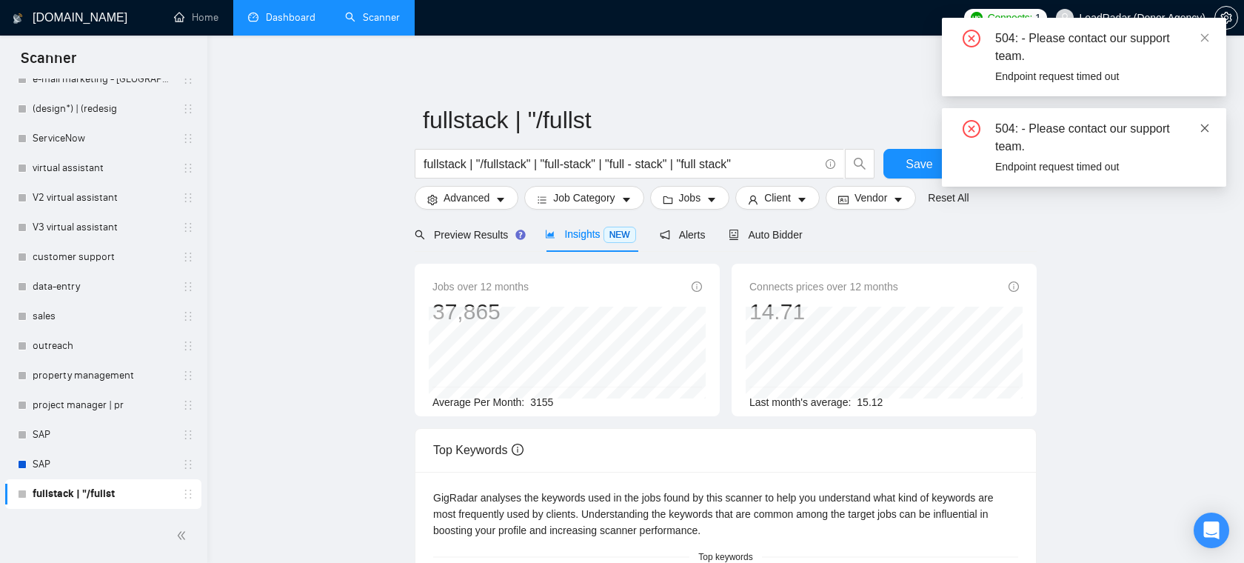
click at [1206, 131] on icon "close" at bounding box center [1204, 128] width 10 height 10
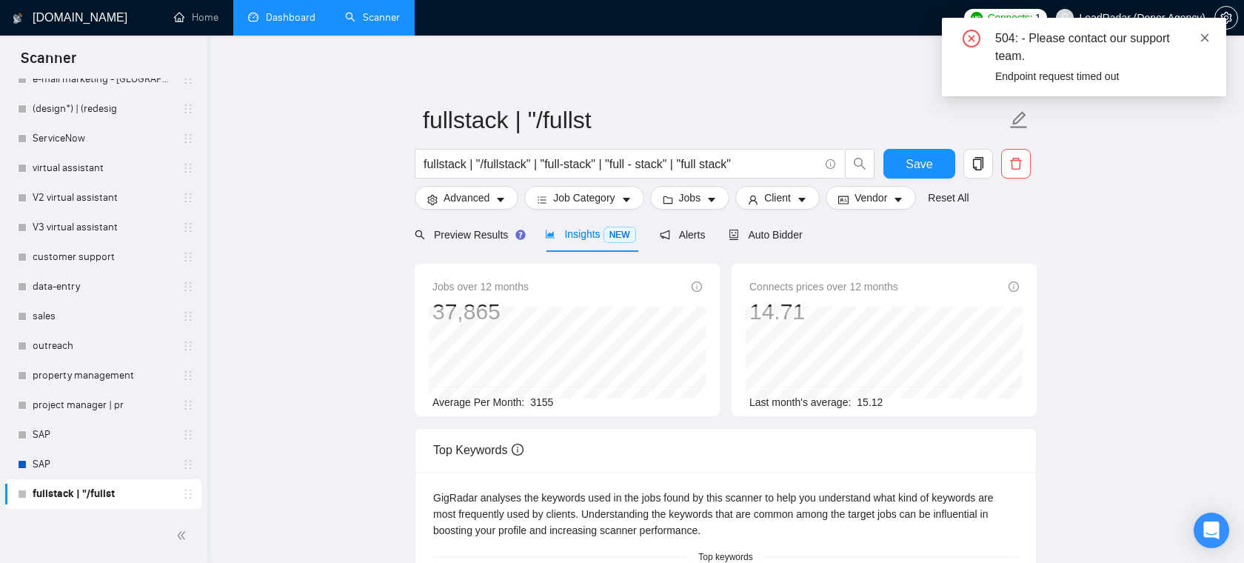
click at [1207, 36] on icon "close" at bounding box center [1204, 38] width 10 height 10
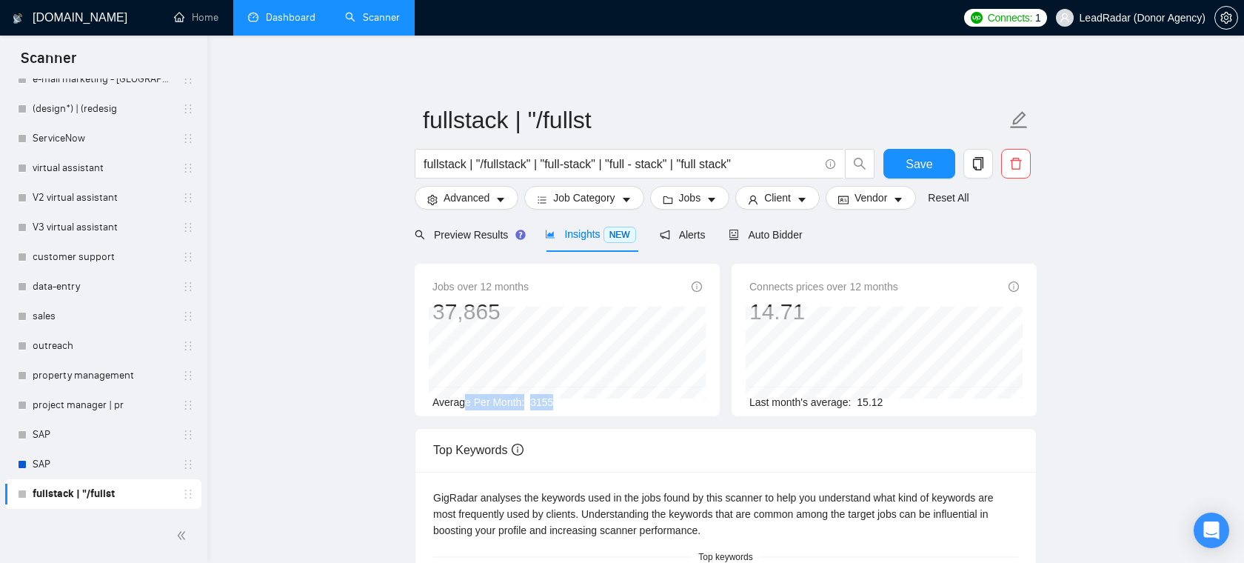
drag, startPoint x: 576, startPoint y: 409, endPoint x: 466, endPoint y: 408, distance: 110.3
click at [466, 408] on div "Average Per Month: 3155" at bounding box center [566, 402] width 269 height 16
click at [532, 413] on div "Jobs over 12 months 37,865 Nov 2024 2525 Average Per Month: 3155" at bounding box center [567, 340] width 305 height 152
click at [537, 406] on span "3155" at bounding box center [541, 402] width 23 height 12
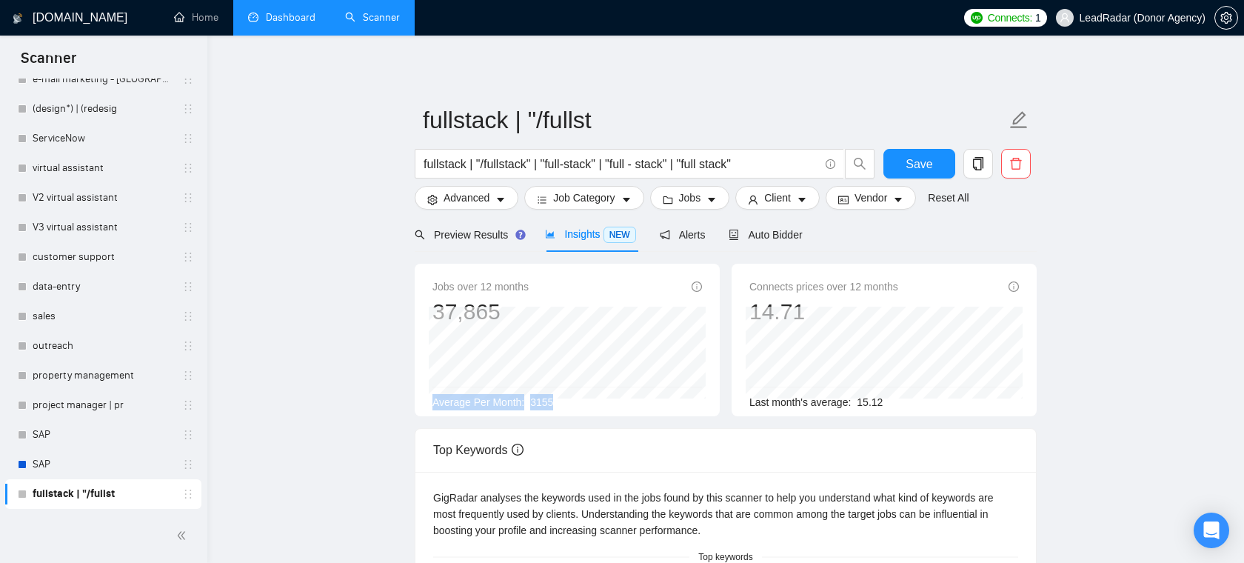
click at [537, 406] on span "3155" at bounding box center [541, 402] width 23 height 12
click at [785, 196] on span "Client" at bounding box center [777, 197] width 27 height 16
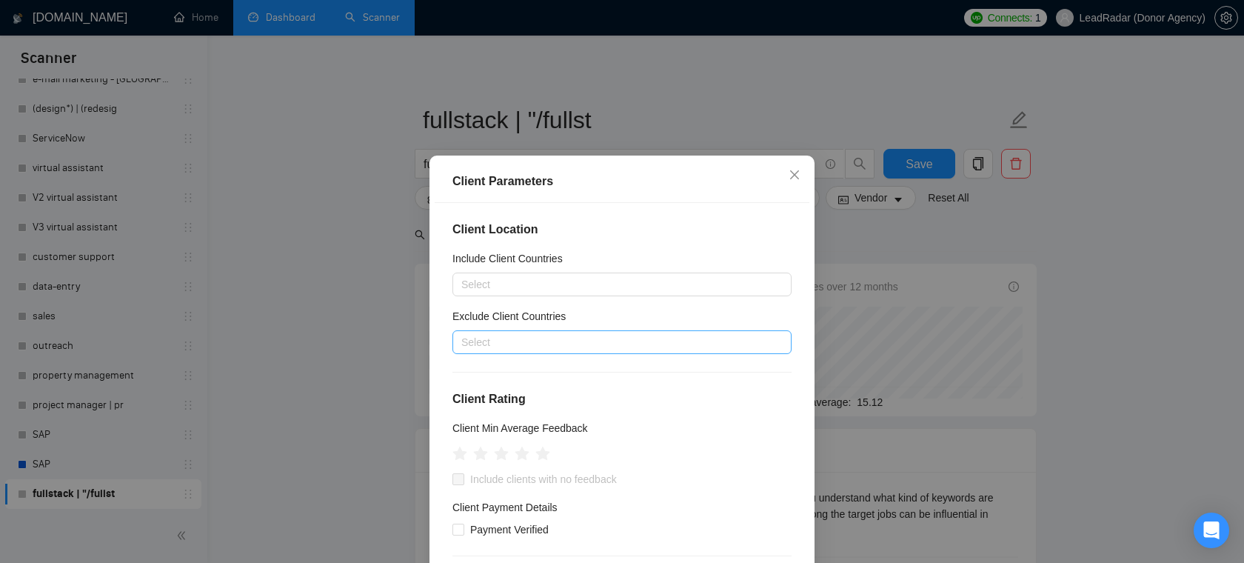
scroll to position [81, 0]
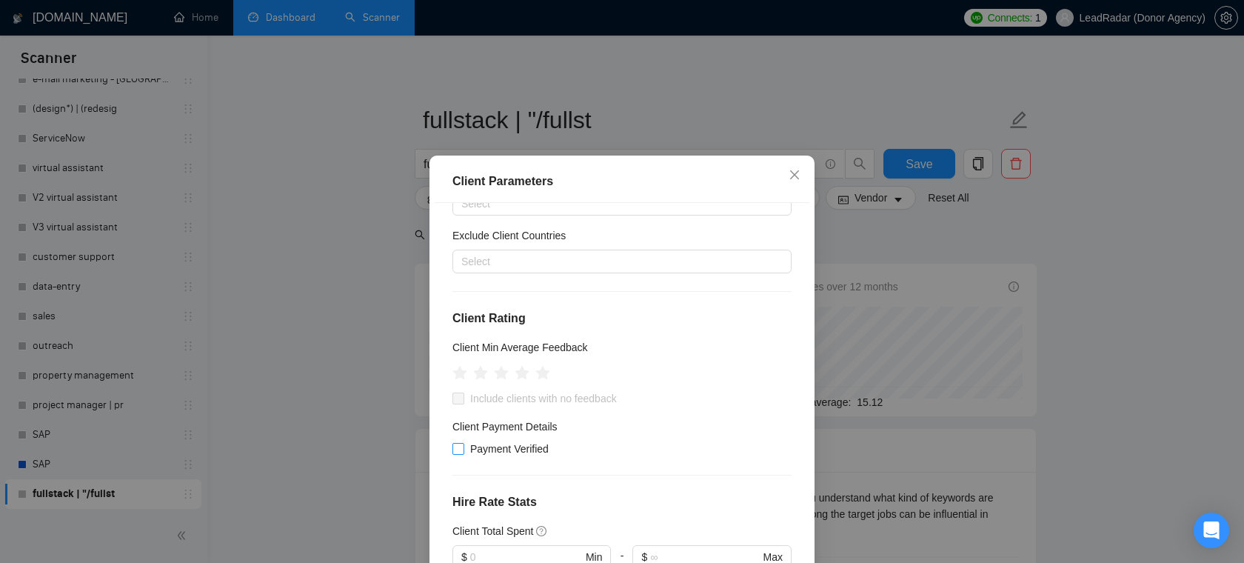
click at [478, 444] on span "Payment Verified" at bounding box center [509, 448] width 90 height 16
click at [463, 444] on input "Payment Verified" at bounding box center [457, 448] width 10 height 10
checkbox input "true"
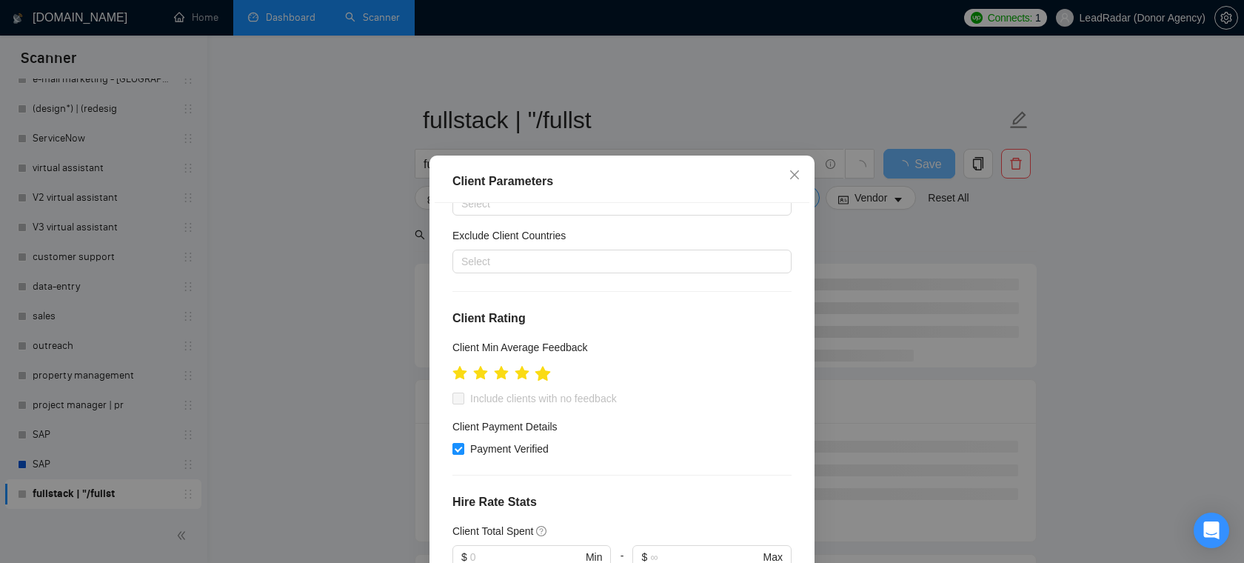
click at [544, 378] on icon "star" at bounding box center [543, 372] width 16 height 15
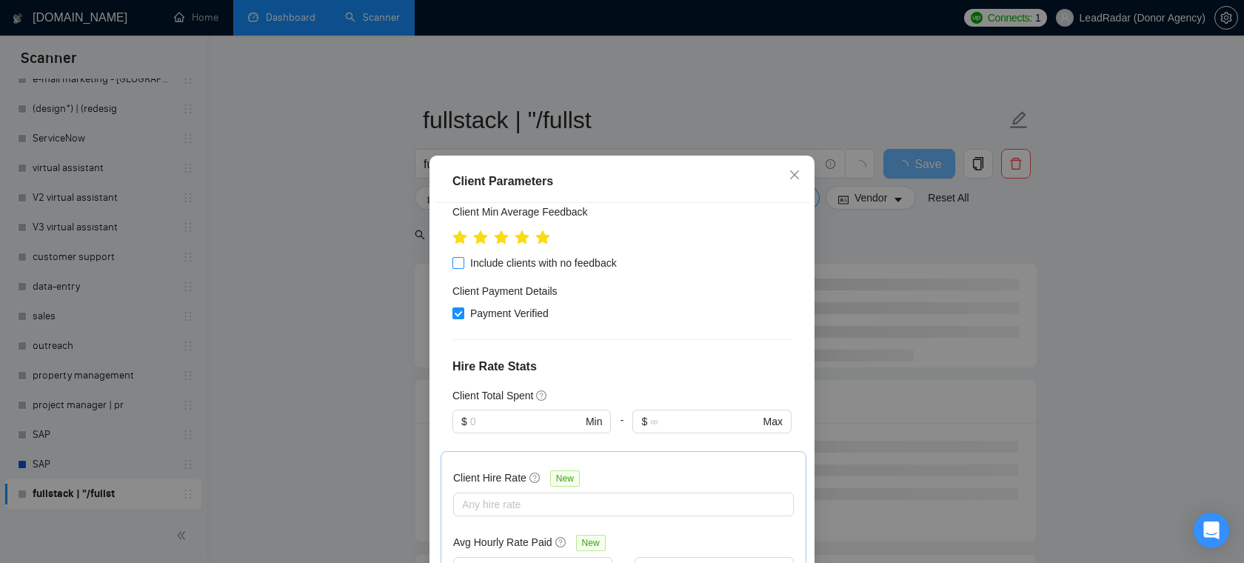
scroll to position [268, 0]
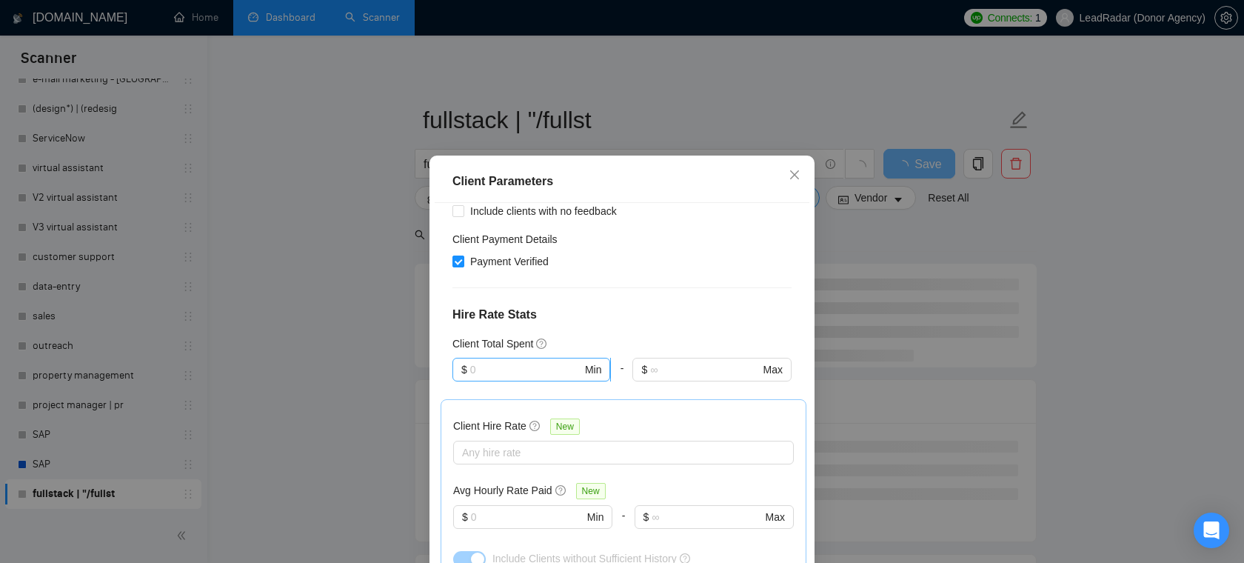
click at [521, 370] on input "text" at bounding box center [526, 369] width 112 height 16
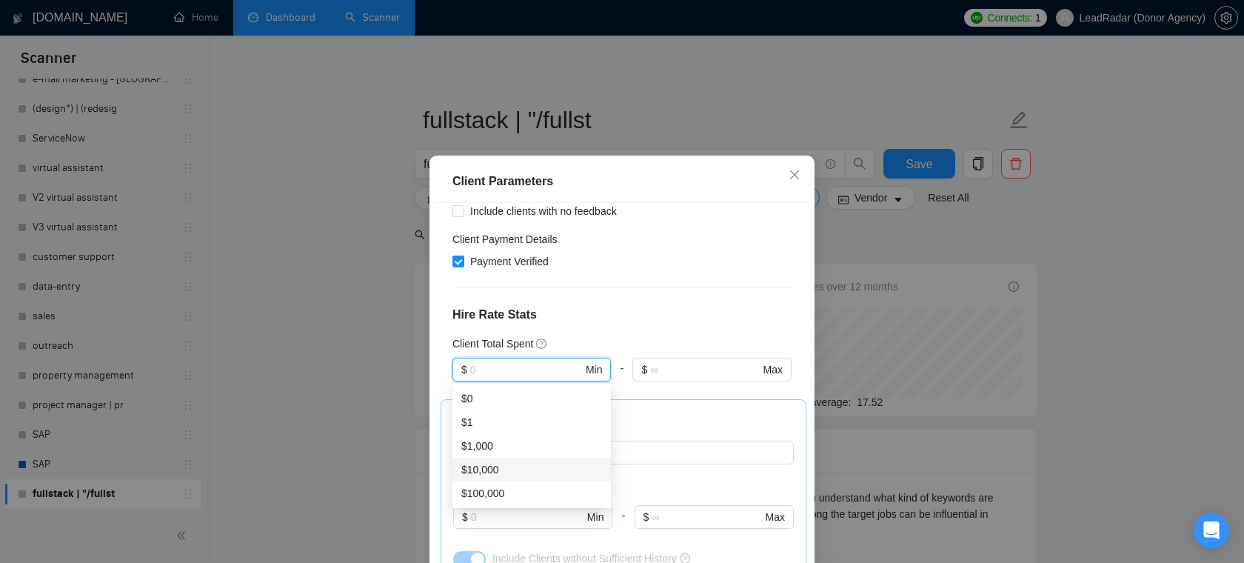
click at [495, 466] on div "$10,000" at bounding box center [531, 469] width 141 height 16
type input "10000"
click at [605, 322] on h4 "Hire Rate Stats" at bounding box center [621, 315] width 339 height 18
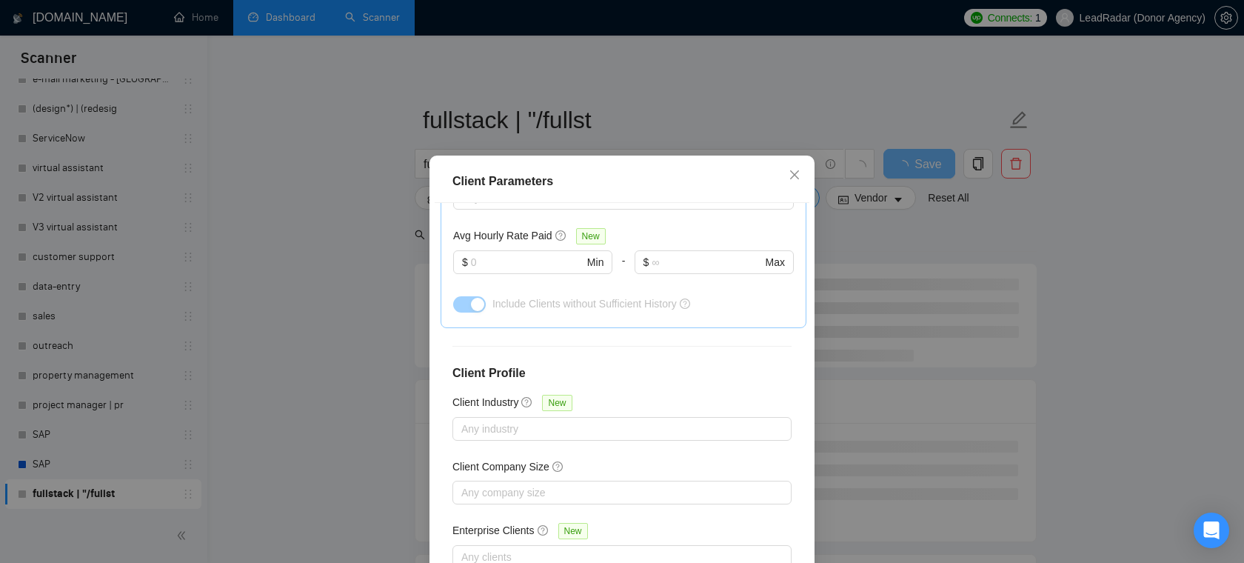
scroll to position [529, 0]
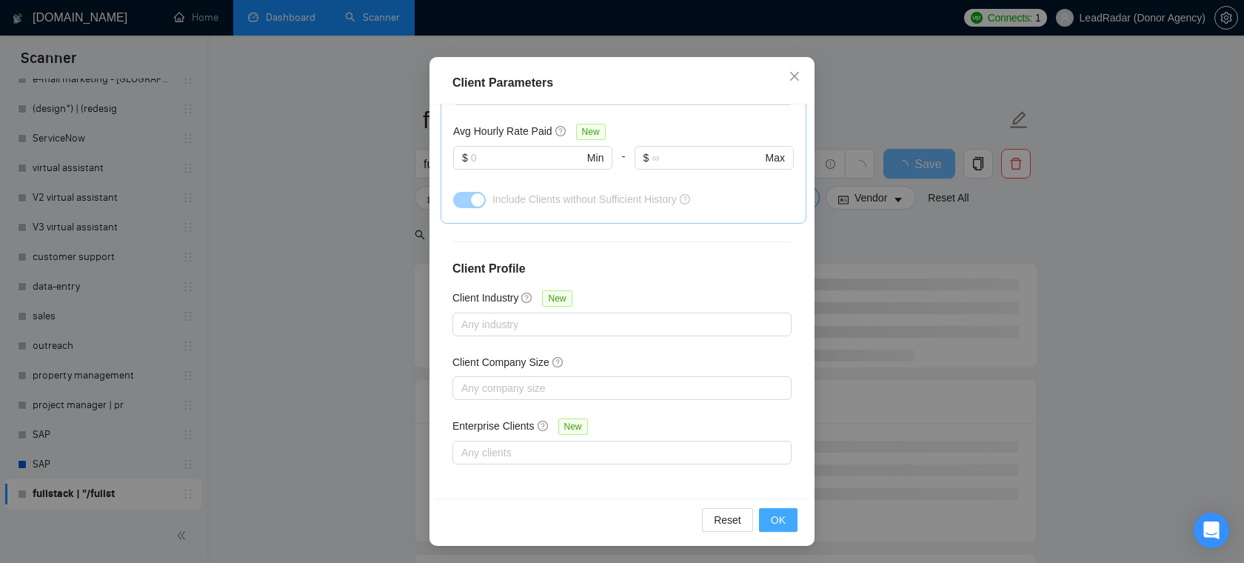
click at [779, 521] on span "OK" at bounding box center [778, 519] width 15 height 16
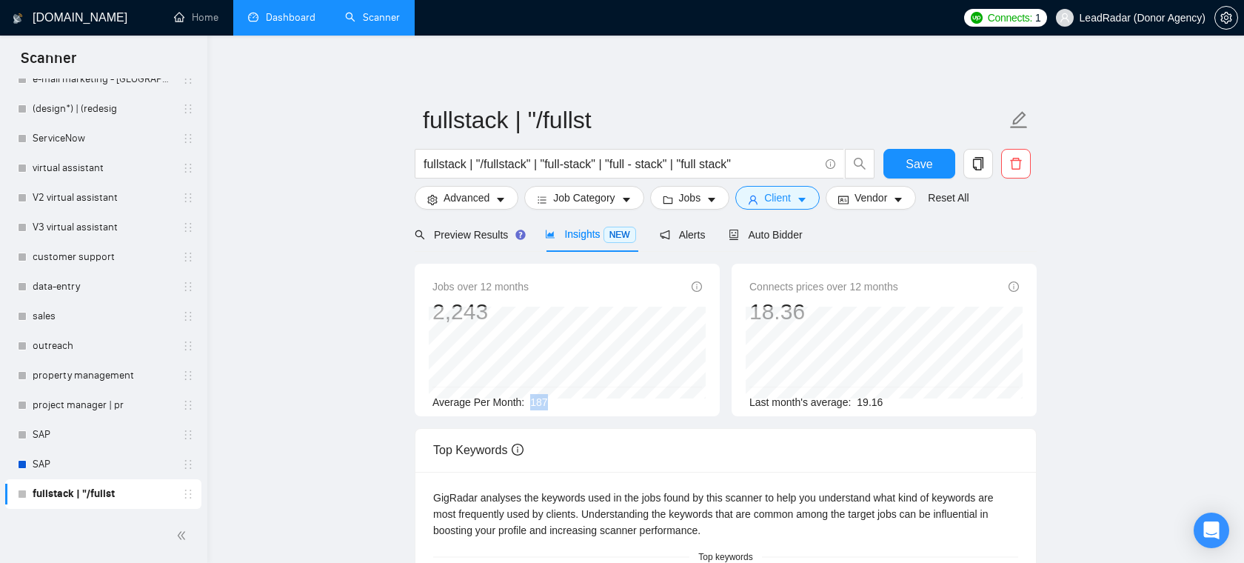
drag, startPoint x: 563, startPoint y: 403, endPoint x: 524, endPoint y: 403, distance: 39.2
click at [524, 403] on div "Average Per Month: 187" at bounding box center [566, 402] width 269 height 16
click at [765, 241] on div "Auto Bidder" at bounding box center [764, 235] width 73 height 16
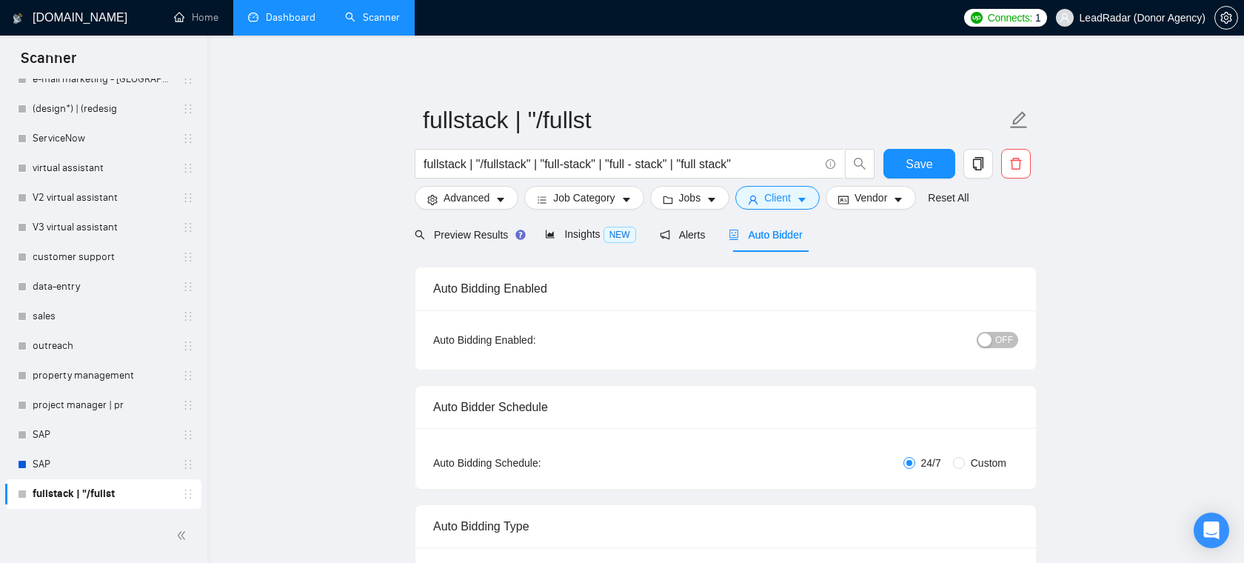
click at [965, 460] on span "Custom" at bounding box center [988, 462] width 47 height 16
click at [963, 460] on input "Custom" at bounding box center [959, 463] width 12 height 12
radio input "true"
radio input "false"
checkbox input "true"
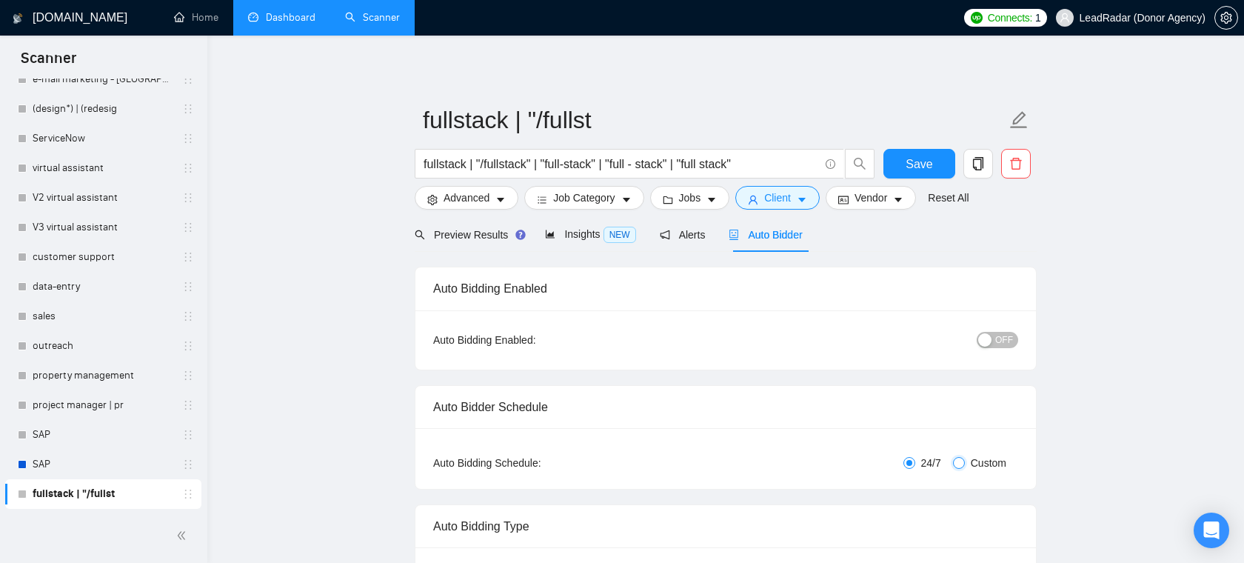
checkbox input "true"
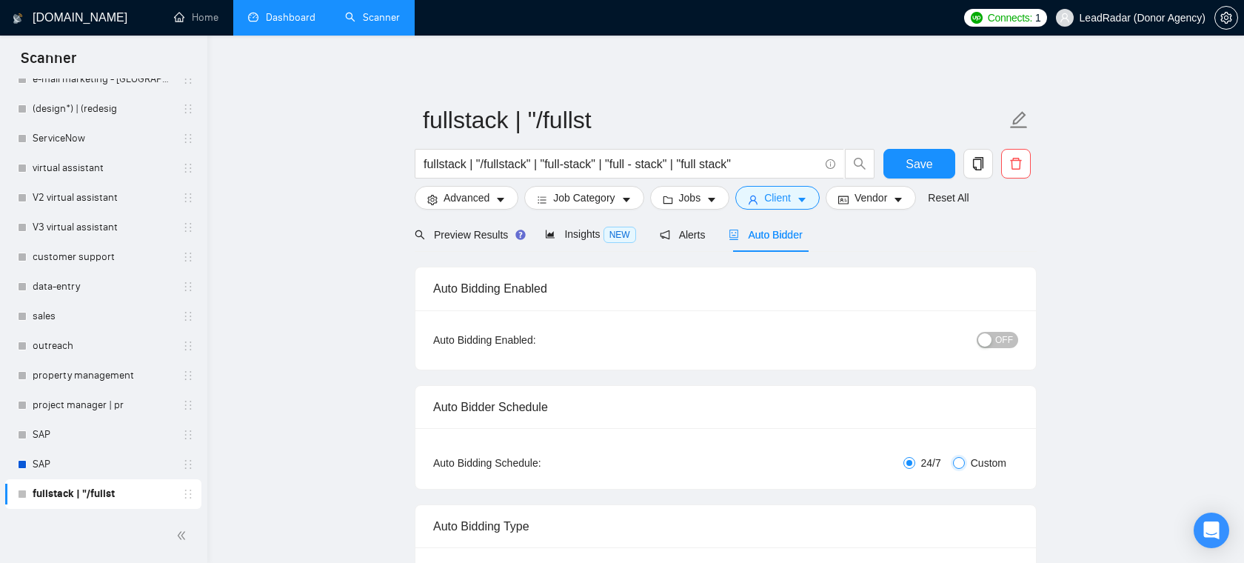
checkbox input "true"
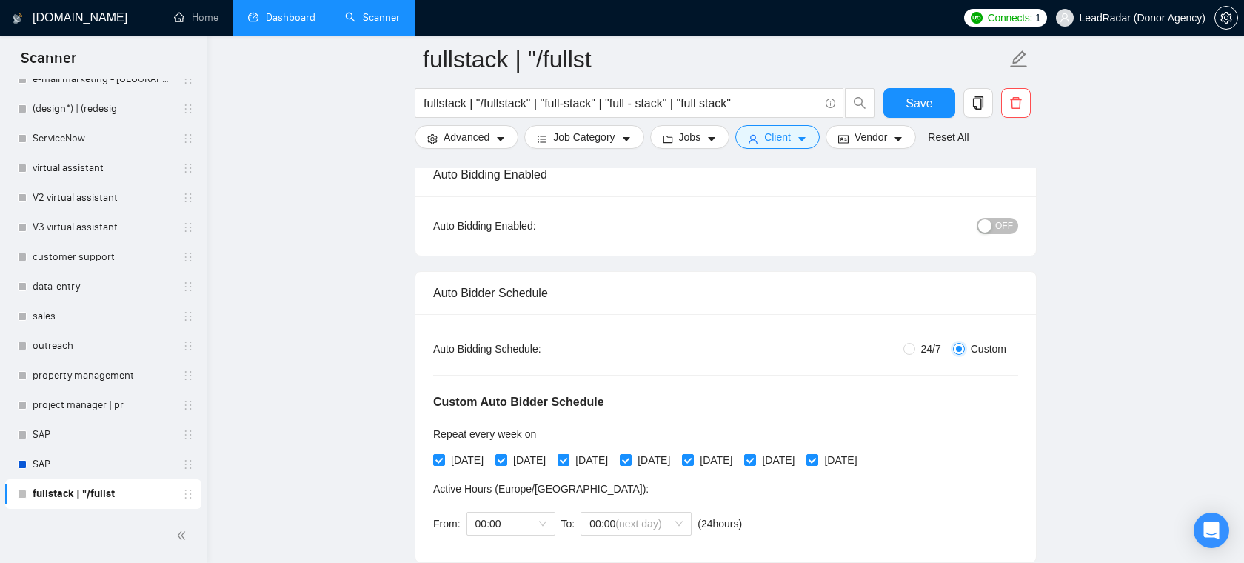
scroll to position [150, 0]
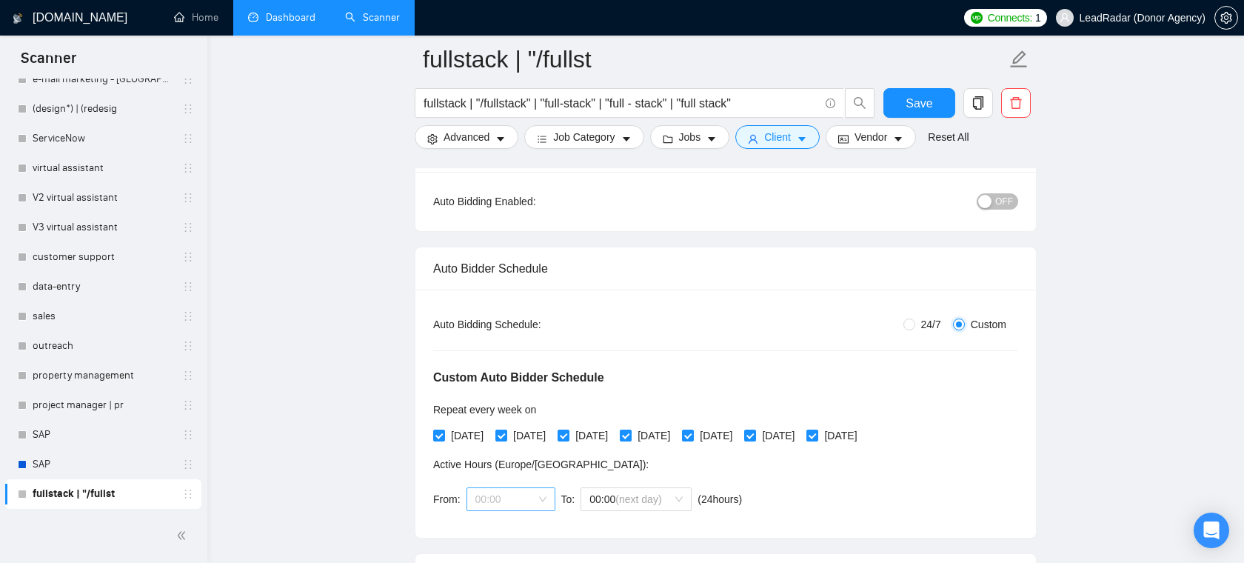
click at [497, 501] on span "00:00" at bounding box center [510, 499] width 71 height 22
click at [603, 481] on div "From: 00:00 To: 00:00 (next day) ( 24 hours) Europe/Minsk" at bounding box center [590, 498] width 315 height 41
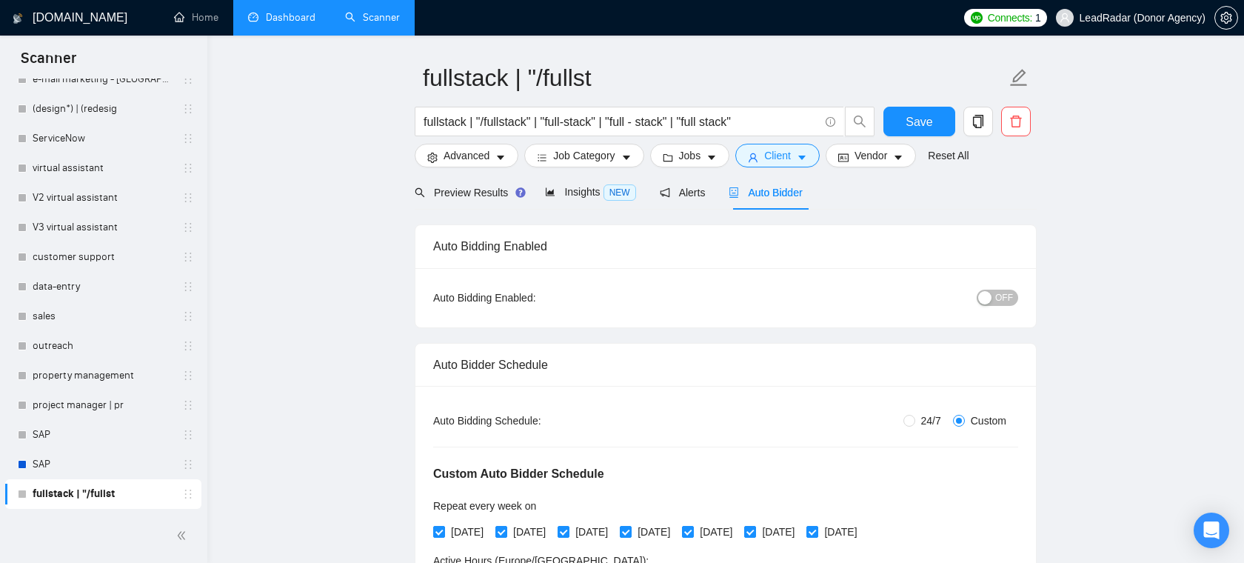
scroll to position [0, 0]
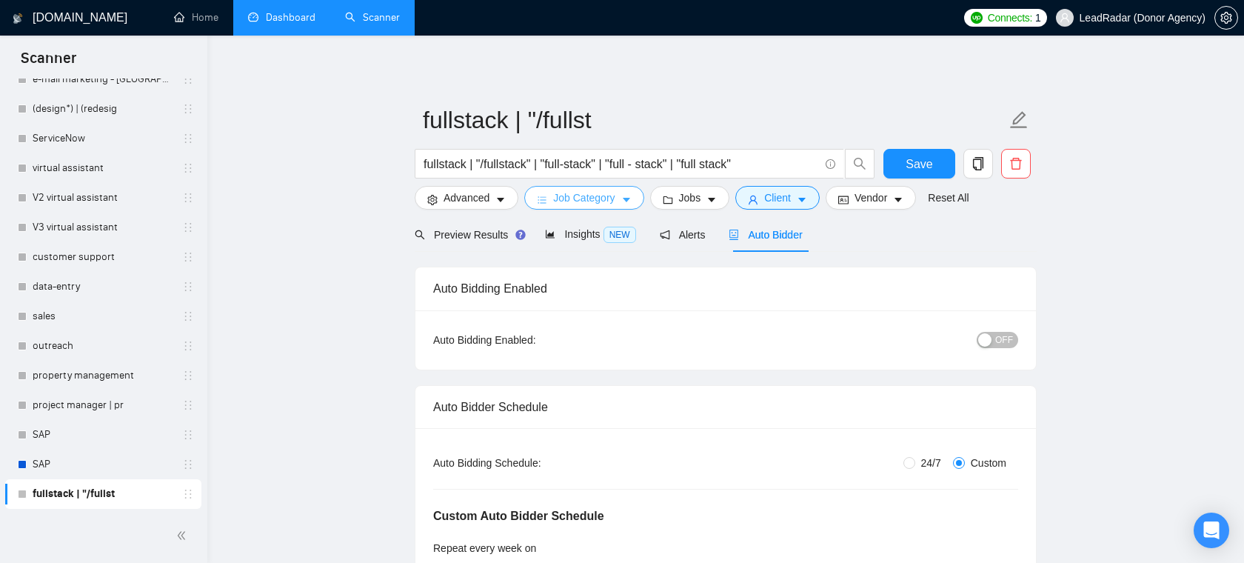
click at [601, 201] on span "Job Category" at bounding box center [583, 197] width 61 height 16
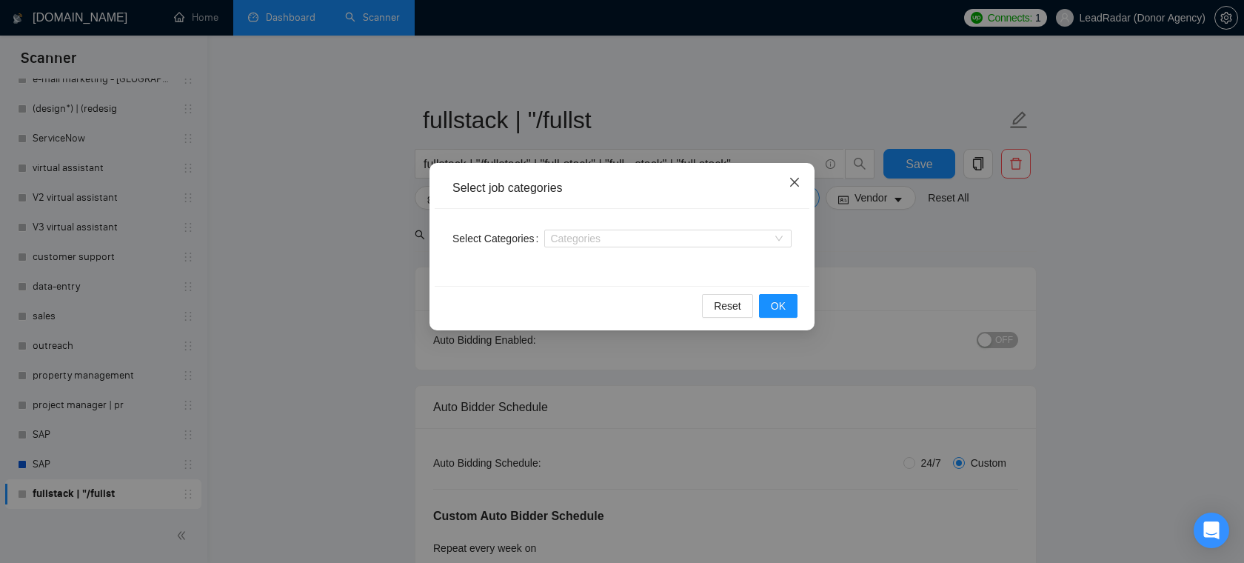
click at [792, 181] on icon "close" at bounding box center [794, 182] width 9 height 9
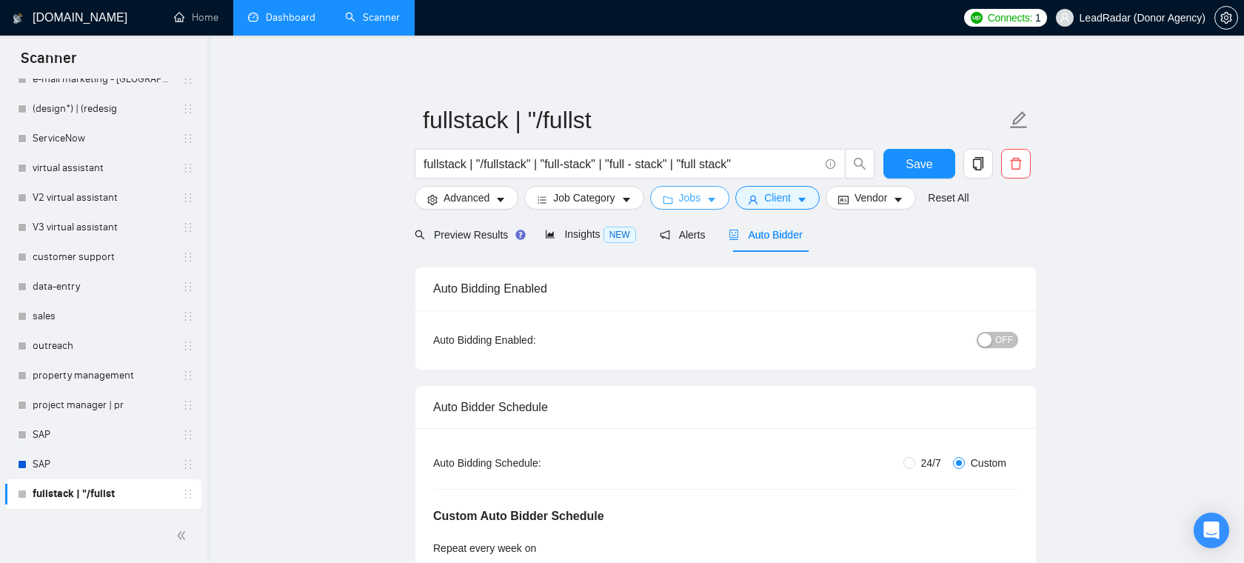
click at [693, 195] on span "Jobs" at bounding box center [690, 197] width 22 height 16
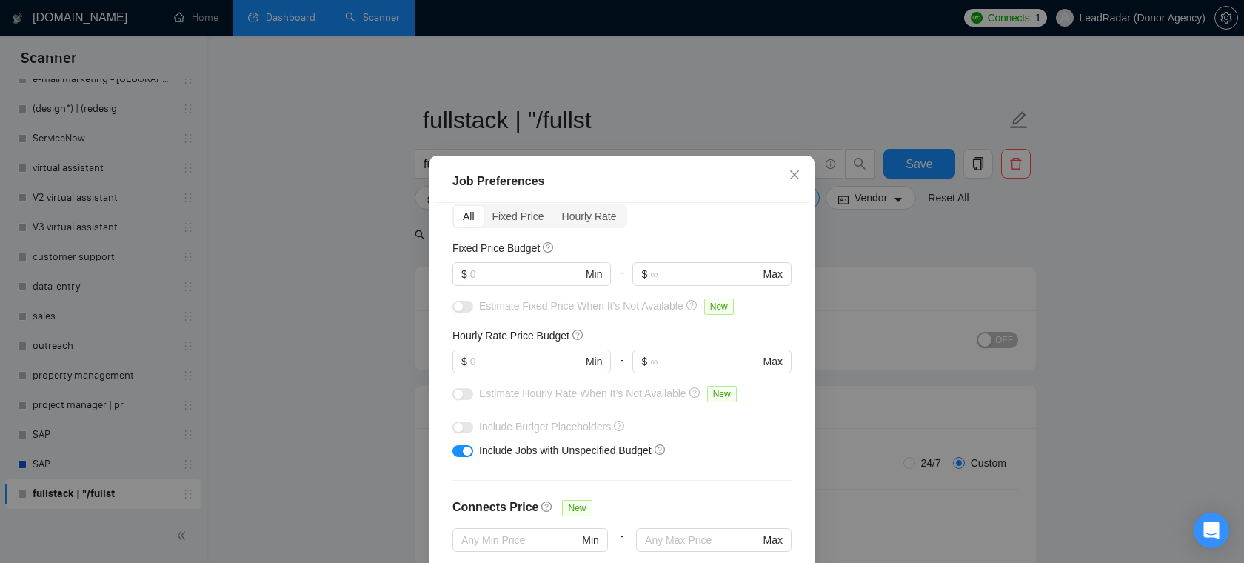
scroll to position [80, 0]
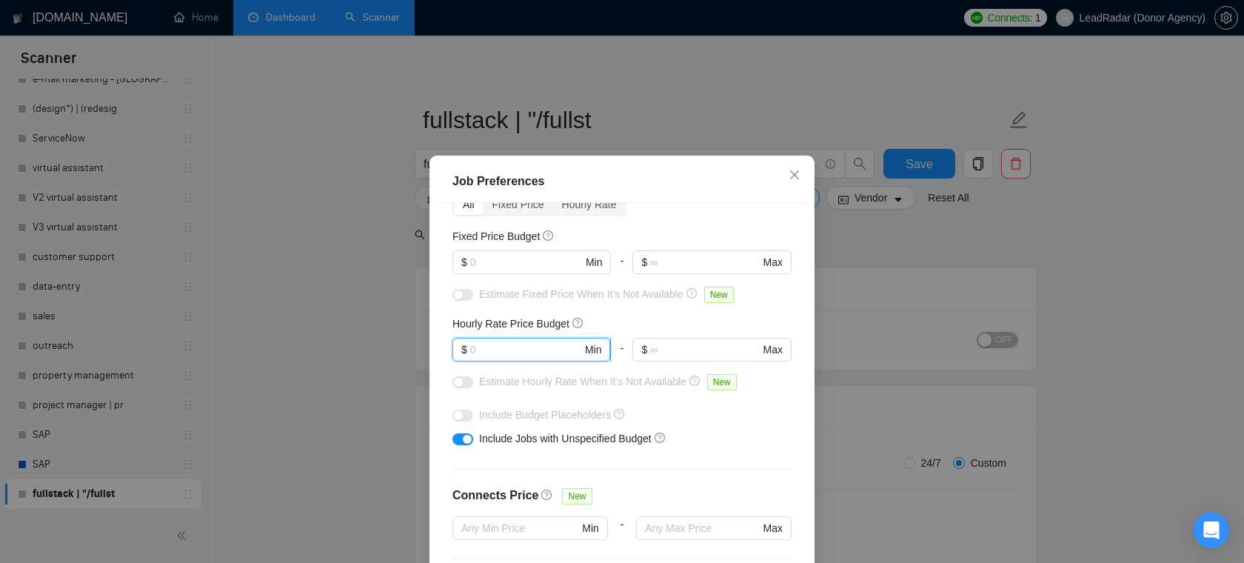
click at [521, 355] on input "text" at bounding box center [526, 349] width 112 height 16
type input "3"
type input "100"
click at [802, 178] on span "Close" at bounding box center [794, 175] width 40 height 40
